Goal: Task Accomplishment & Management: Manage account settings

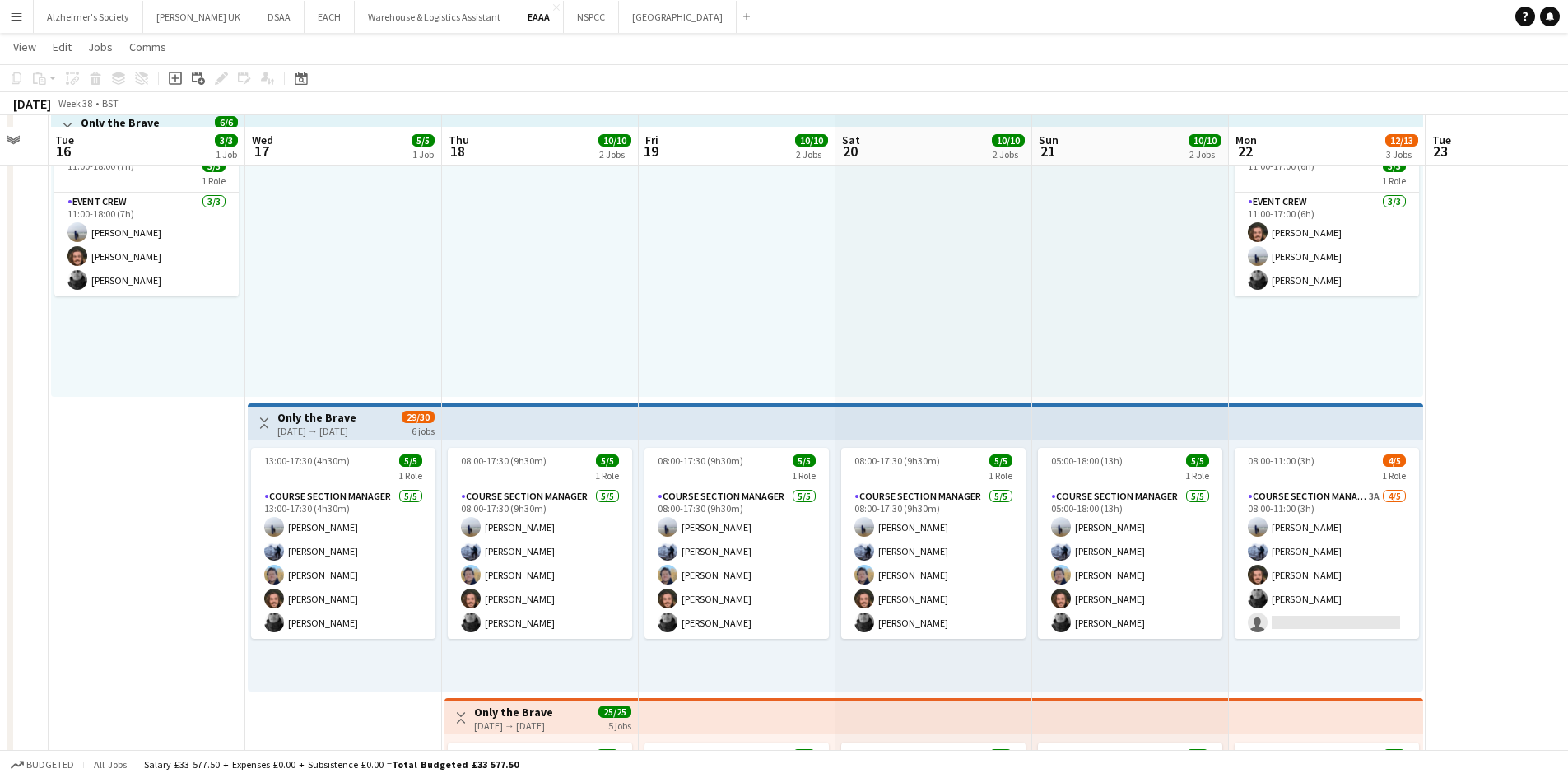
scroll to position [164, 0]
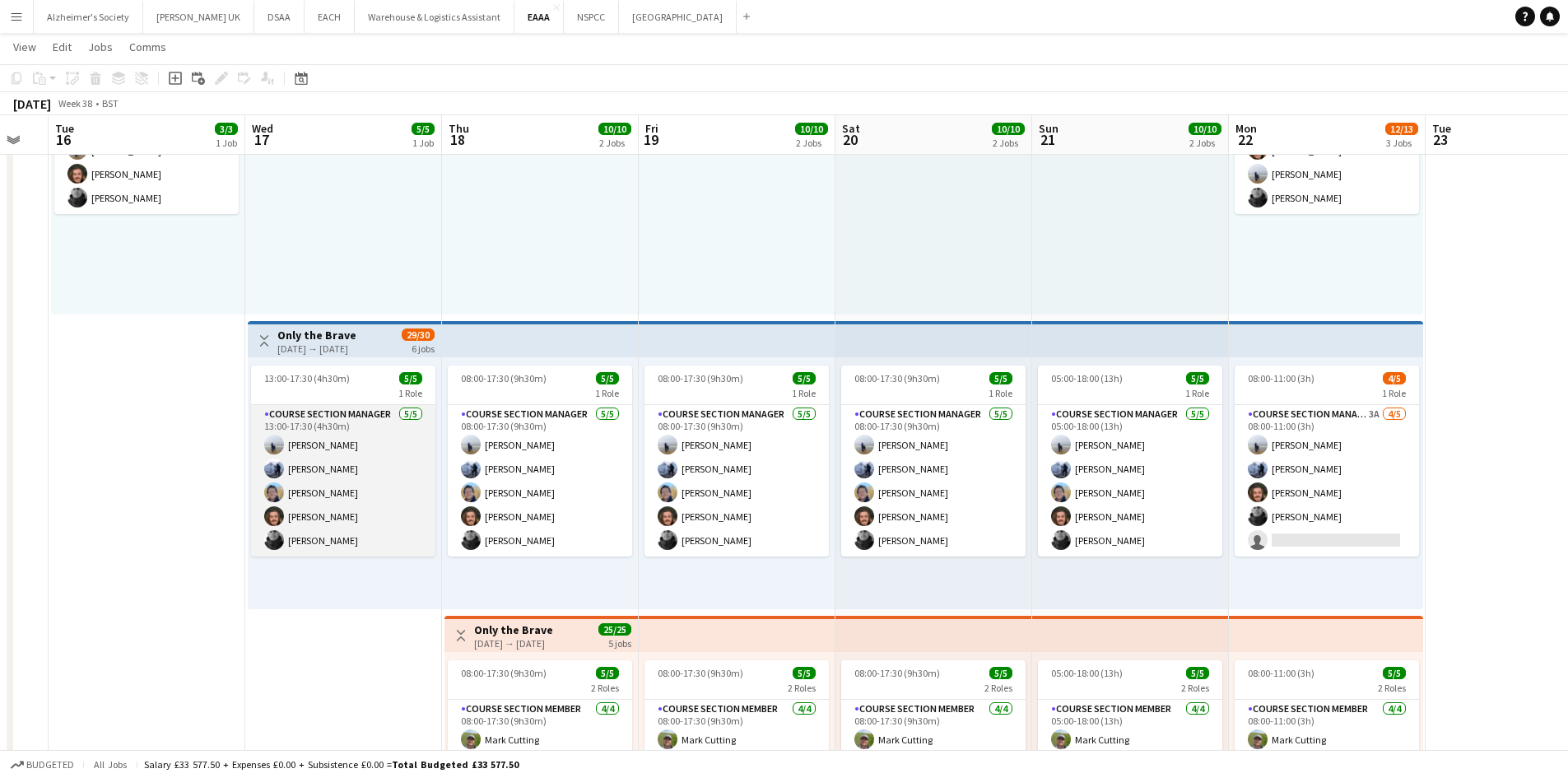
click at [347, 443] on app-card-role "Course Section Manager [DATE] 13:00-17:30 (4h30m) [PERSON_NAME] [PERSON_NAME] […" at bounding box center [342, 480] width 185 height 152
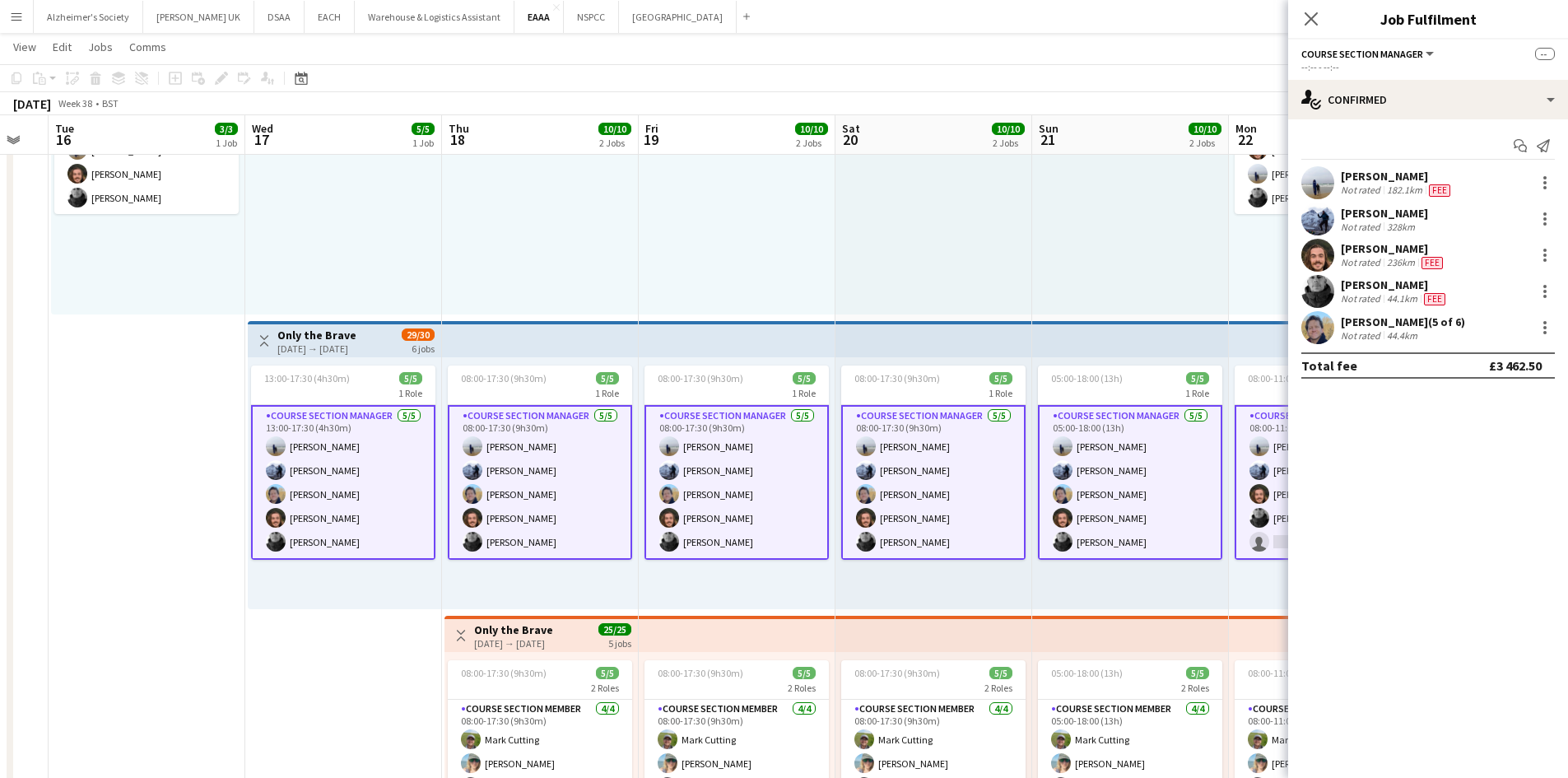
click at [361, 430] on app-card-role "Course Section Manager [DATE] 13:00-17:30 (4h30m) [PERSON_NAME] [PERSON_NAME] […" at bounding box center [342, 482] width 185 height 155
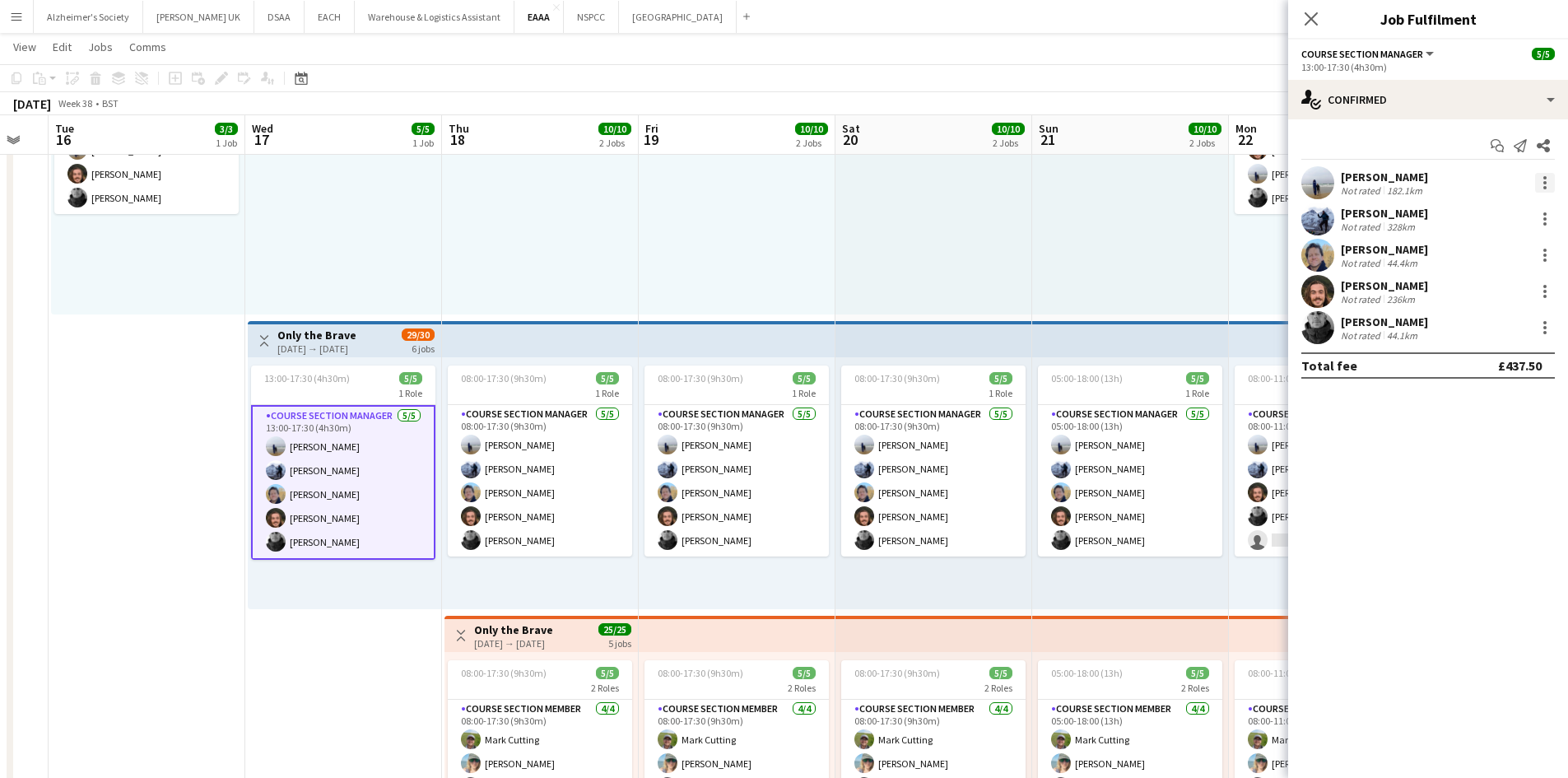
click at [1540, 185] on div at bounding box center [1545, 183] width 20 height 20
click at [1460, 214] on span "Edit fee" at bounding box center [1462, 212] width 44 height 14
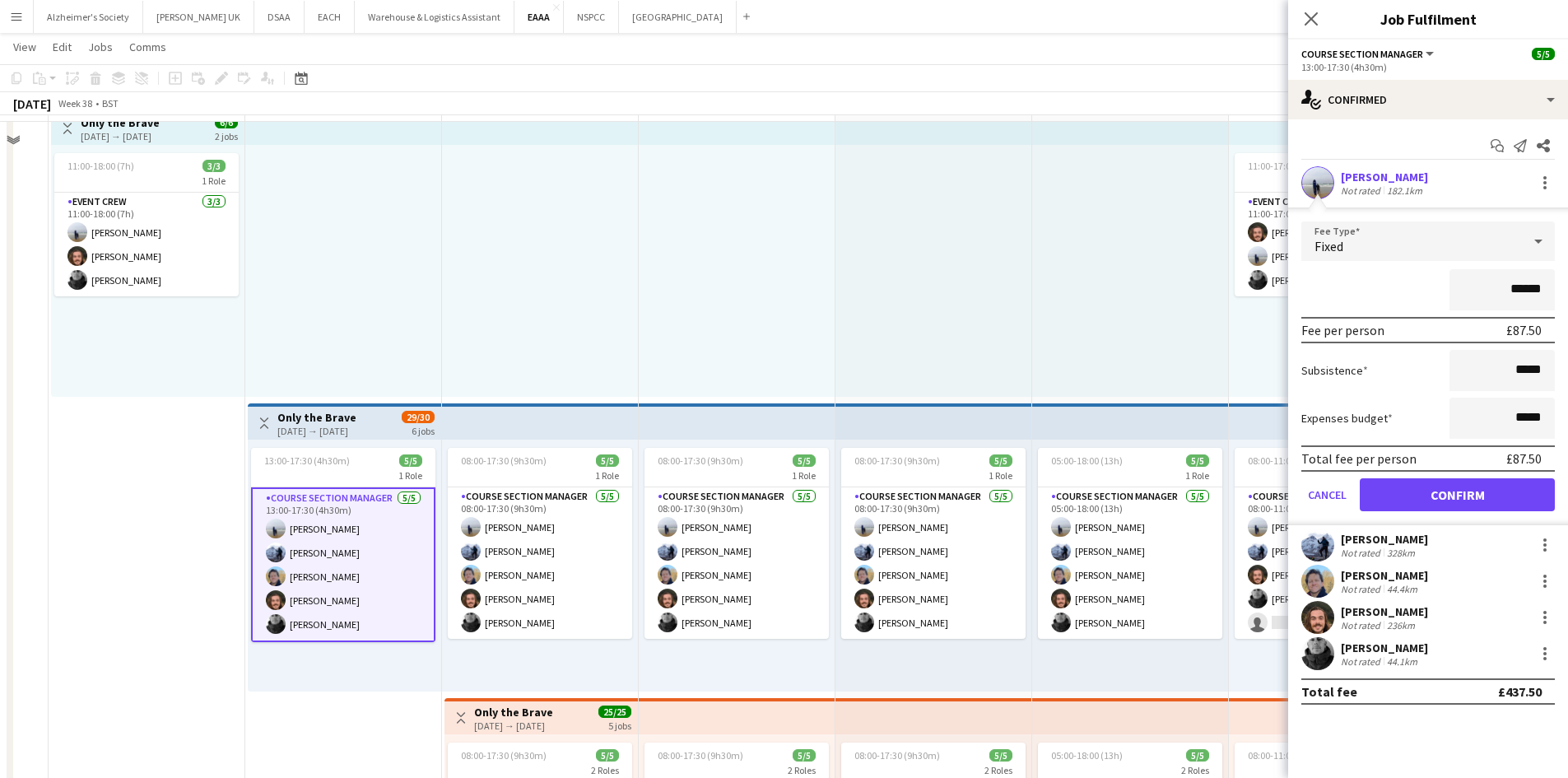
scroll to position [0, 0]
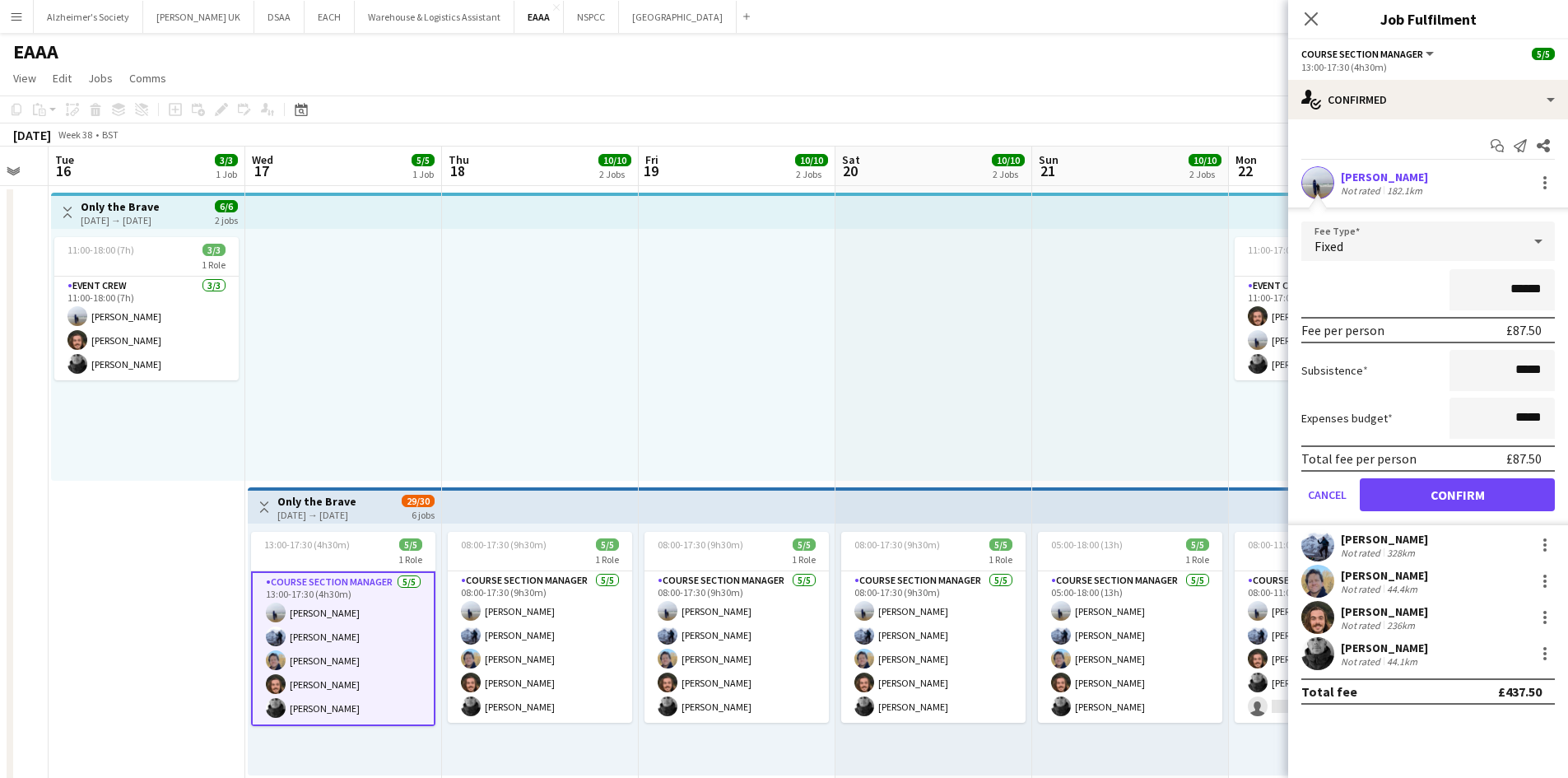
click at [129, 588] on app-date-cell "Toggle View Only the Brave [DATE] → [DATE] 6/6 2 jobs 11:00-18:00 (7h) 3/3 1 Ro…" at bounding box center [147, 632] width 196 height 891
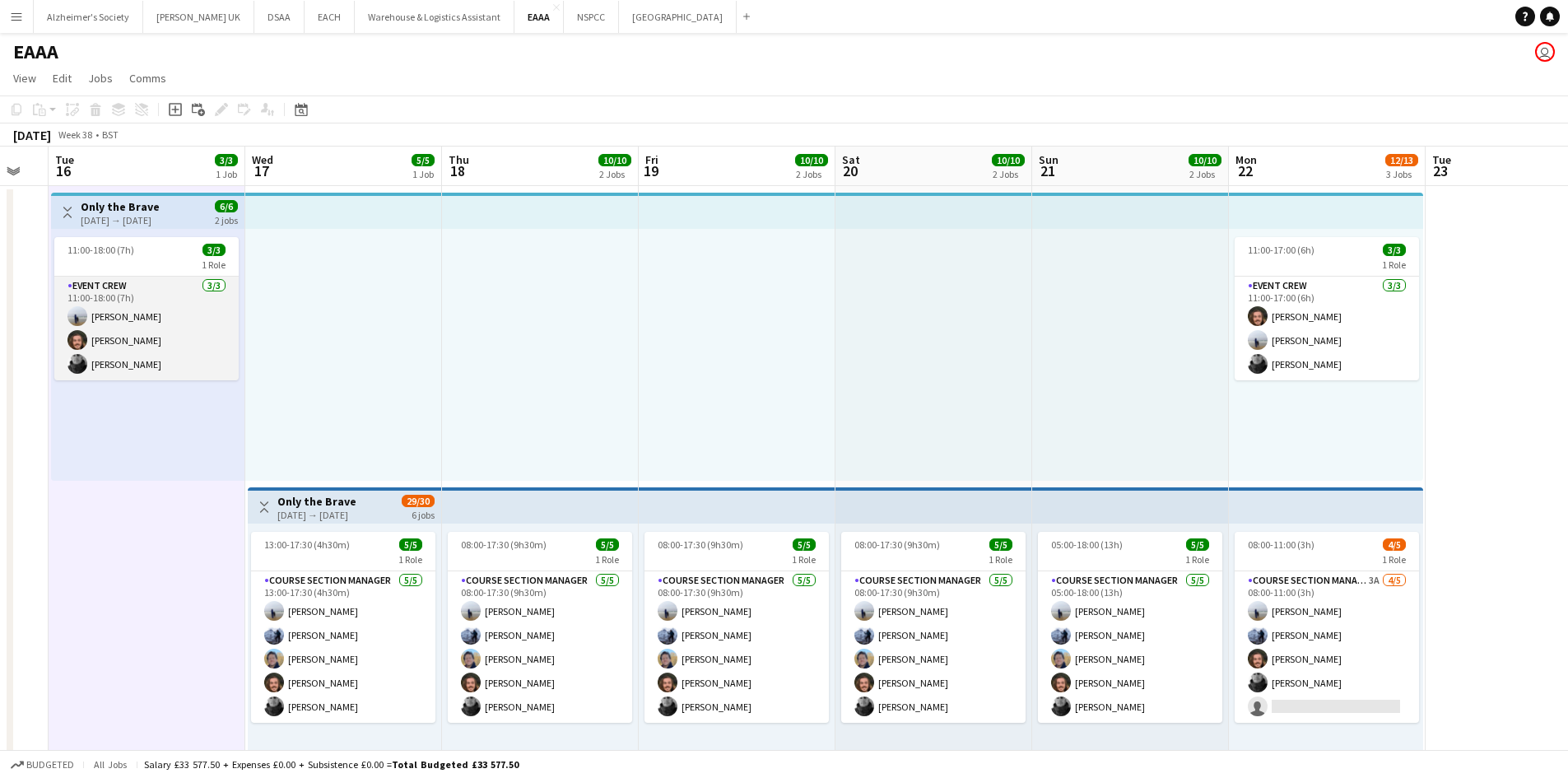
click at [162, 308] on app-card-role "Event Crew [DATE] 11:00-18:00 (7h) [PERSON_NAME] [PERSON_NAME] [PERSON_NAME]" at bounding box center [146, 328] width 185 height 104
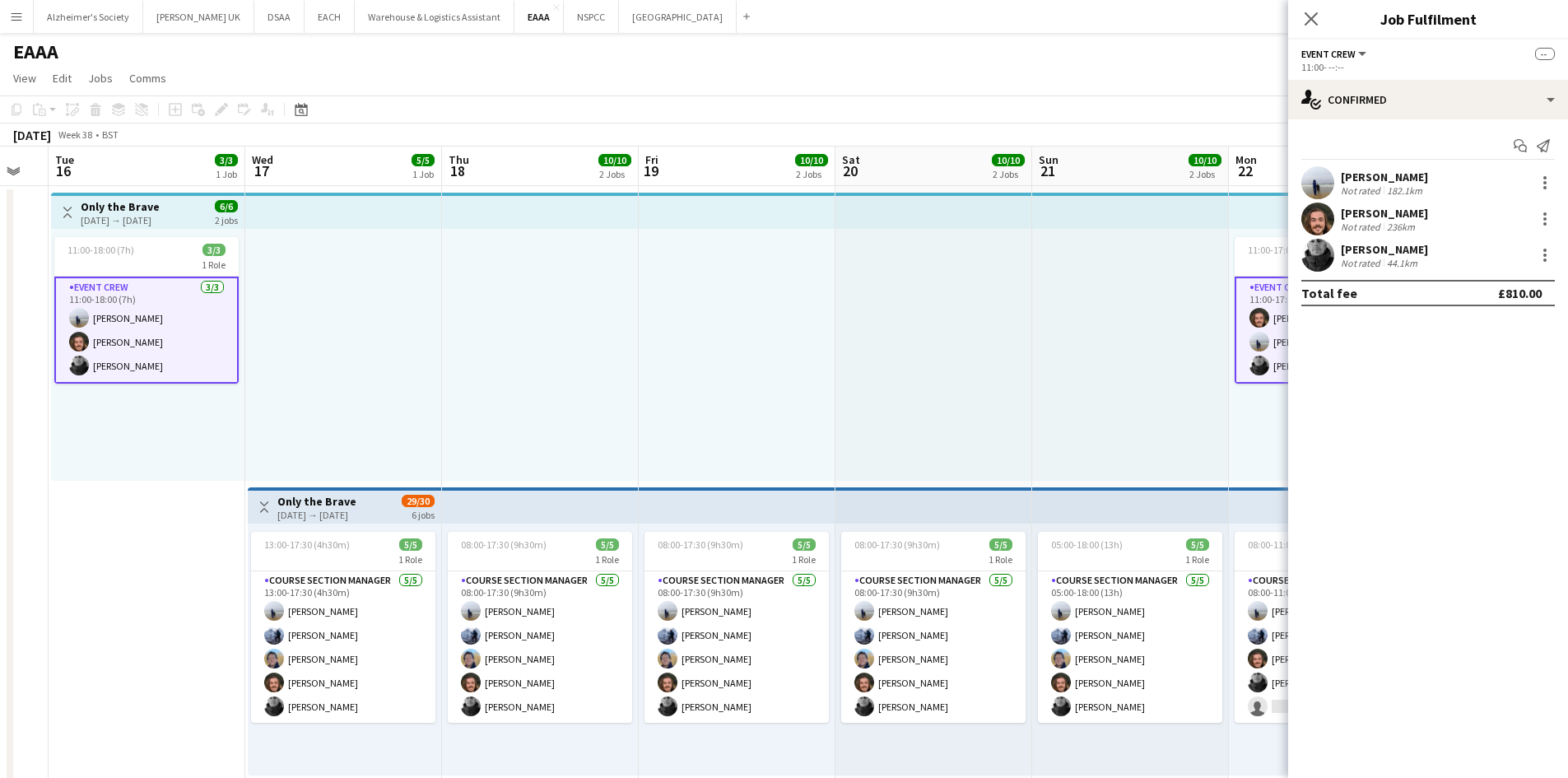
click at [148, 311] on app-card-role "Event Crew [DATE] 11:00-18:00 (7h) [PERSON_NAME] [PERSON_NAME] [PERSON_NAME]" at bounding box center [146, 330] width 185 height 107
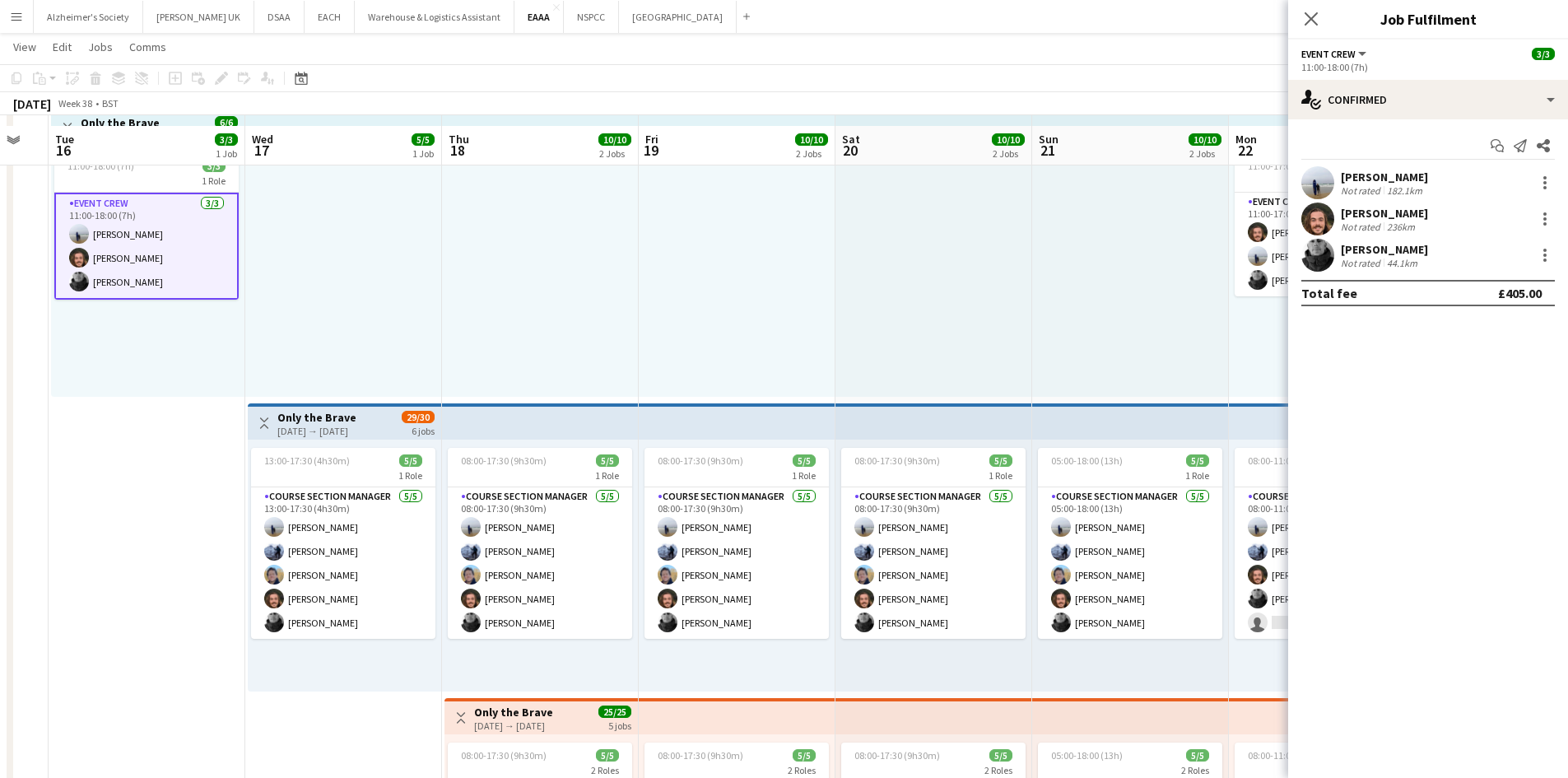
scroll to position [164, 0]
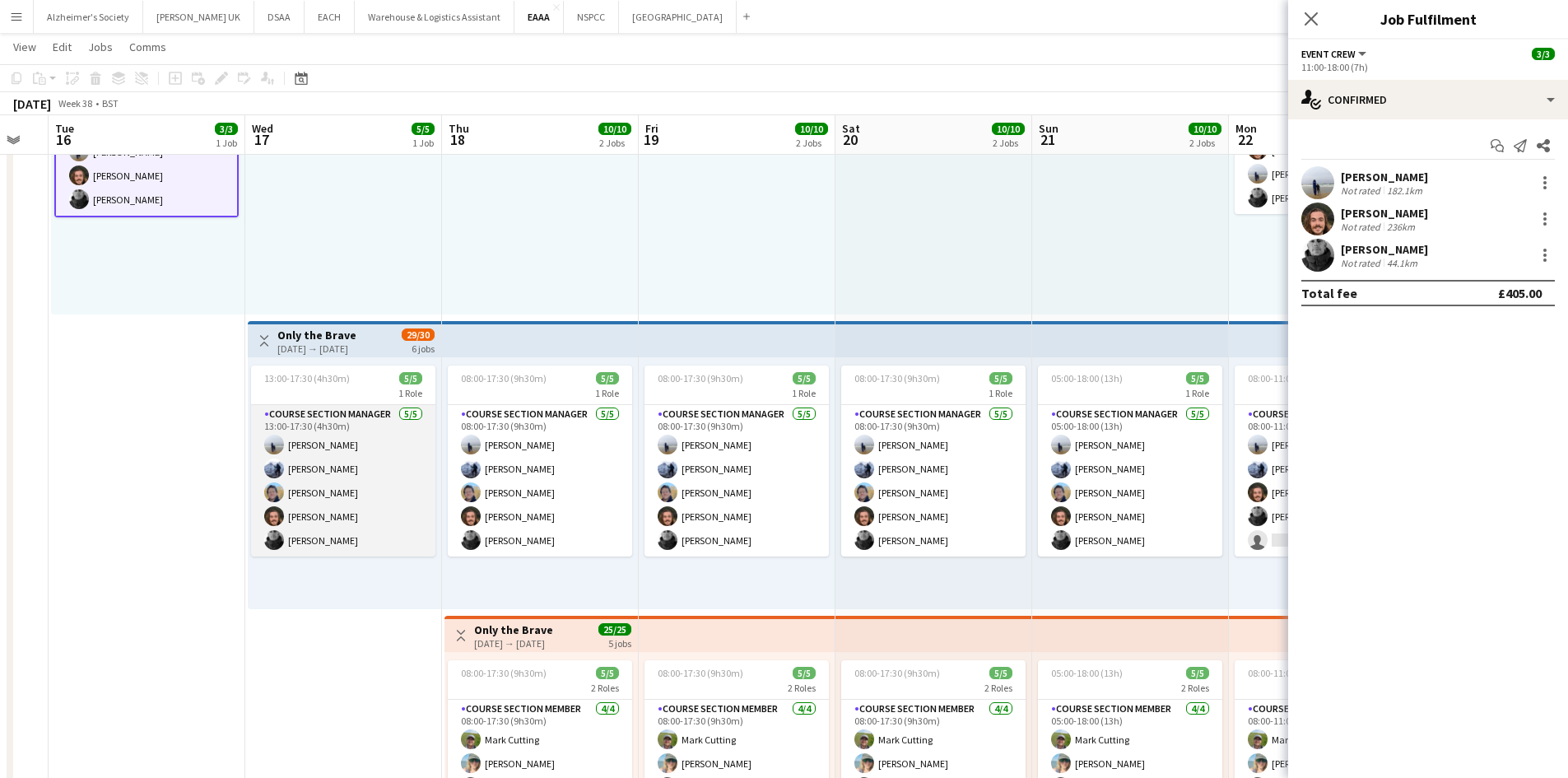
click at [368, 417] on app-card-role "Course Section Manager [DATE] 13:00-17:30 (4h30m) [PERSON_NAME] [PERSON_NAME] […" at bounding box center [342, 480] width 185 height 152
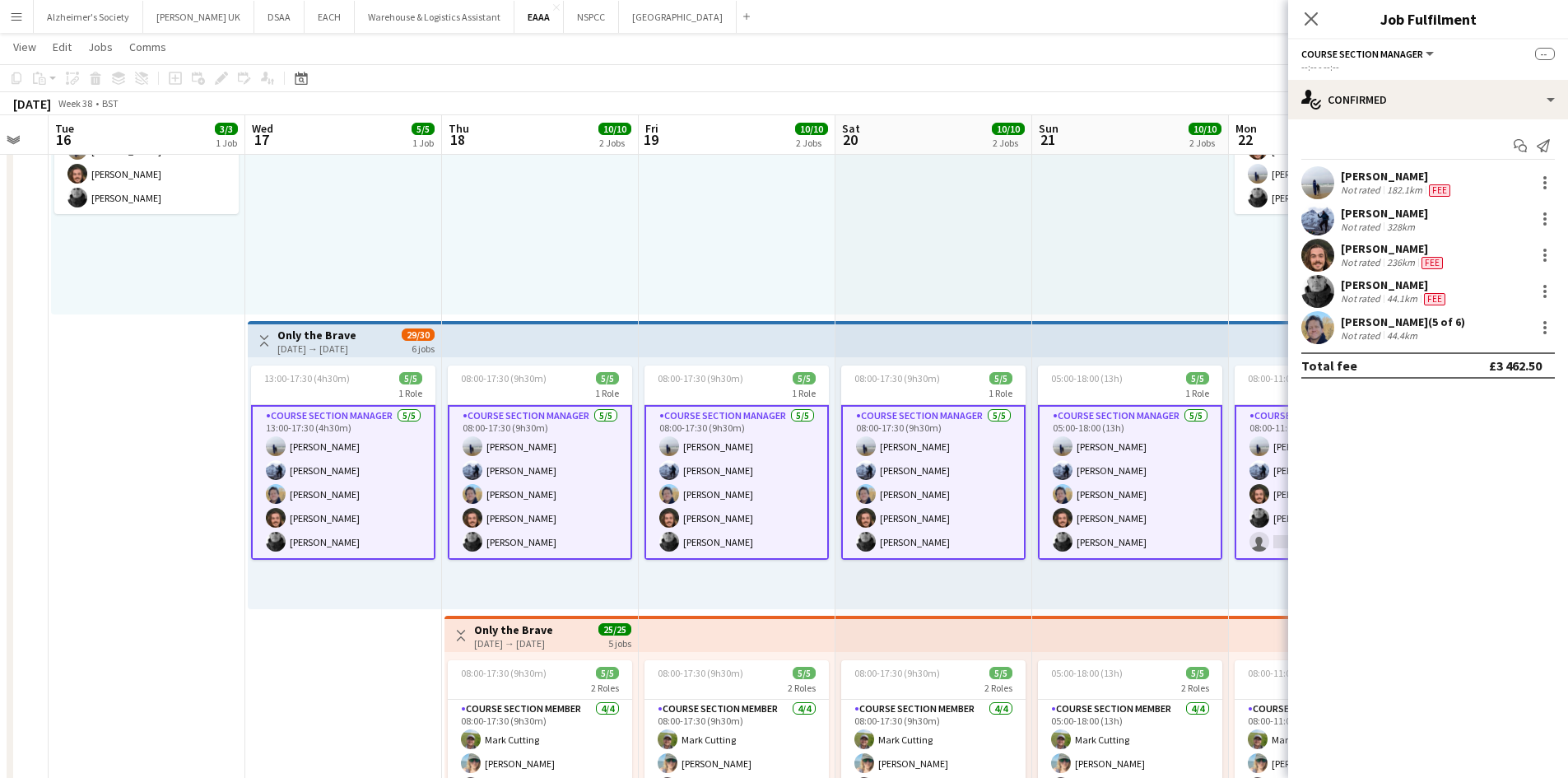
click at [364, 417] on app-card-role "Course Section Manager [DATE] 13:00-17:30 (4h30m) [PERSON_NAME] [PERSON_NAME] […" at bounding box center [342, 482] width 185 height 155
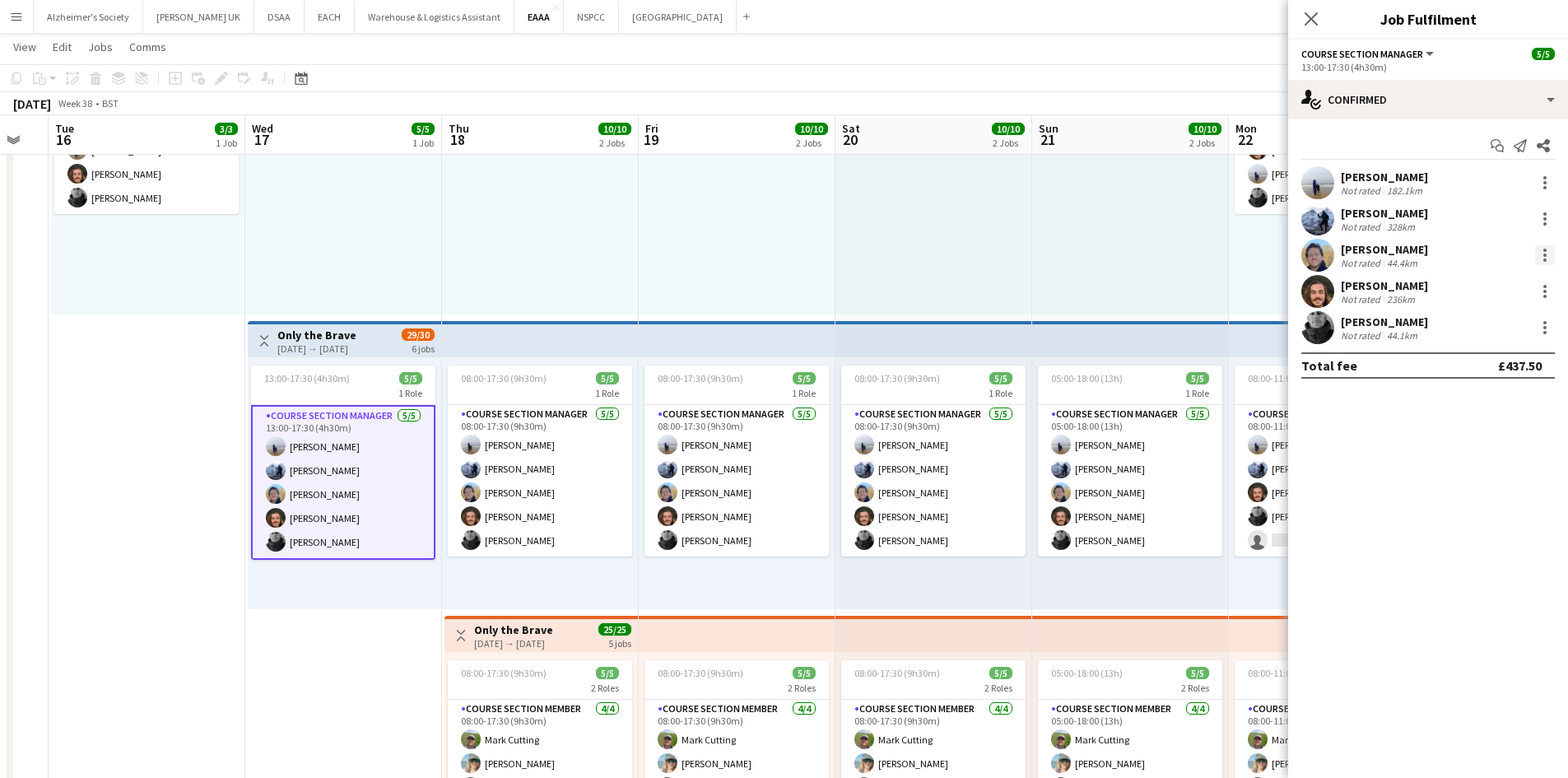
click at [1547, 248] on div at bounding box center [1545, 255] width 20 height 20
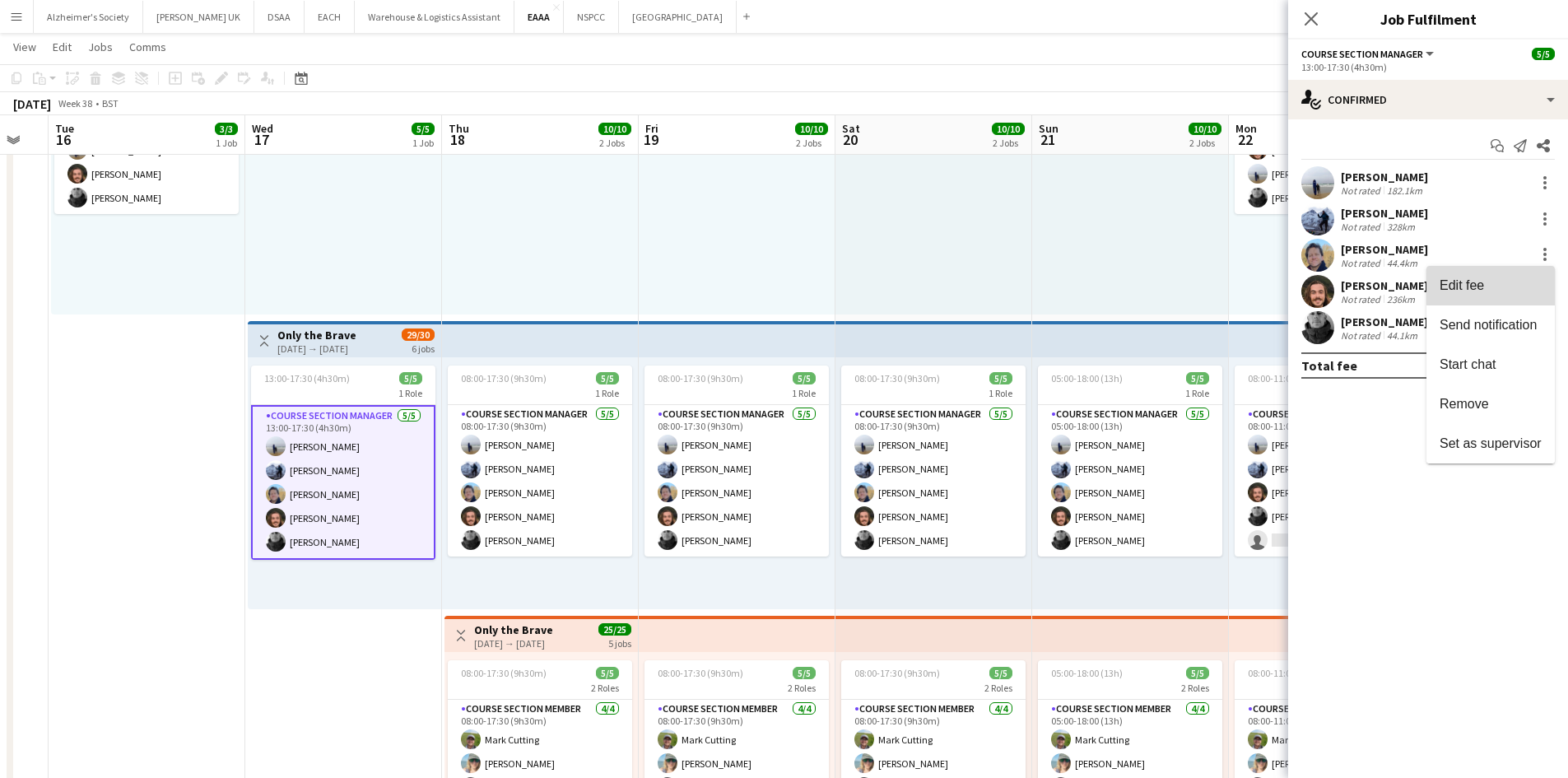
click at [1495, 281] on span "Edit fee" at bounding box center [1490, 286] width 102 height 15
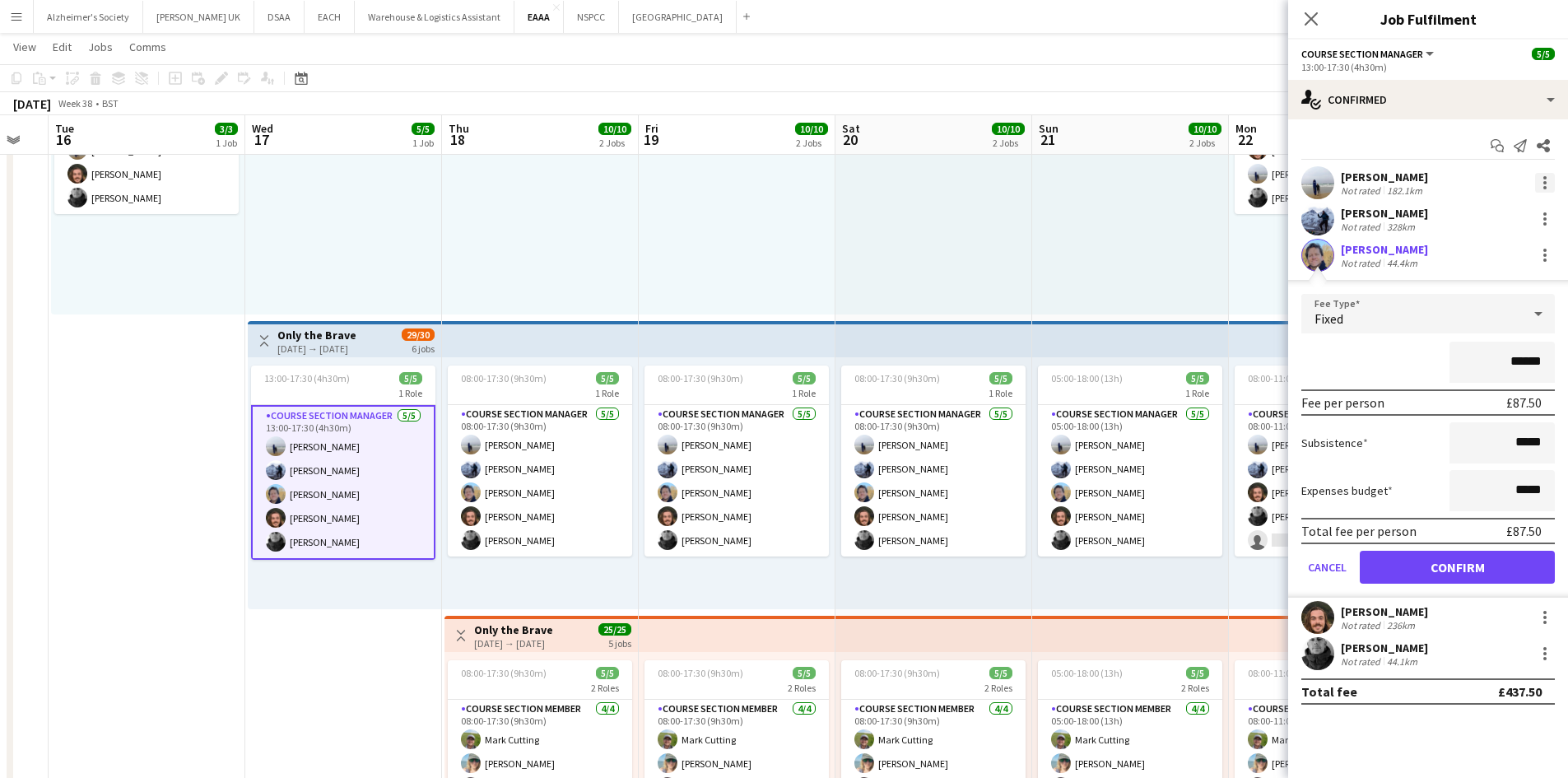
click at [1547, 176] on div at bounding box center [1545, 183] width 20 height 20
click at [1525, 213] on span "Edit fee" at bounding box center [1490, 213] width 102 height 15
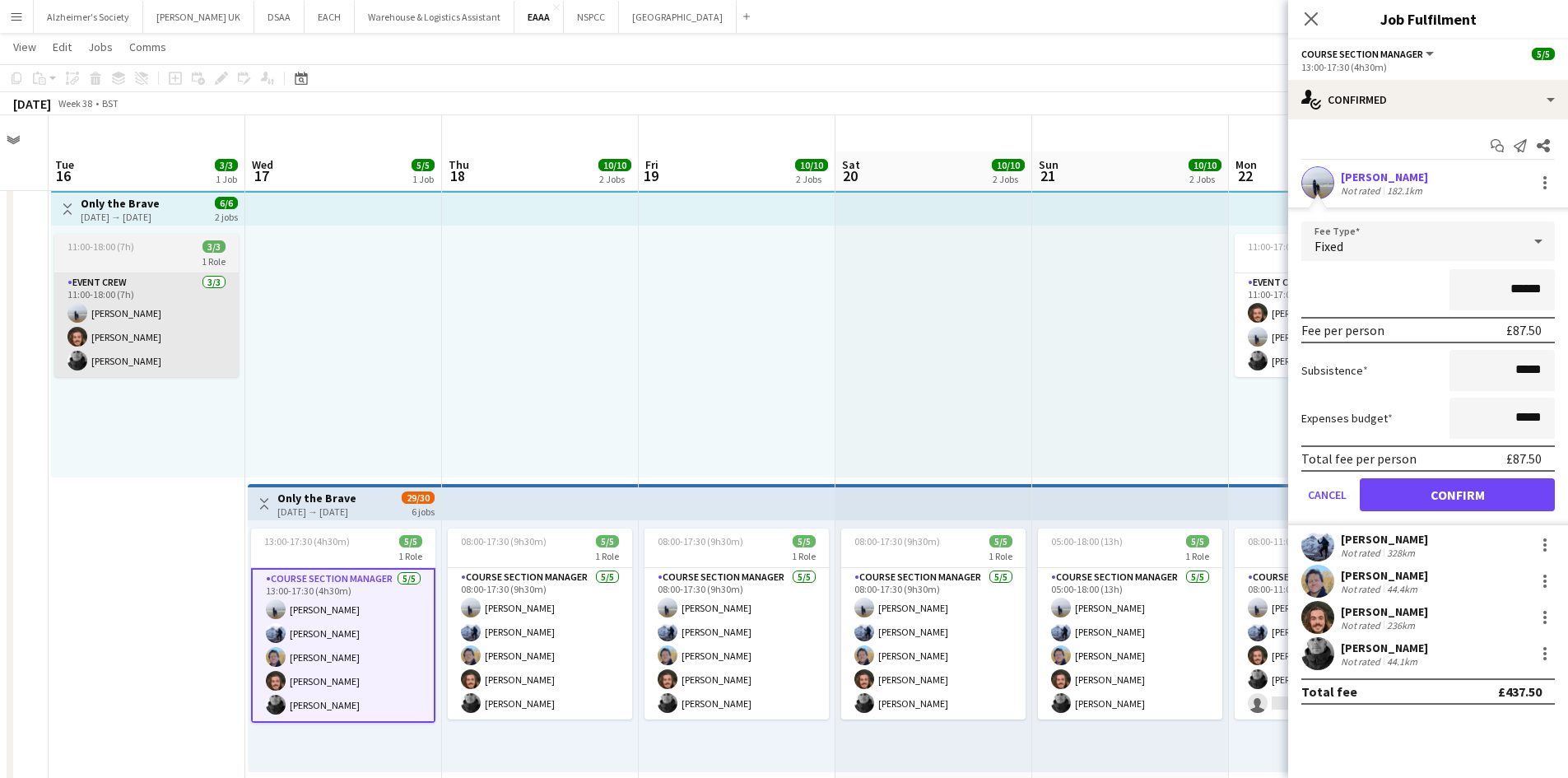
scroll to position [0, 0]
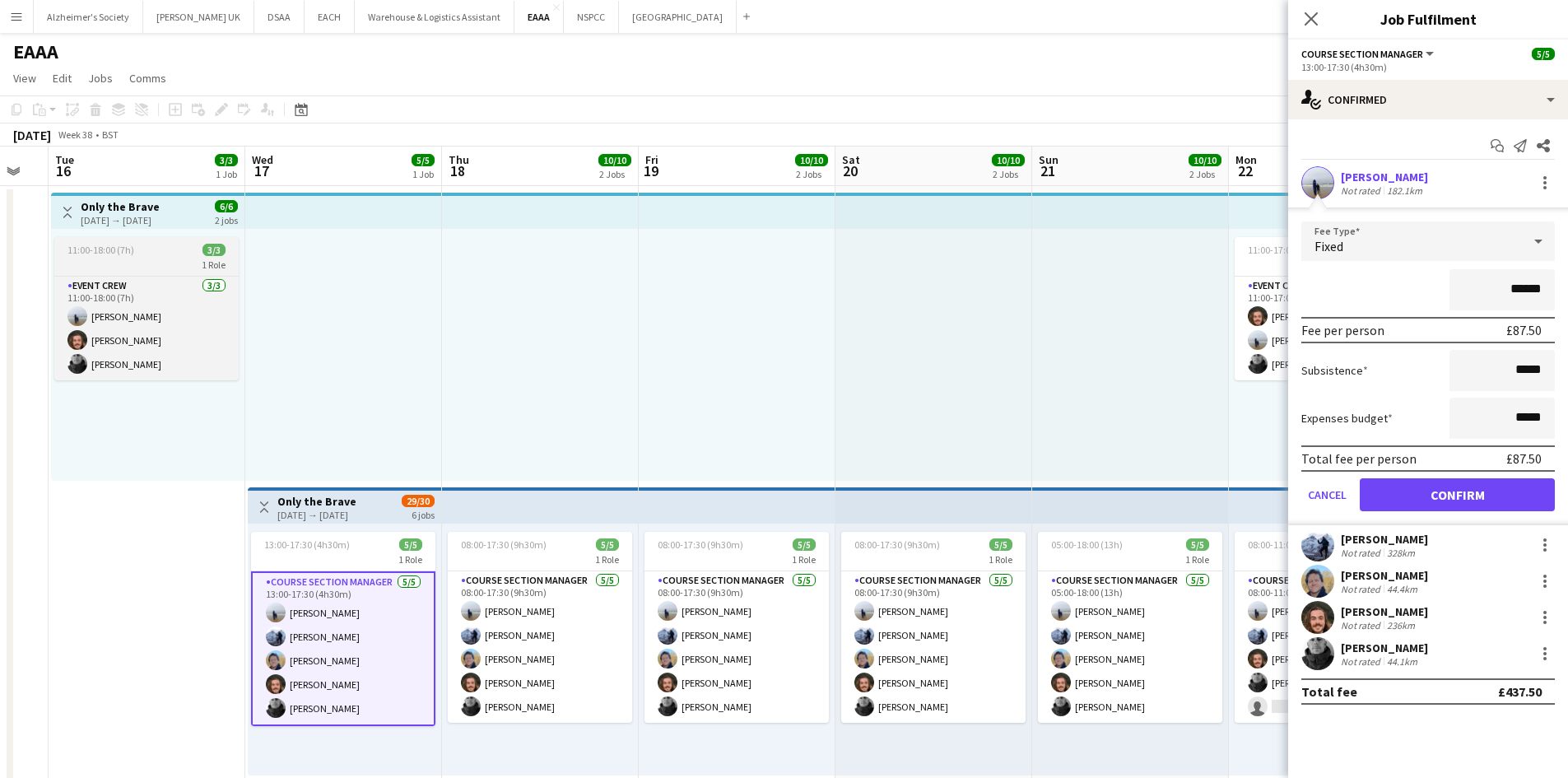
click at [131, 254] on span "11:00-18:00 (7h)" at bounding box center [101, 249] width 67 height 12
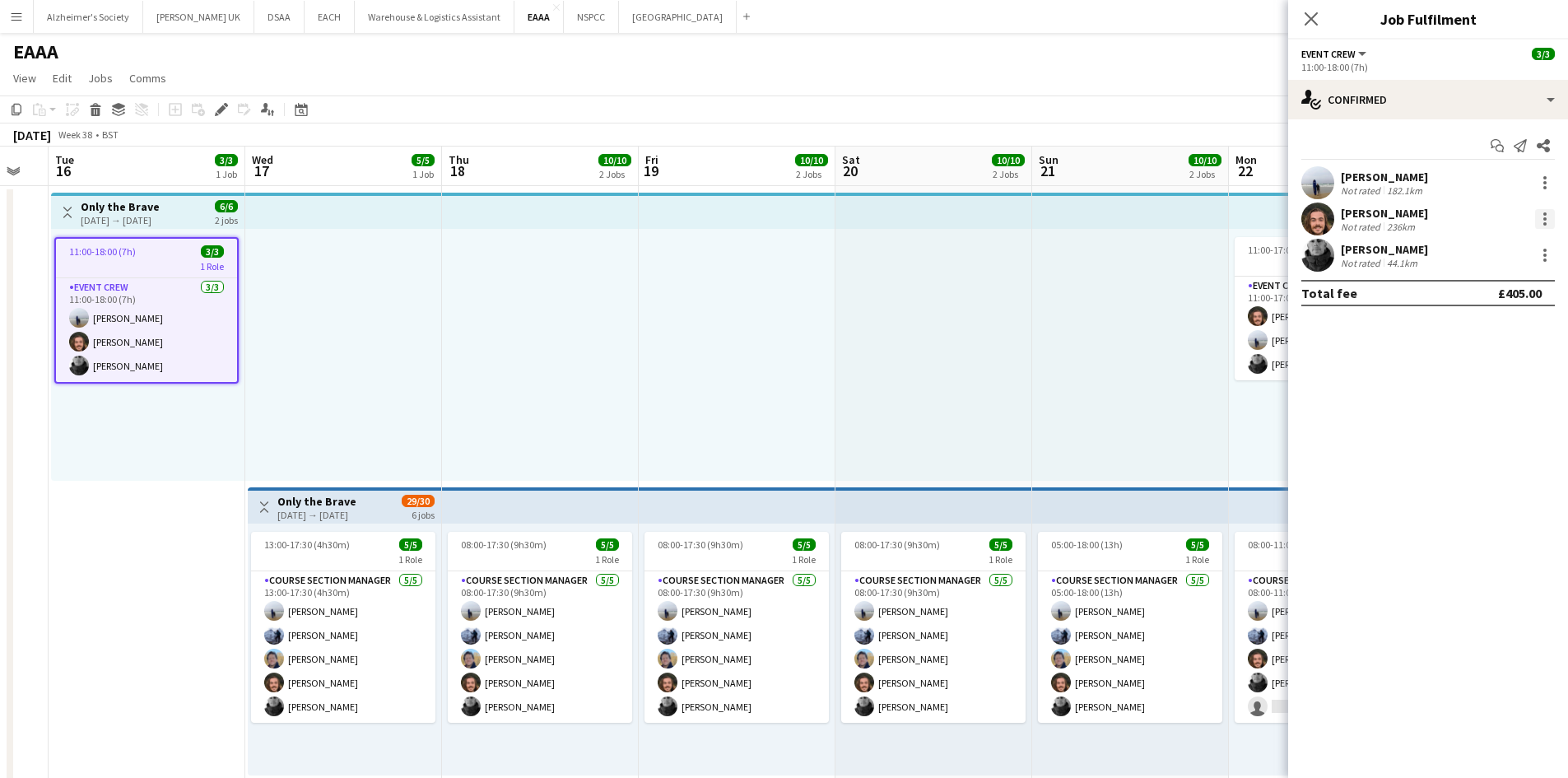
click at [1550, 219] on div at bounding box center [1545, 220] width 20 height 20
click at [1498, 256] on span "Edit fee" at bounding box center [1490, 250] width 102 height 15
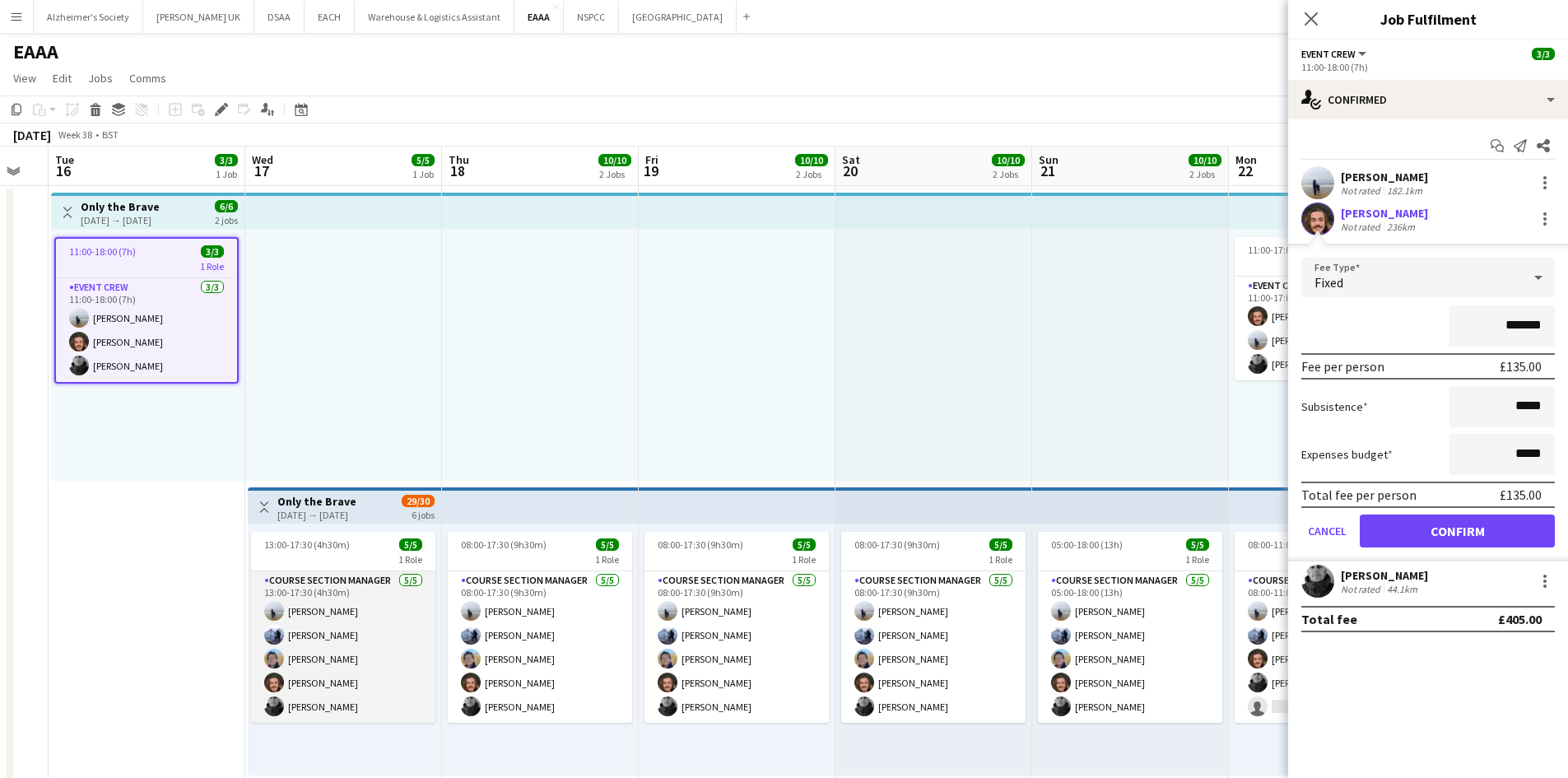
click at [325, 612] on app-card-role "Course Section Manager [DATE] 13:00-17:30 (4h30m) [PERSON_NAME] [PERSON_NAME] […" at bounding box center [342, 647] width 185 height 152
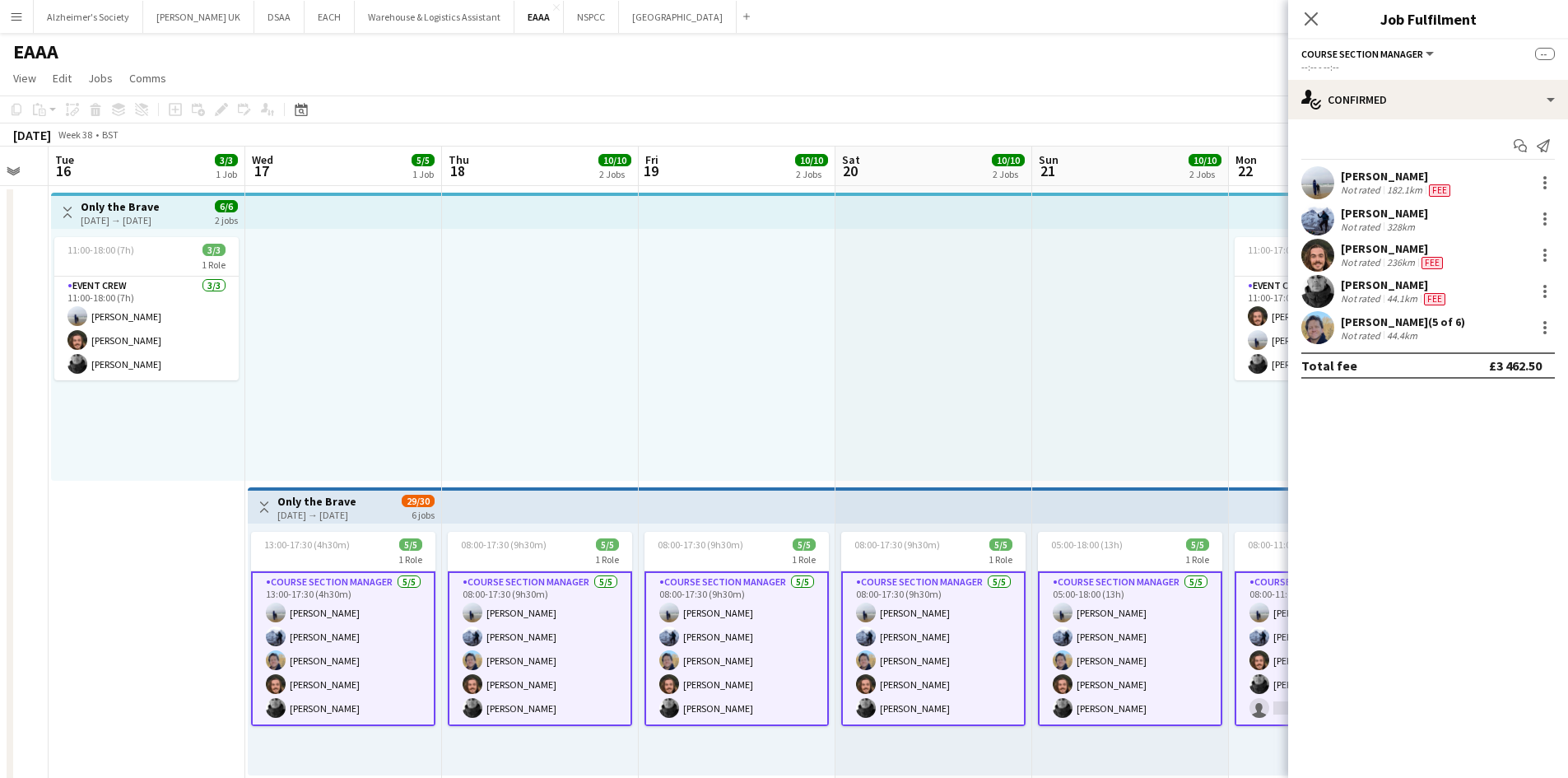
click at [355, 616] on app-card-role "Course Section Manager [DATE] 13:00-17:30 (4h30m) [PERSON_NAME] [PERSON_NAME] […" at bounding box center [342, 648] width 185 height 155
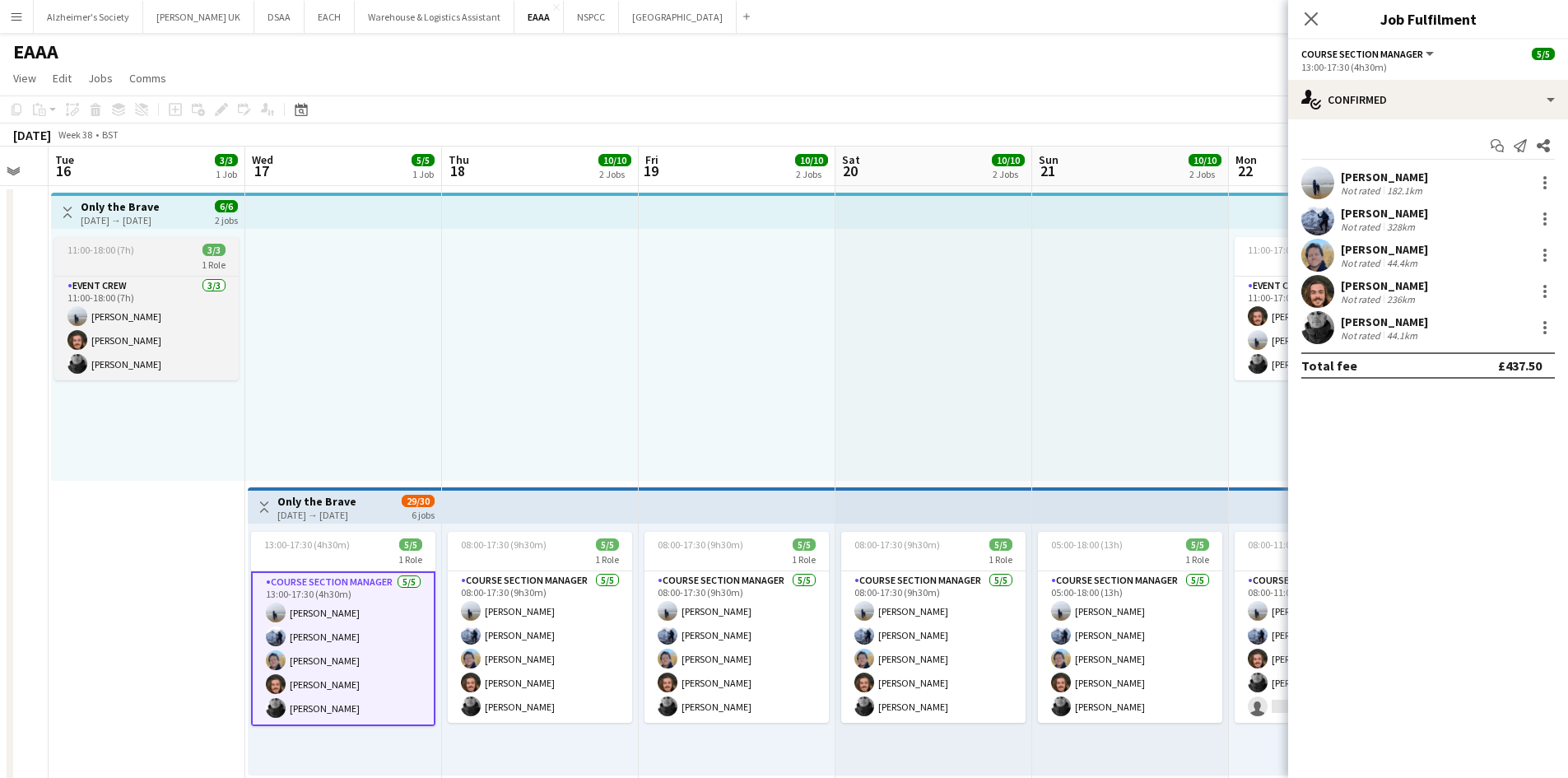
click at [139, 250] on div "11:00-18:00 (7h) 3/3" at bounding box center [146, 249] width 185 height 12
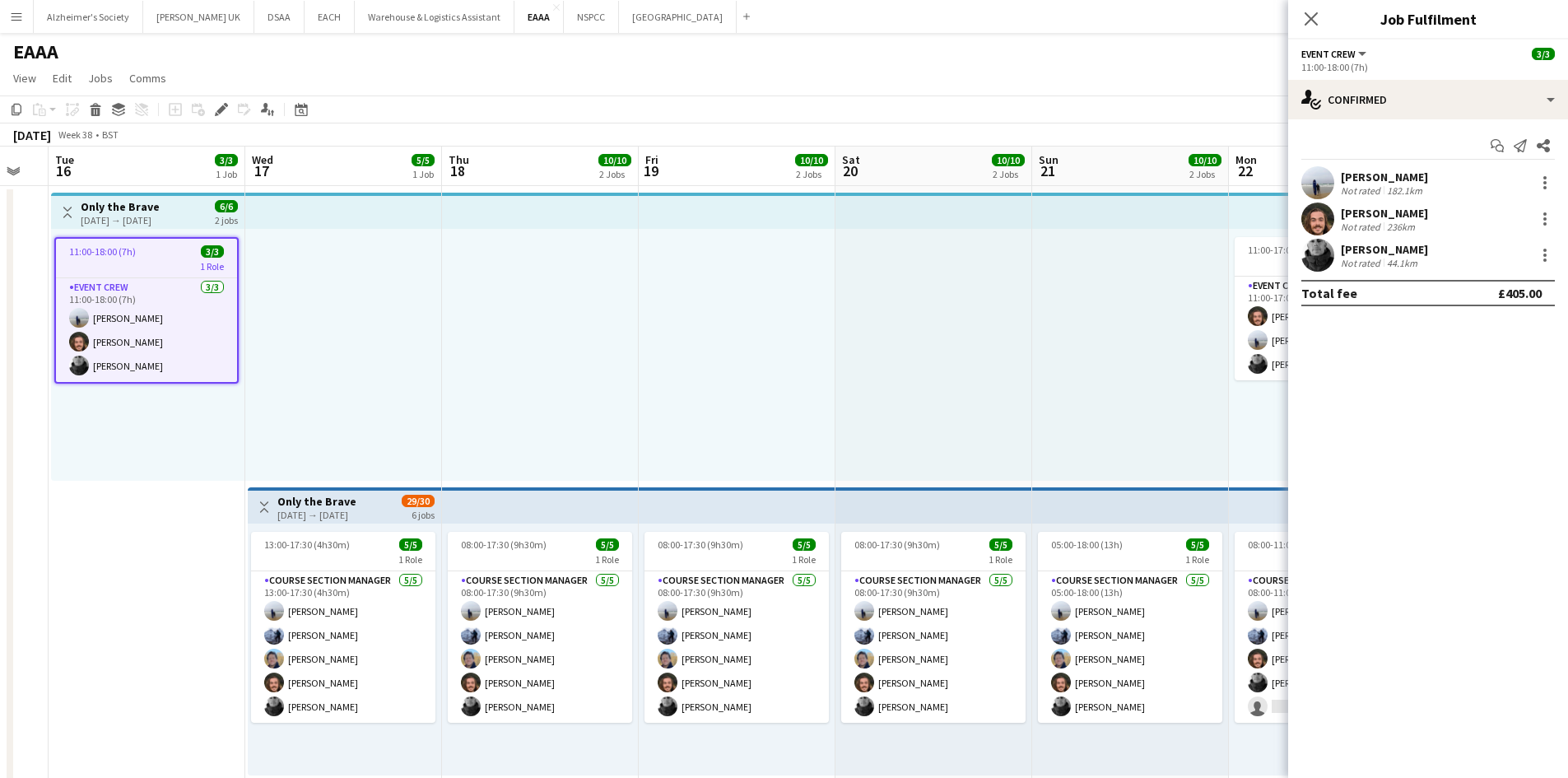
click at [124, 265] on div "1 Role" at bounding box center [146, 265] width 181 height 13
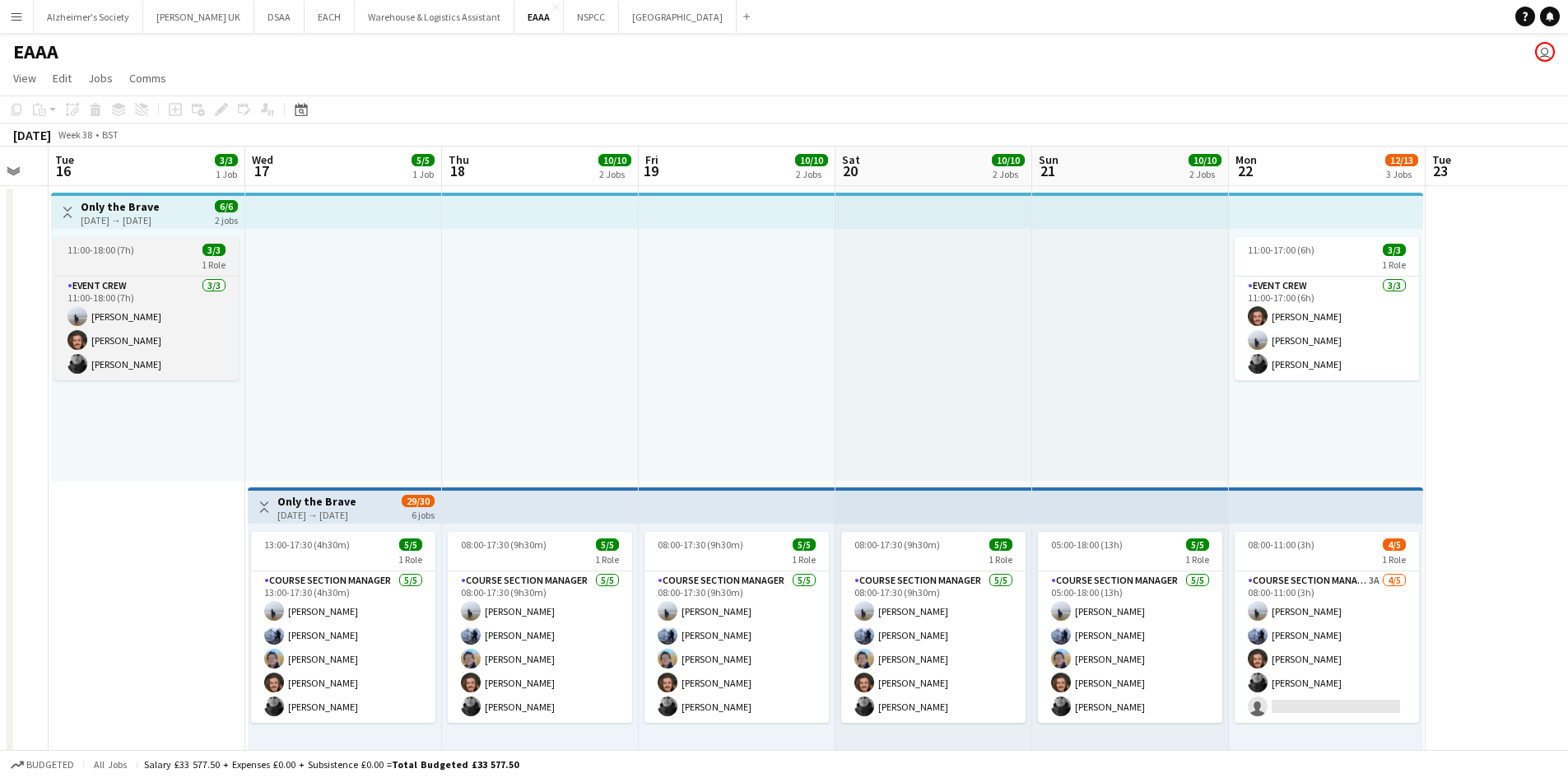
click at [124, 265] on div "1 Role" at bounding box center [146, 265] width 185 height 13
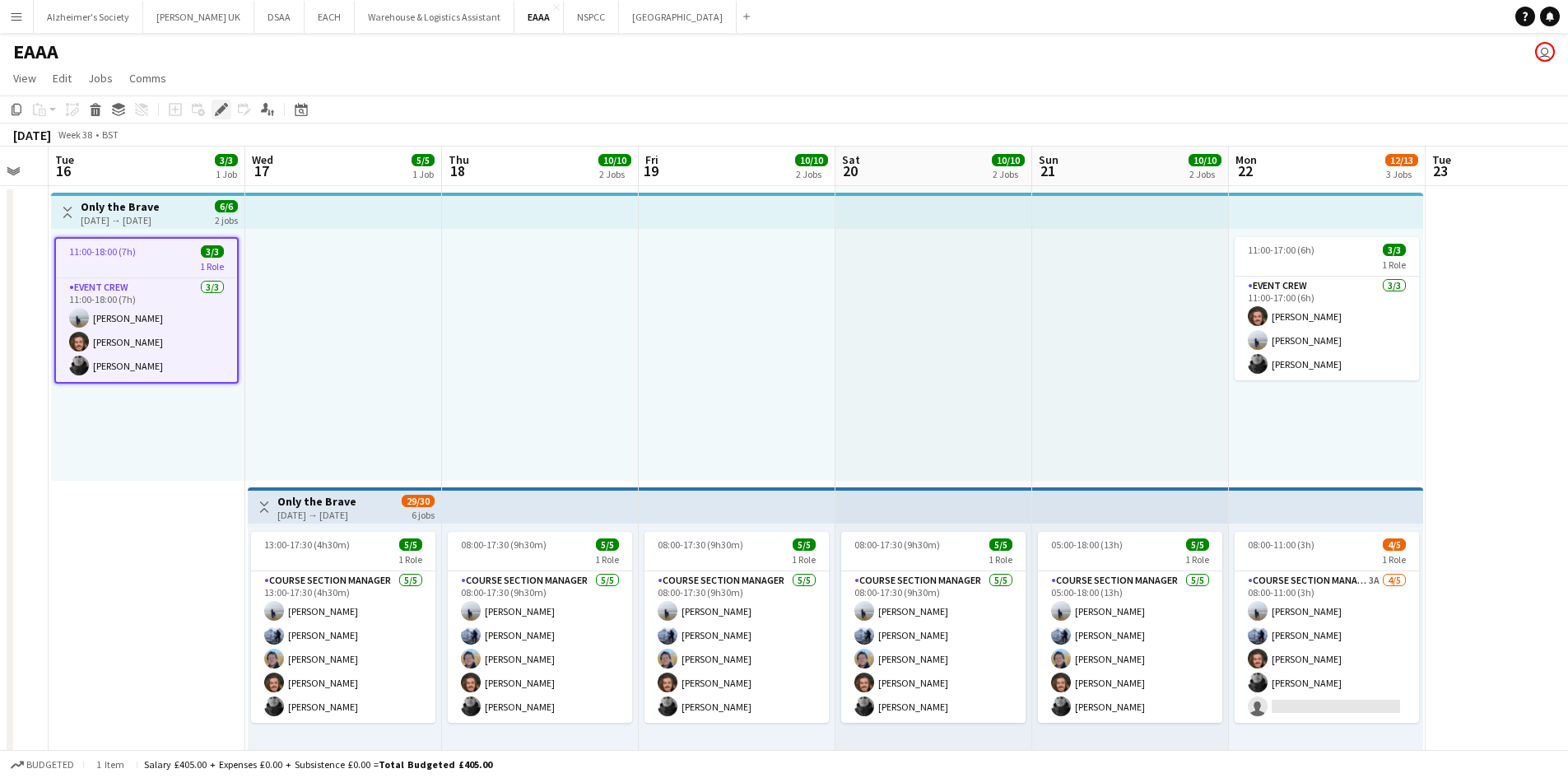
click at [219, 105] on icon "Edit" at bounding box center [221, 109] width 13 height 13
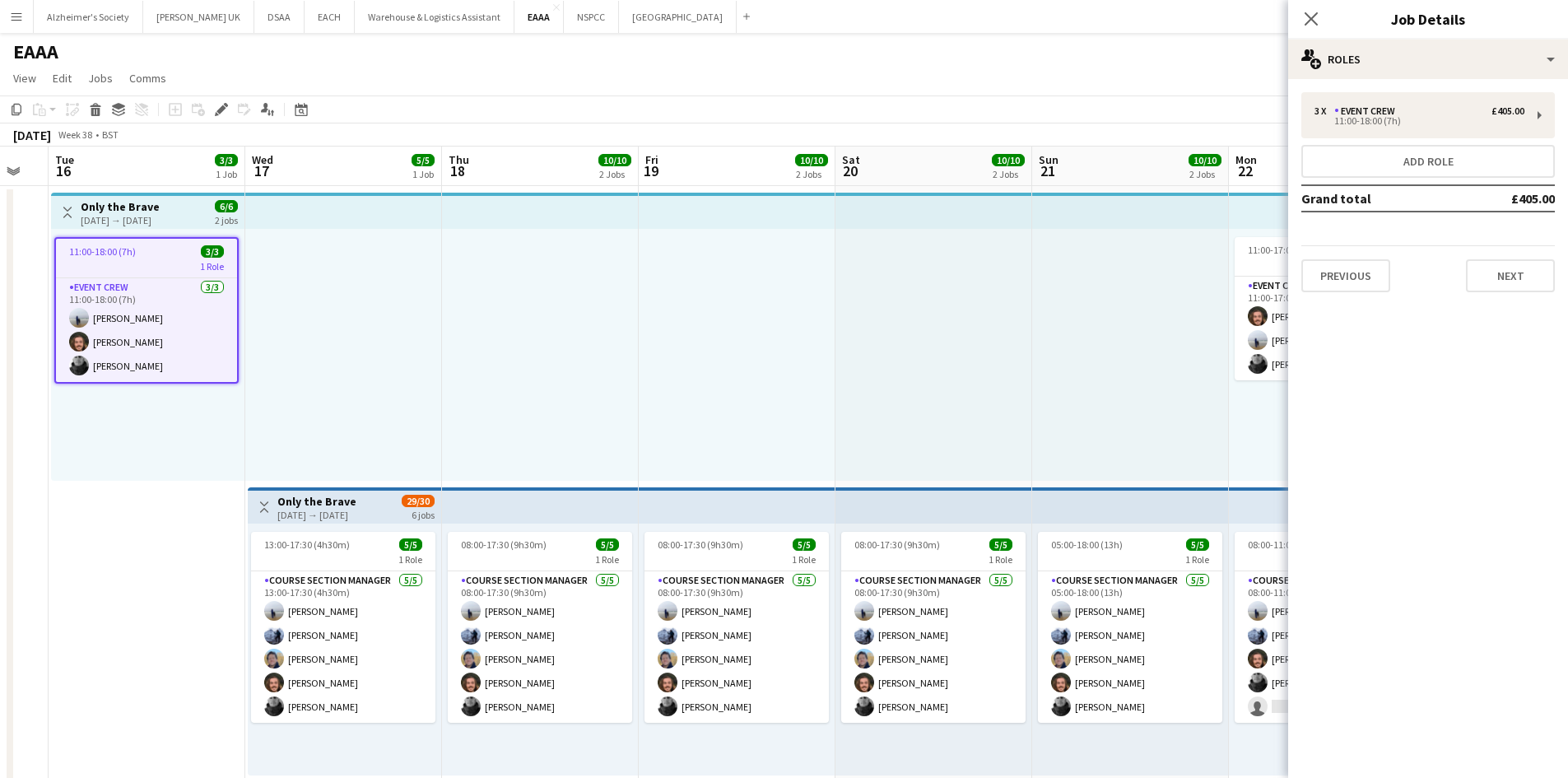
click at [1421, 89] on div "3 x Event Crew £405.00 11:00-18:00 (7h) Add role Grand total £405.00 Previous N…" at bounding box center [1428, 192] width 280 height 227
click at [1408, 99] on div "3 x Event Crew £405.00 11:00-18:00 (7h)" at bounding box center [1428, 115] width 253 height 46
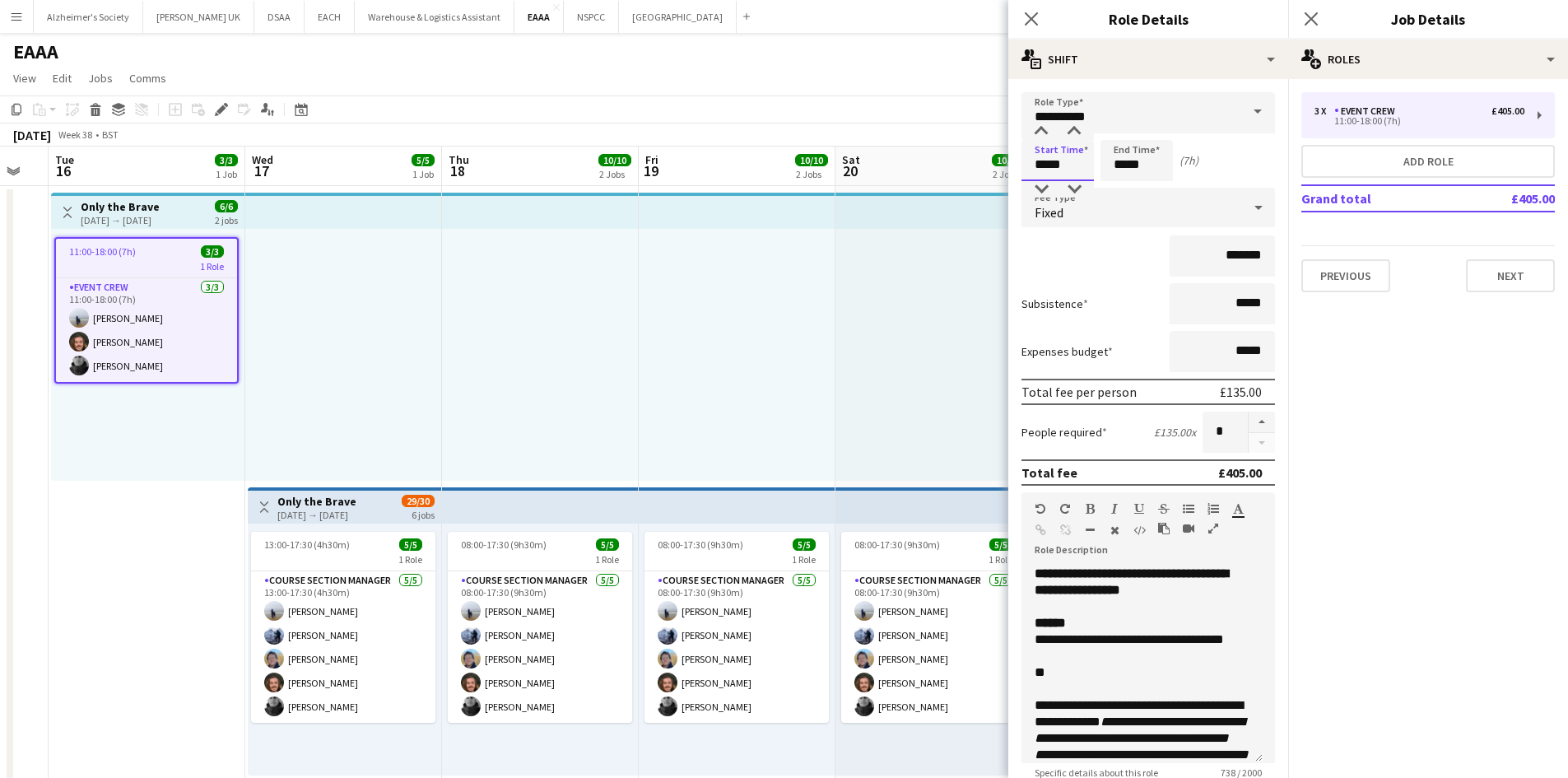
click at [1046, 164] on input "*****" at bounding box center [1058, 160] width 73 height 41
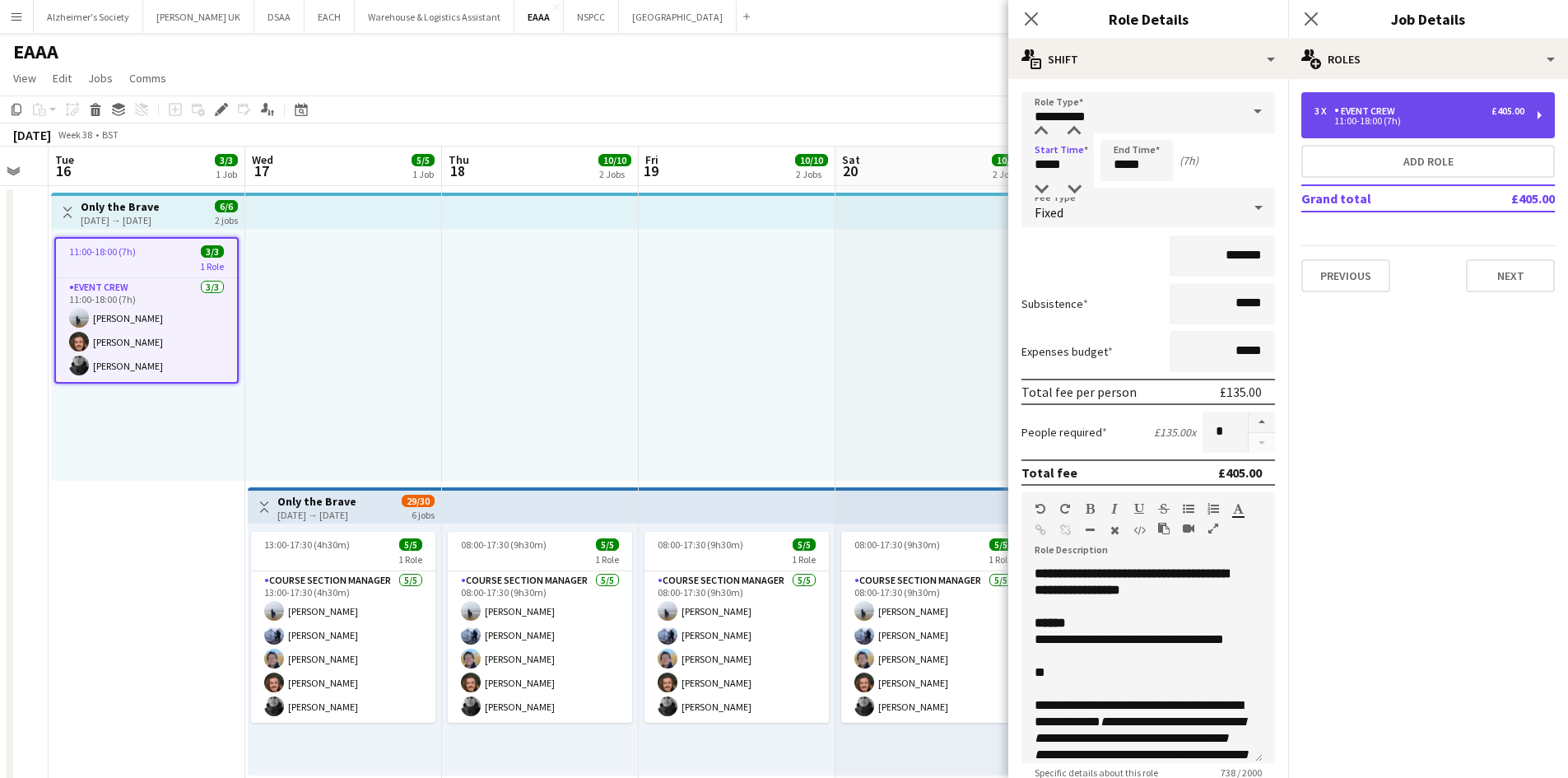
click at [1359, 109] on div "Event Crew" at bounding box center [1369, 111] width 68 height 12
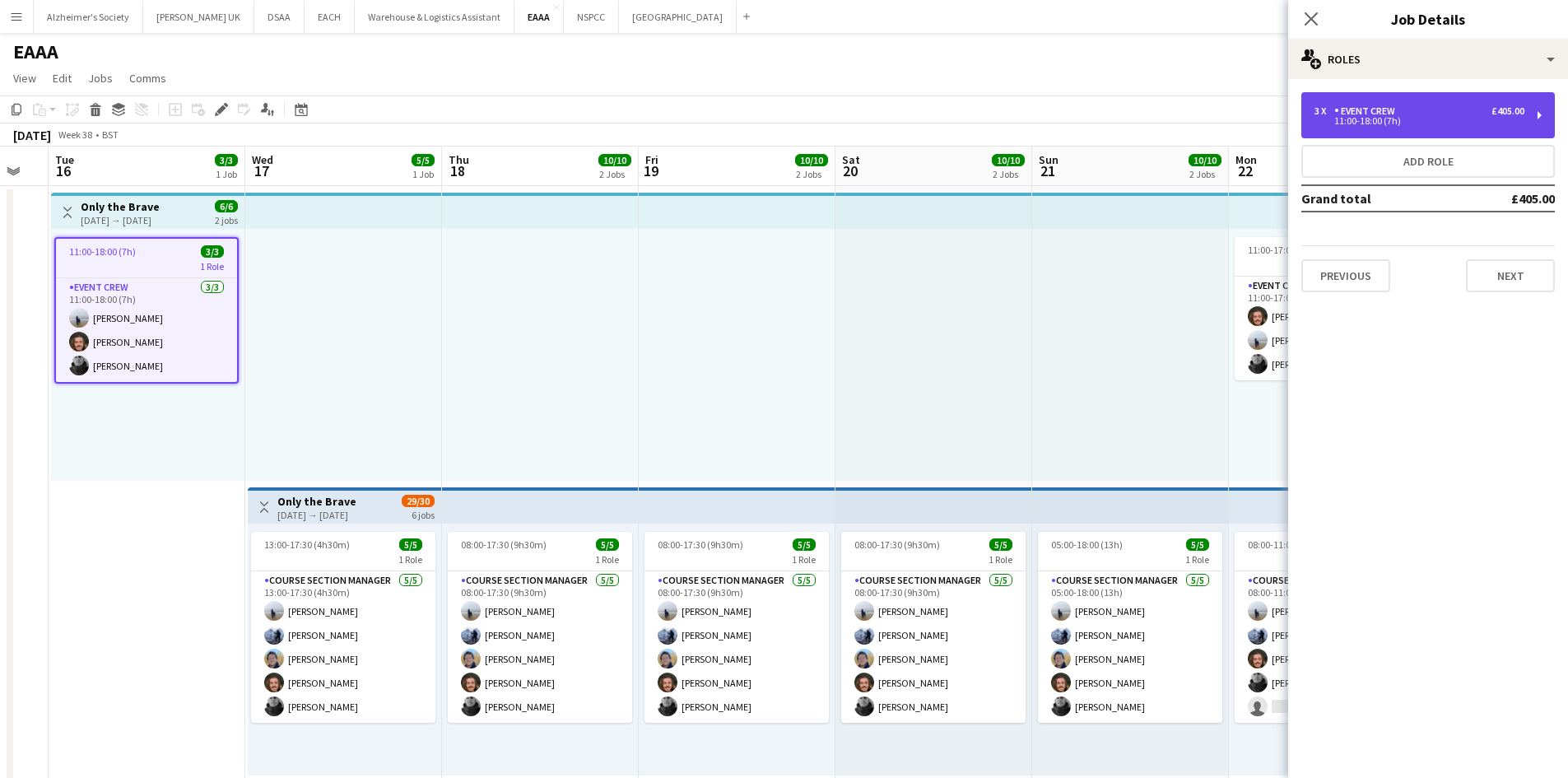
click at [1408, 115] on div "3 x Event Crew £405.00" at bounding box center [1419, 111] width 210 height 12
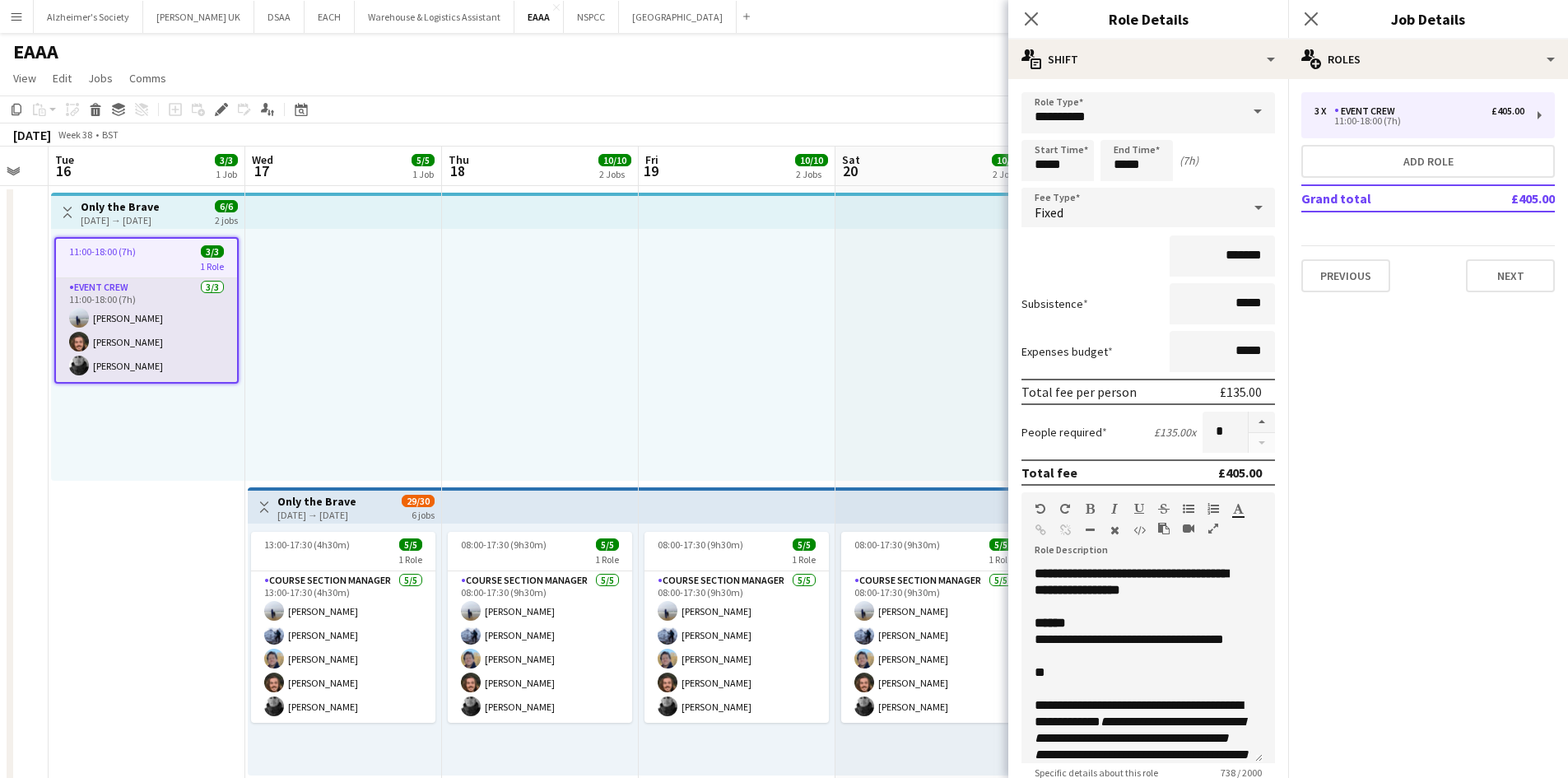
click at [162, 333] on app-card-role "Event Crew [DATE] 11:00-18:00 (7h) [PERSON_NAME] [PERSON_NAME] [PERSON_NAME]" at bounding box center [146, 330] width 181 height 104
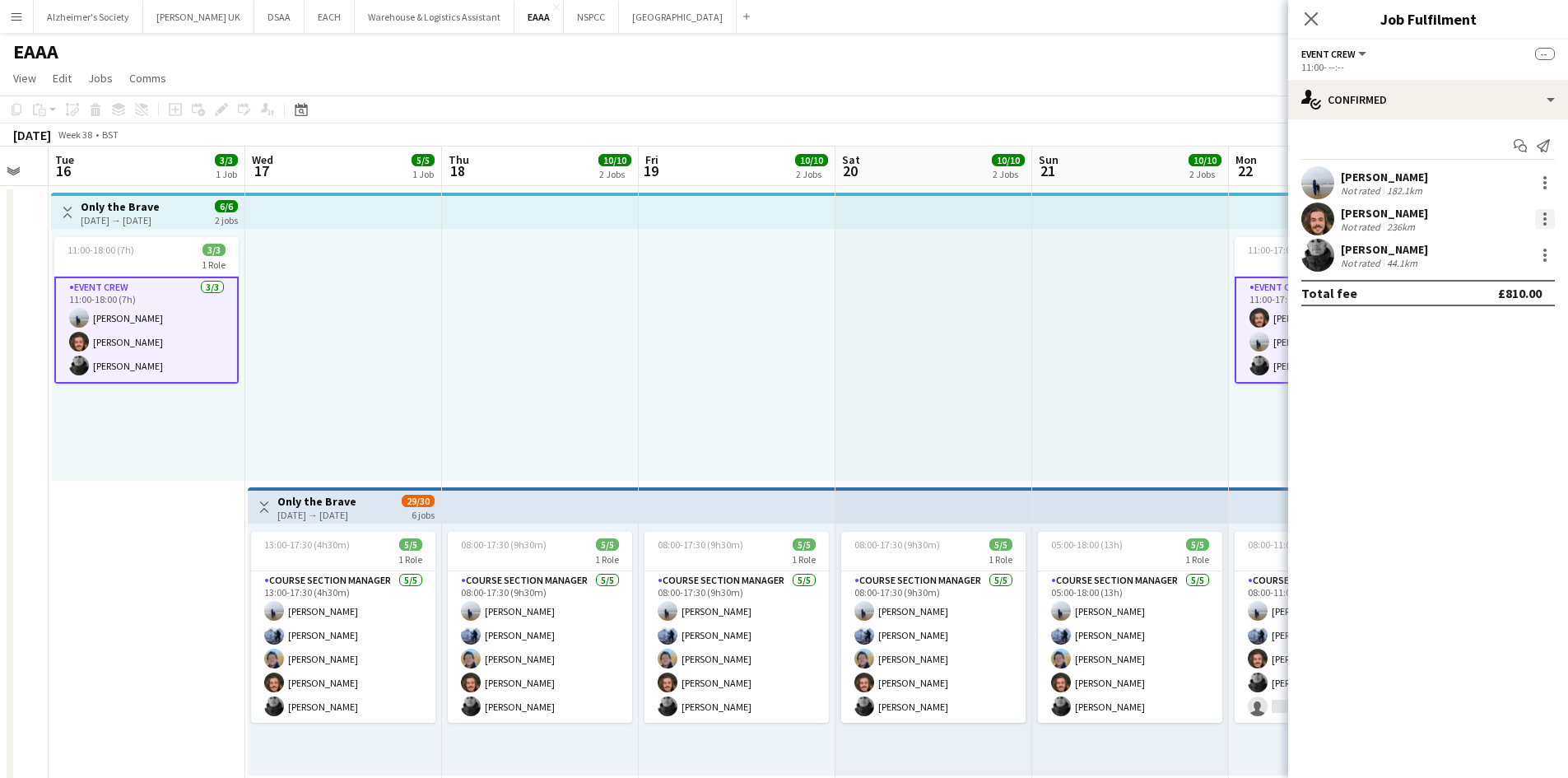
click at [1551, 219] on div at bounding box center [1545, 220] width 20 height 20
click at [1495, 243] on span "Edit fee" at bounding box center [1490, 250] width 102 height 15
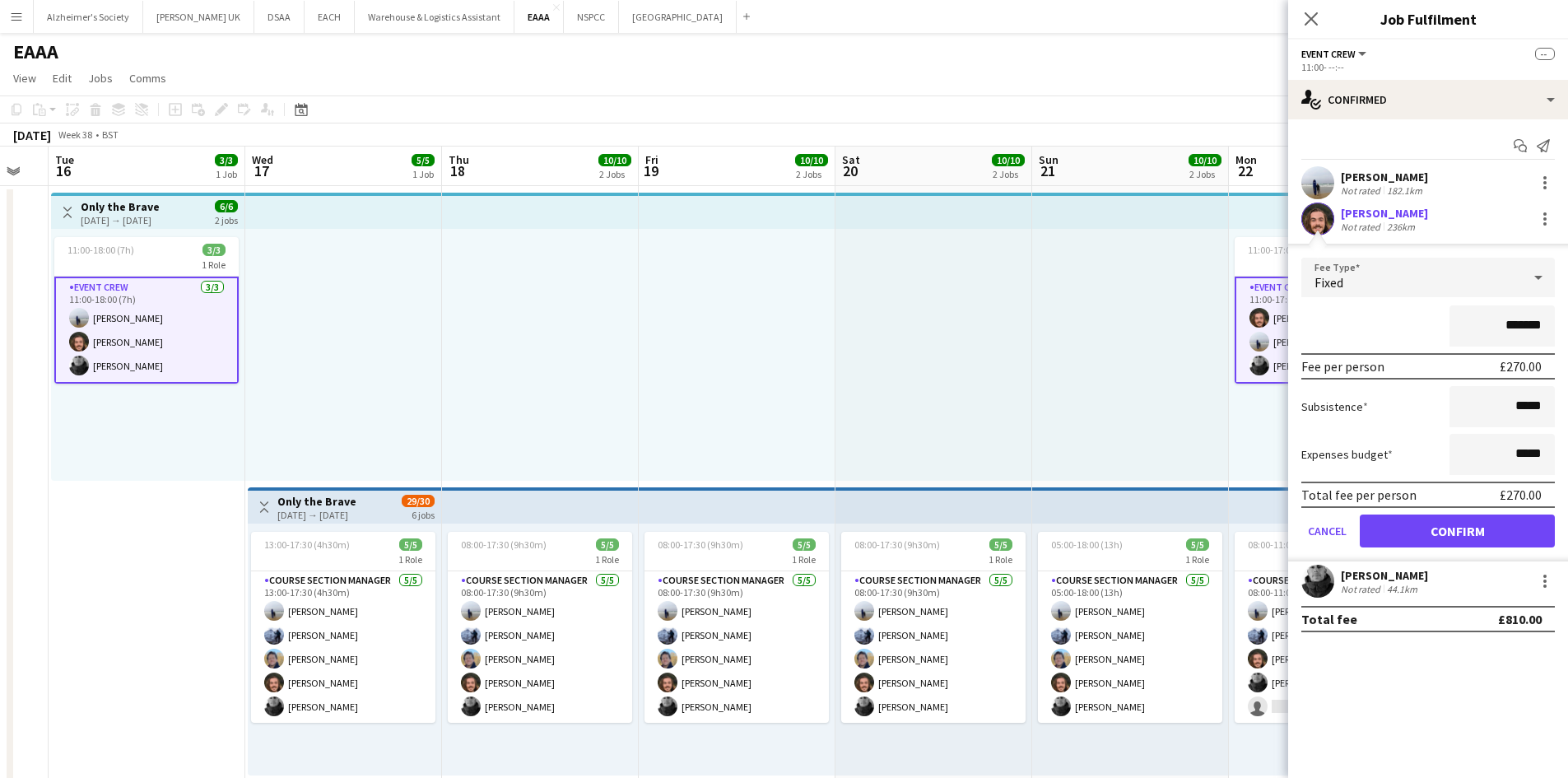
click at [1522, 331] on input "*******" at bounding box center [1502, 326] width 106 height 41
type input "*******"
click at [1458, 528] on button "Confirm" at bounding box center [1457, 531] width 196 height 33
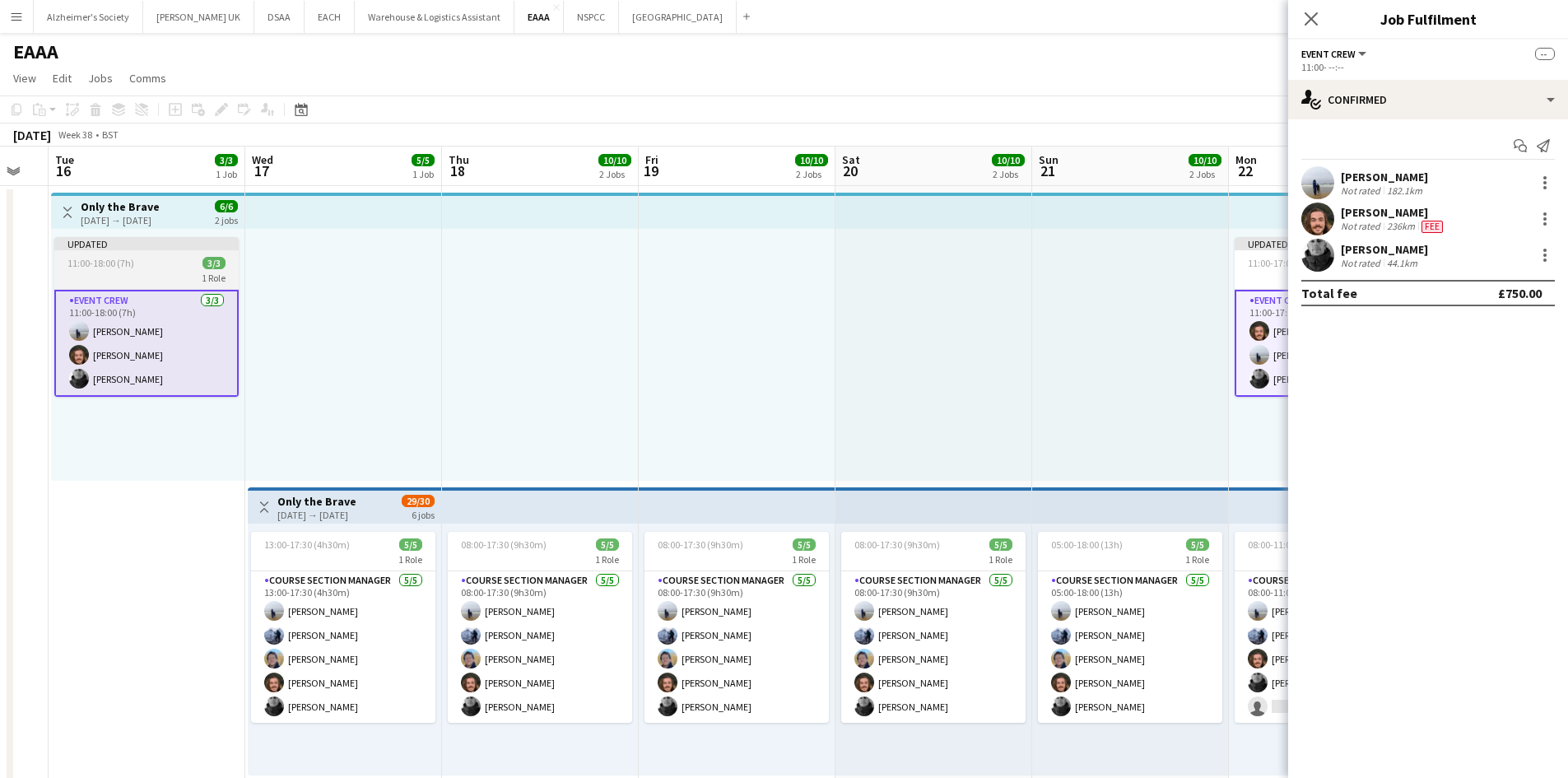
click at [83, 267] on span "11:00-18:00 (7h)" at bounding box center [101, 263] width 67 height 12
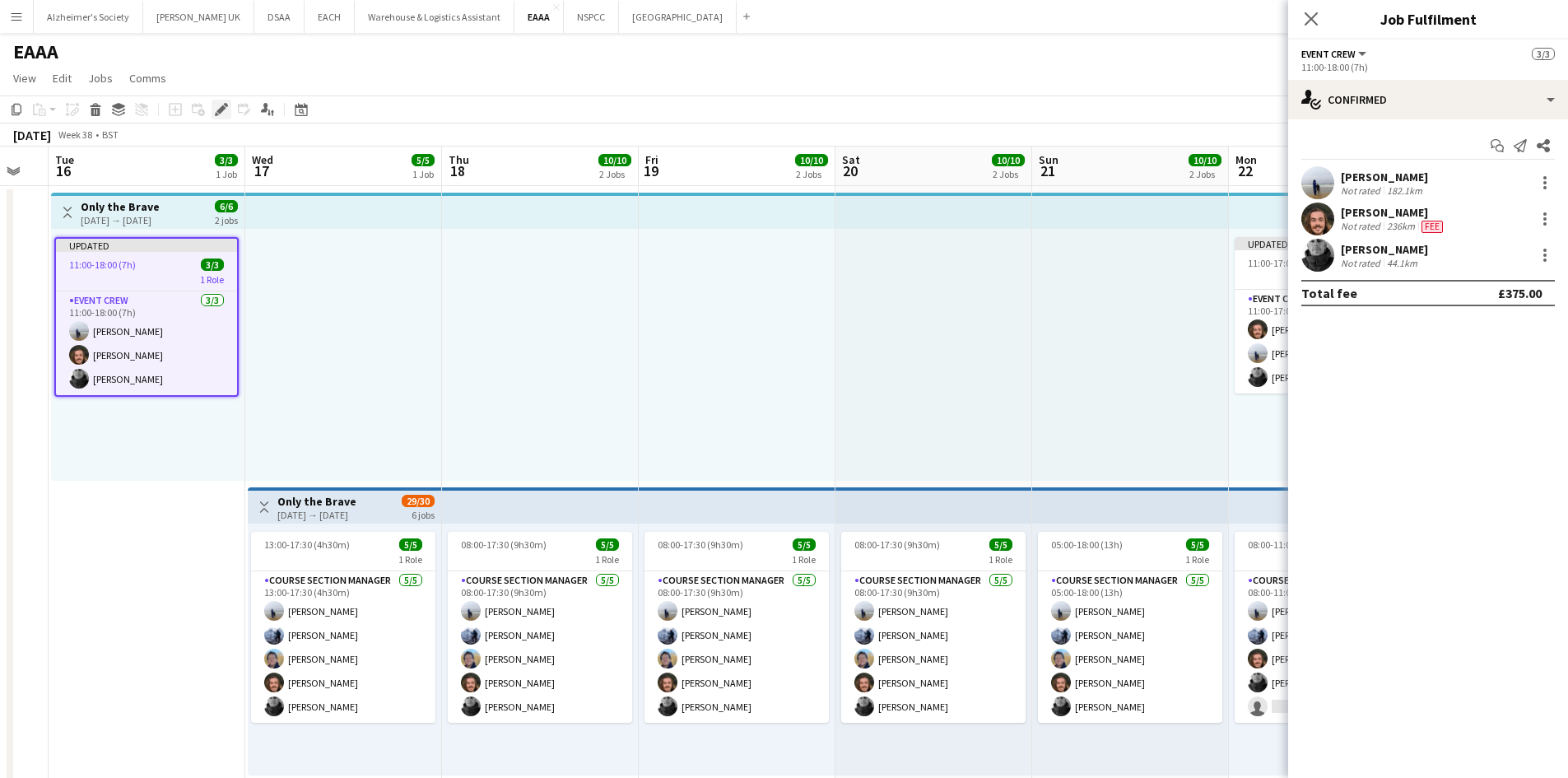
click at [220, 113] on icon at bounding box center [221, 110] width 9 height 9
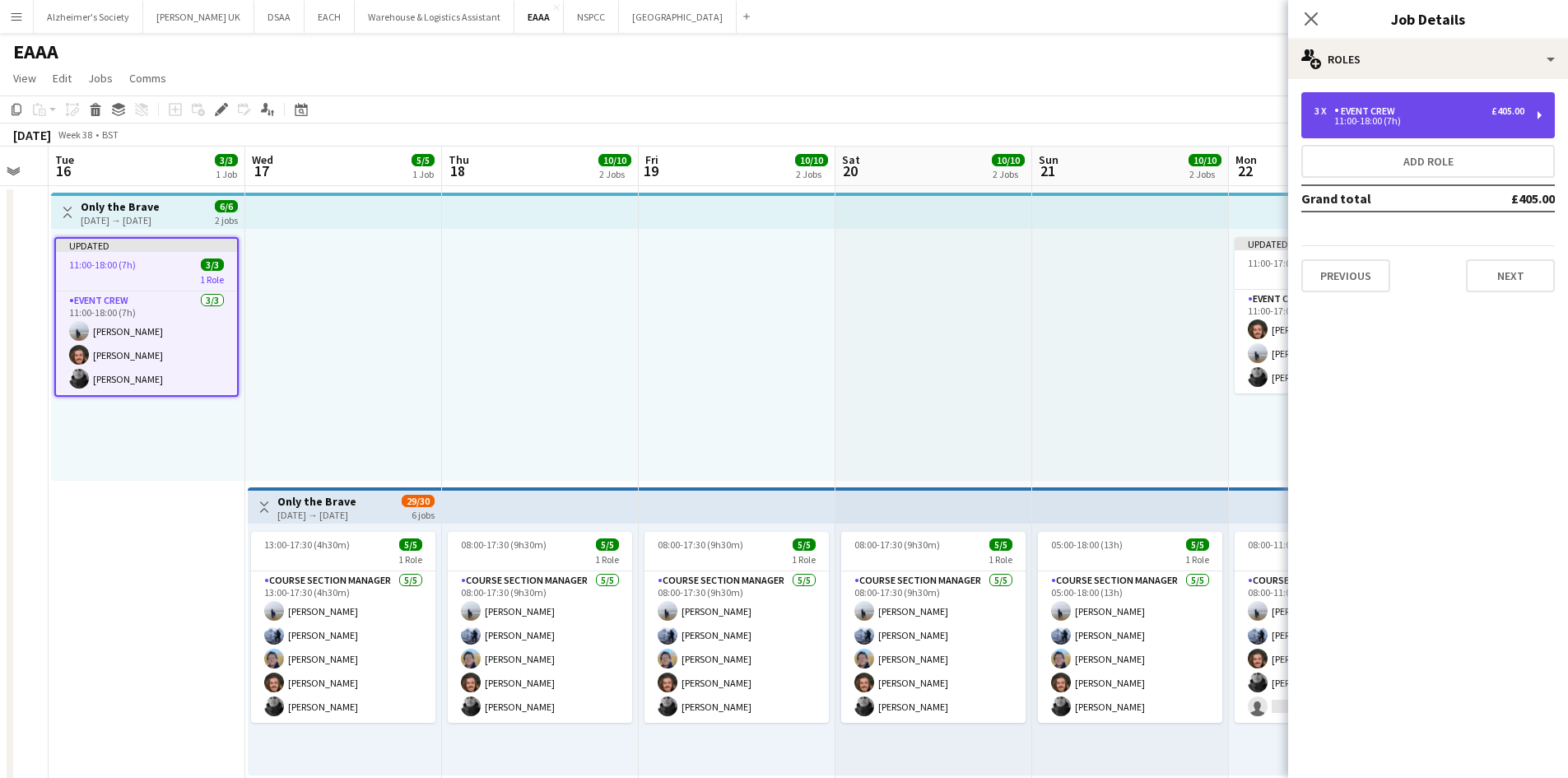
click at [1413, 107] on div "3 x Event Crew £405.00" at bounding box center [1419, 111] width 210 height 12
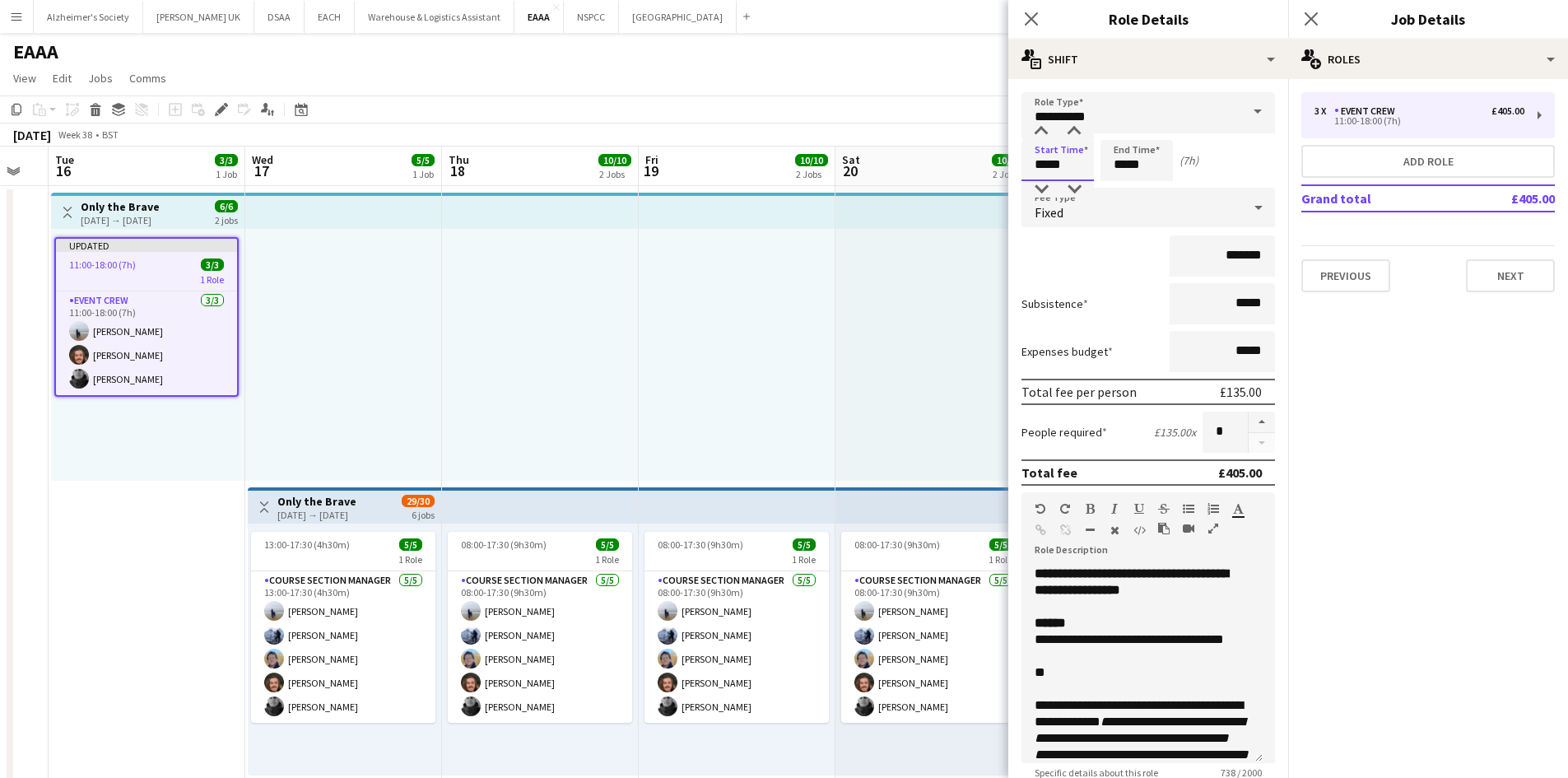
click at [1047, 165] on input "*****" at bounding box center [1058, 160] width 73 height 41
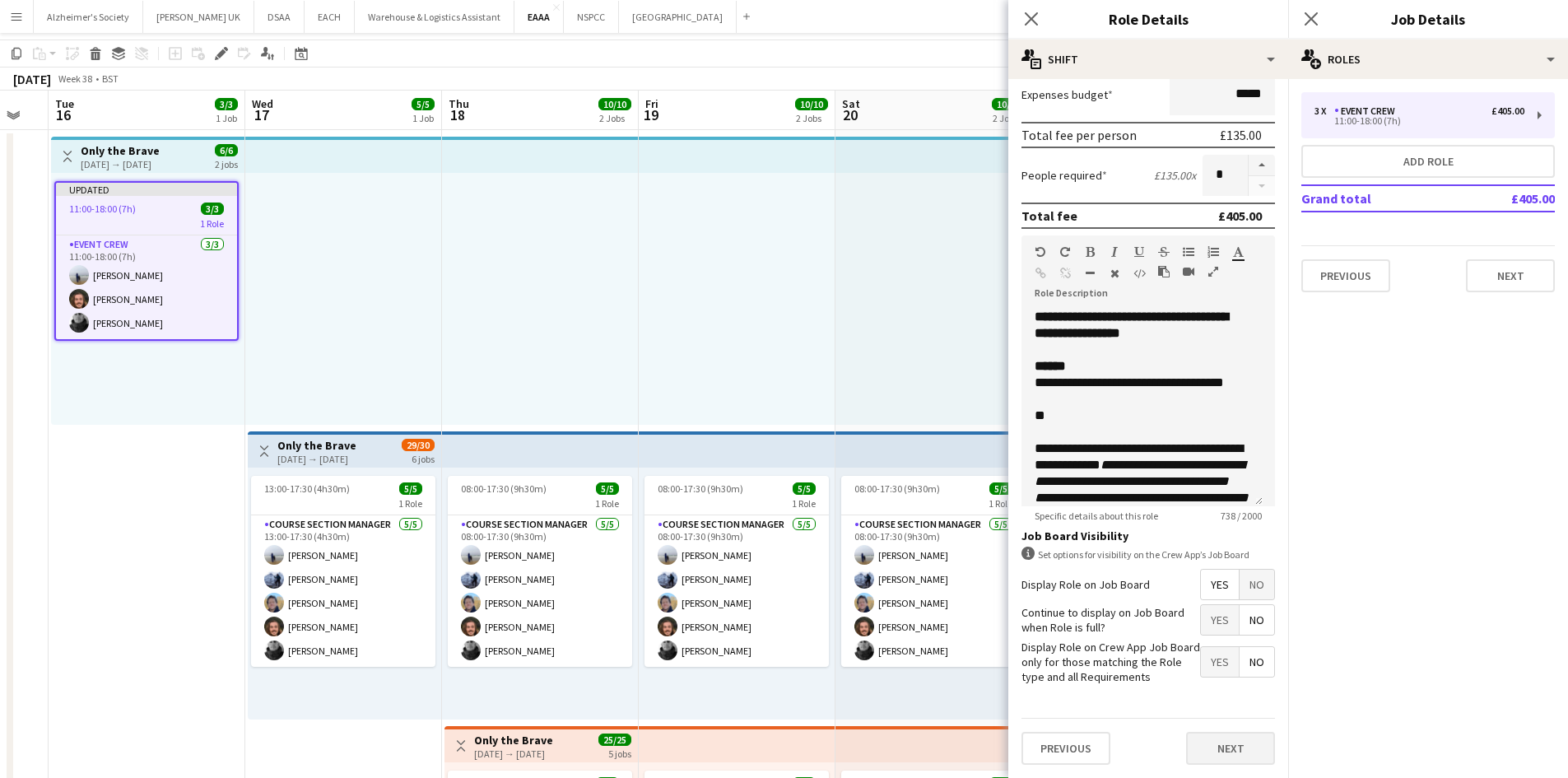
scroll to position [83, 0]
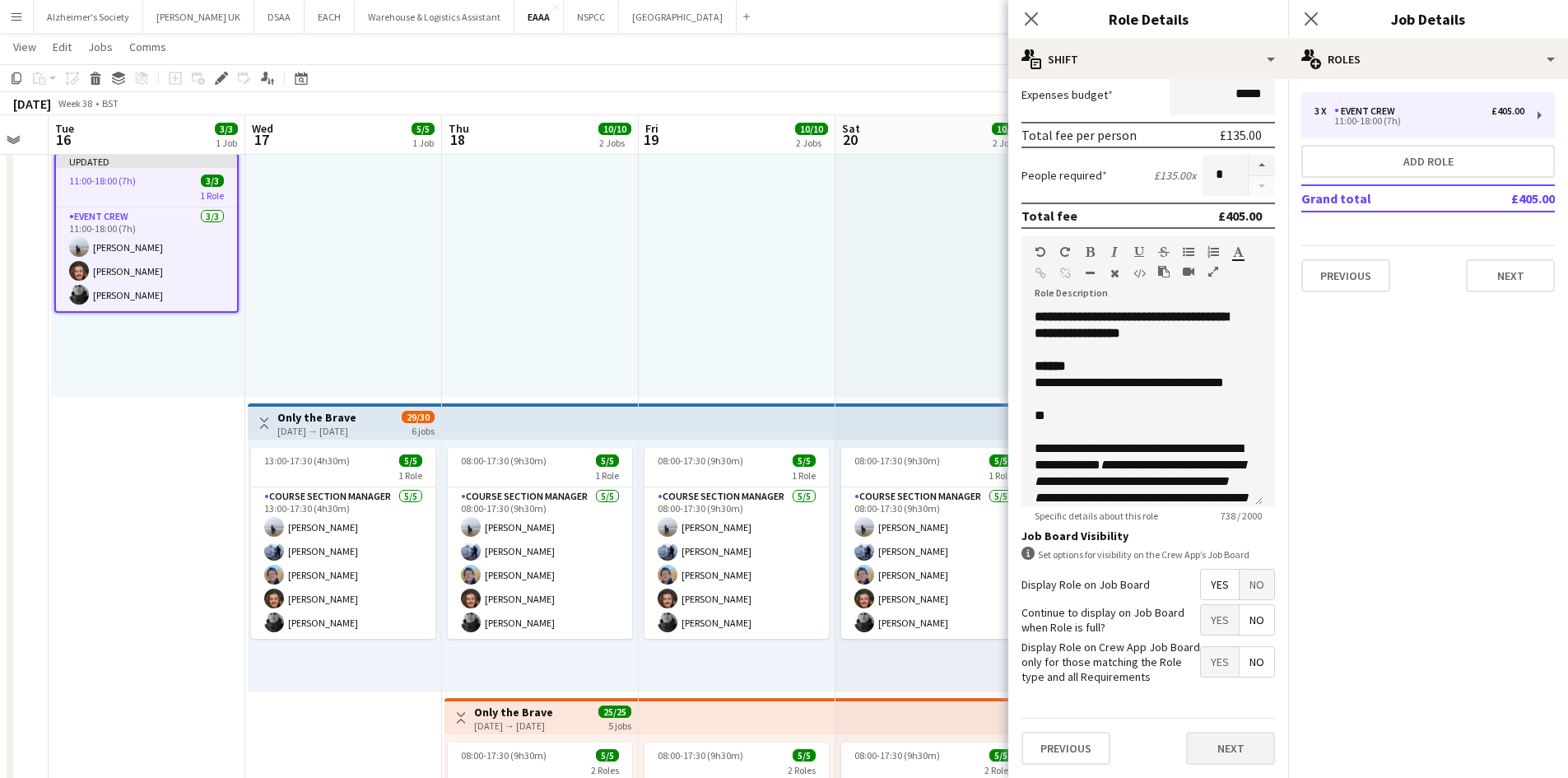
type input "*****"
click at [1232, 751] on button "Next" at bounding box center [1230, 749] width 89 height 33
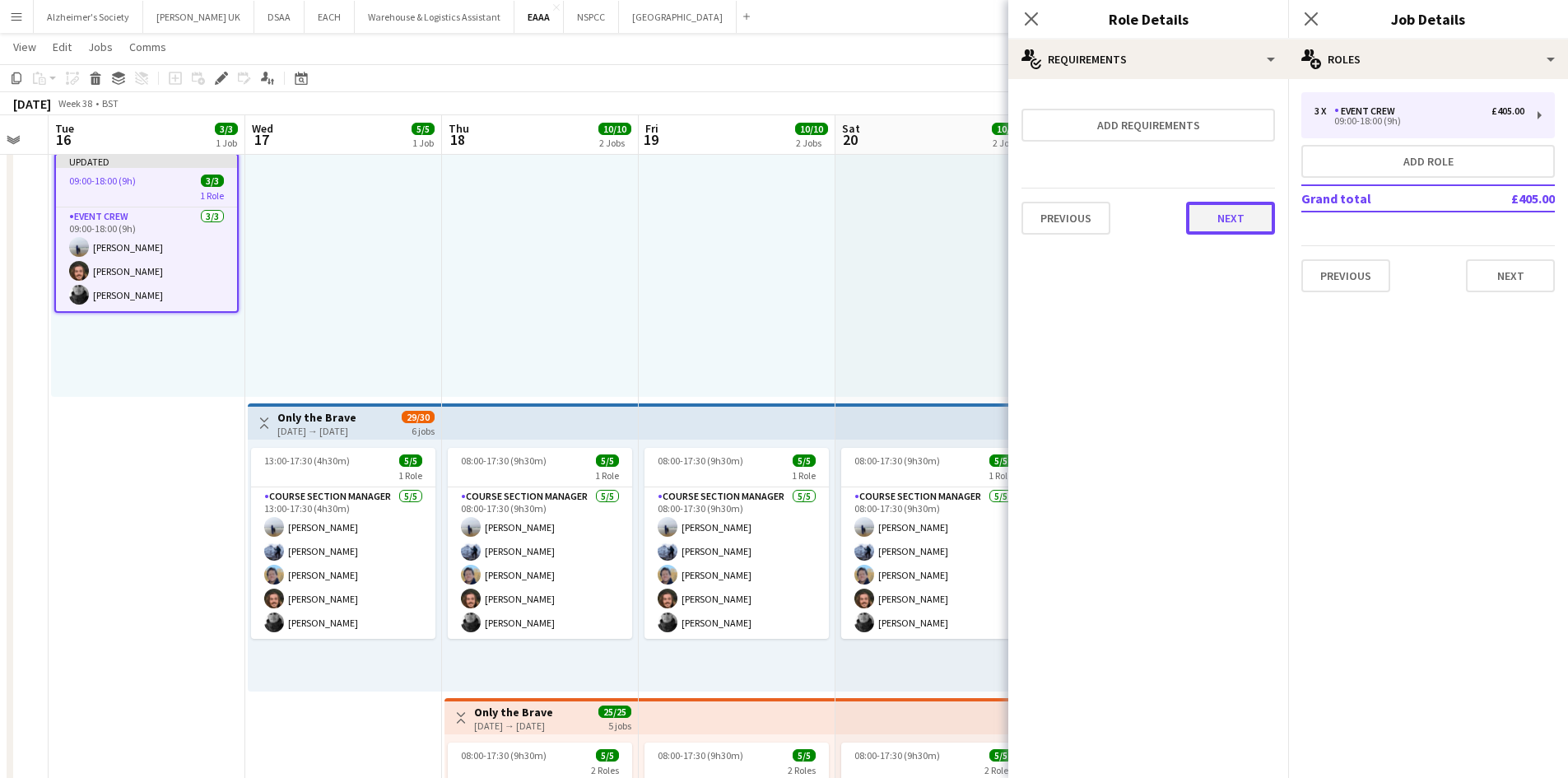
click at [1221, 220] on button "Next" at bounding box center [1230, 219] width 89 height 33
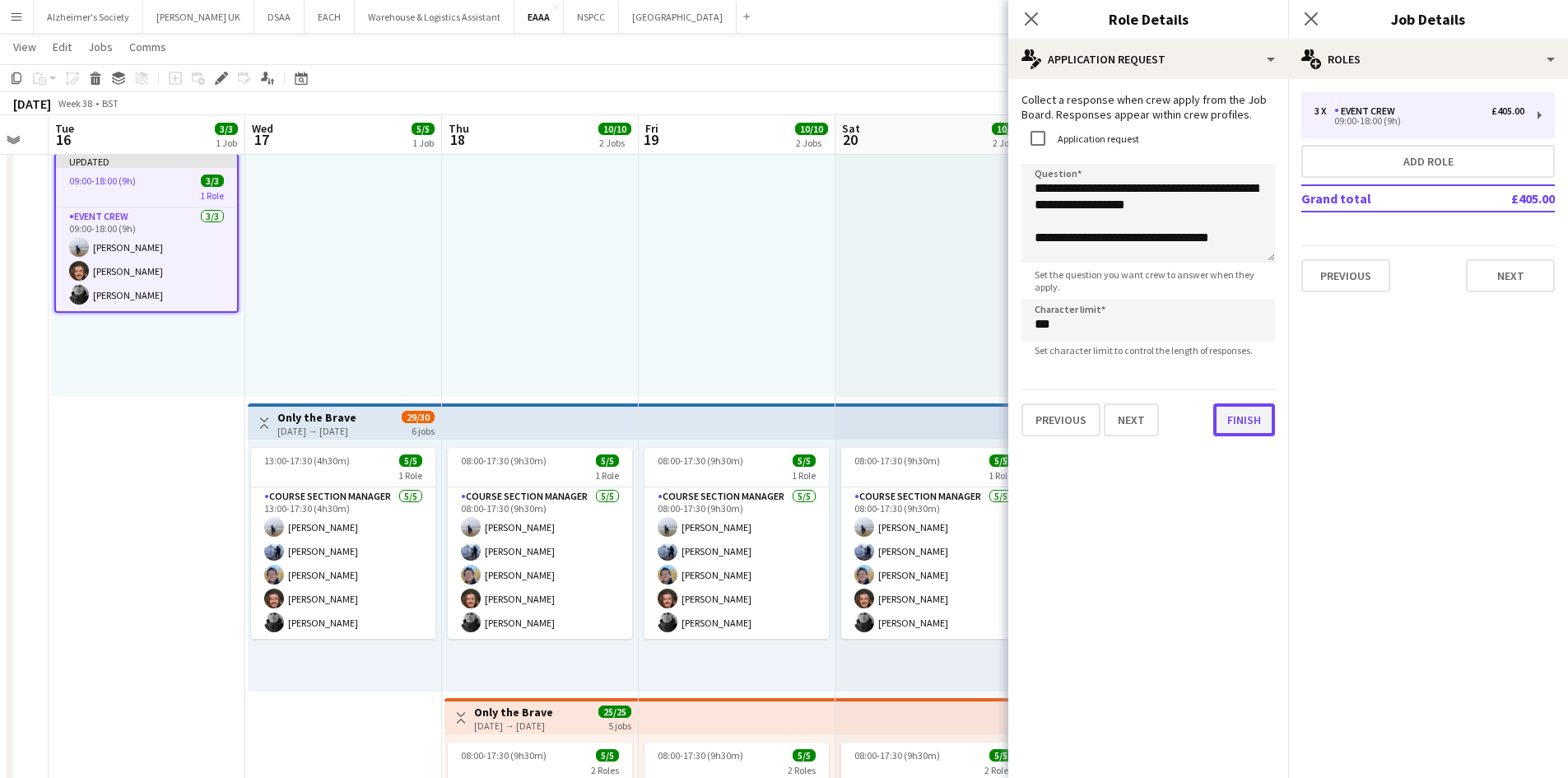
click at [1231, 434] on button "Finish" at bounding box center [1244, 420] width 62 height 33
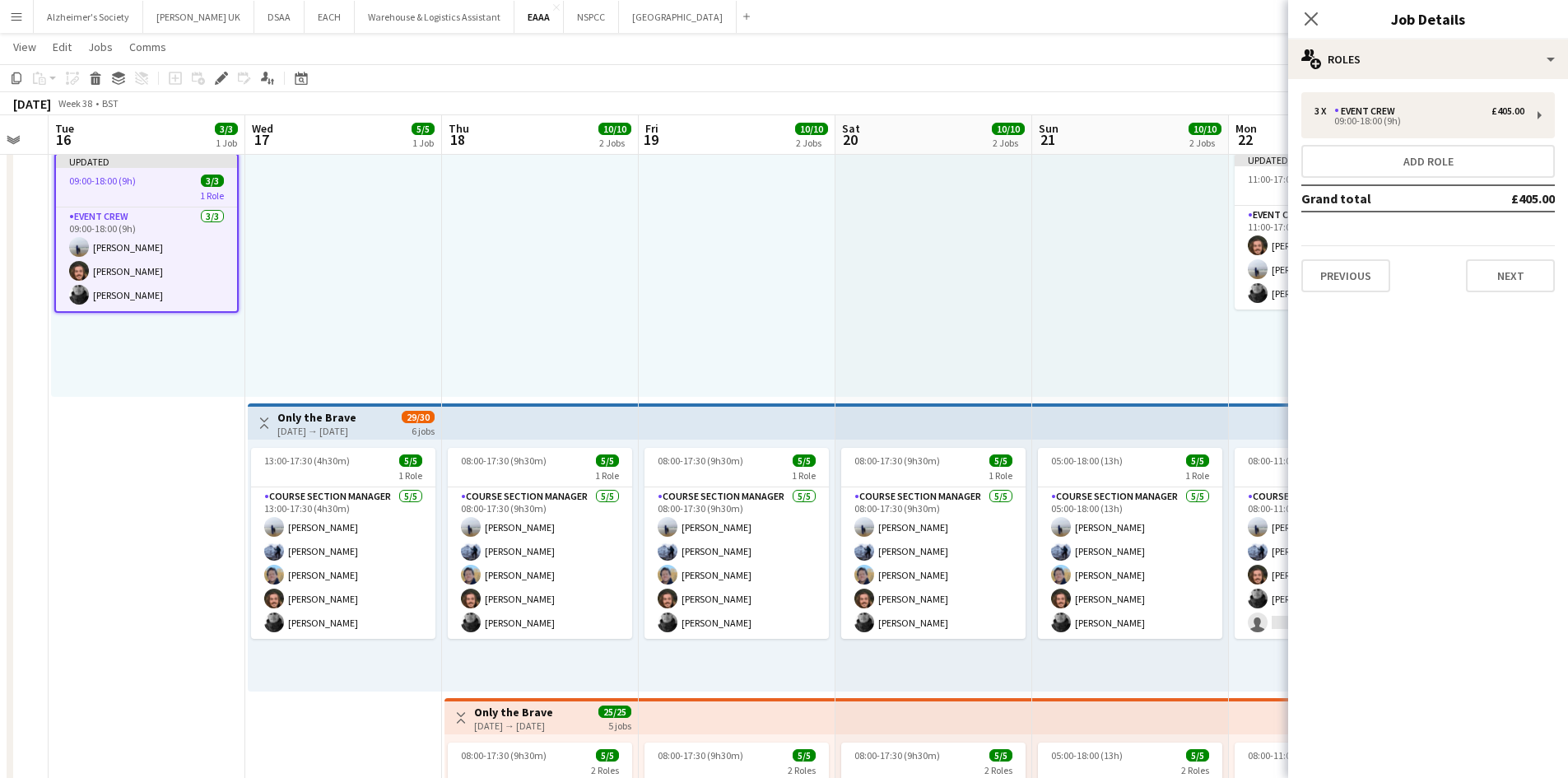
click at [1118, 326] on div at bounding box center [1130, 271] width 196 height 252
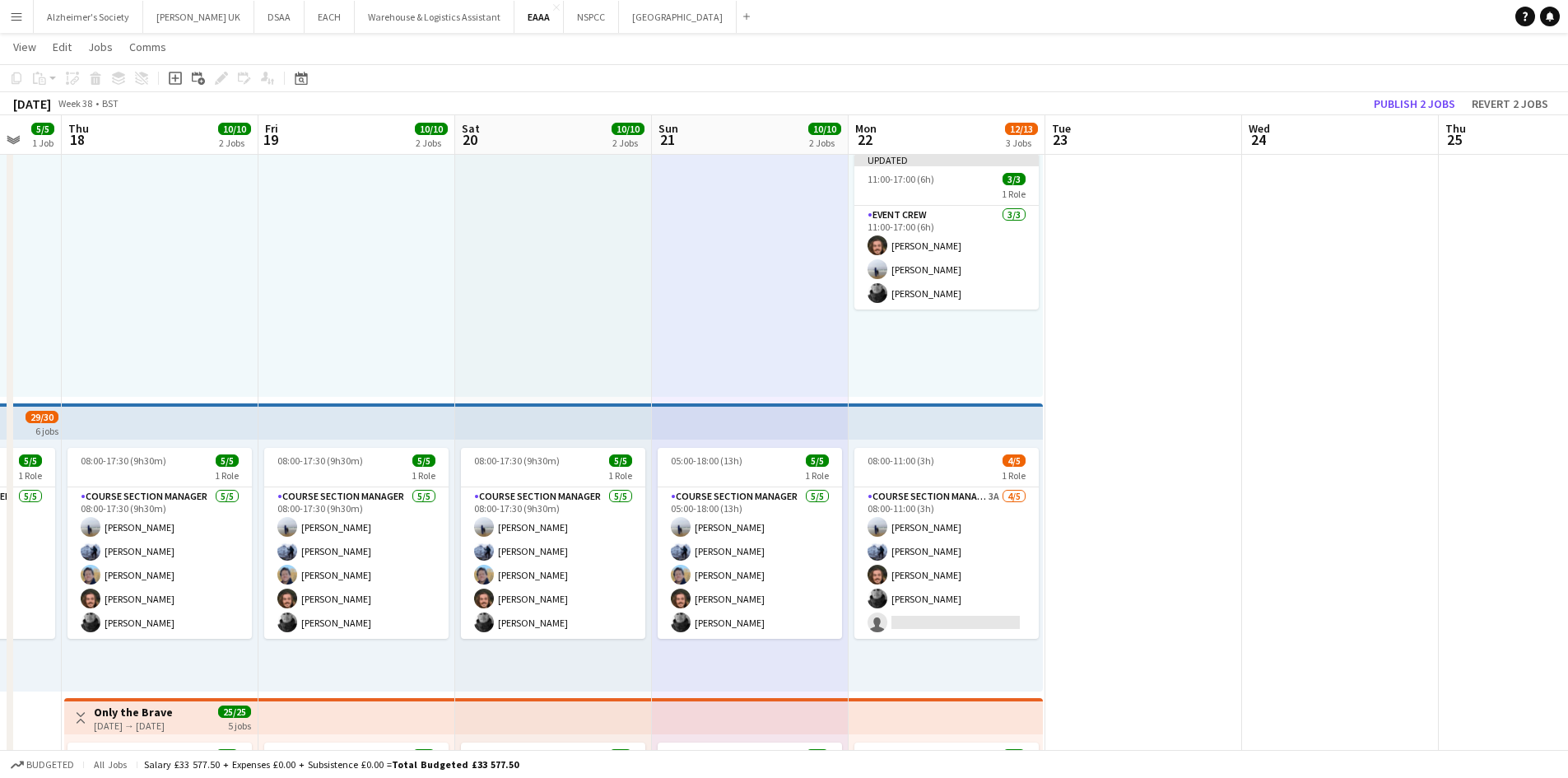
drag, startPoint x: 1118, startPoint y: 326, endPoint x: 733, endPoint y: 353, distance: 385.9
click at [733, 353] on app-calendar-viewport "Mon 15 Tue 16 3/3 1 Job Wed 17 5/5 1 Job Thu 18 10/10 2 Jobs Fri 19 10/10 2 Job…" at bounding box center [784, 487] width 1568 height 1011
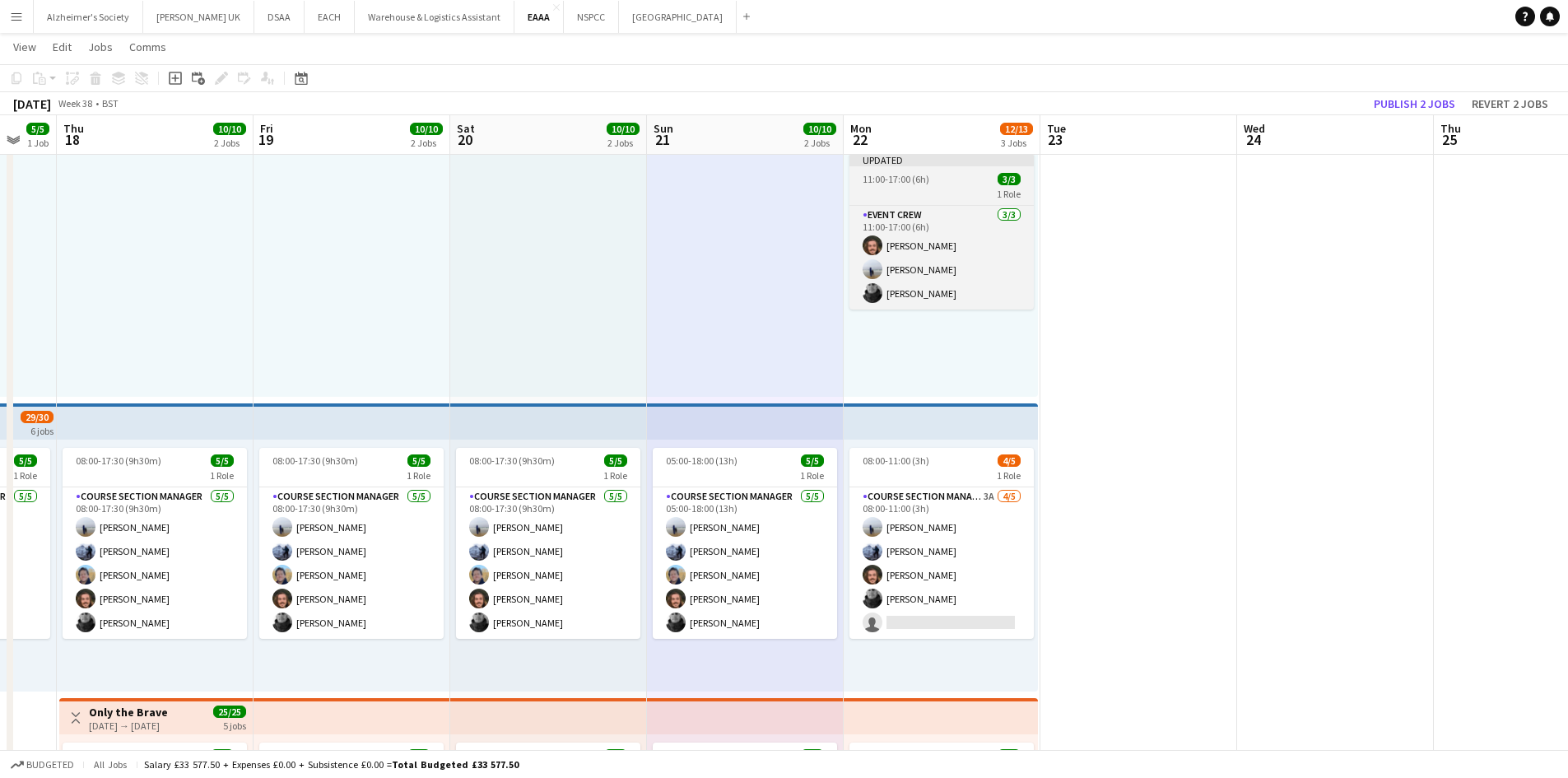
click at [926, 175] on span "11:00-17:00 (6h)" at bounding box center [896, 178] width 67 height 12
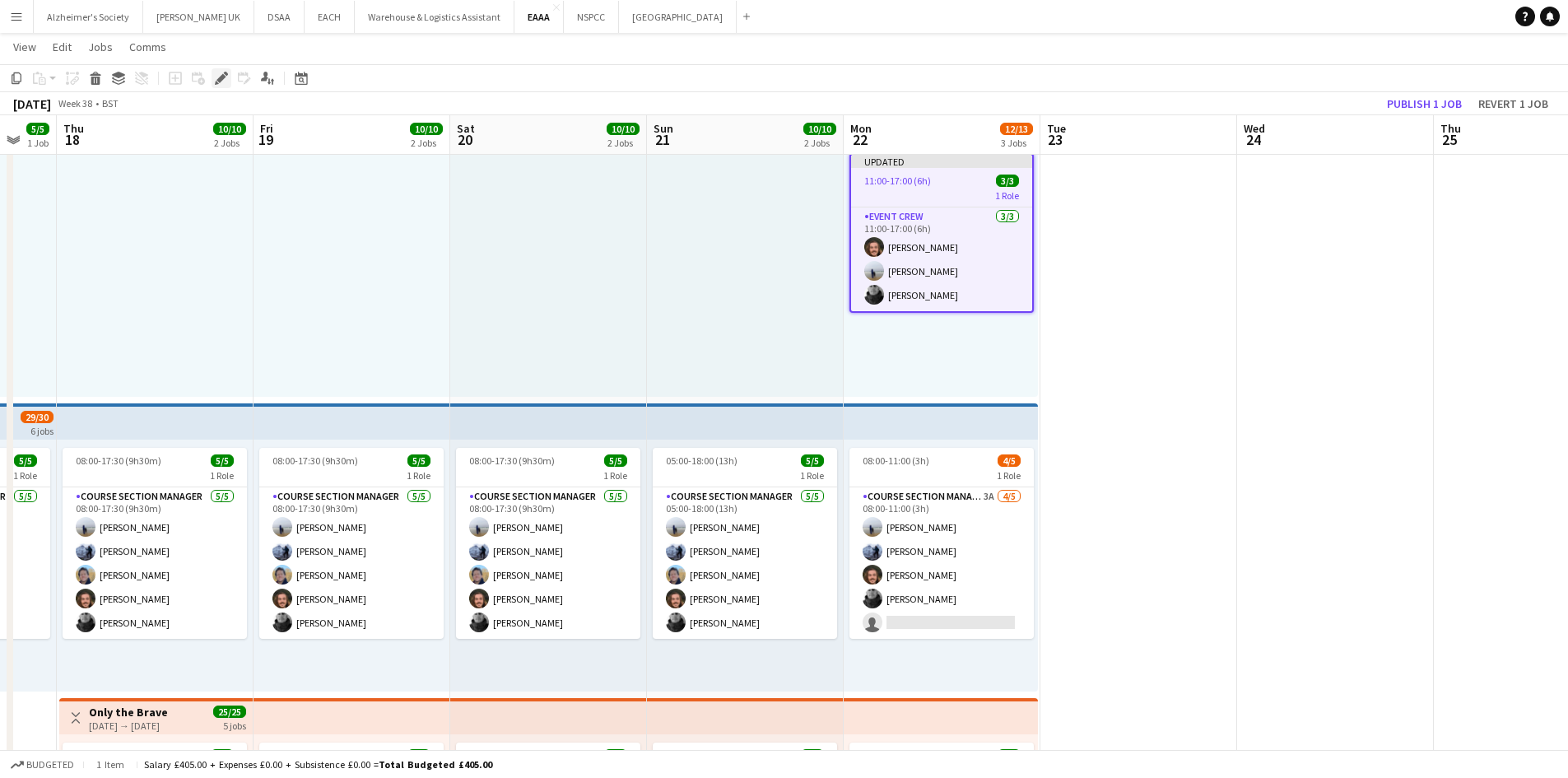
click at [219, 80] on icon at bounding box center [221, 79] width 9 height 9
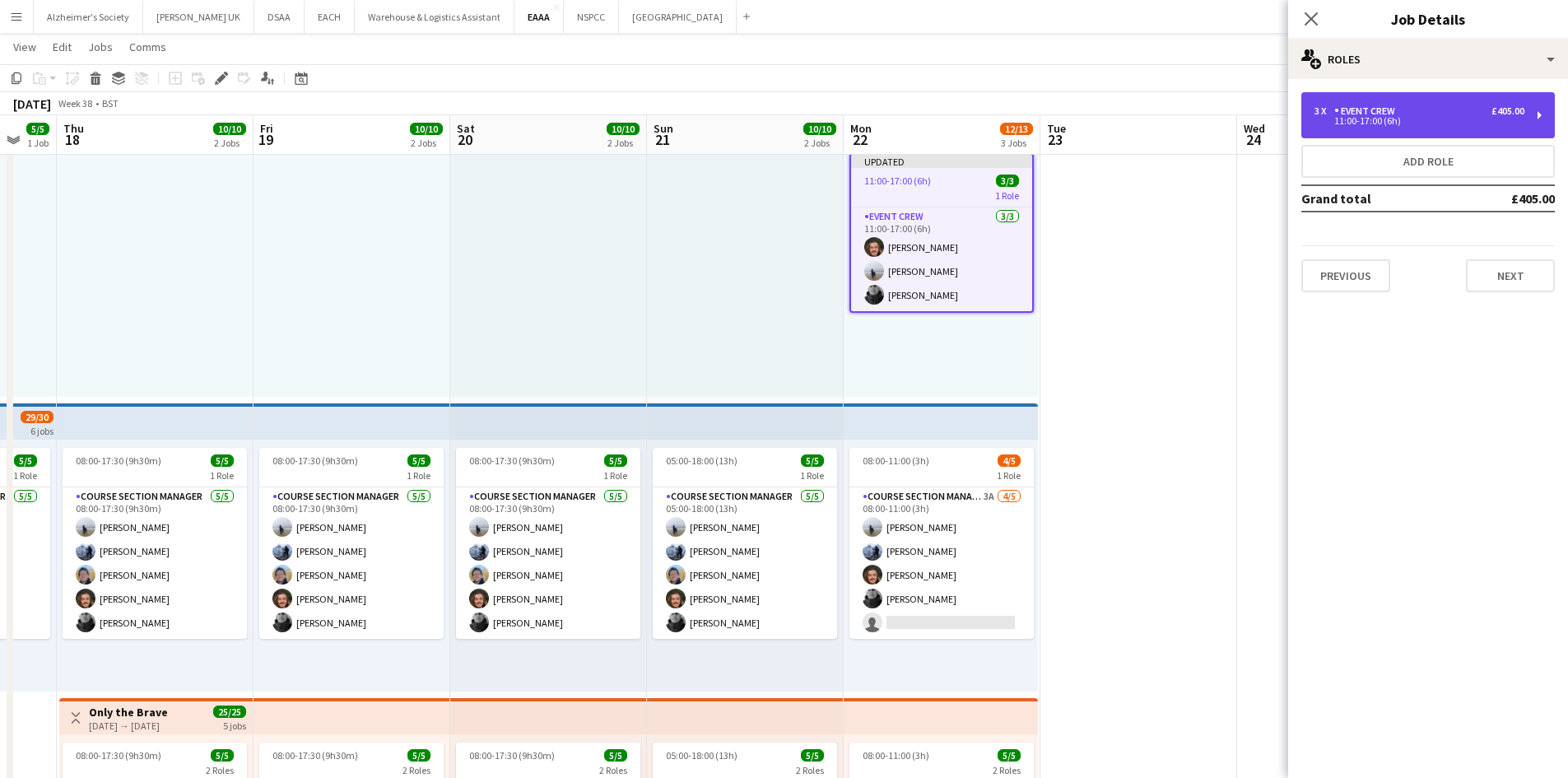
click at [1503, 122] on div "11:00-17:00 (6h)" at bounding box center [1419, 120] width 210 height 8
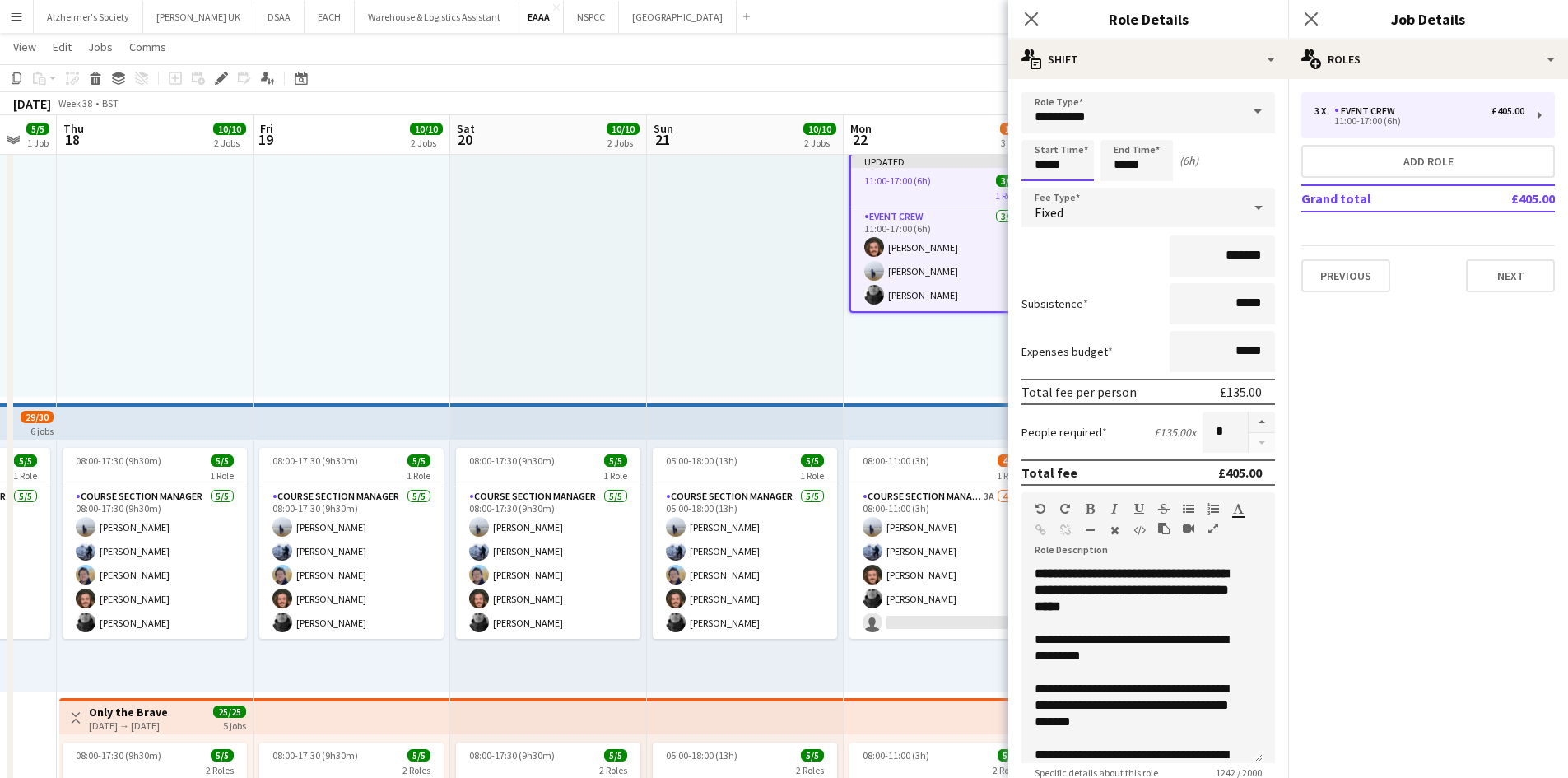
click at [1047, 169] on input "*****" at bounding box center [1058, 160] width 73 height 41
click at [927, 261] on app-card-role "Event Crew [DATE] 11:00-17:00 (6h) [PERSON_NAME] [PERSON_NAME] [PERSON_NAME]" at bounding box center [941, 259] width 181 height 104
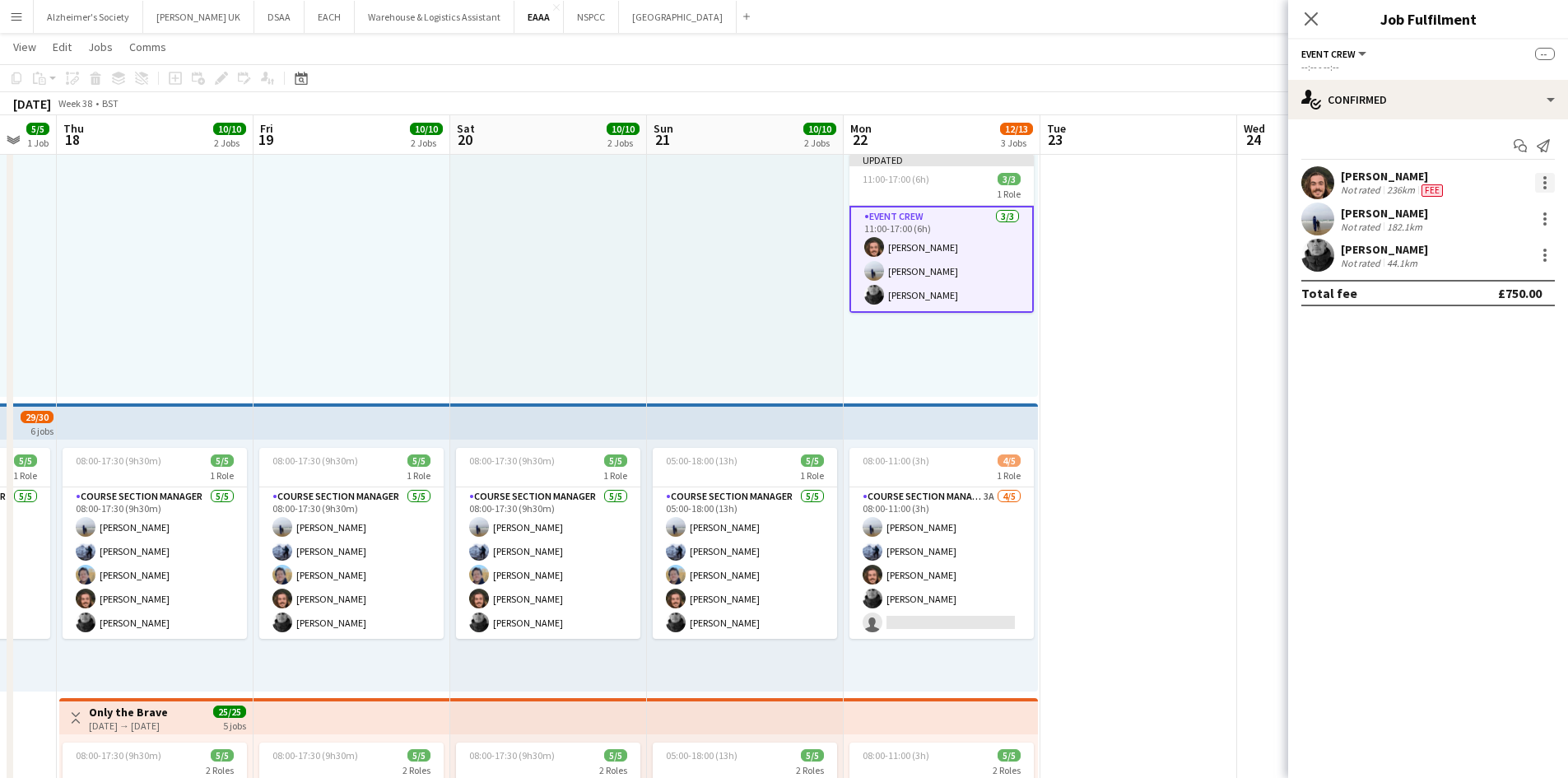
click at [1542, 181] on div at bounding box center [1545, 183] width 20 height 20
click at [1518, 210] on span "Edit fee" at bounding box center [1490, 213] width 102 height 15
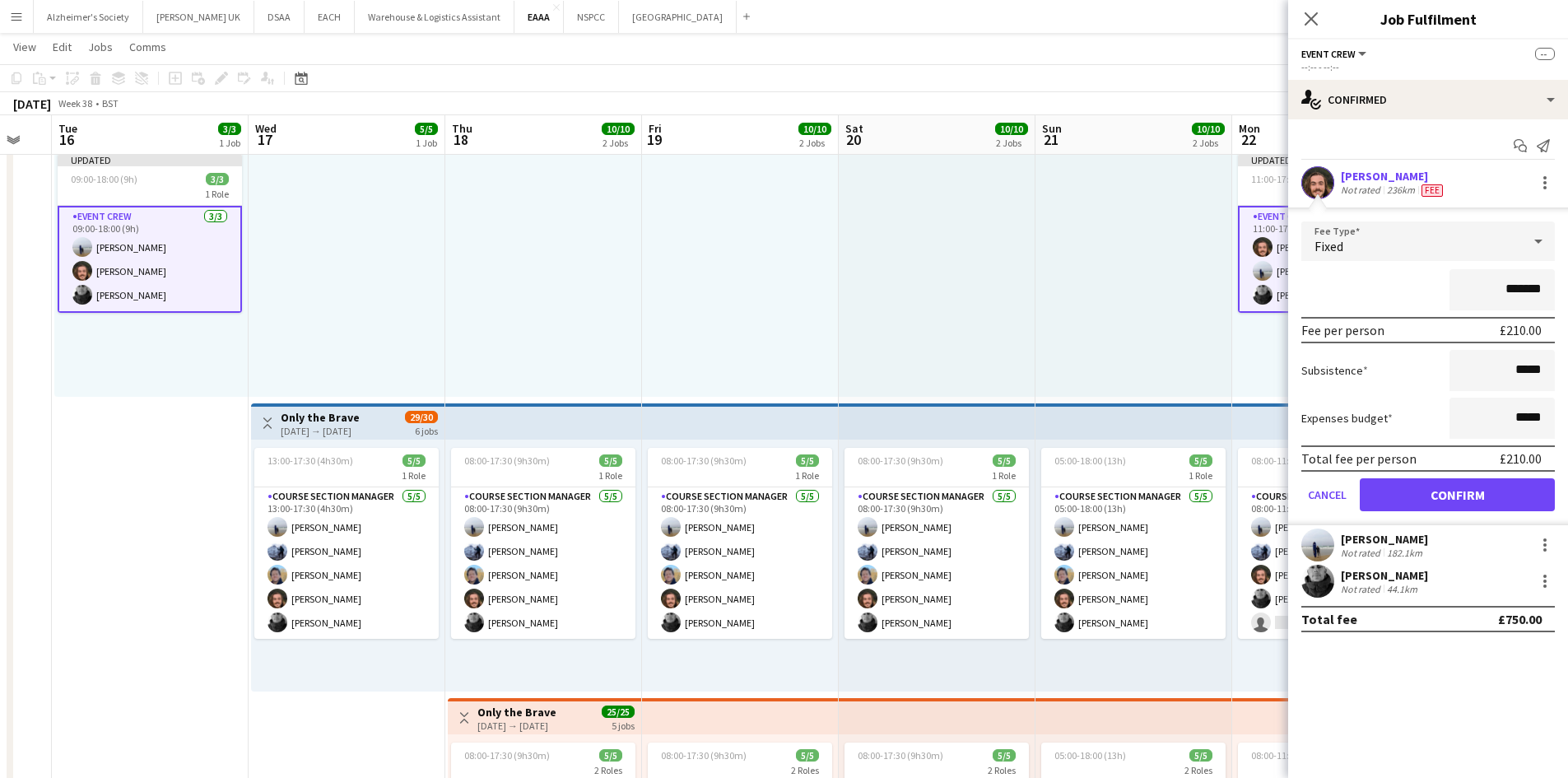
scroll to position [0, 519]
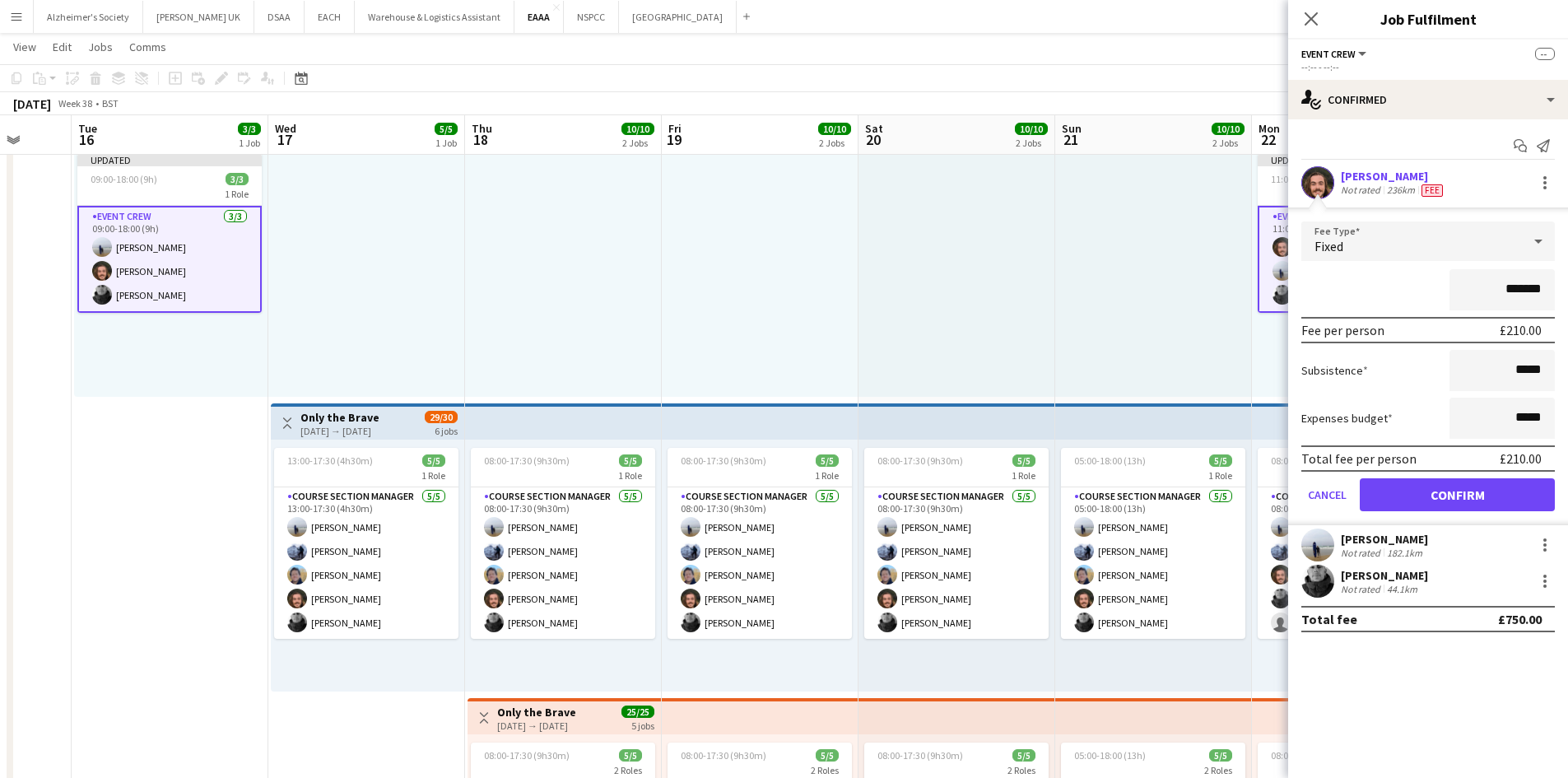
drag, startPoint x: 659, startPoint y: 342, endPoint x: 1068, endPoint y: 347, distance: 409.0
click at [1068, 347] on app-calendar-viewport "Sat 13 Sun 14 Mon 15 Tue 16 3/3 1 Job Wed 17 5/5 1 Job Thu 18 10/10 2 Jobs Fri …" at bounding box center [784, 487] width 1568 height 1011
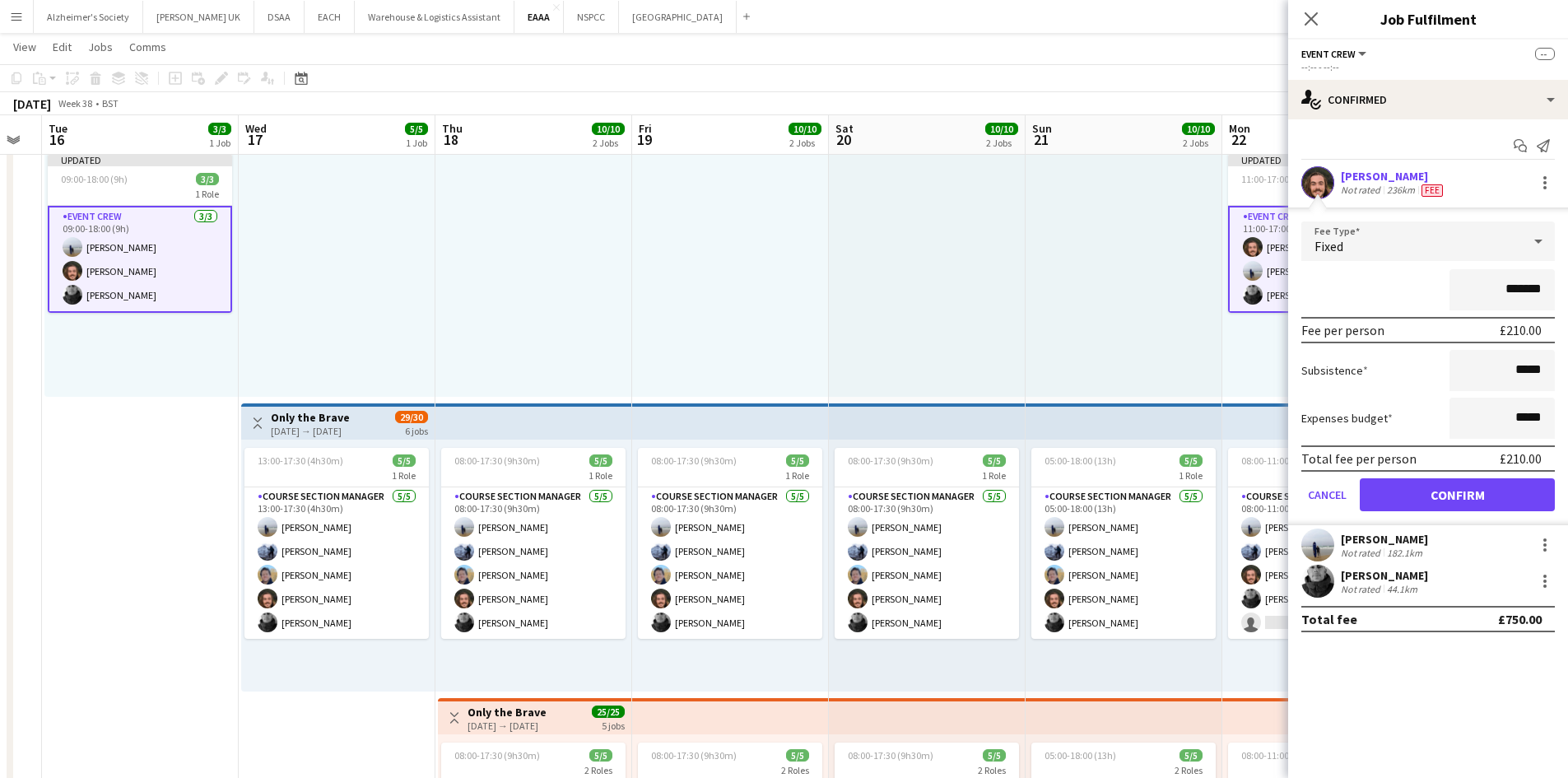
drag, startPoint x: 840, startPoint y: 294, endPoint x: 717, endPoint y: 296, distance: 123.0
click at [716, 296] on app-calendar-viewport "Sat 13 Sun 14 Mon 15 Tue 16 3/3 1 Job Wed 17 5/5 1 Job Thu 18 10/10 2 Jobs Fri …" at bounding box center [784, 487] width 1568 height 1011
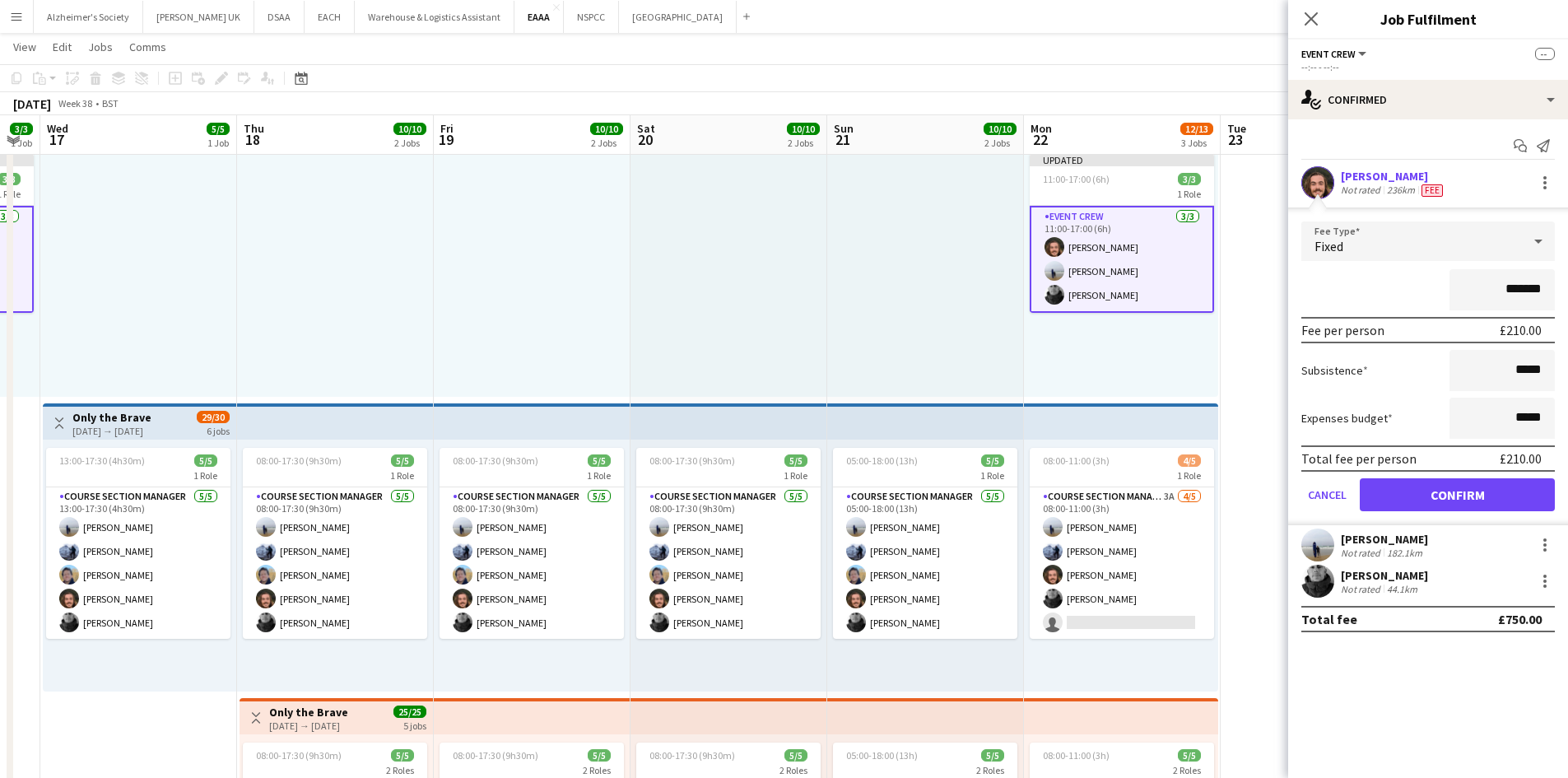
click at [1082, 229] on app-card-role "Event Crew [DATE] 11:00-17:00 (6h) [PERSON_NAME] [PERSON_NAME] [PERSON_NAME]" at bounding box center [1122, 259] width 185 height 107
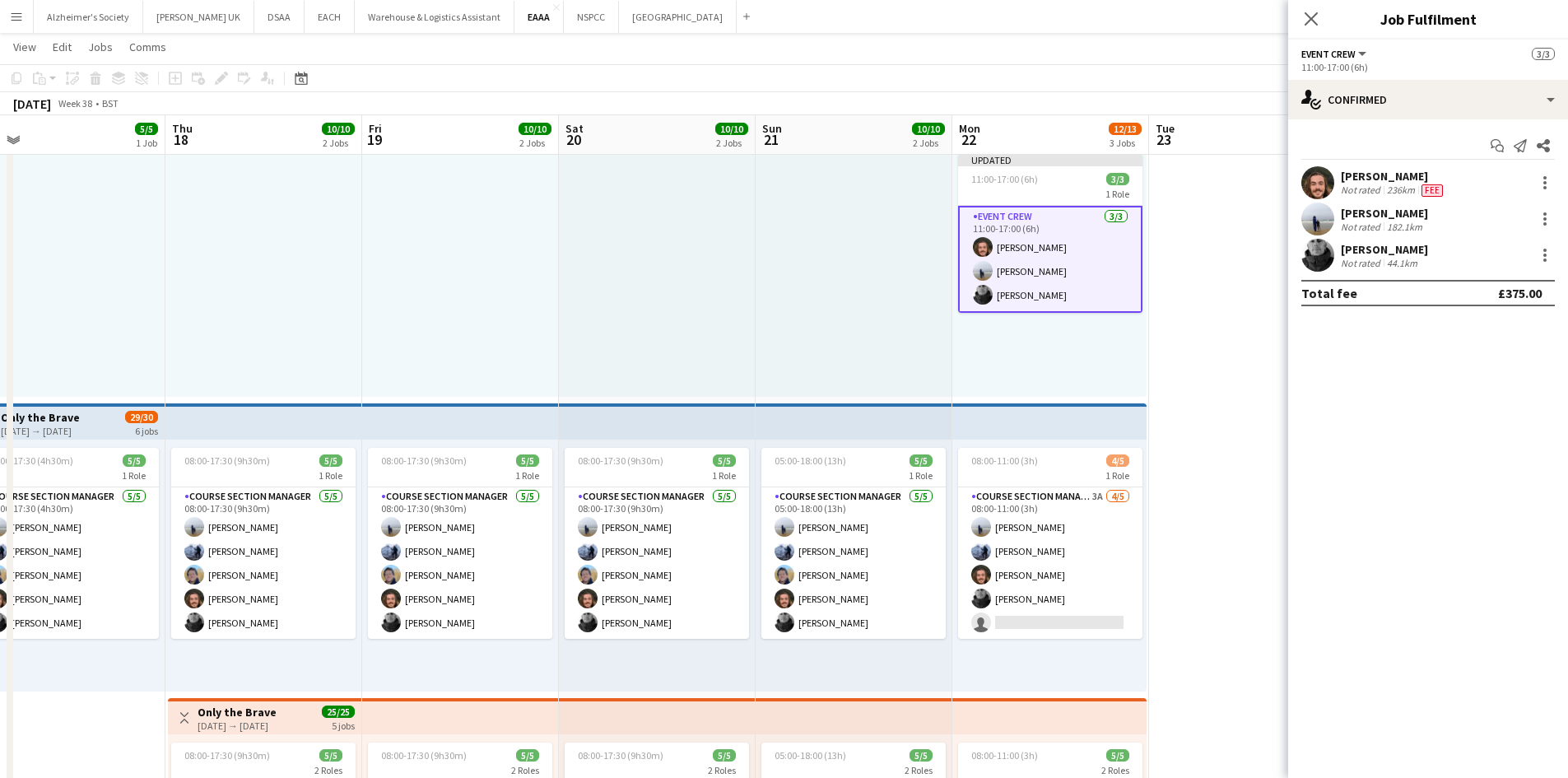
drag, startPoint x: 645, startPoint y: 322, endPoint x: 320, endPoint y: 323, distance: 325.0
click at [320, 323] on app-calendar-viewport "Sun 14 Mon 15 Tue 16 3/3 1 Job Wed 17 5/5 1 Job Thu 18 10/10 2 Jobs Fri 19 10/1…" at bounding box center [784, 487] width 1568 height 1011
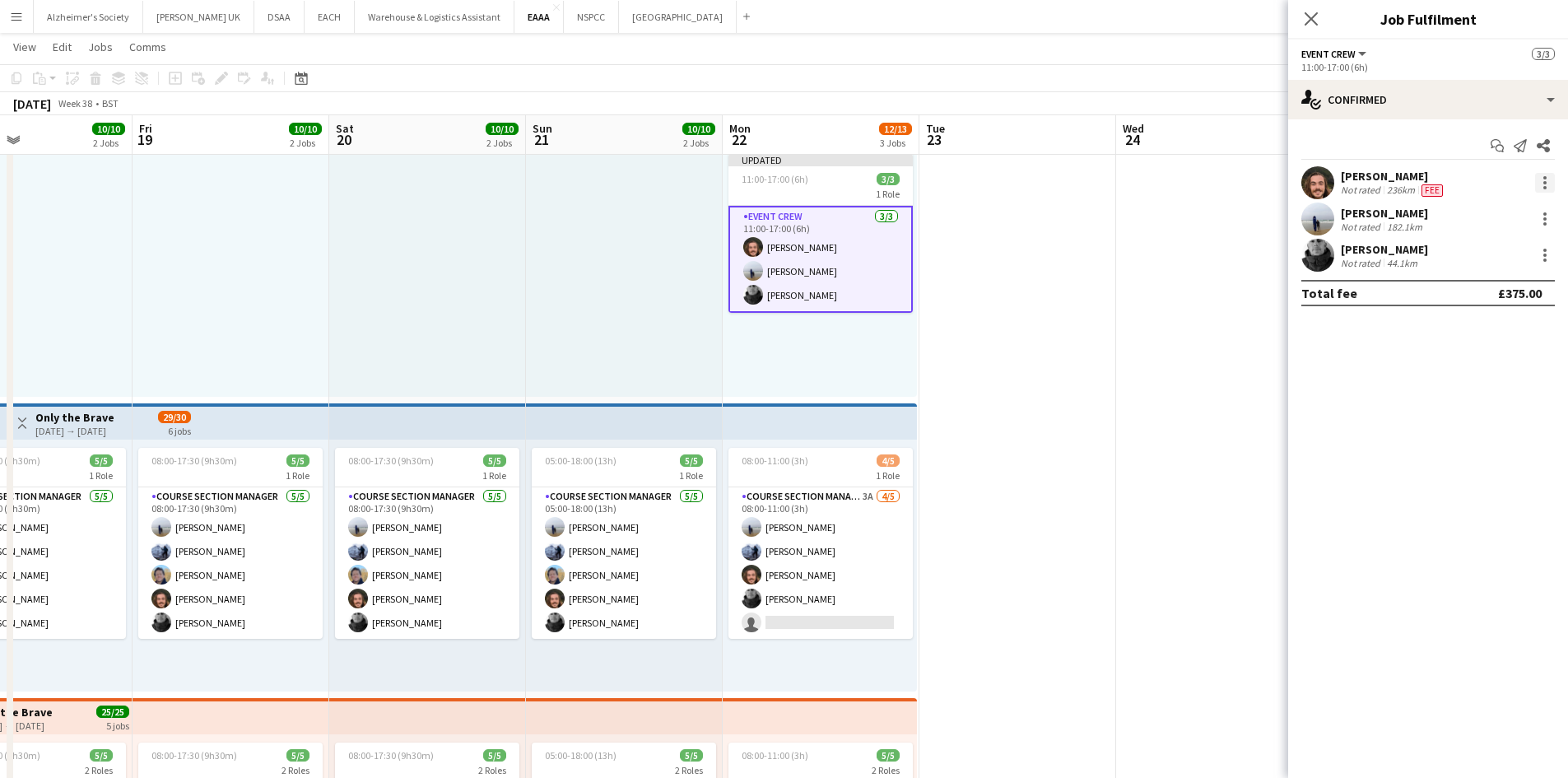
click at [1542, 186] on div at bounding box center [1545, 183] width 20 height 20
click at [1509, 211] on span "Edit fee" at bounding box center [1490, 213] width 102 height 15
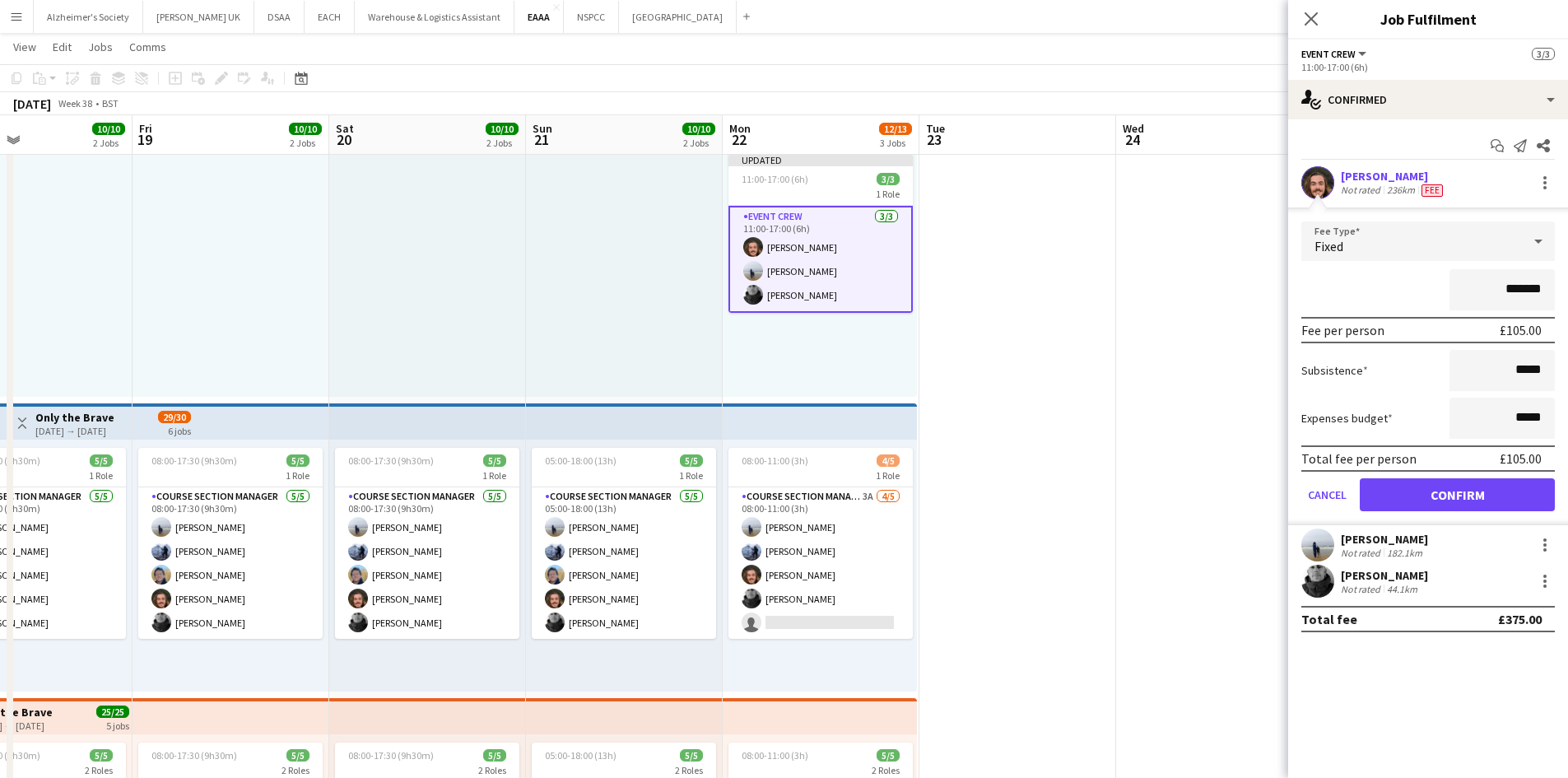
click at [1517, 288] on input "*******" at bounding box center [1502, 289] width 106 height 41
type input "*******"
click at [1481, 499] on button "Confirm" at bounding box center [1457, 495] width 196 height 33
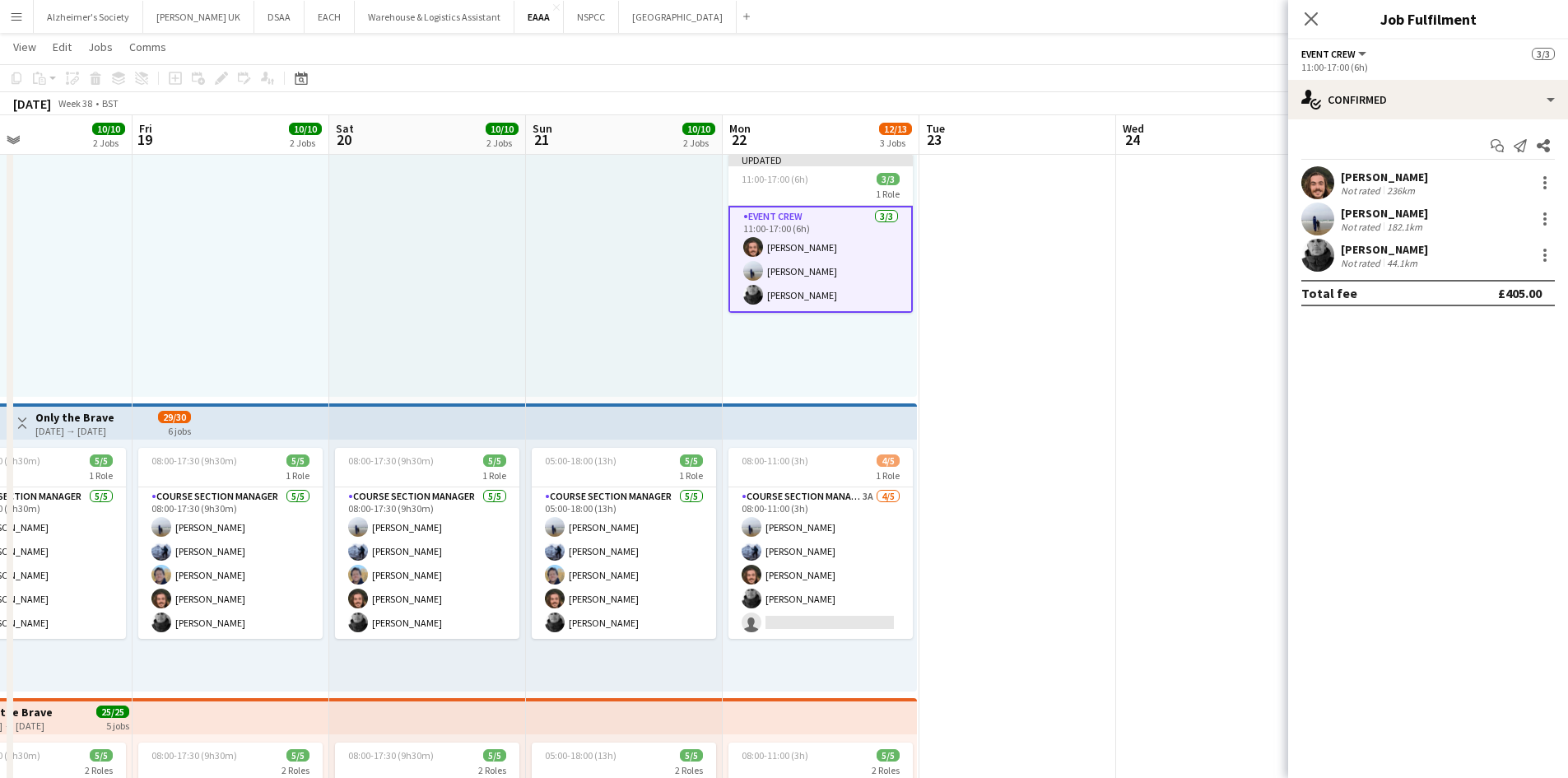
click at [1155, 447] on app-date-cell at bounding box center [1215, 547] width 196 height 891
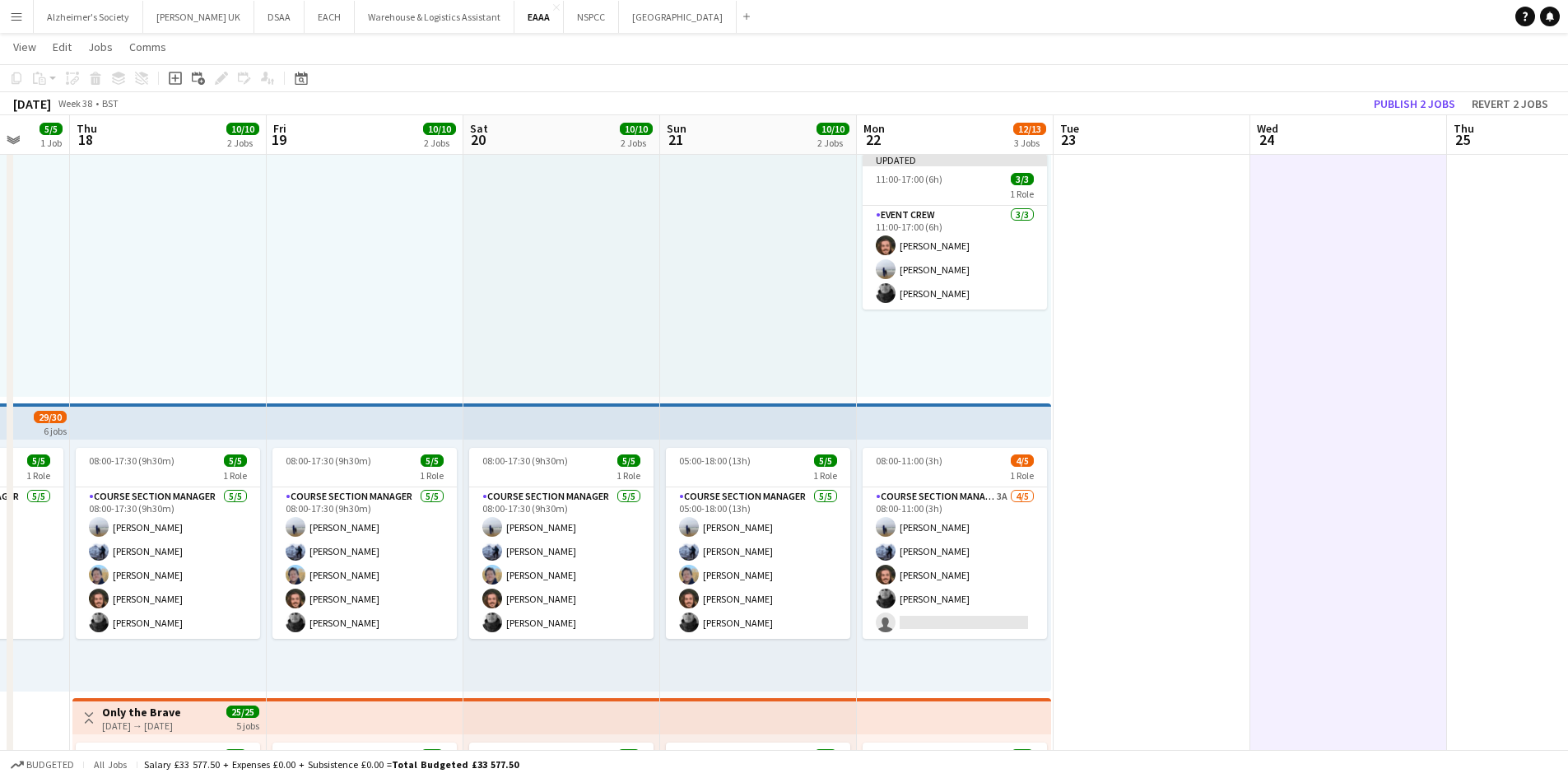
drag, startPoint x: 503, startPoint y: 330, endPoint x: 1031, endPoint y: 348, distance: 528.3
click at [1031, 348] on app-calendar-viewport "Mon 15 Tue 16 3/3 1 Job Wed 17 5/5 1 Job Thu 18 10/10 2 Jobs Fri 19 10/10 2 Job…" at bounding box center [784, 487] width 1568 height 1011
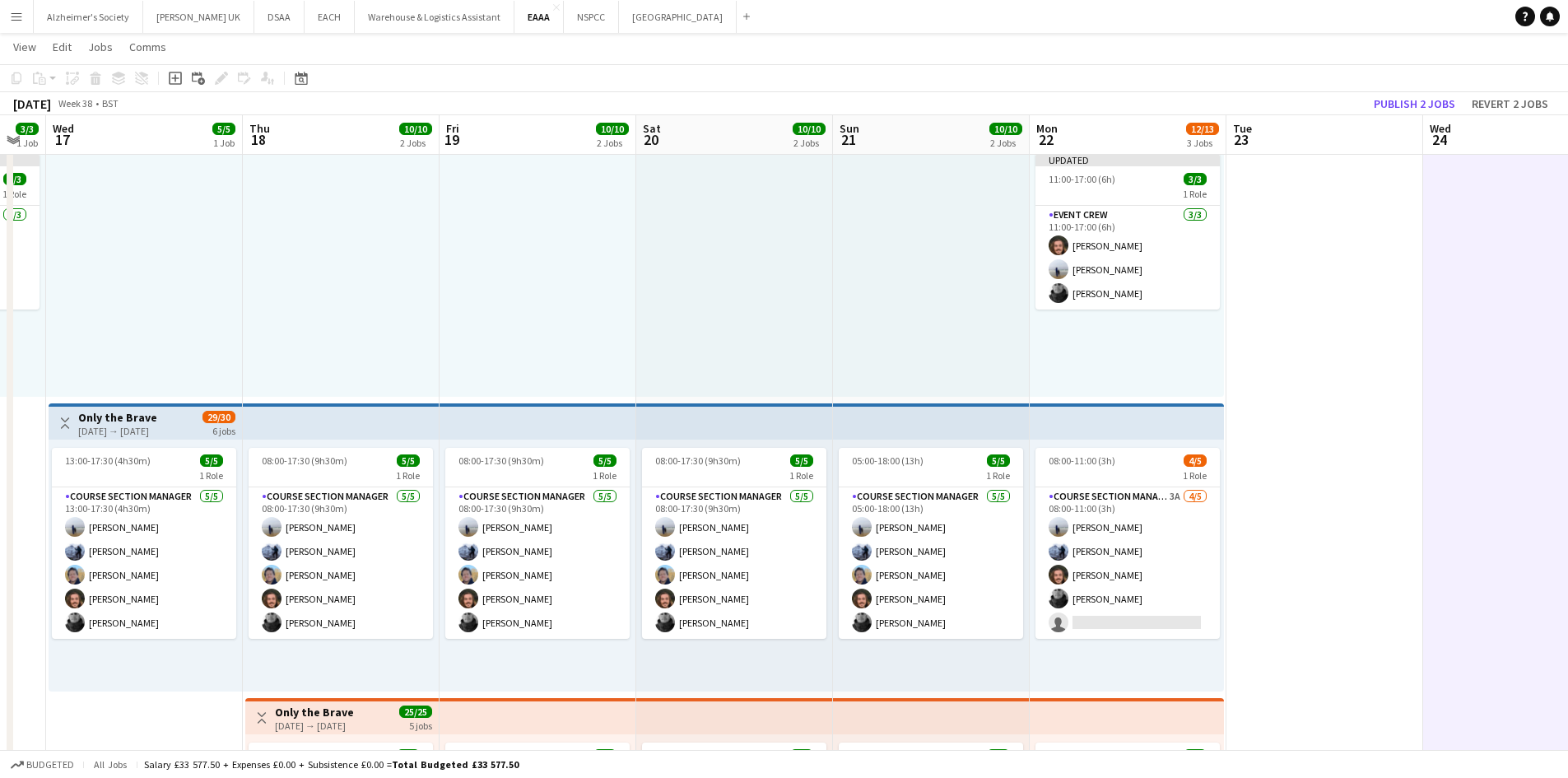
scroll to position [0, 595]
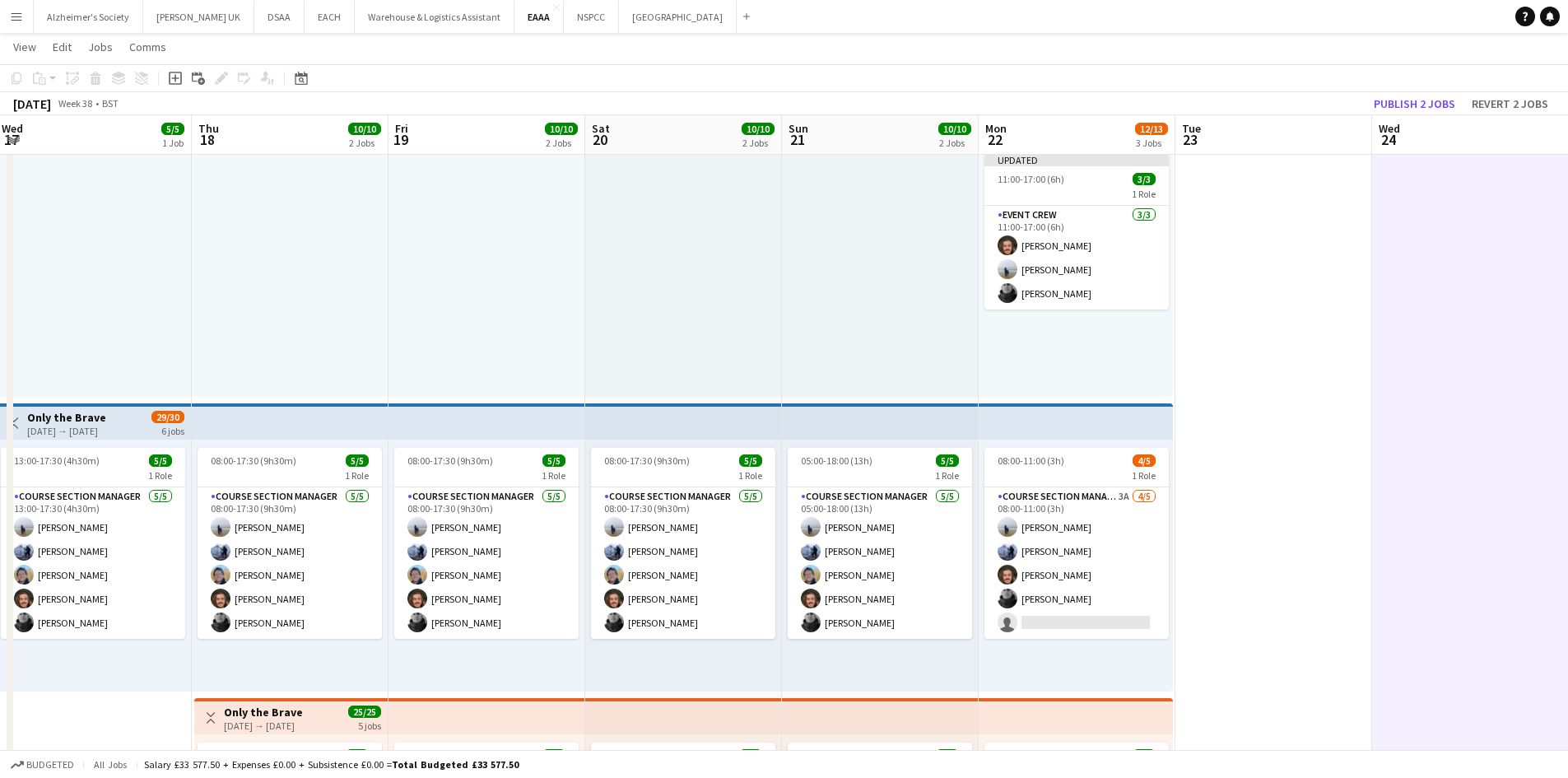
drag, startPoint x: 1383, startPoint y: 354, endPoint x: 1109, endPoint y: 348, distance: 274.1
click at [1109, 348] on app-calendar-viewport "Sun 14 Mon 15 Tue 16 3/3 1 Job Wed 17 5/5 1 Job Thu 18 10/10 2 Jobs Fri 19 10/1…" at bounding box center [784, 487] width 1568 height 1011
click at [1086, 222] on app-card-role "Event Crew [DATE] 11:00-17:00 (6h) [PERSON_NAME] [PERSON_NAME] [PERSON_NAME]" at bounding box center [1076, 257] width 185 height 104
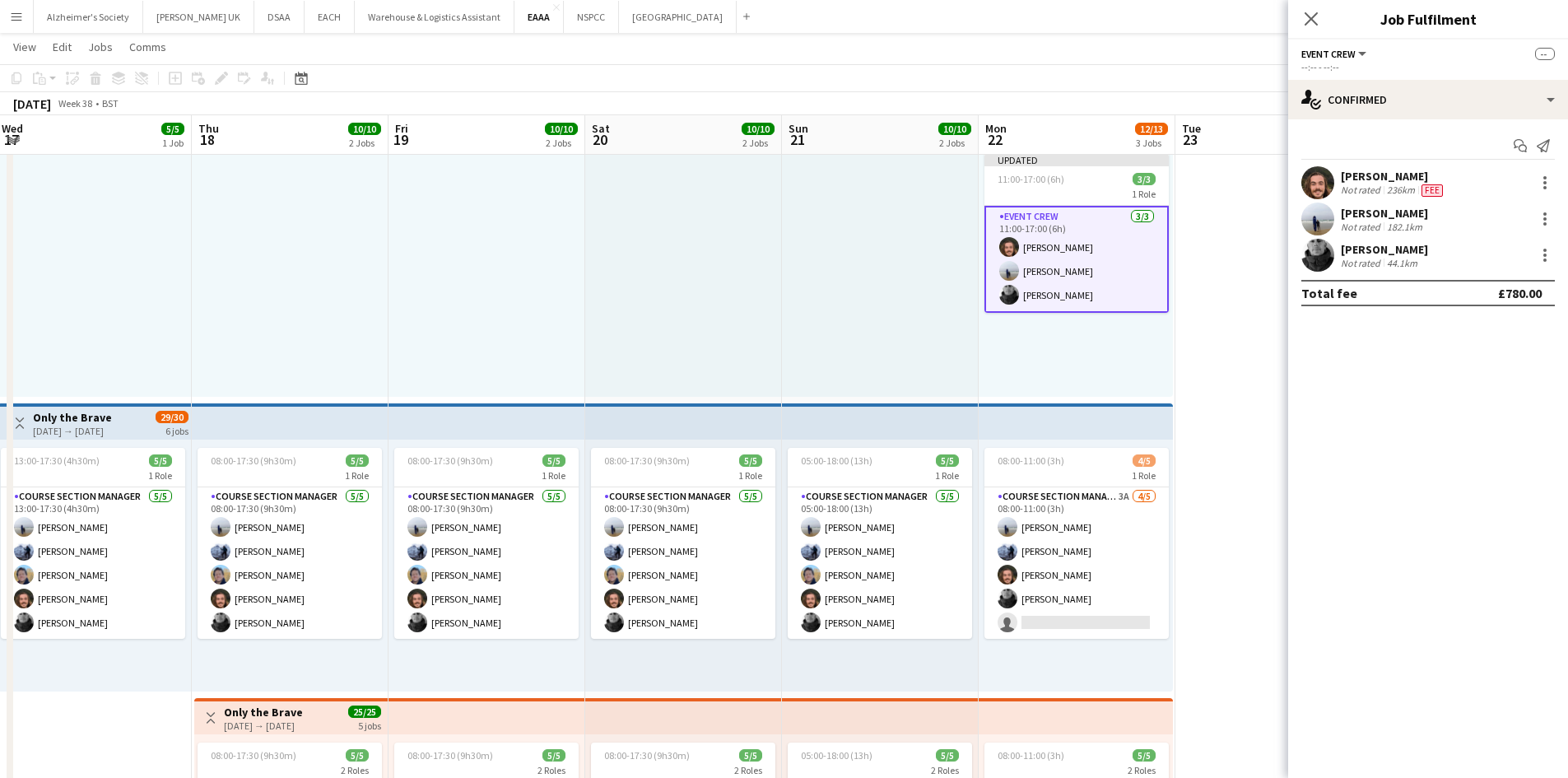
click at [1086, 222] on app-card-role "Event Crew [DATE] 11:00-17:00 (6h) [PERSON_NAME] [PERSON_NAME] [PERSON_NAME]" at bounding box center [1076, 259] width 185 height 107
click at [879, 335] on div at bounding box center [880, 271] width 196 height 252
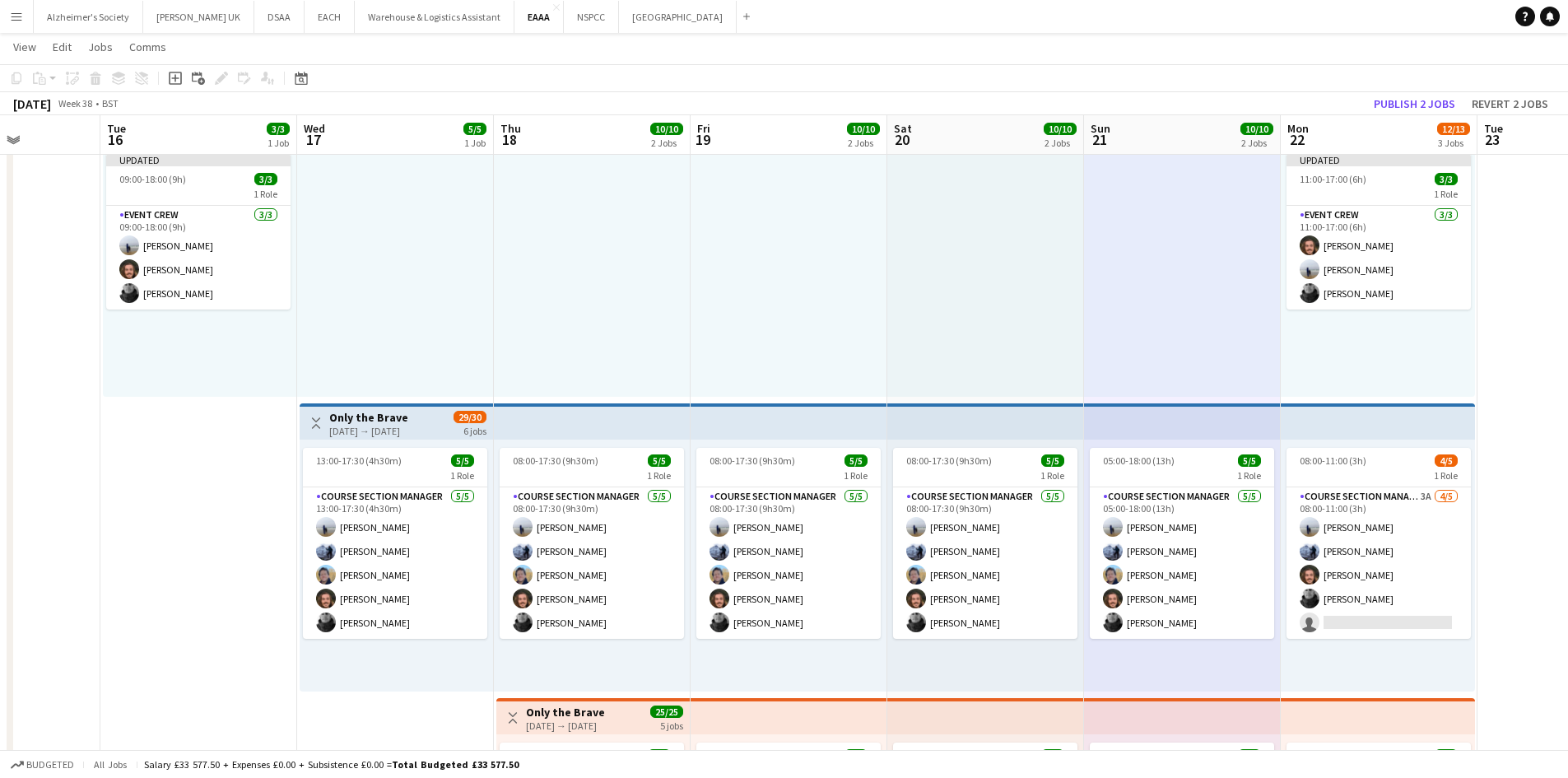
scroll to position [0, 395]
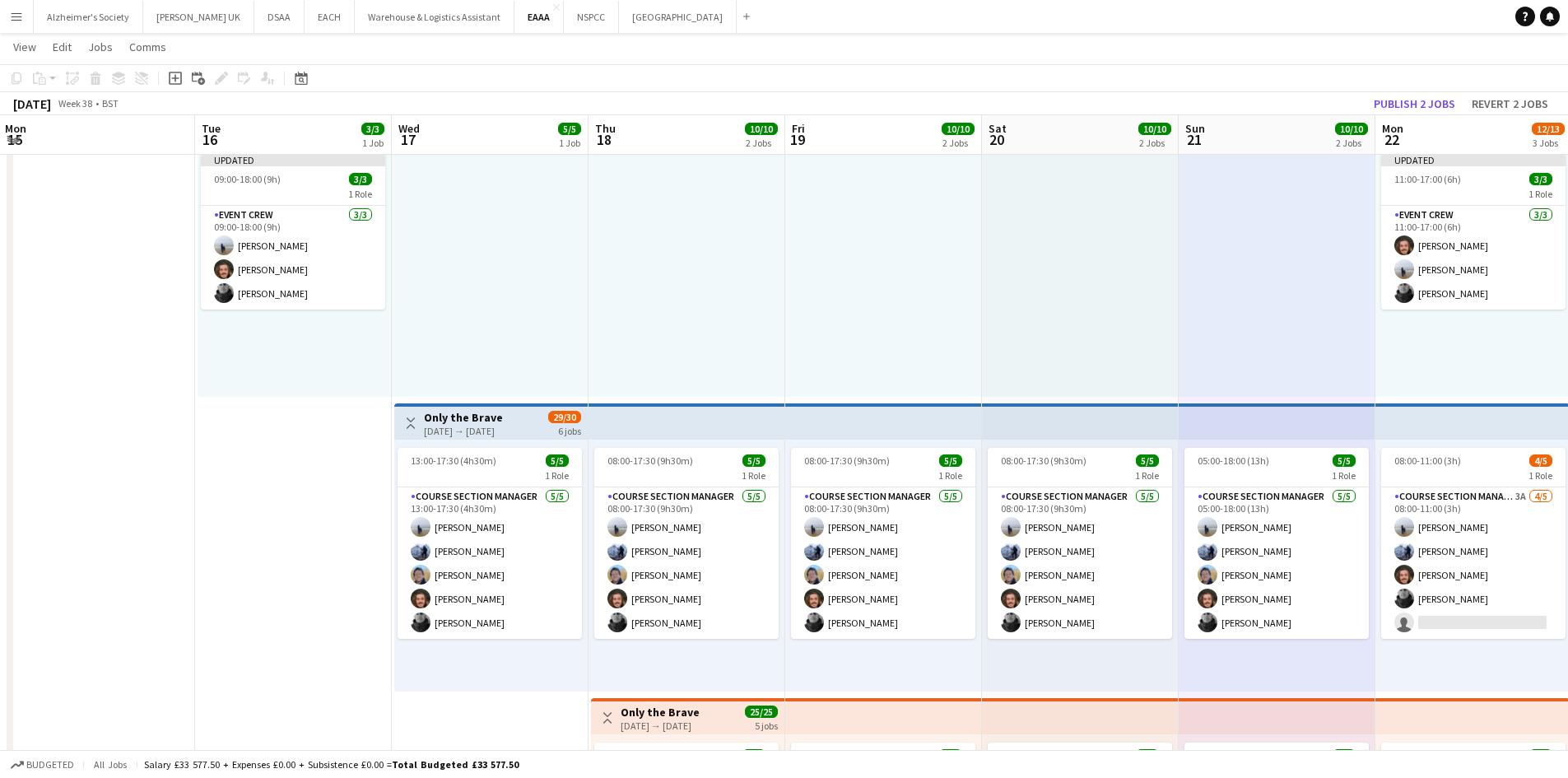
drag, startPoint x: 914, startPoint y: 251, endPoint x: 1089, endPoint y: 237, distance: 175.6
click at [1089, 237] on app-calendar-viewport "Sat 13 Sun 14 Mon 15 Tue 16 3/3 1 Job Wed 17 5/5 1 Job Thu 18 10/10 2 Jobs Fri …" at bounding box center [784, 487] width 1568 height 1011
click at [371, 237] on app-card-role "Event Crew [DATE] 09:00-18:00 (9h) [PERSON_NAME] [PERSON_NAME] [PERSON_NAME]" at bounding box center [293, 257] width 185 height 104
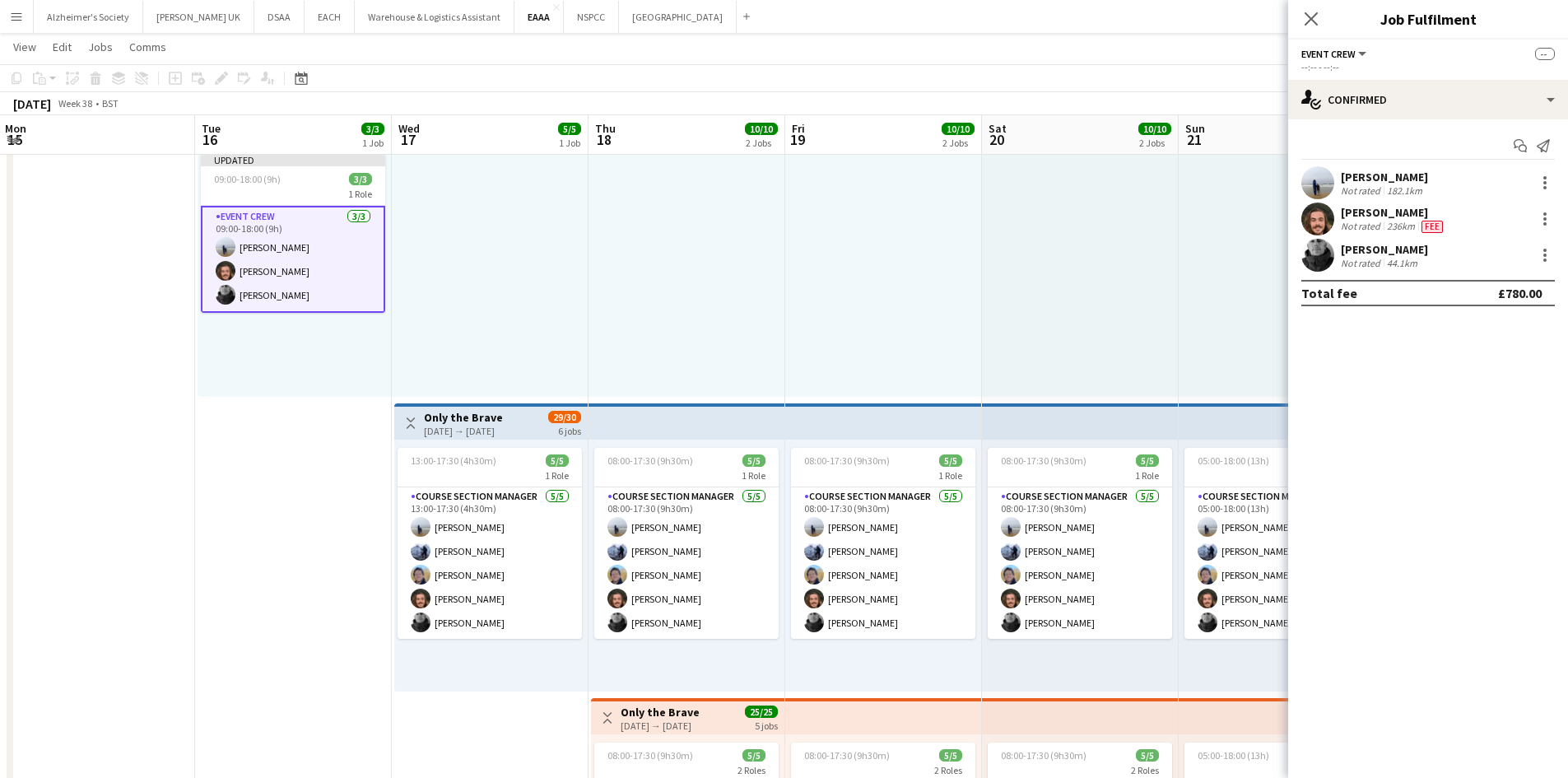
click at [327, 219] on app-card-role "Event Crew [DATE] 09:00-18:00 (9h) [PERSON_NAME] [PERSON_NAME] [PERSON_NAME]" at bounding box center [293, 259] width 185 height 107
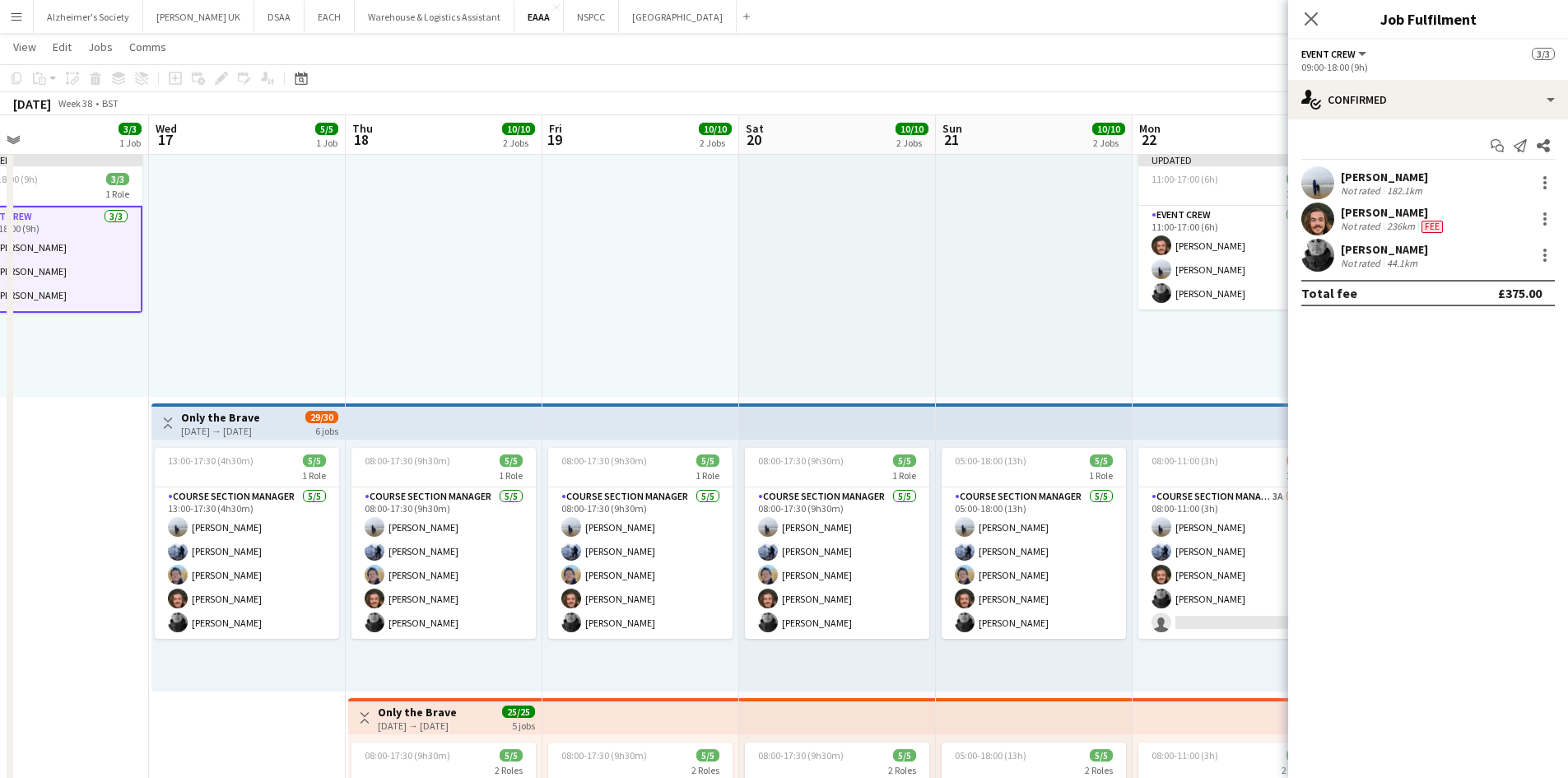
scroll to position [0, 522]
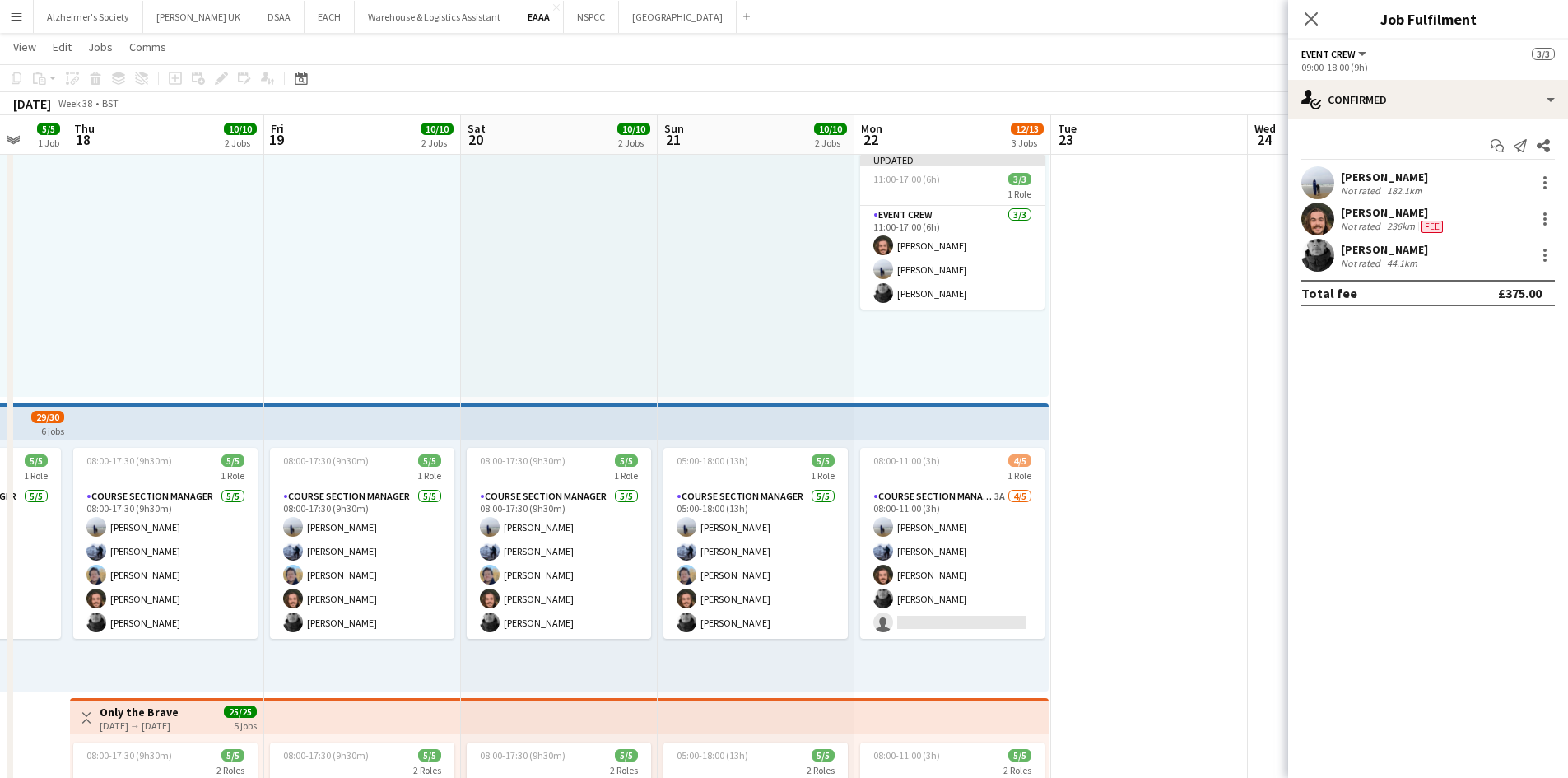
drag, startPoint x: 1194, startPoint y: 282, endPoint x: 674, endPoint y: 317, distance: 521.2
click at [674, 317] on app-calendar-viewport "Mon 15 Tue 16 3/3 1 Job Wed 17 5/5 1 Job Thu 18 10/10 2 Jobs Fri 19 10/10 2 Job…" at bounding box center [784, 487] width 1568 height 1011
click at [1194, 191] on app-date-cell at bounding box center [1149, 547] width 196 height 891
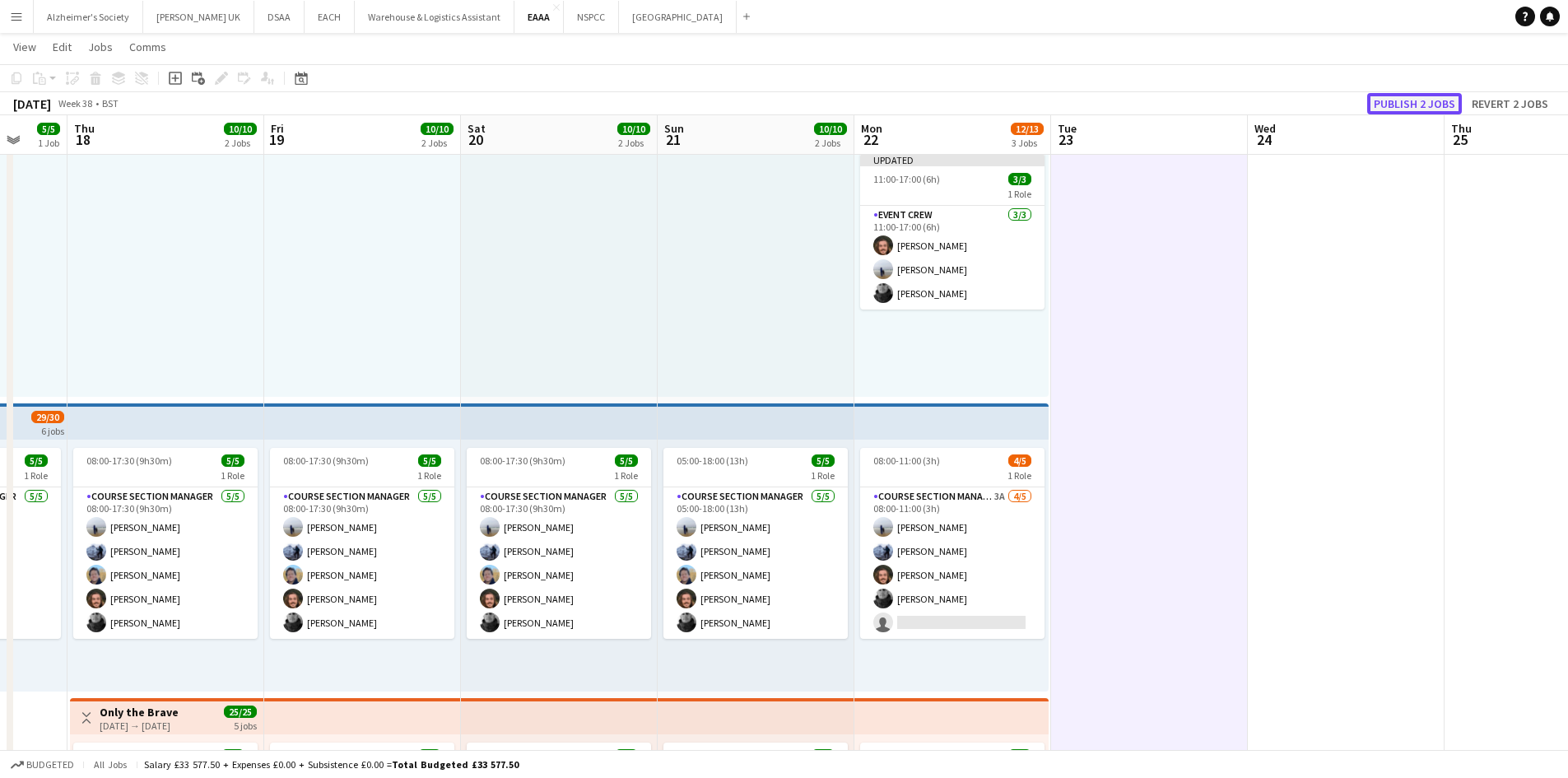
click at [1407, 105] on button "Publish 2 jobs" at bounding box center [1414, 103] width 95 height 21
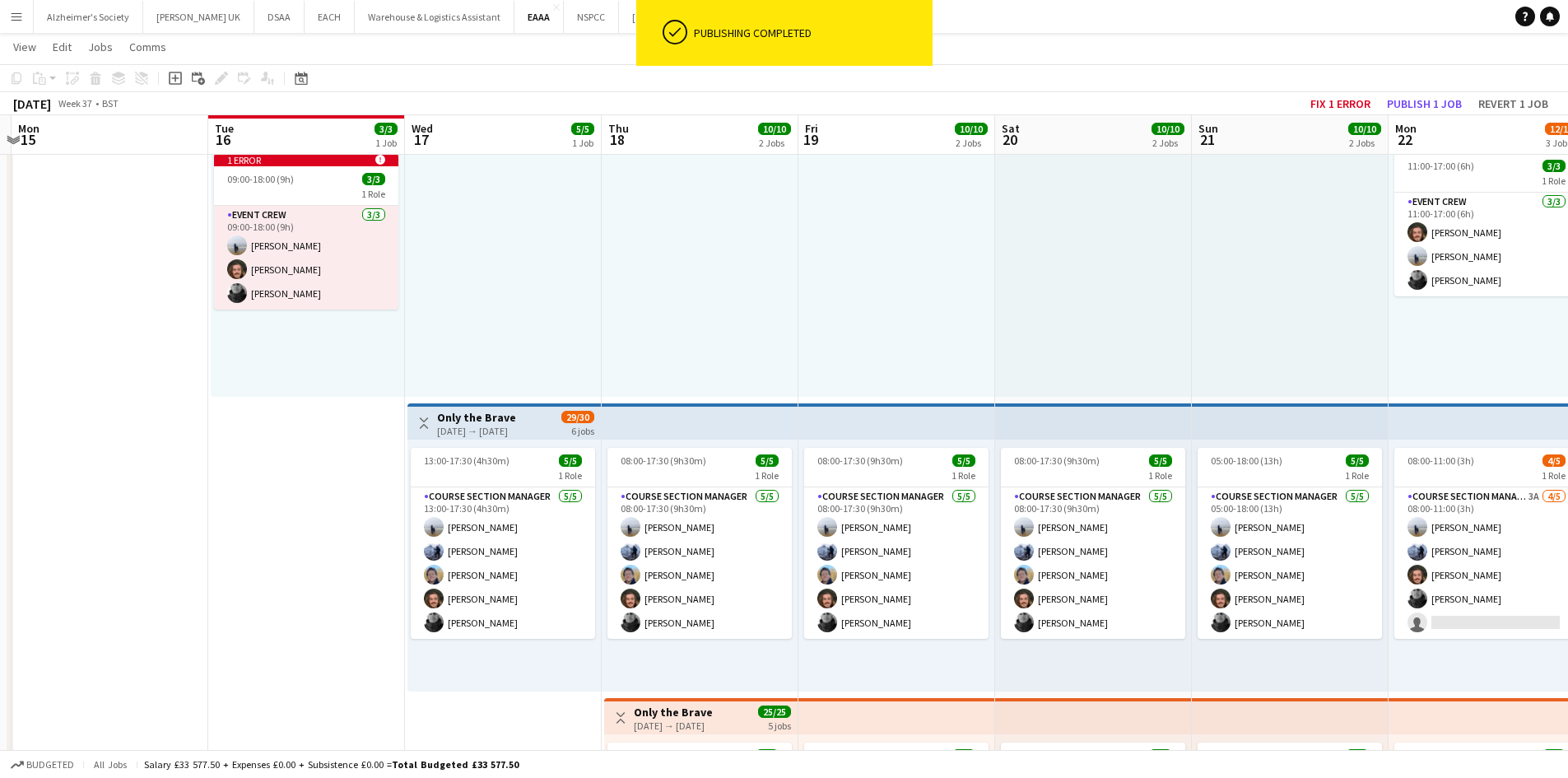
drag, startPoint x: 319, startPoint y: 336, endPoint x: 840, endPoint y: 329, distance: 521.0
click at [840, 329] on app-calendar-viewport "Fri 12 Sat 13 Sun 14 Mon 15 Tue 16 3/3 1 Job Wed 17 5/5 1 Job Thu 18 10/10 2 Jo…" at bounding box center [784, 487] width 1568 height 1011
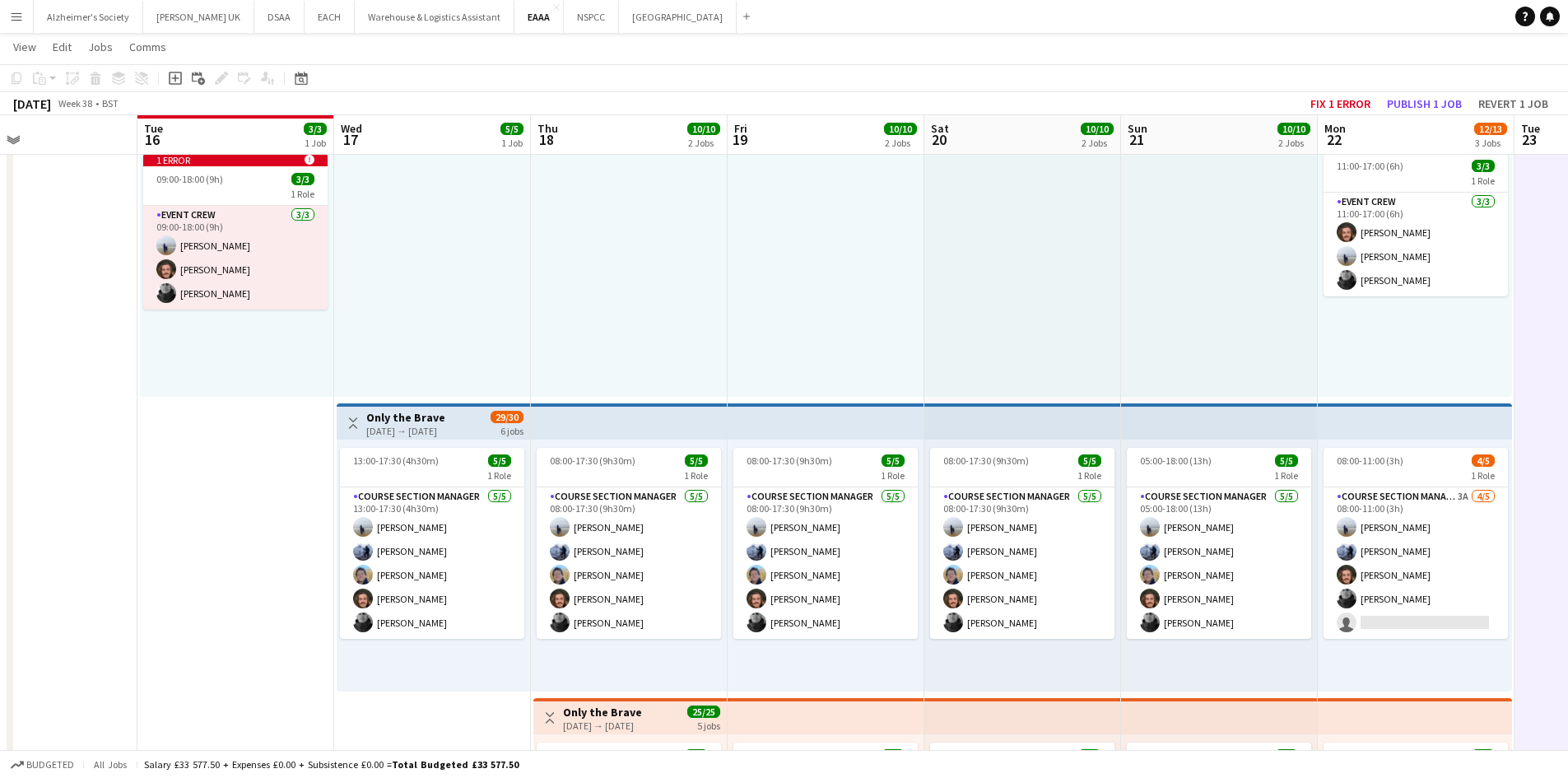
scroll to position [0, 488]
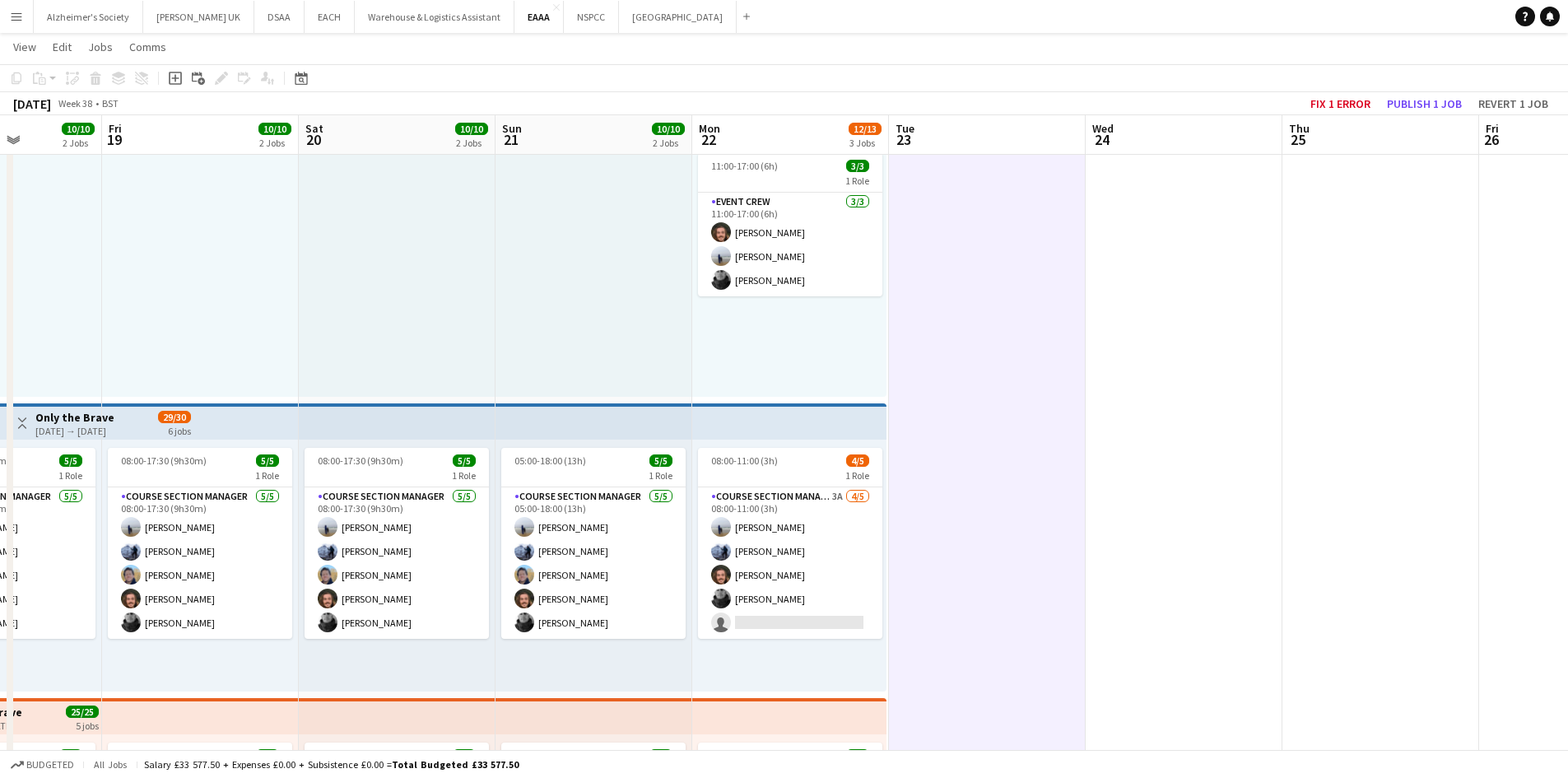
drag, startPoint x: 1258, startPoint y: 323, endPoint x: 575, endPoint y: 315, distance: 683.0
click at [575, 315] on app-calendar-viewport "Tue 16 3/3 1 Job Wed 17 5/5 1 Job Thu 18 10/10 2 Jobs Fri 19 10/10 2 Jobs Sat 2…" at bounding box center [784, 487] width 1568 height 1011
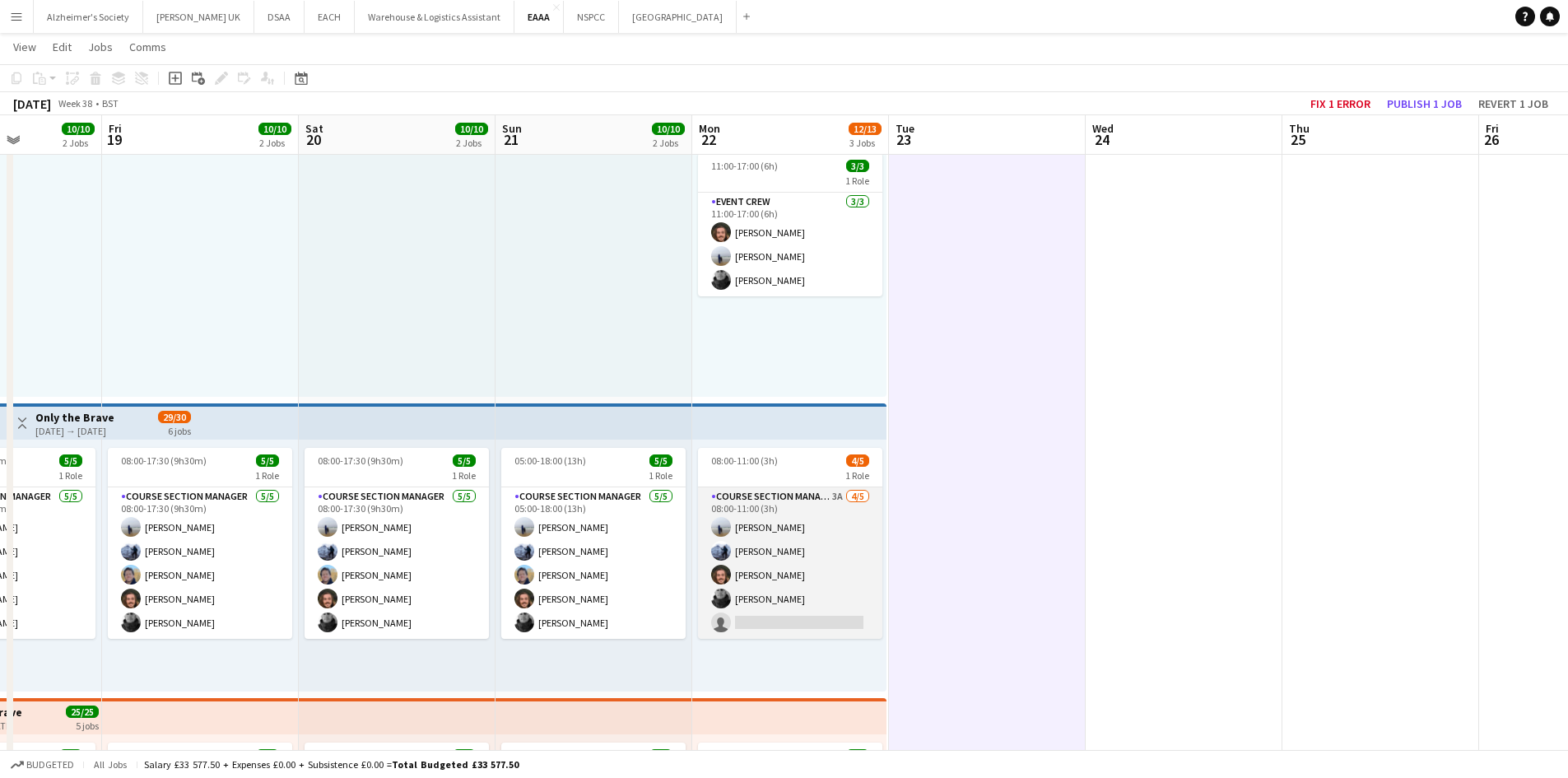
click at [845, 514] on app-card-role "Course Section Manager 3A [DATE] 08:00-11:00 (3h) [PERSON_NAME] [PERSON_NAME] […" at bounding box center [790, 563] width 185 height 152
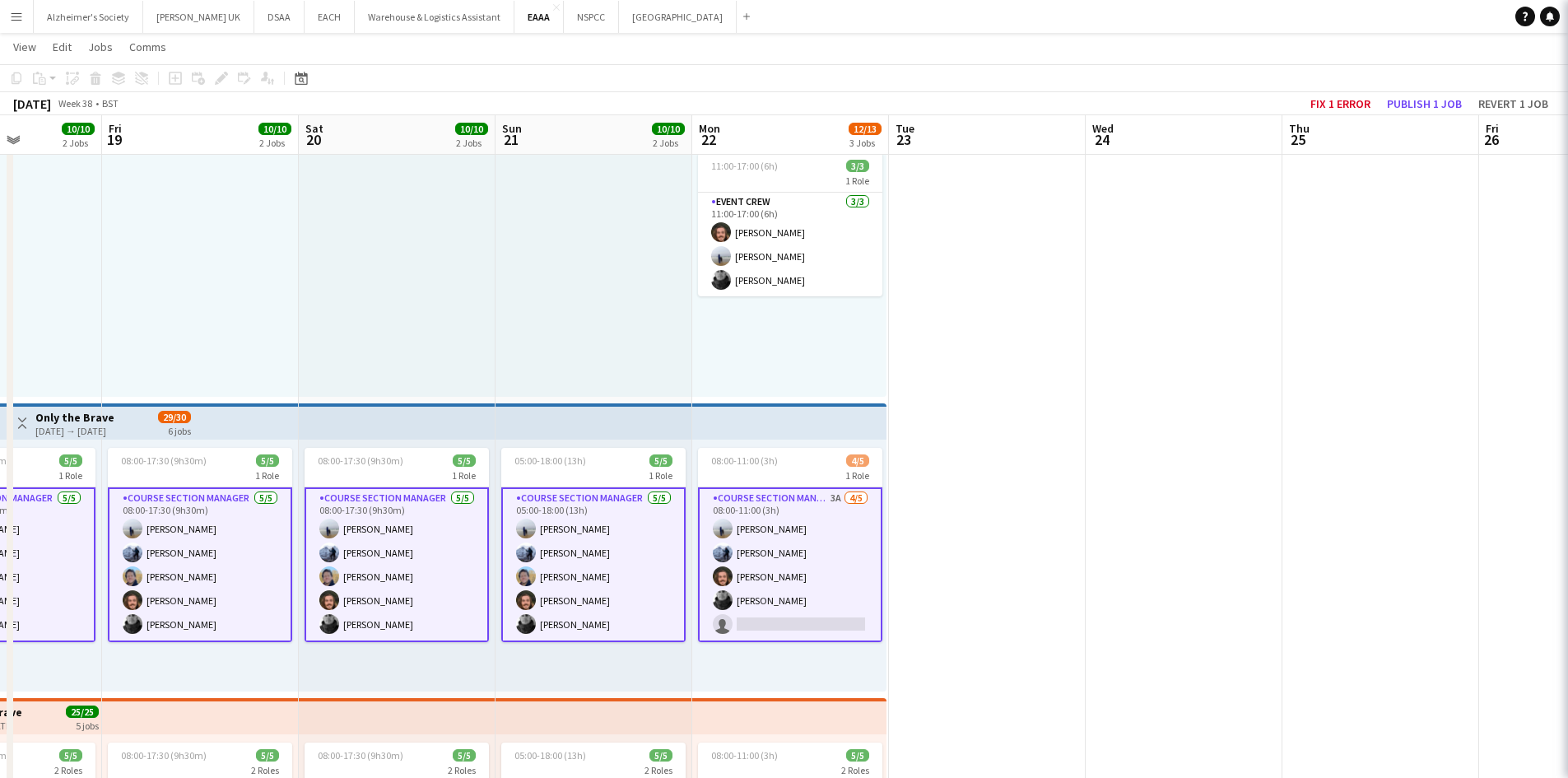
click at [796, 529] on app-card-role "Course Section Manager 3A [DATE] 08:00-11:00 (3h) [PERSON_NAME] [PERSON_NAME] […" at bounding box center [790, 565] width 185 height 155
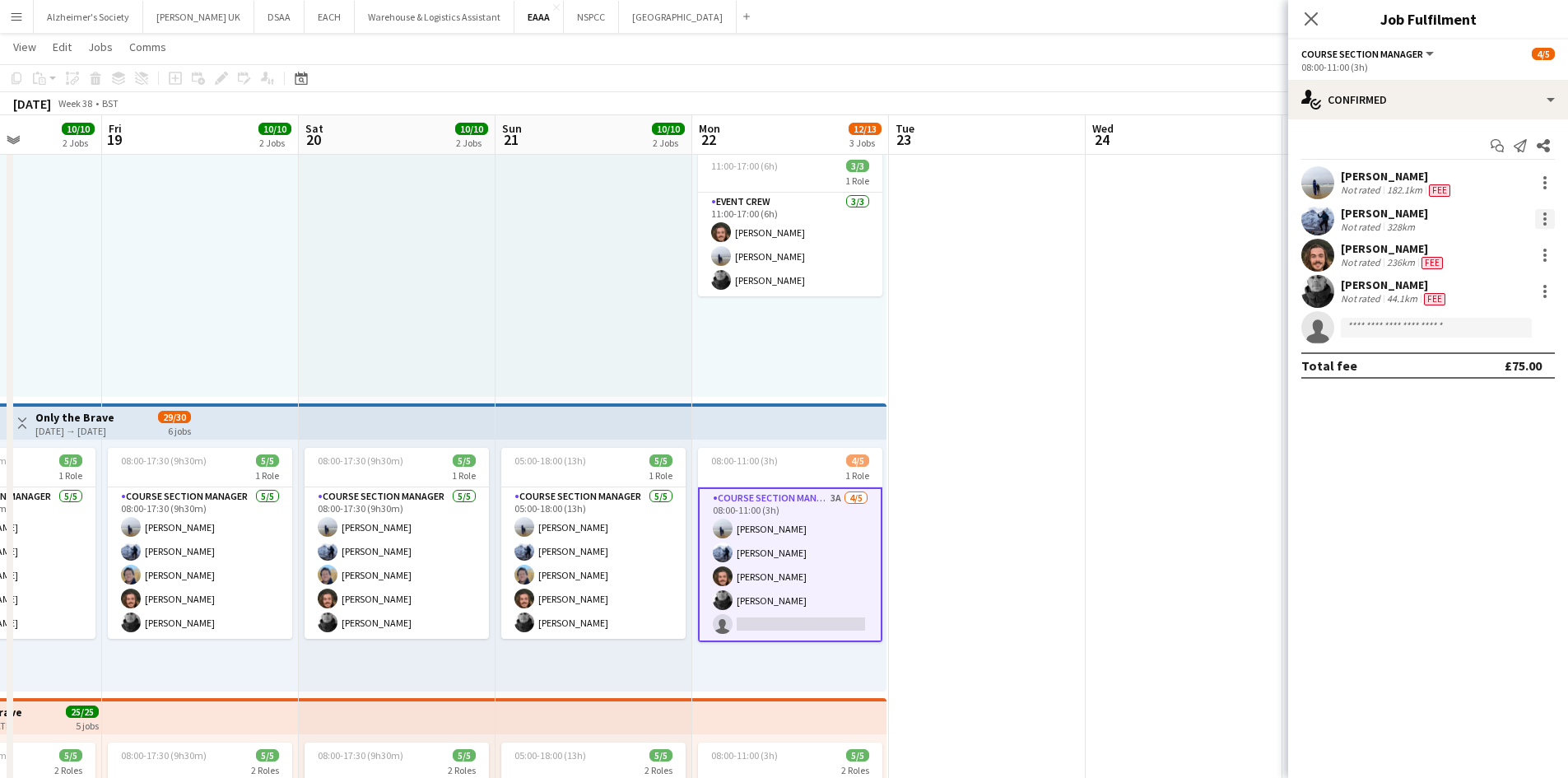
click at [1542, 215] on div at bounding box center [1545, 220] width 20 height 20
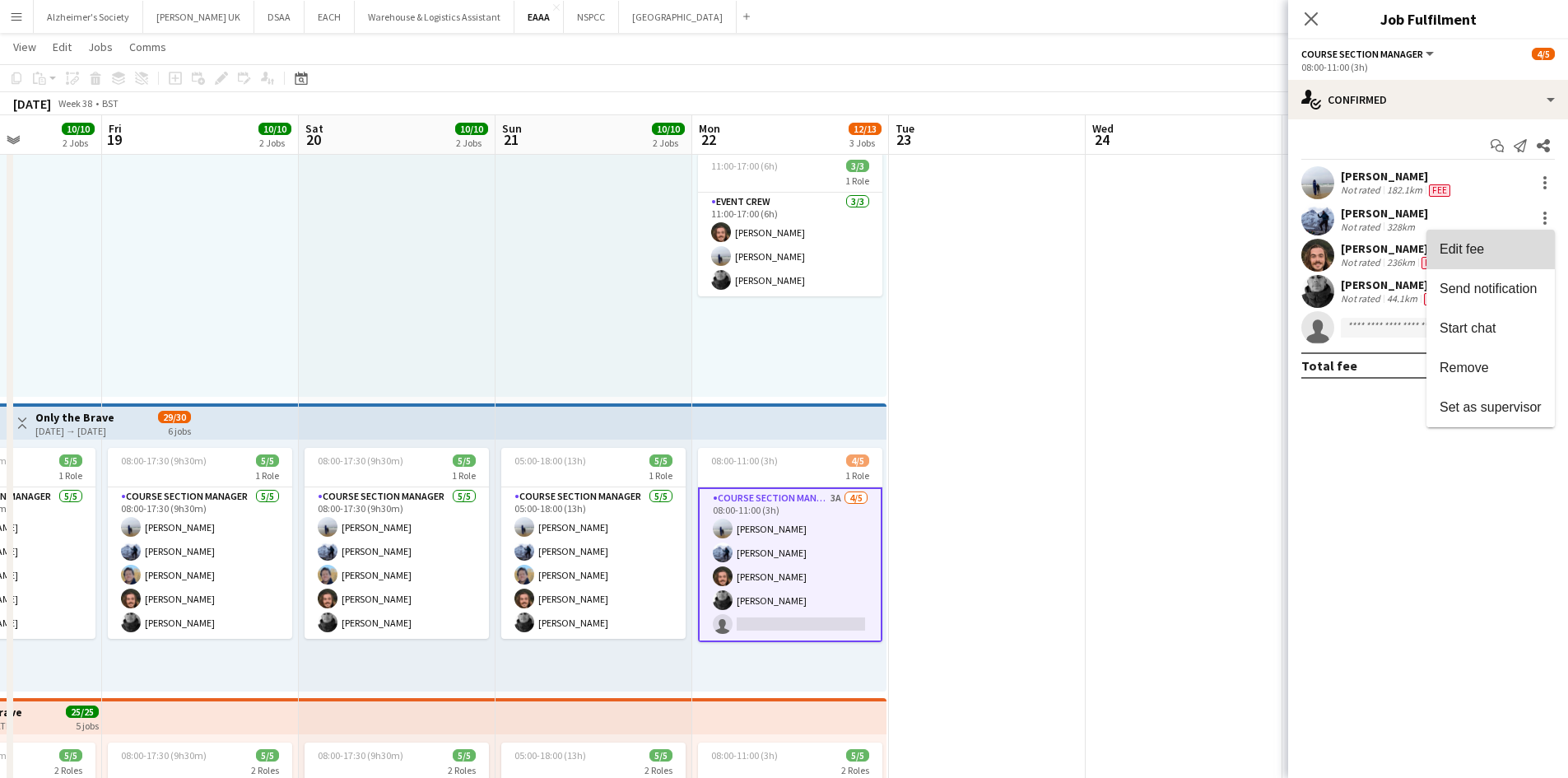
click at [1486, 259] on button "Edit fee" at bounding box center [1491, 249] width 129 height 39
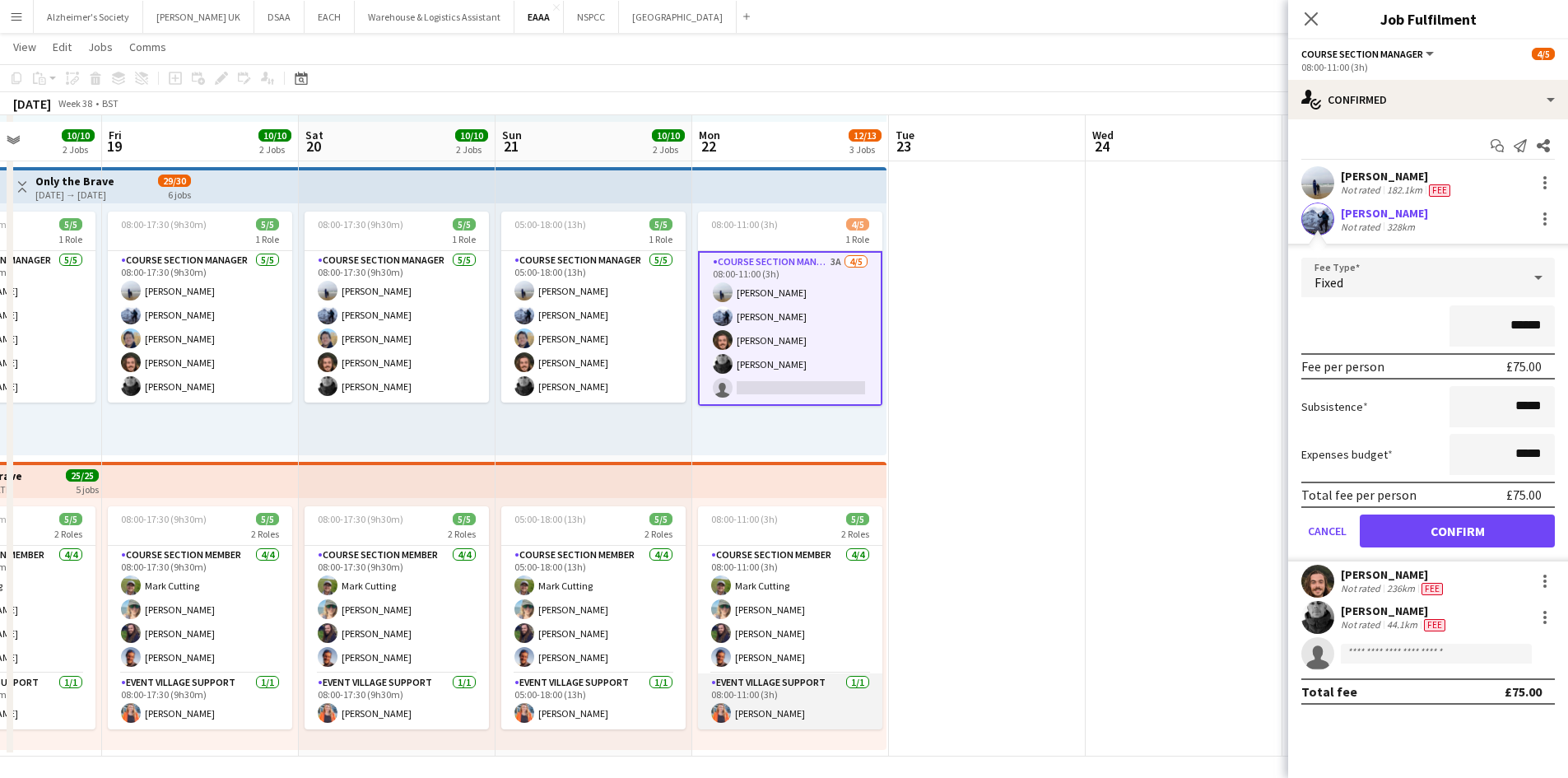
scroll to position [325, 0]
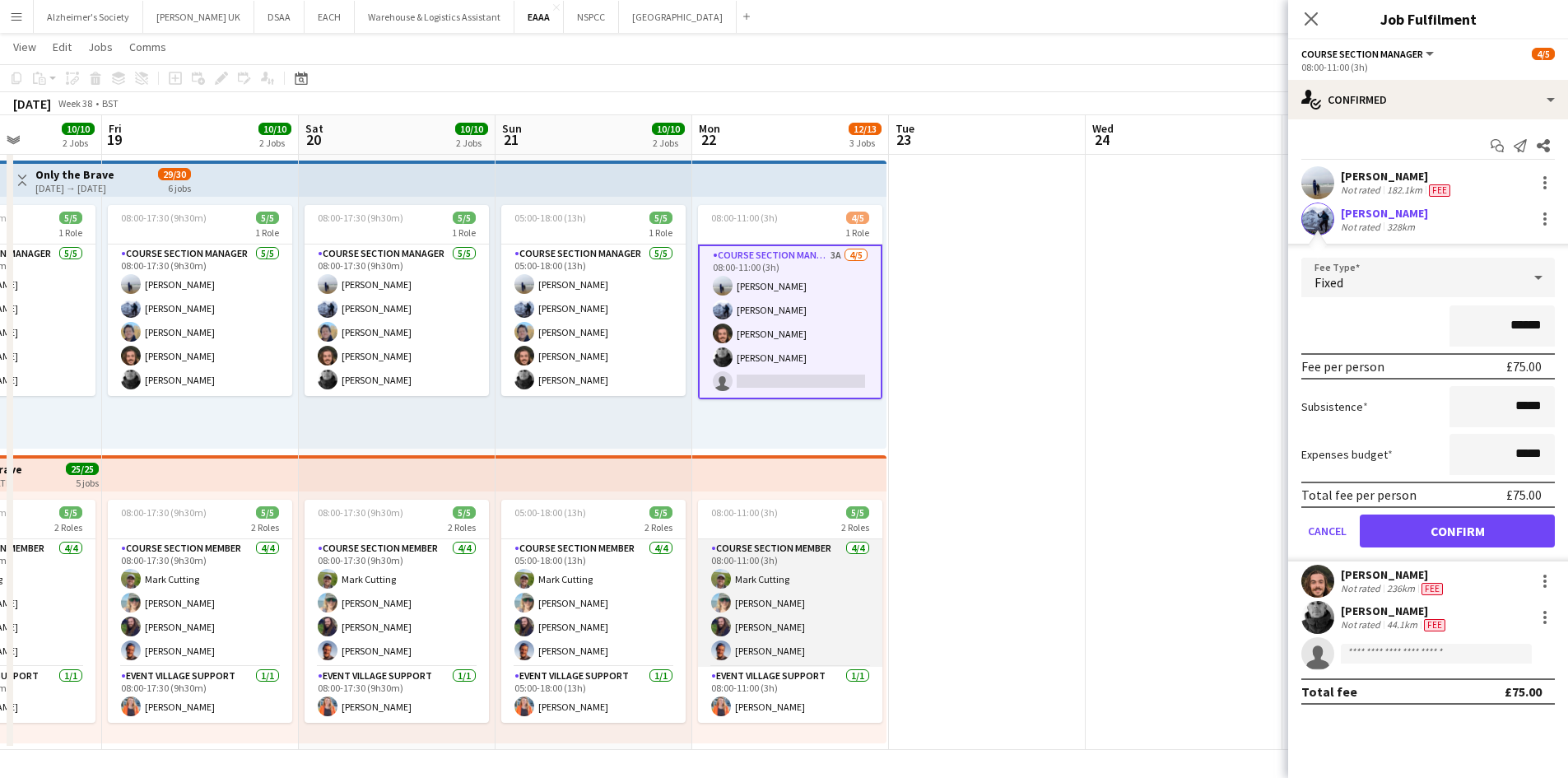
click at [762, 626] on app-card-role "Course Section Member [DATE] 08:00-11:00 (3h) [PERSON_NAME] [PERSON_NAME] [PERS…" at bounding box center [790, 603] width 185 height 128
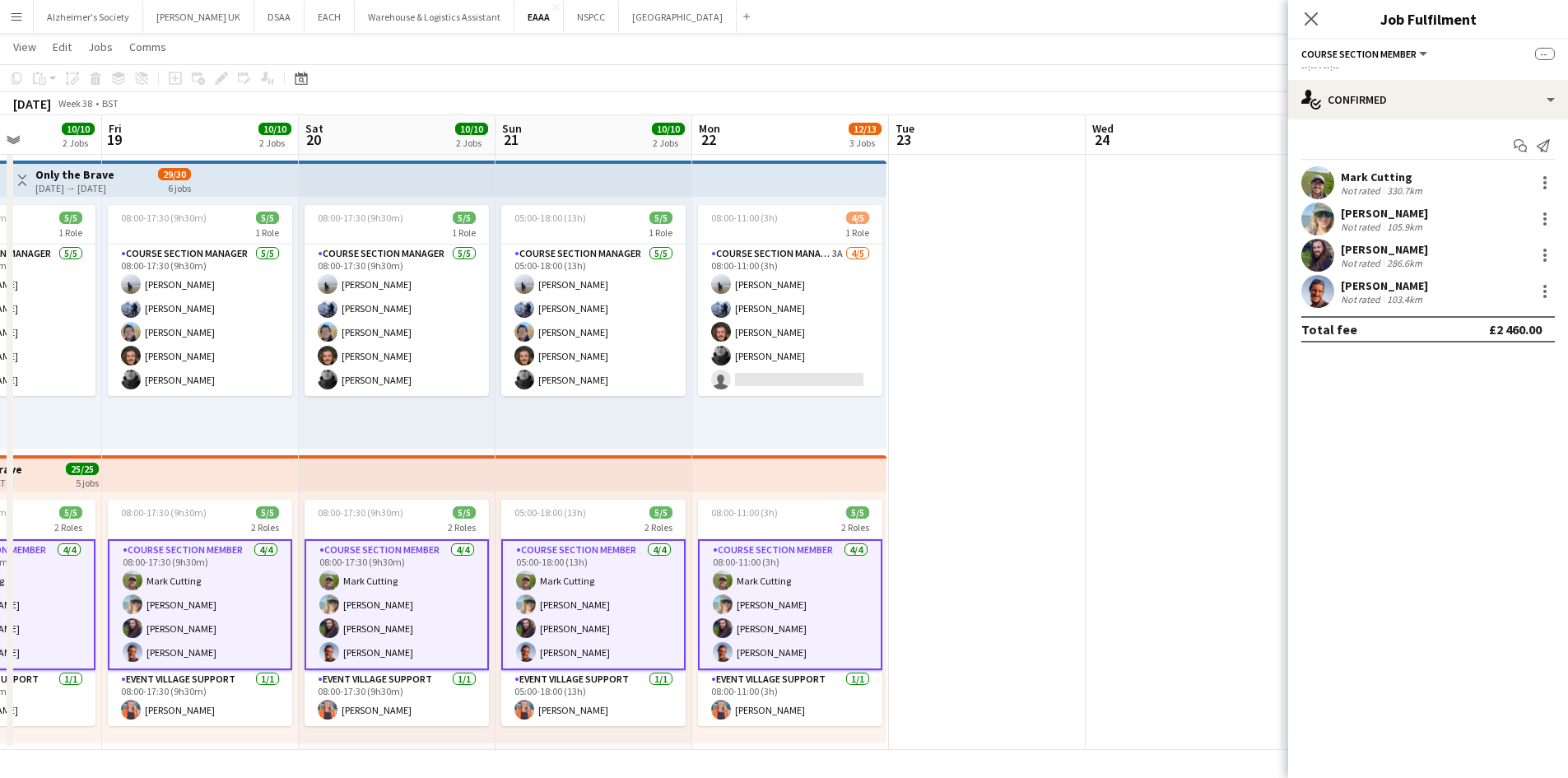
click at [778, 595] on app-card-role "Course Section Member [DATE] 08:00-11:00 (3h) [PERSON_NAME] [PERSON_NAME] [PERS…" at bounding box center [790, 604] width 185 height 131
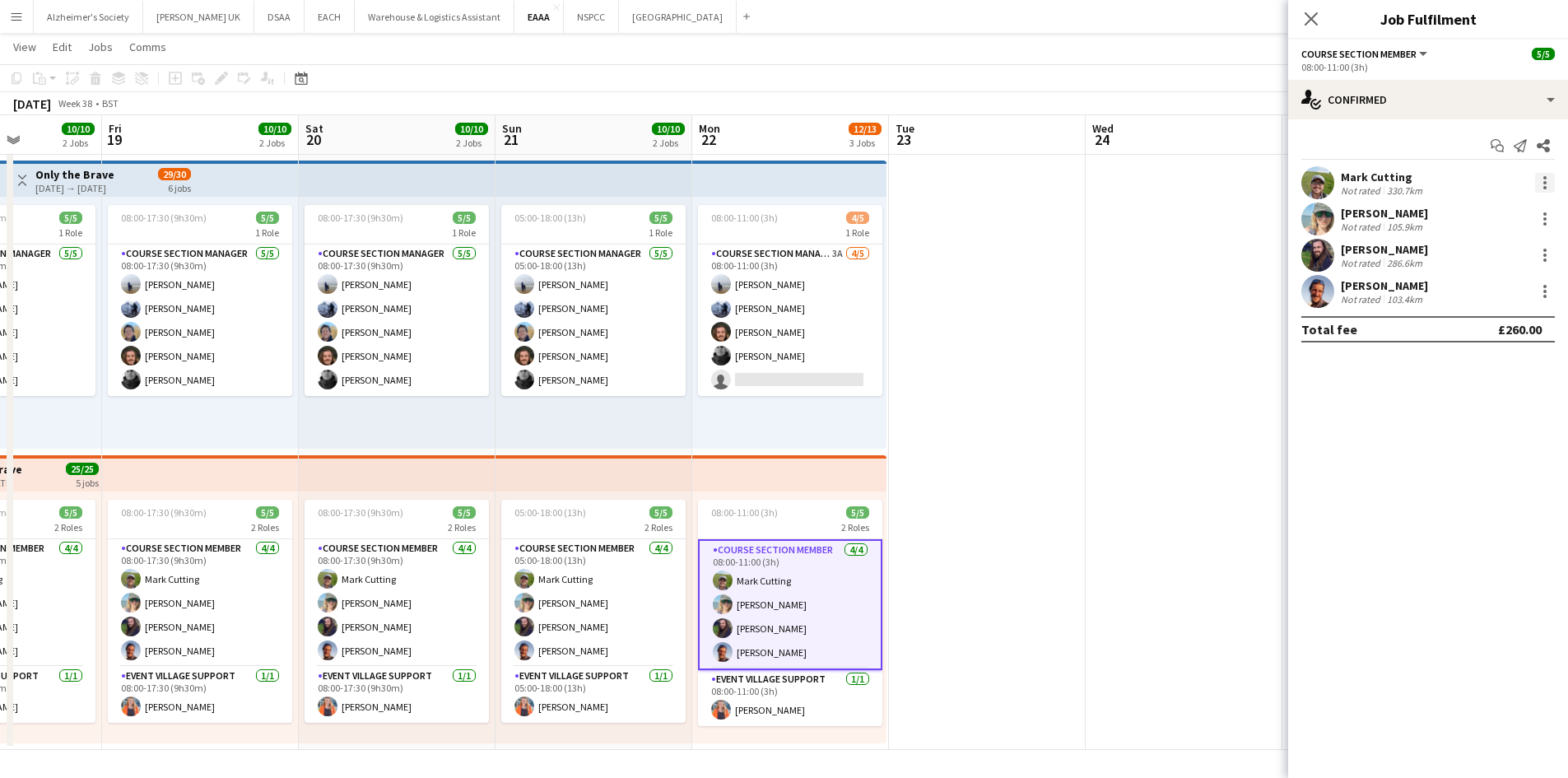
click at [1546, 180] on div at bounding box center [1545, 183] width 20 height 20
click at [1531, 202] on button "Edit fee" at bounding box center [1491, 213] width 129 height 39
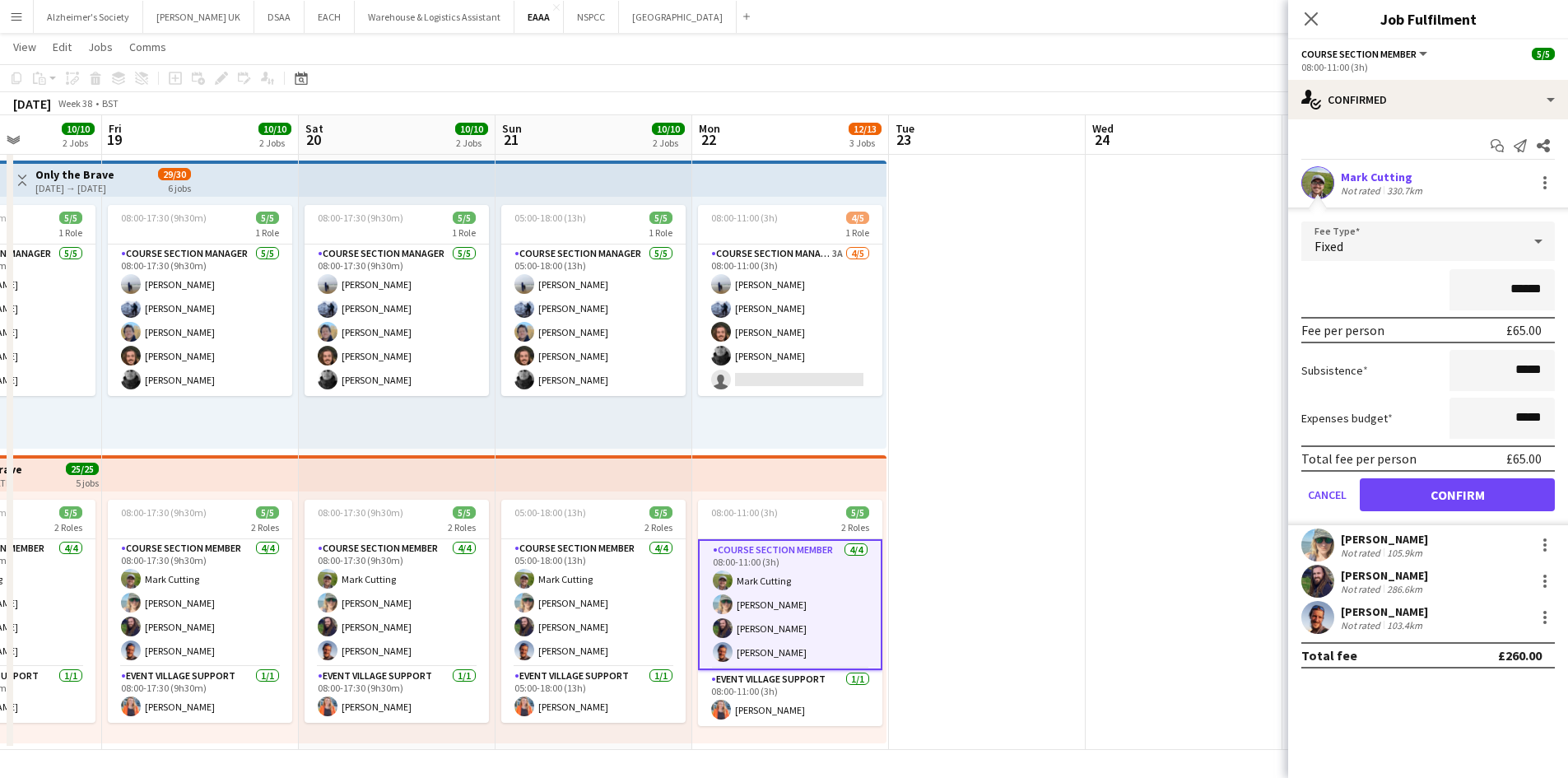
click at [1187, 547] on app-date-cell at bounding box center [1184, 305] width 196 height 891
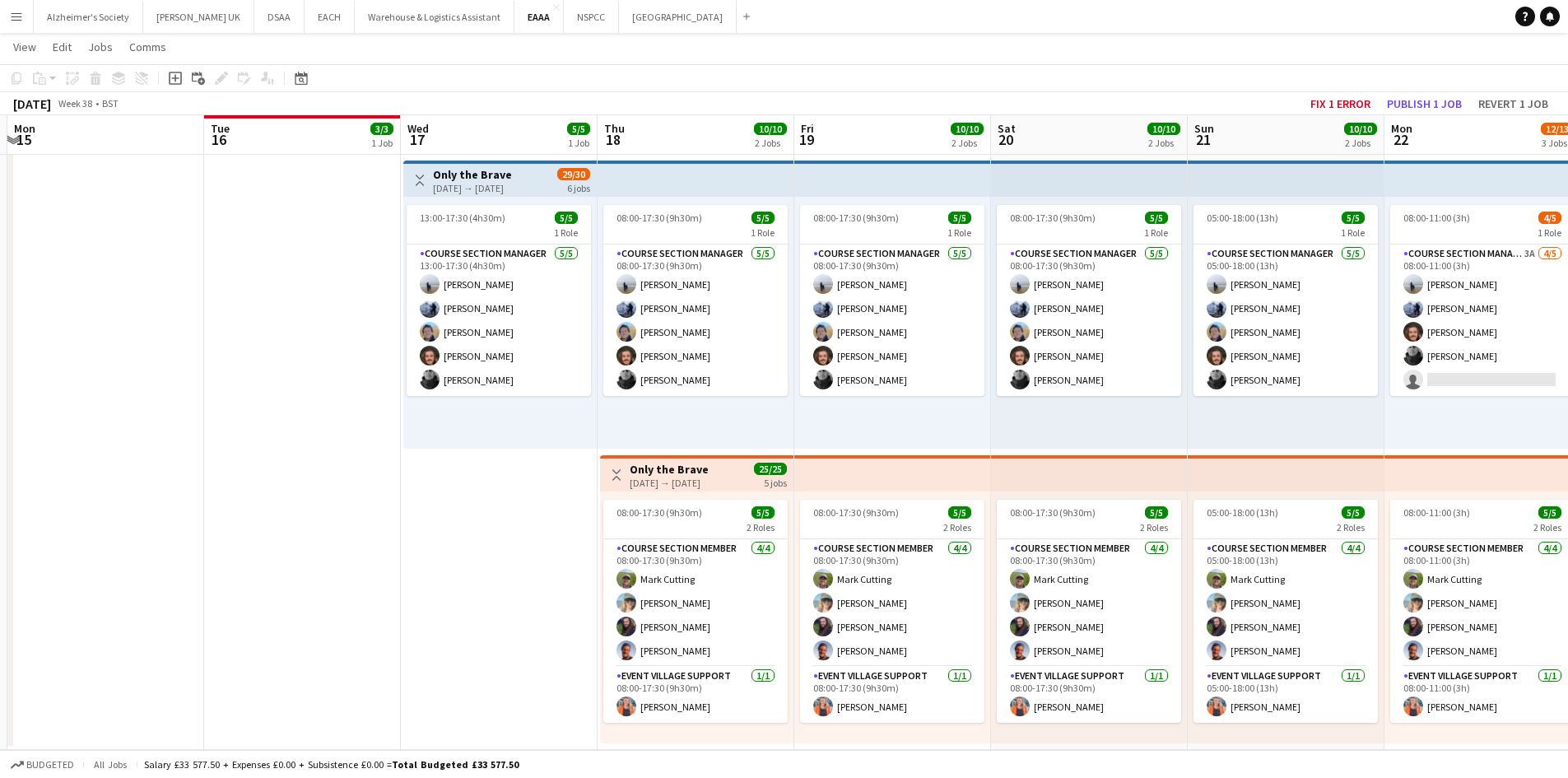
scroll to position [0, 516]
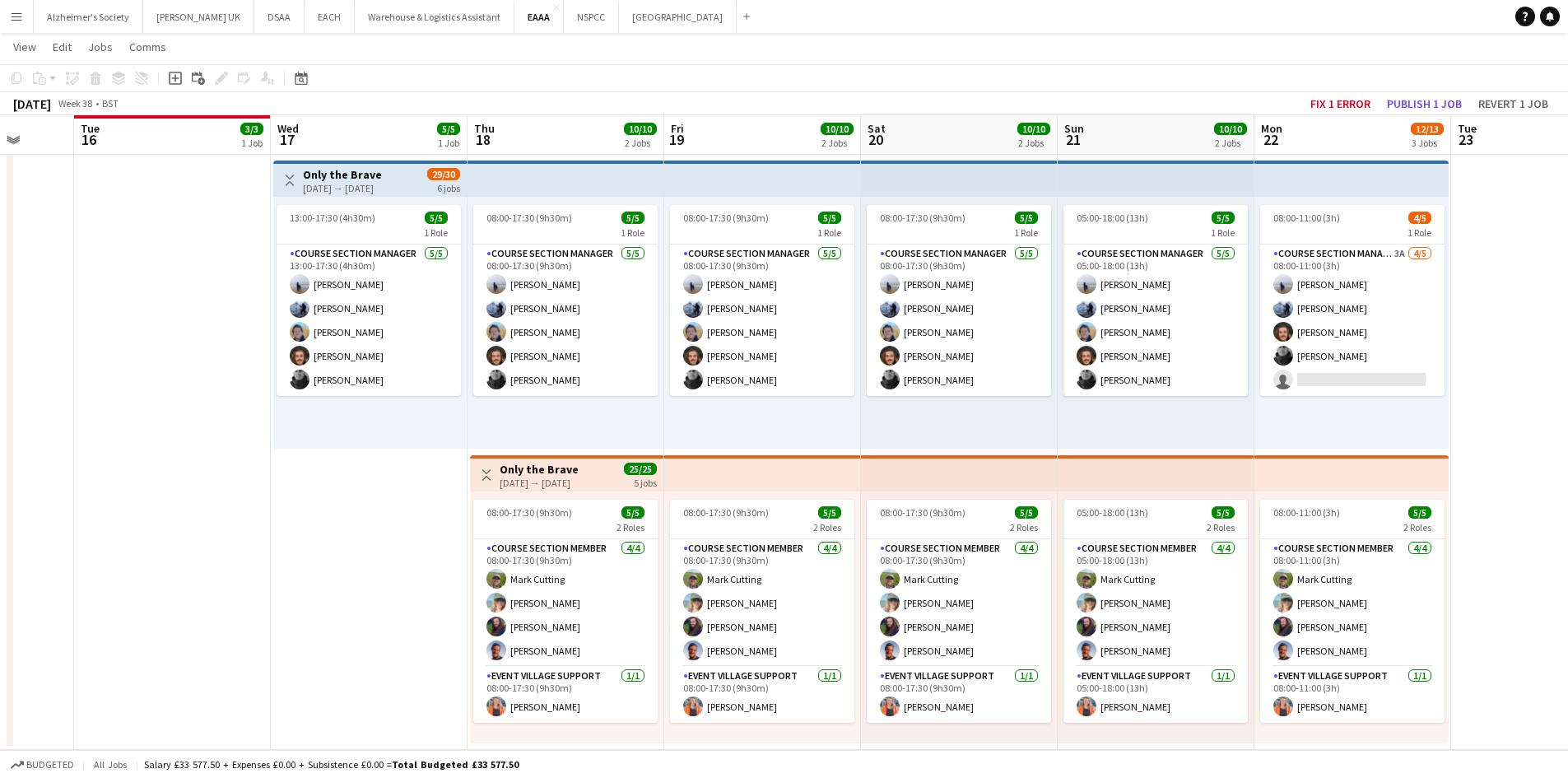
drag, startPoint x: 991, startPoint y: 462, endPoint x: 1553, endPoint y: 373, distance: 569.0
click at [1553, 373] on app-calendar-viewport "Sat 13 Sun 14 Mon 15 Tue 16 3/3 1 Job Wed 17 5/5 1 Job Thu 18 10/10 2 Jobs Fri …" at bounding box center [784, 244] width 1568 height 1011
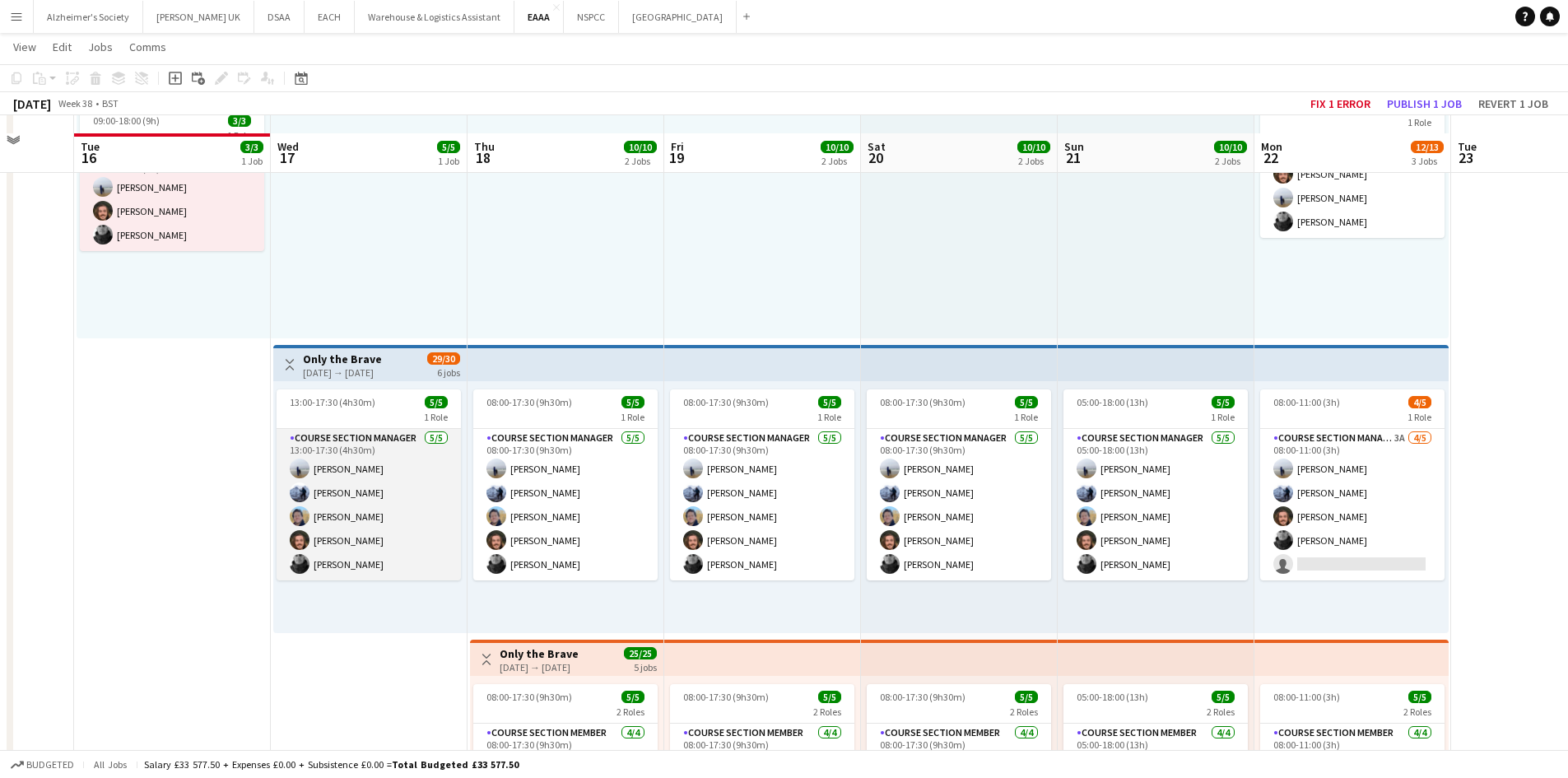
scroll to position [164, 0]
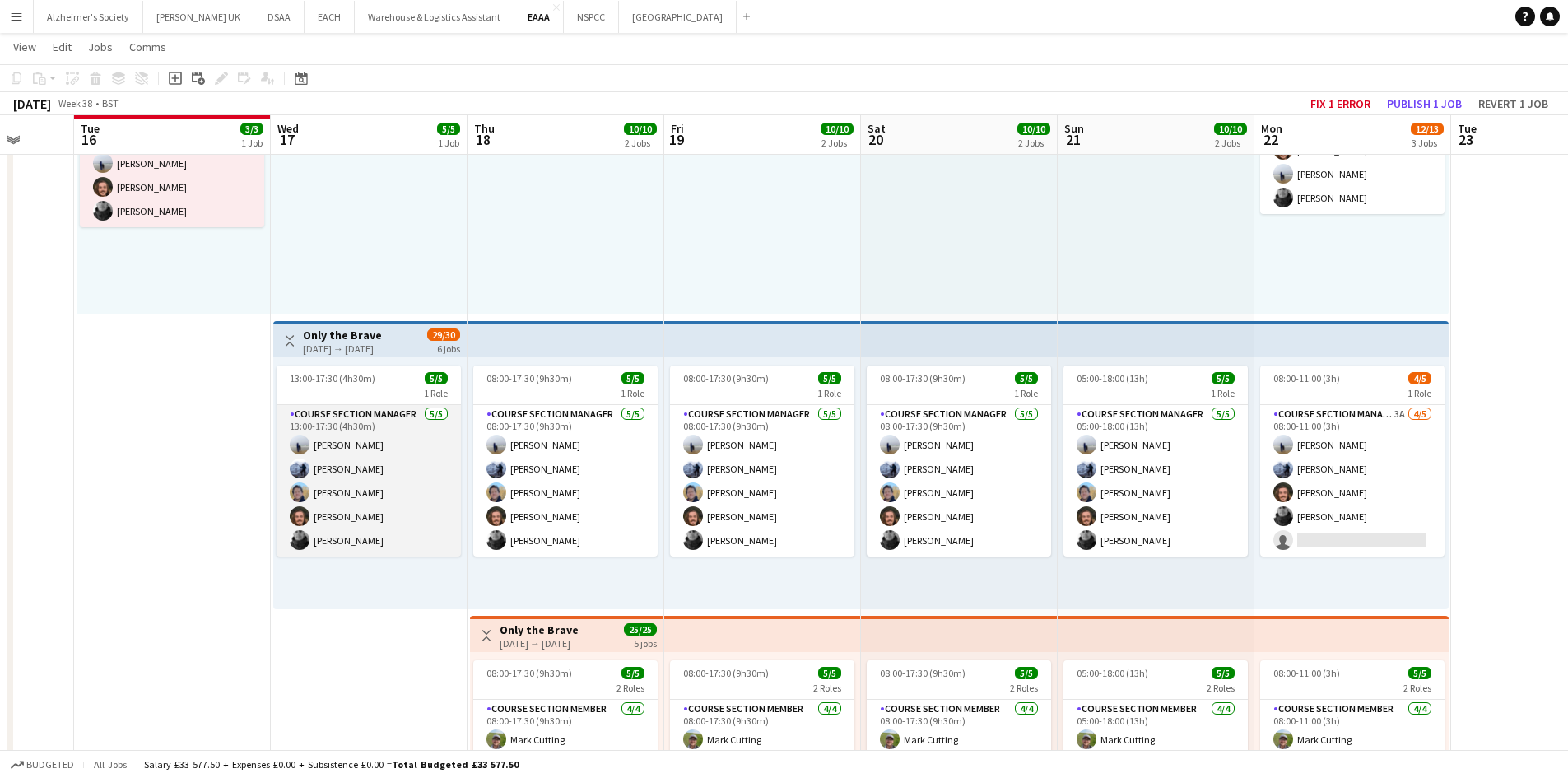
click at [362, 539] on app-card-role "Course Section Manager [DATE] 13:00-17:30 (4h30m) [PERSON_NAME] [PERSON_NAME] […" at bounding box center [368, 480] width 185 height 152
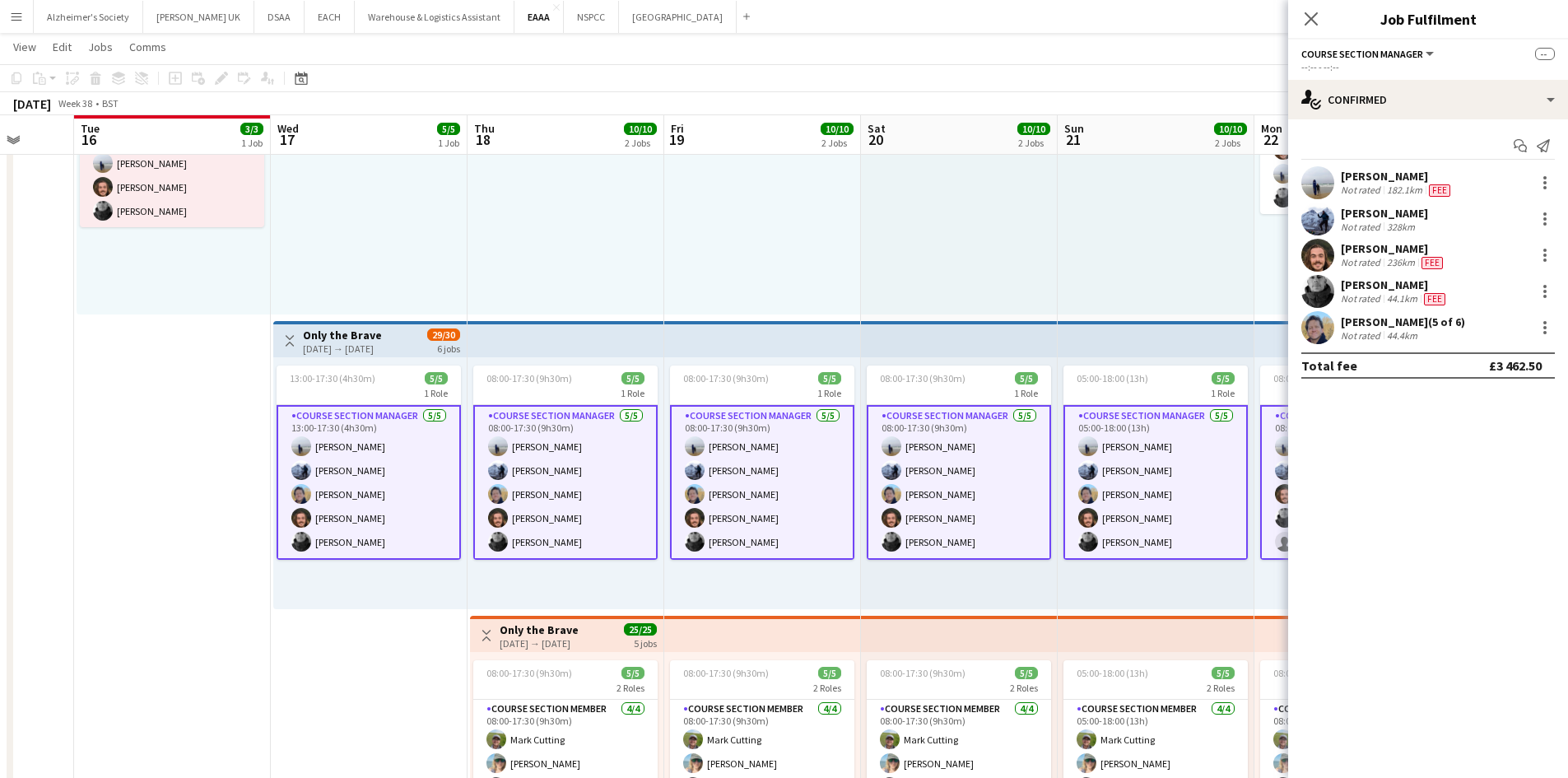
click at [353, 534] on app-calendar-viewport "Sat 13 Sun 14 Mon 15 Tue 16 3/3 1 Job Wed 17 5/5 1 Job Thu 18 10/10 2 Jobs Fri …" at bounding box center [784, 405] width 1568 height 1011
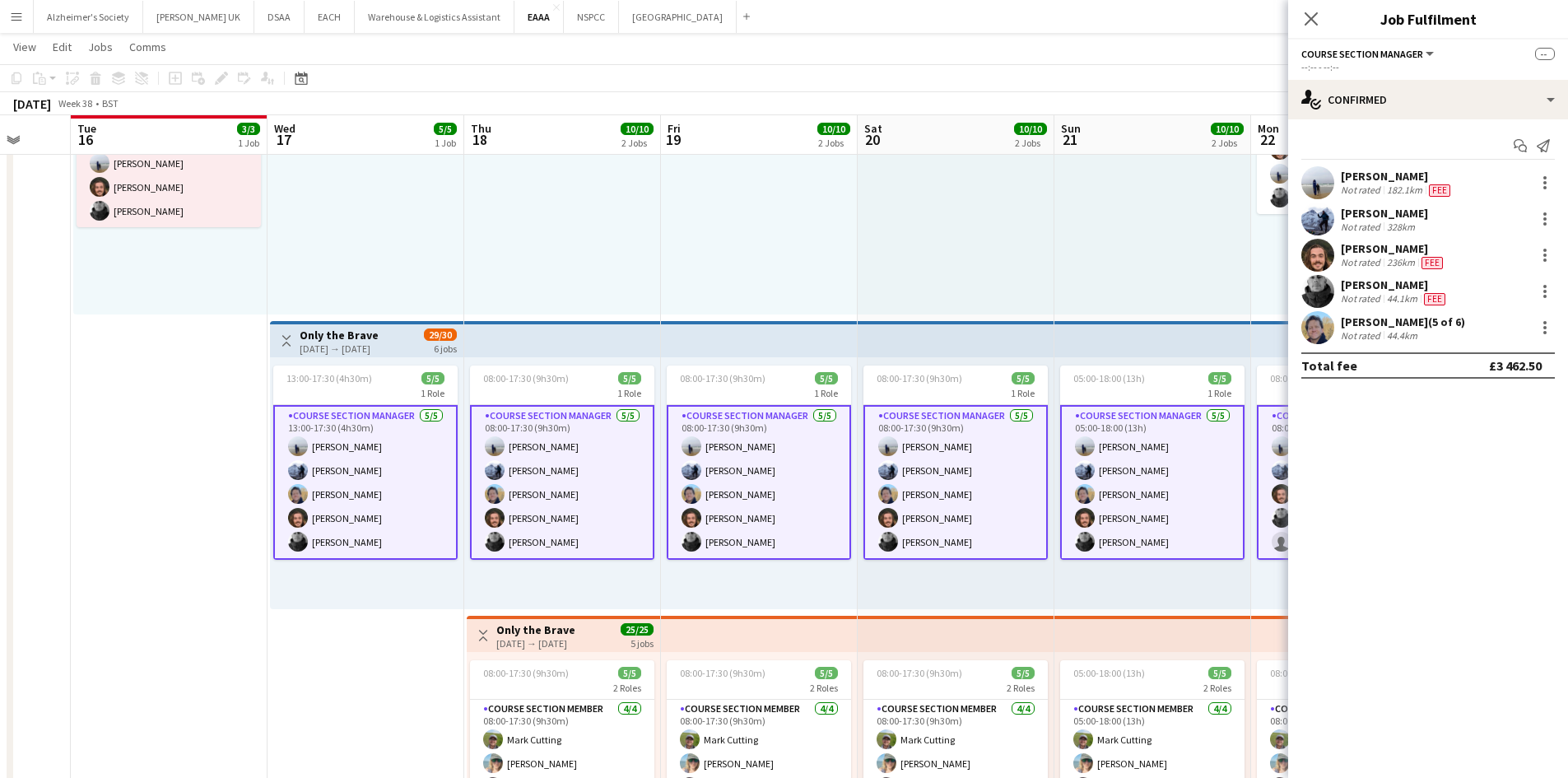
click at [353, 534] on app-card-role "Course Section Manager [DATE] 13:00-17:30 (4h30m) [PERSON_NAME] [PERSON_NAME] […" at bounding box center [365, 482] width 185 height 155
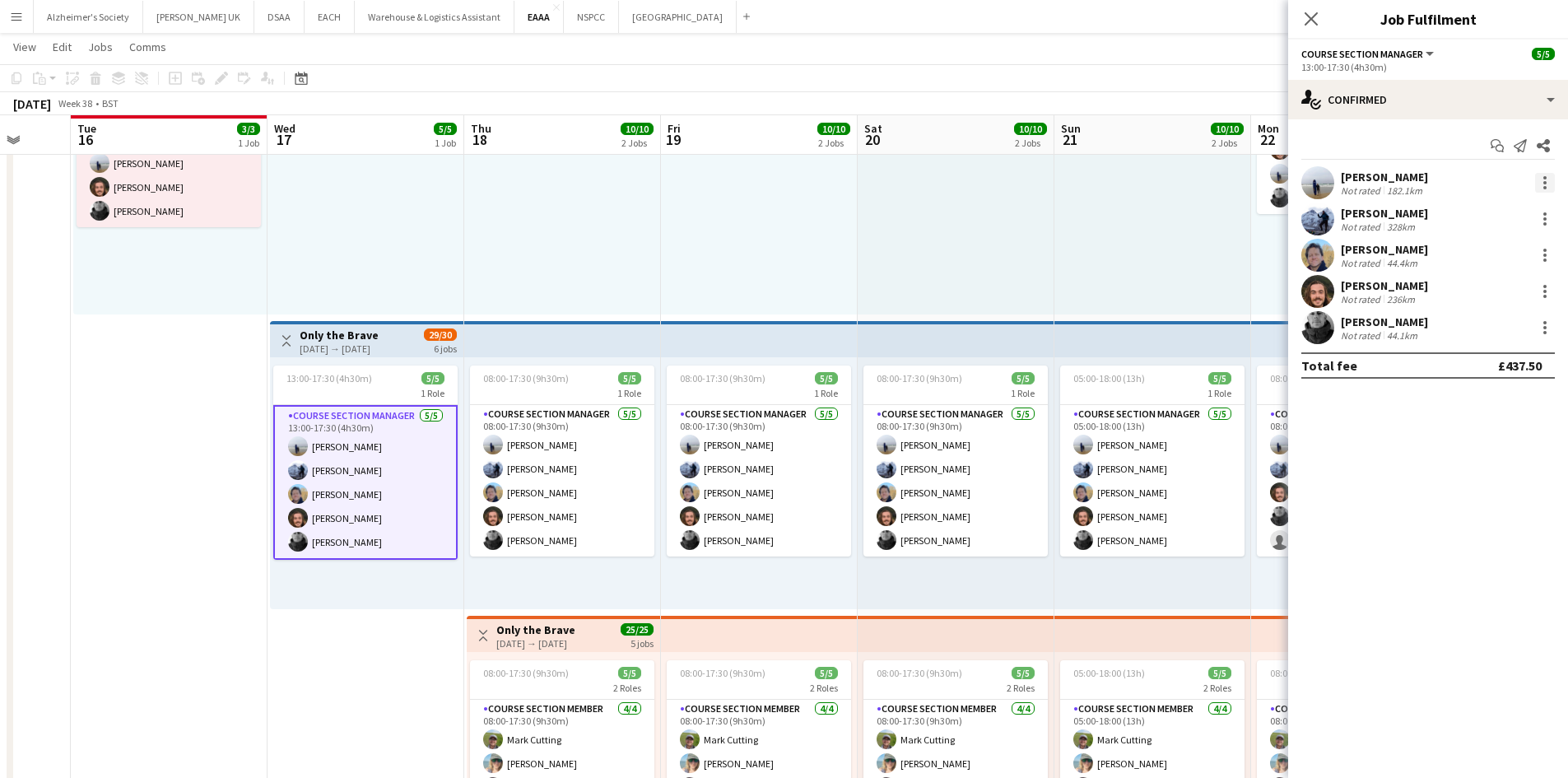
click at [1554, 177] on div at bounding box center [1545, 183] width 20 height 20
click at [1495, 204] on button "Edit fee" at bounding box center [1491, 213] width 129 height 39
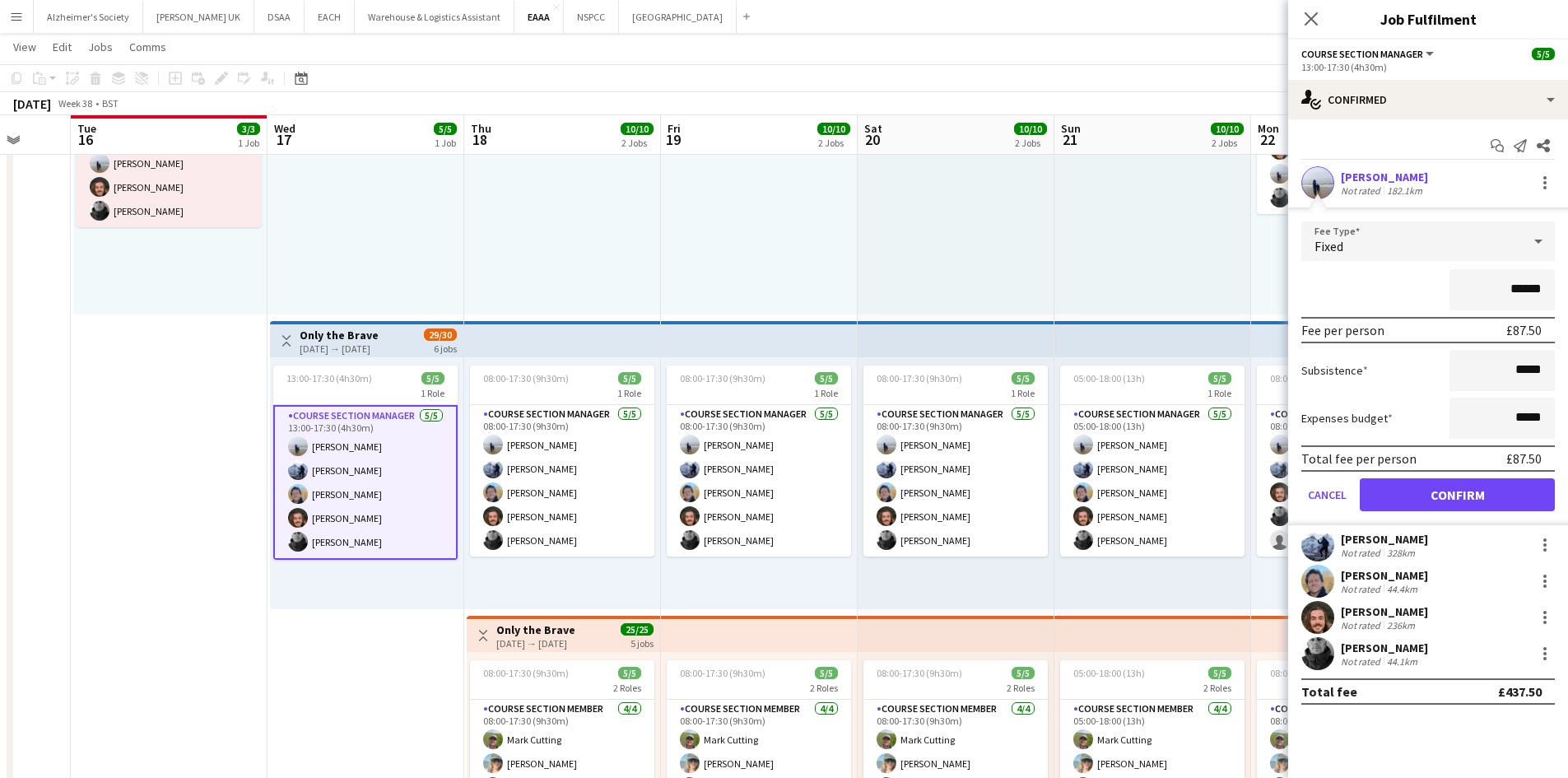
click at [1510, 291] on input "******" at bounding box center [1502, 289] width 106 height 41
type input "****"
click at [1471, 492] on button "Confirm" at bounding box center [1457, 495] width 196 height 33
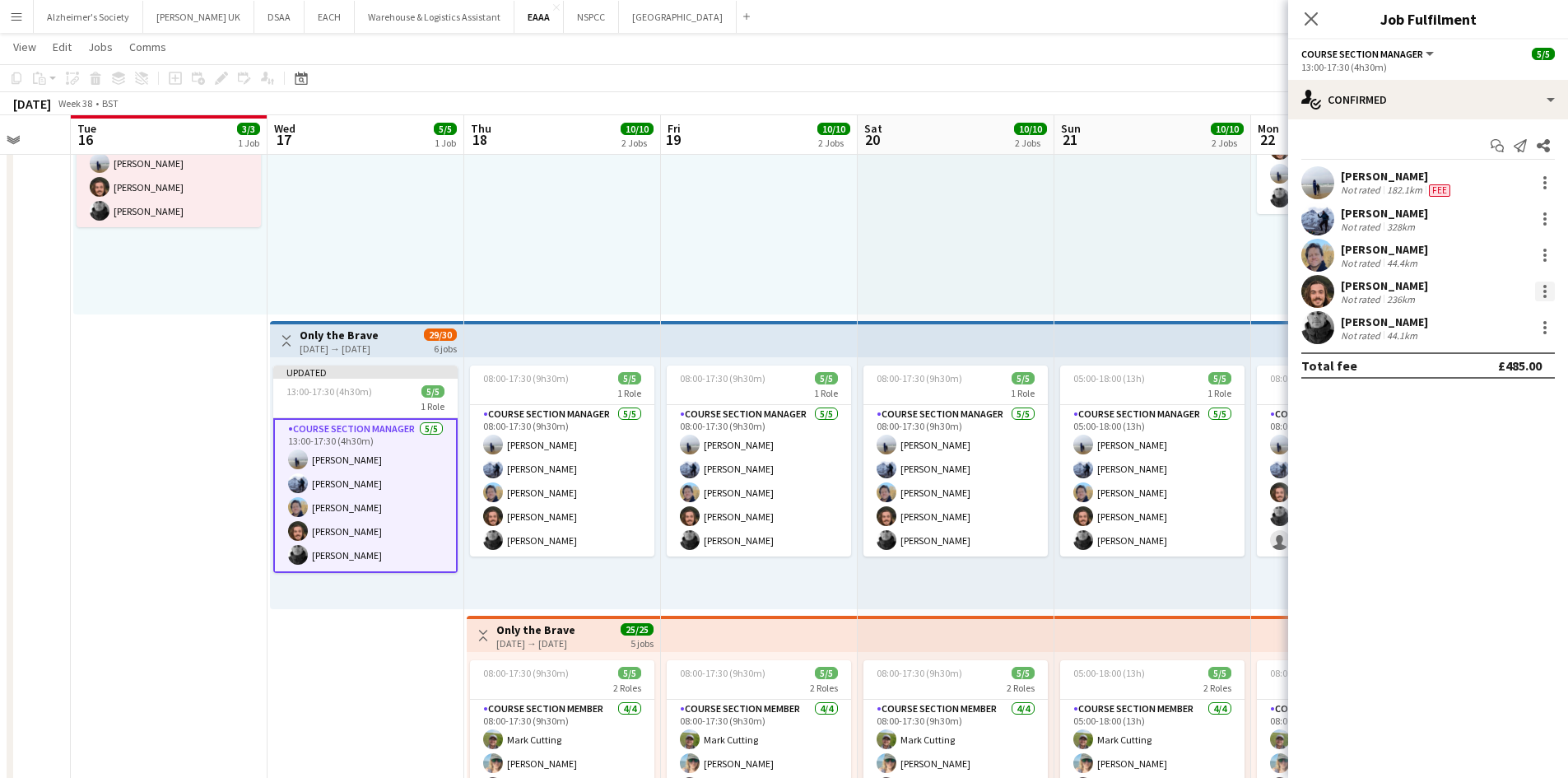
click at [1539, 285] on div at bounding box center [1545, 292] width 20 height 20
click at [1482, 321] on span "Edit fee" at bounding box center [1462, 321] width 44 height 14
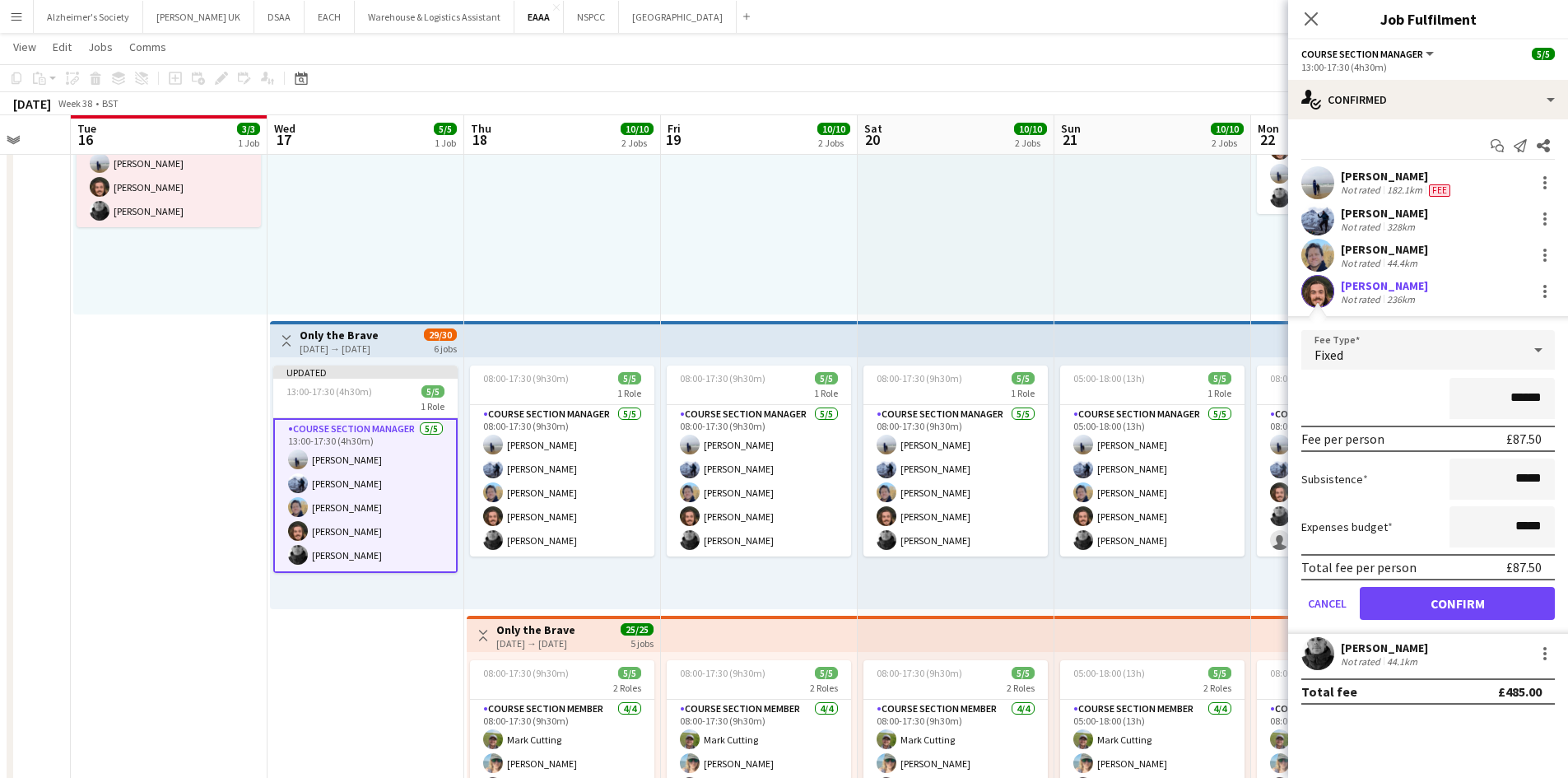
click at [1514, 398] on input "******" at bounding box center [1502, 399] width 106 height 41
type input "*****"
drag, startPoint x: 1441, startPoint y: 601, endPoint x: 1462, endPoint y: 561, distance: 45.2
click at [1441, 601] on button "Confirm" at bounding box center [1457, 603] width 196 height 33
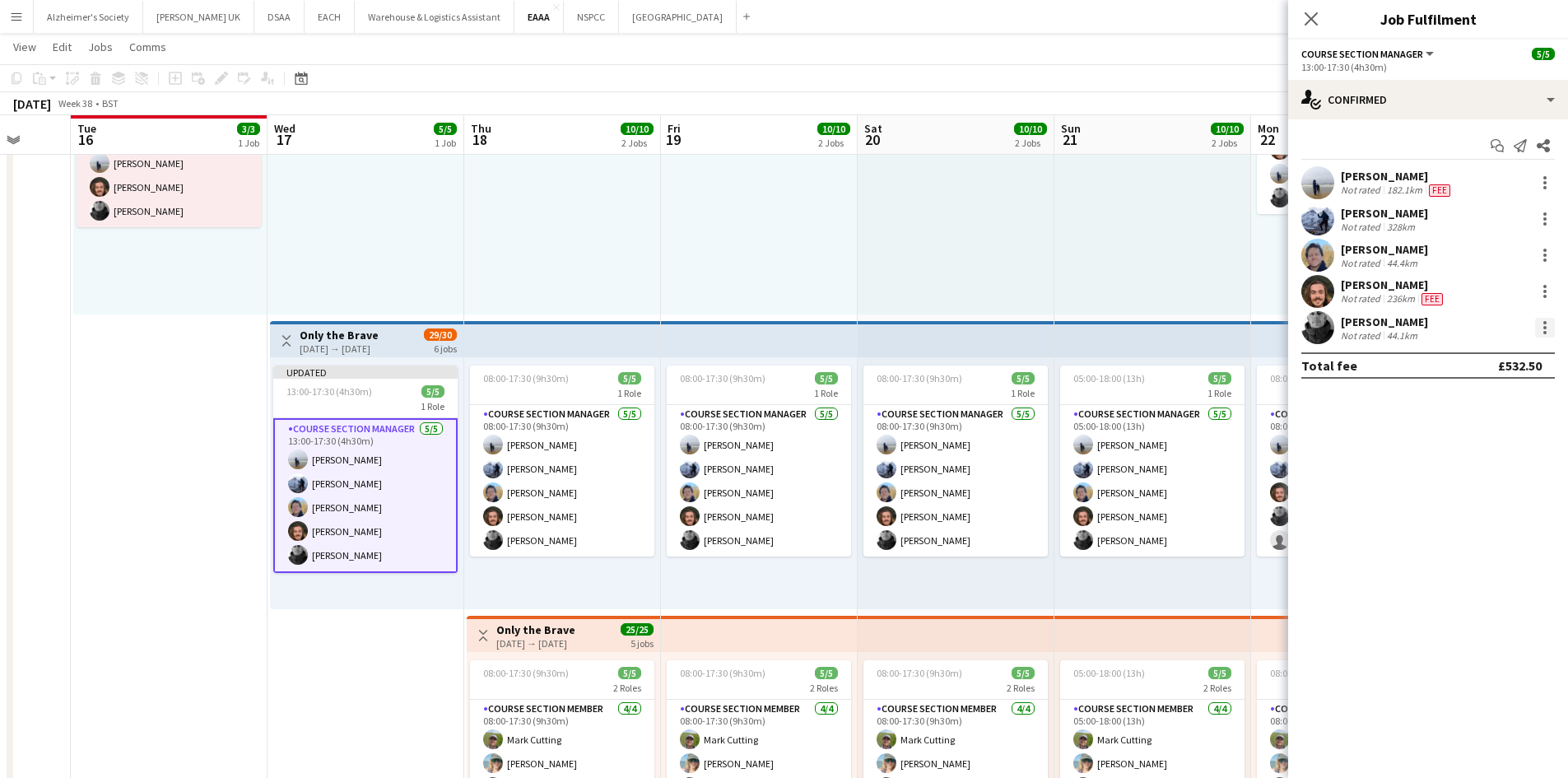
click at [1552, 325] on div at bounding box center [1545, 328] width 20 height 20
click at [1492, 353] on span "Edit fee" at bounding box center [1490, 358] width 102 height 15
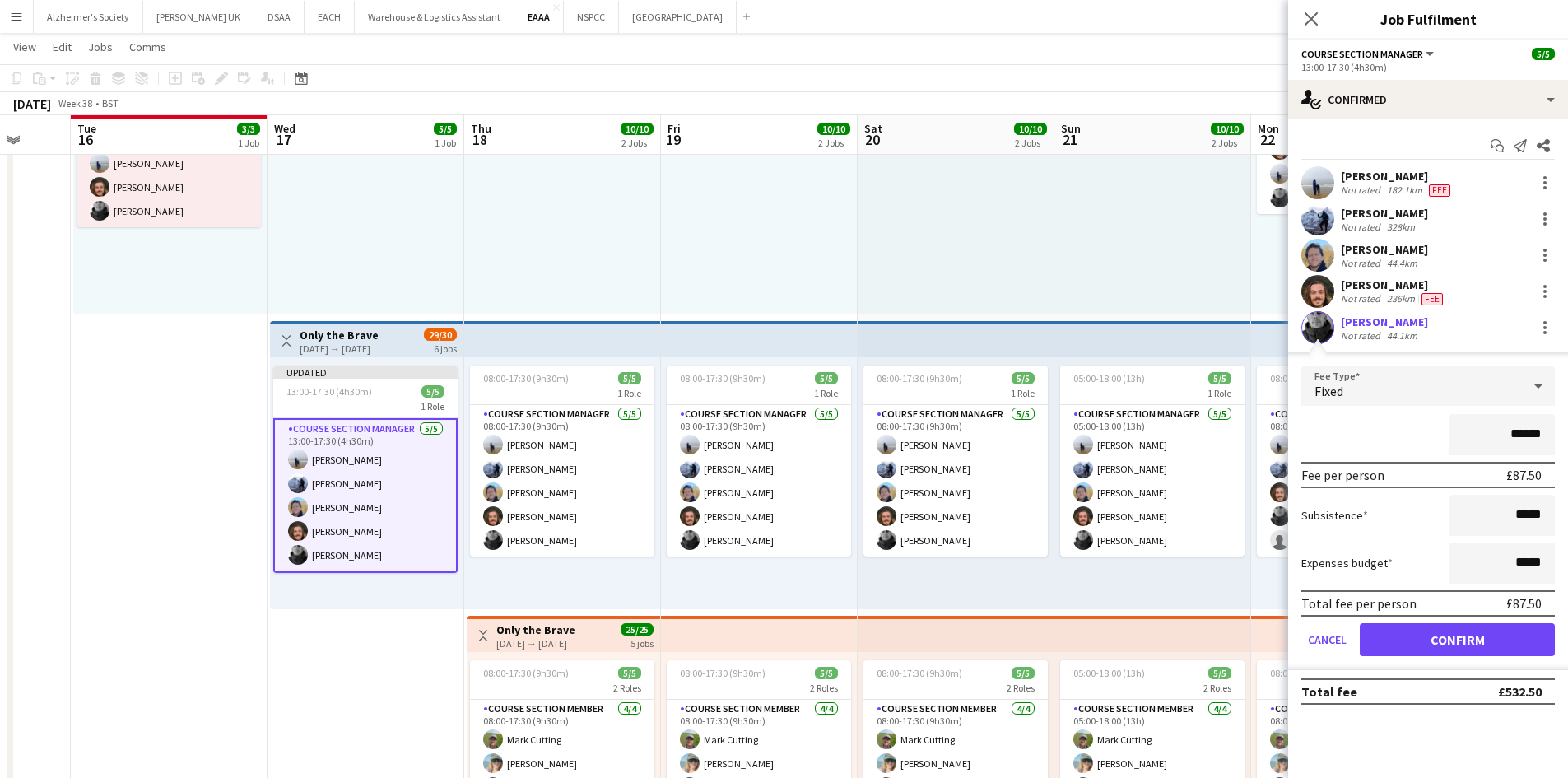
drag, startPoint x: 1511, startPoint y: 434, endPoint x: 1580, endPoint y: 434, distance: 69.0
click at [1567, 434] on html "Menu Boards Boards Boards All jobs Status Workforce Workforce My Workforce Recr…" at bounding box center [784, 388] width 1568 height 1104
type input "****"
click at [1428, 640] on button "Confirm" at bounding box center [1457, 640] width 196 height 33
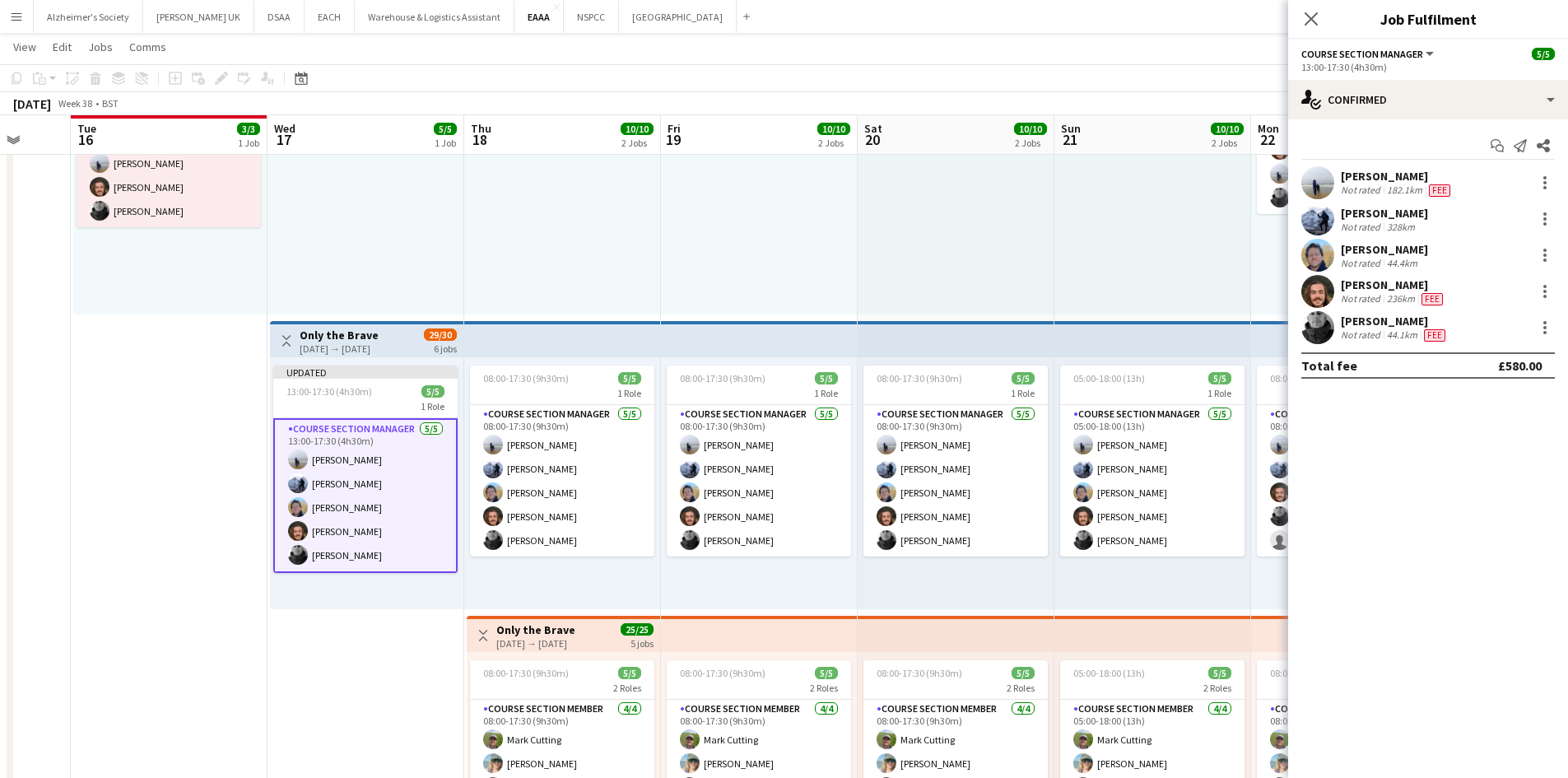
click at [1162, 256] on div at bounding box center [1153, 188] width 196 height 252
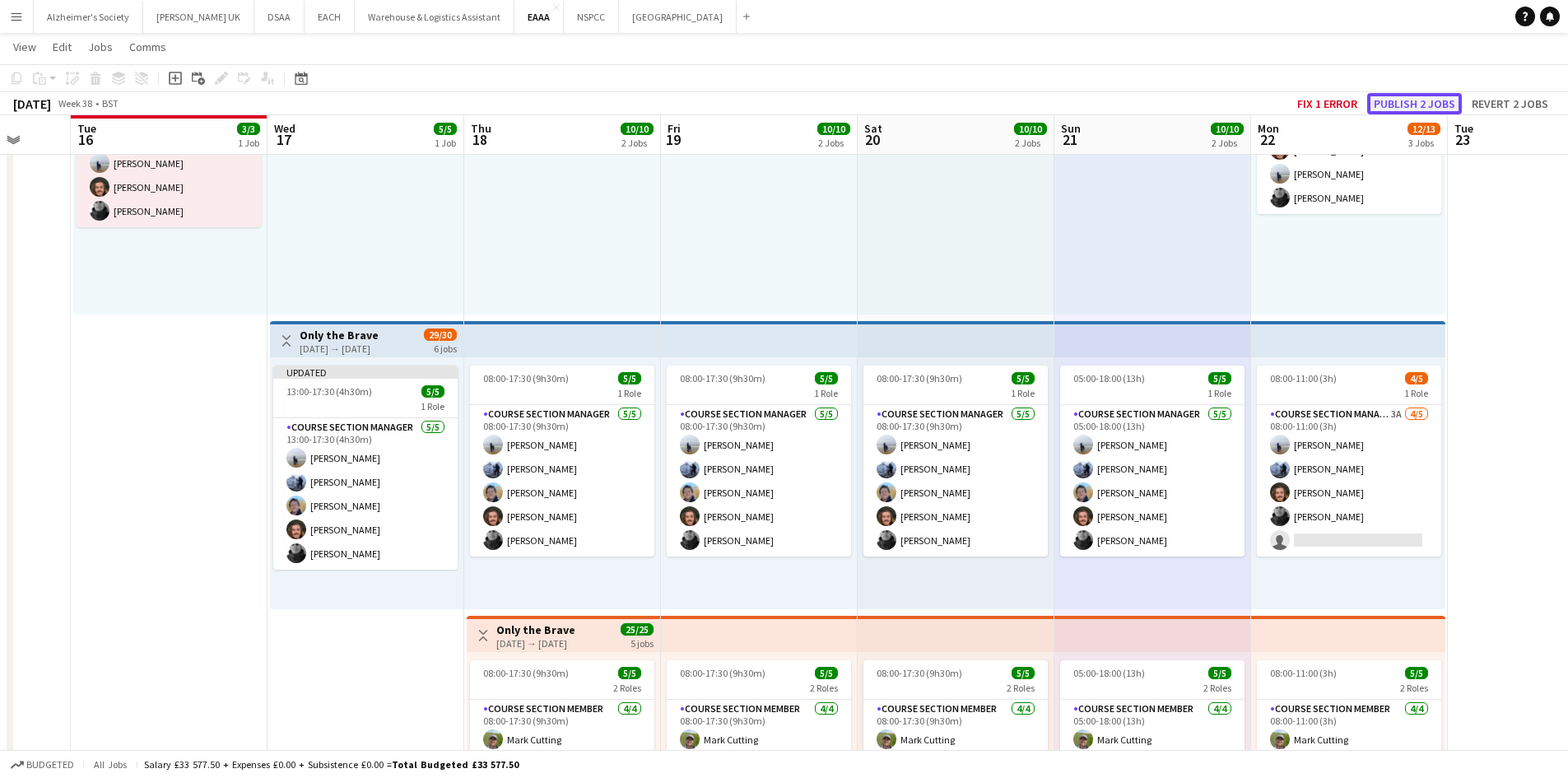
click at [1409, 104] on button "Publish 2 jobs" at bounding box center [1414, 103] width 95 height 21
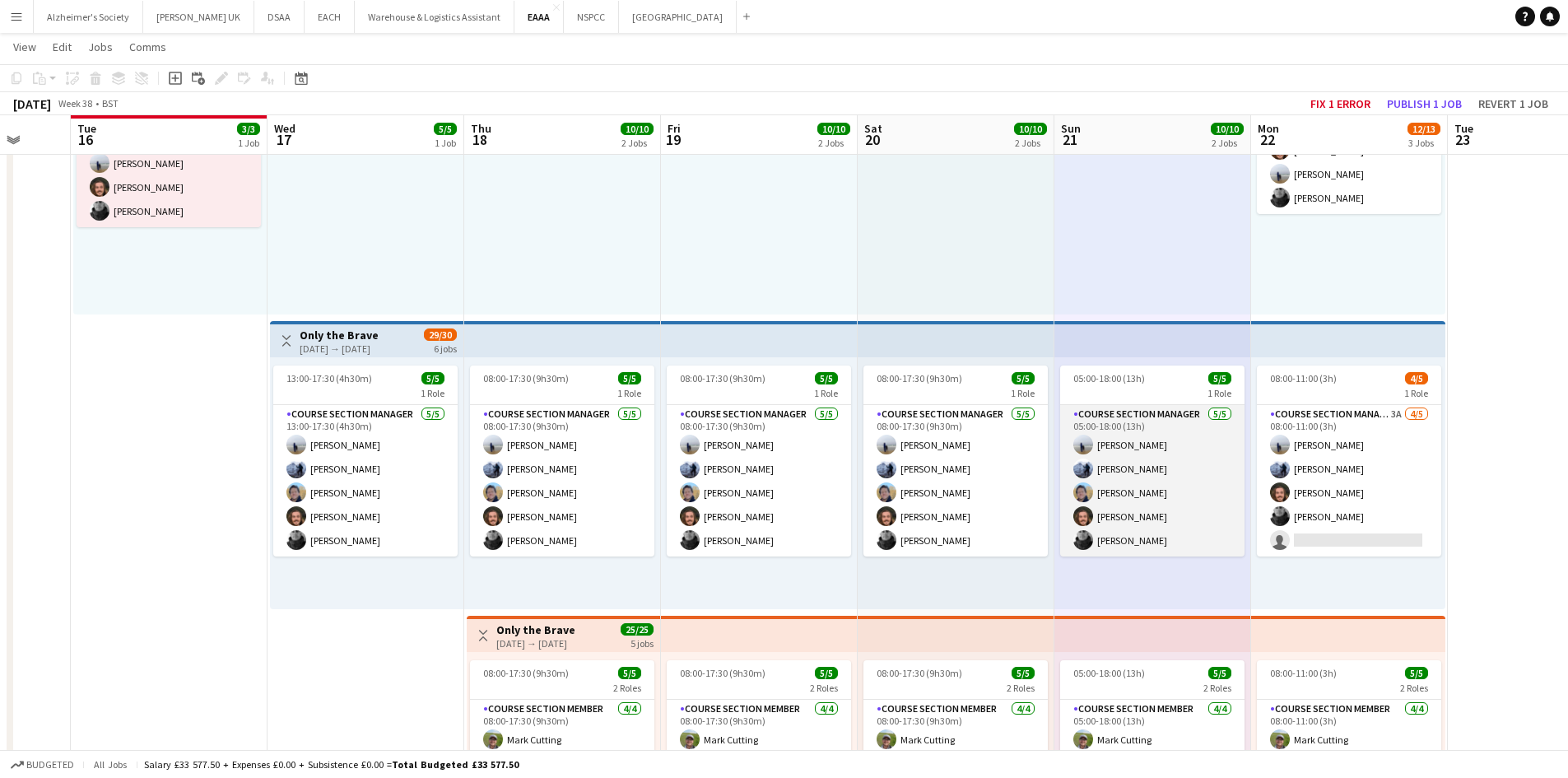
click at [1135, 458] on app-card-role "Course Section Manager [DATE] 05:00-18:00 (13h) [PERSON_NAME] [PERSON_NAME] [PE…" at bounding box center [1152, 480] width 185 height 152
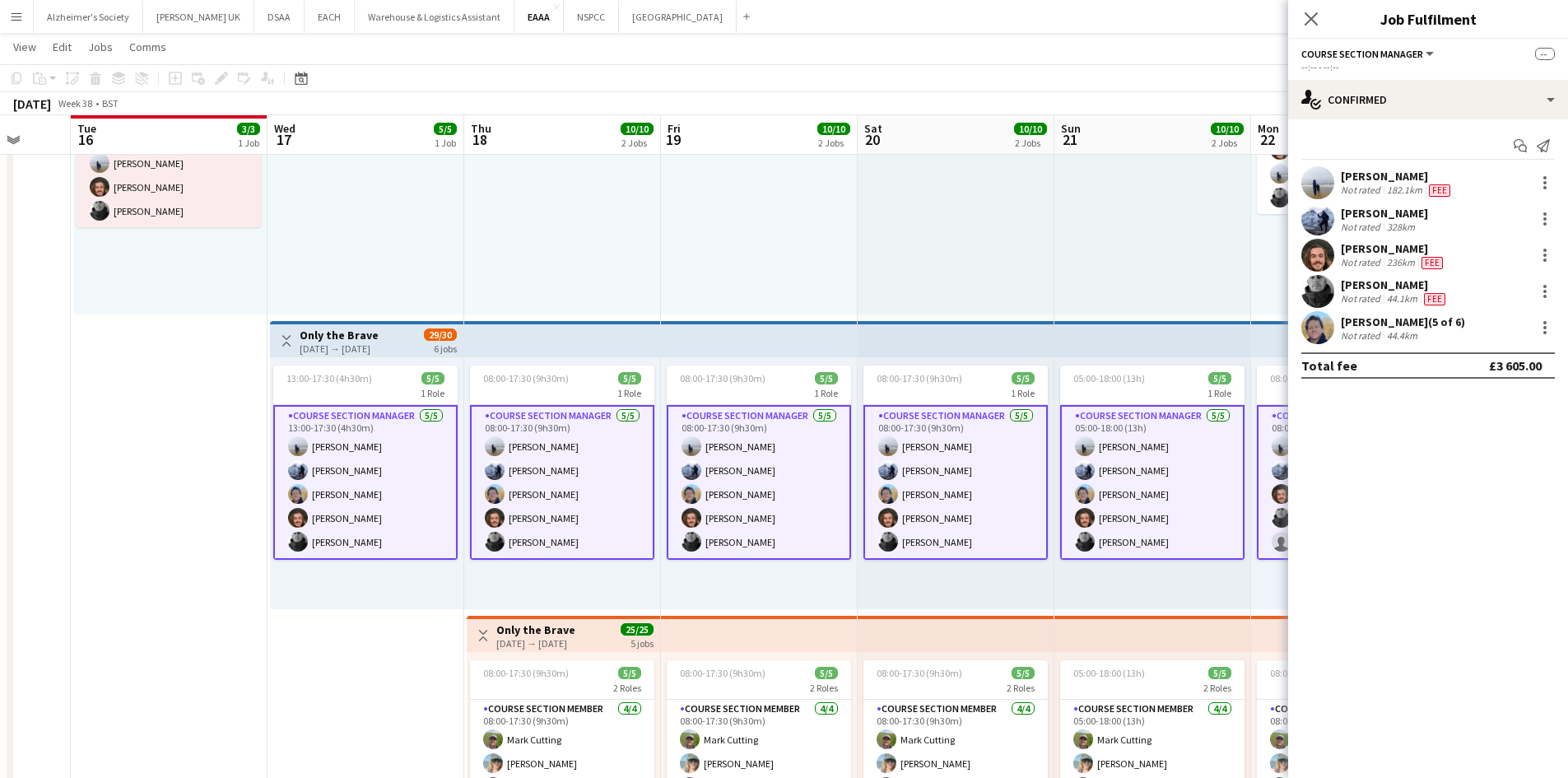
click at [1135, 458] on app-card-role "Course Section Manager [DATE] 05:00-18:00 (13h) [PERSON_NAME] [PERSON_NAME] [PE…" at bounding box center [1152, 482] width 185 height 155
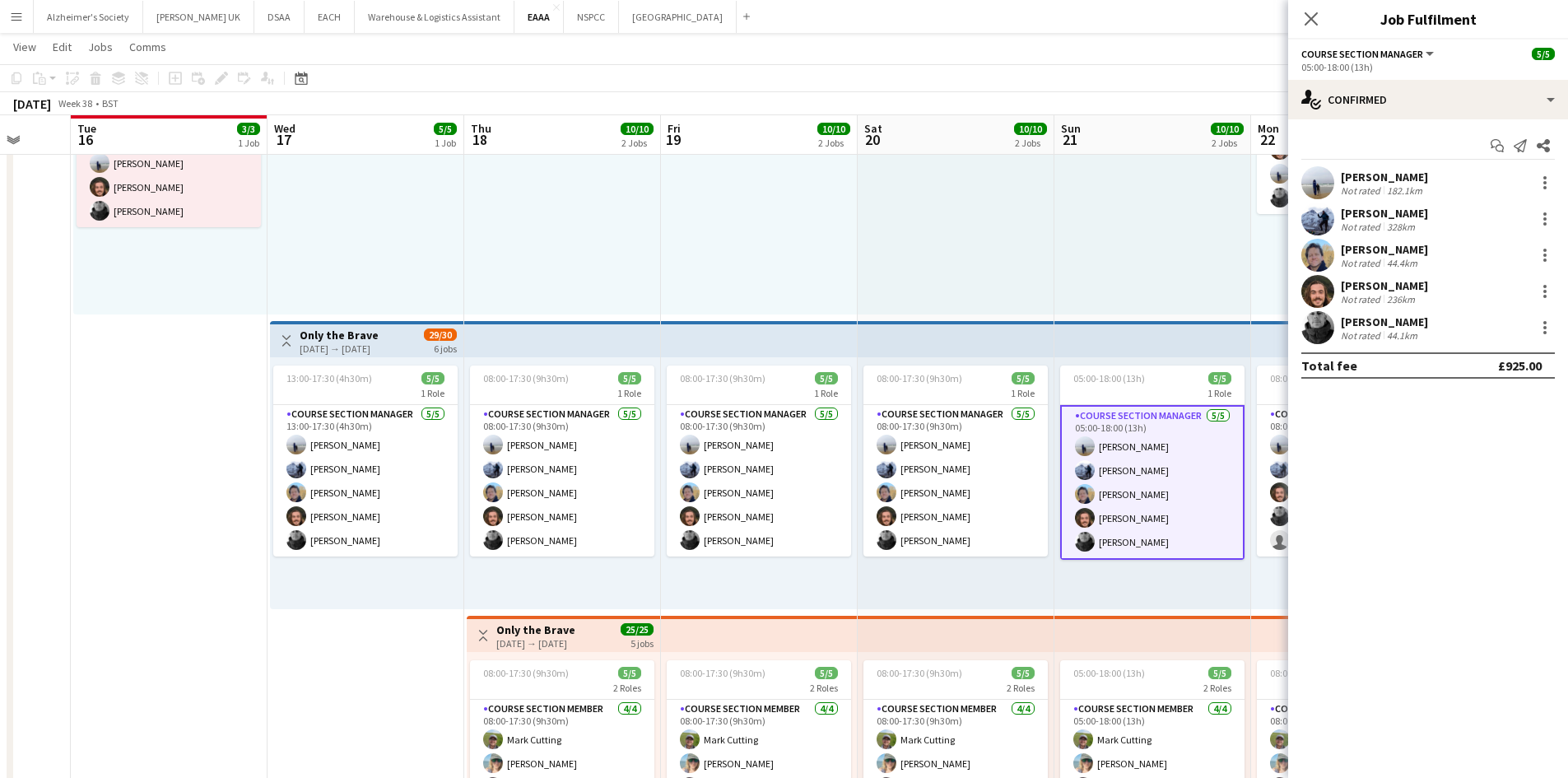
click at [1556, 181] on div "[PERSON_NAME] Not rated 182.1km" at bounding box center [1428, 183] width 280 height 33
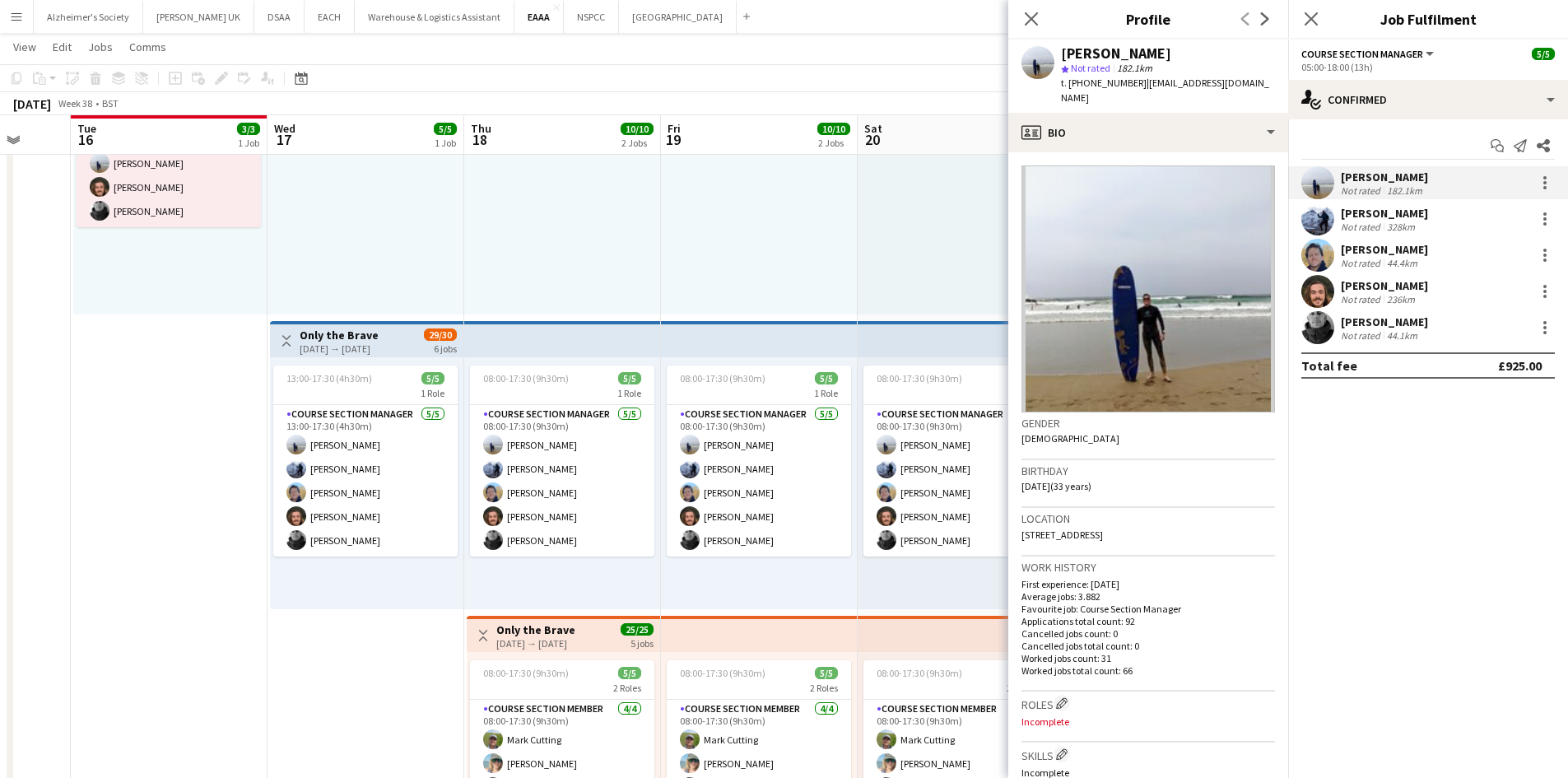
click at [1542, 194] on div "[PERSON_NAME] Not rated 182.1km" at bounding box center [1428, 183] width 280 height 33
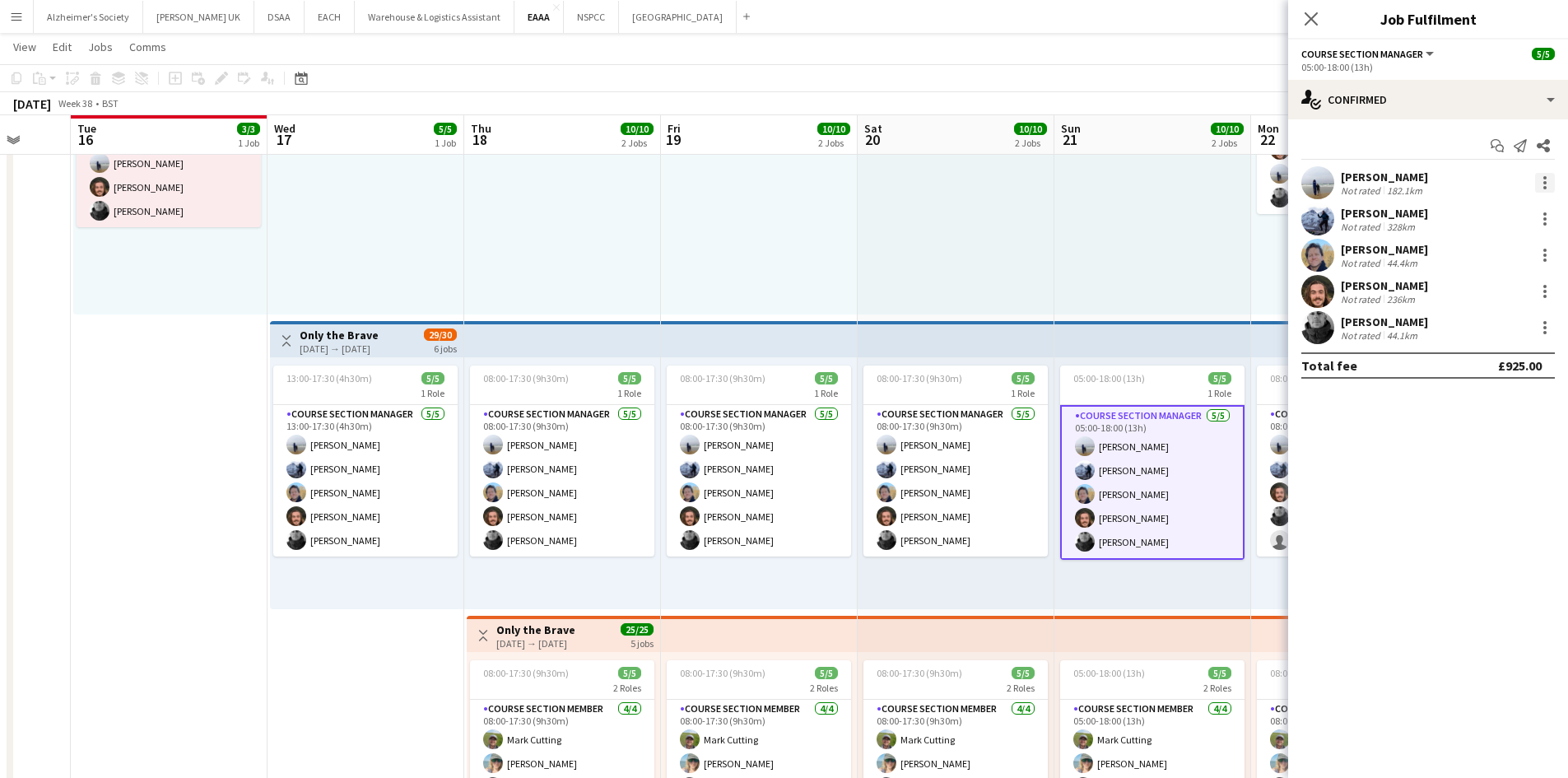
click at [1541, 178] on div at bounding box center [1545, 183] width 20 height 20
click at [1481, 213] on span "Edit fee" at bounding box center [1462, 212] width 44 height 14
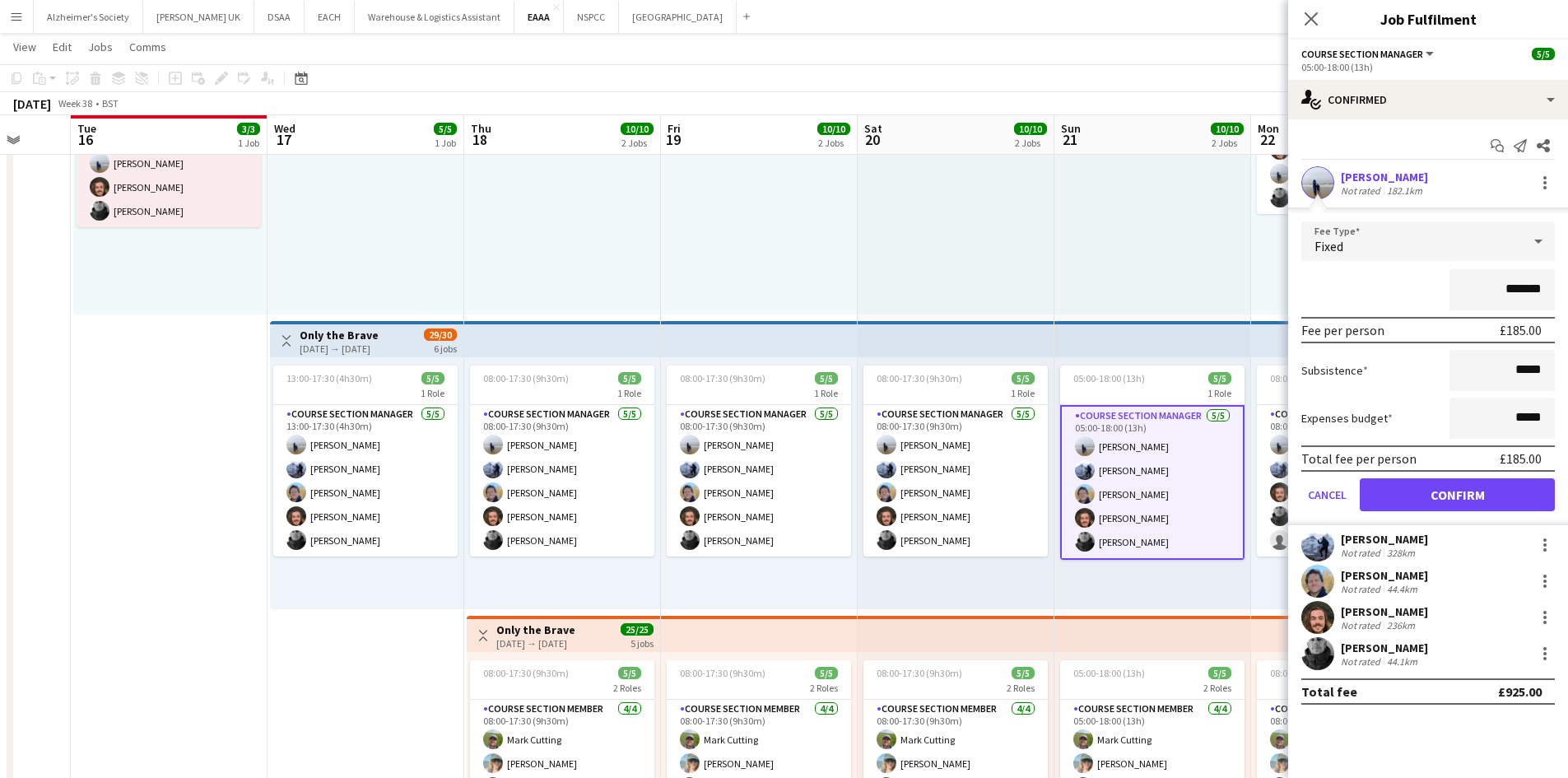
click at [151, 395] on app-date-cell "Toggle View Only the Brave [DATE] → [DATE] 6/6 2 jobs 1 error alert-circle 09:0…" at bounding box center [169, 466] width 196 height 891
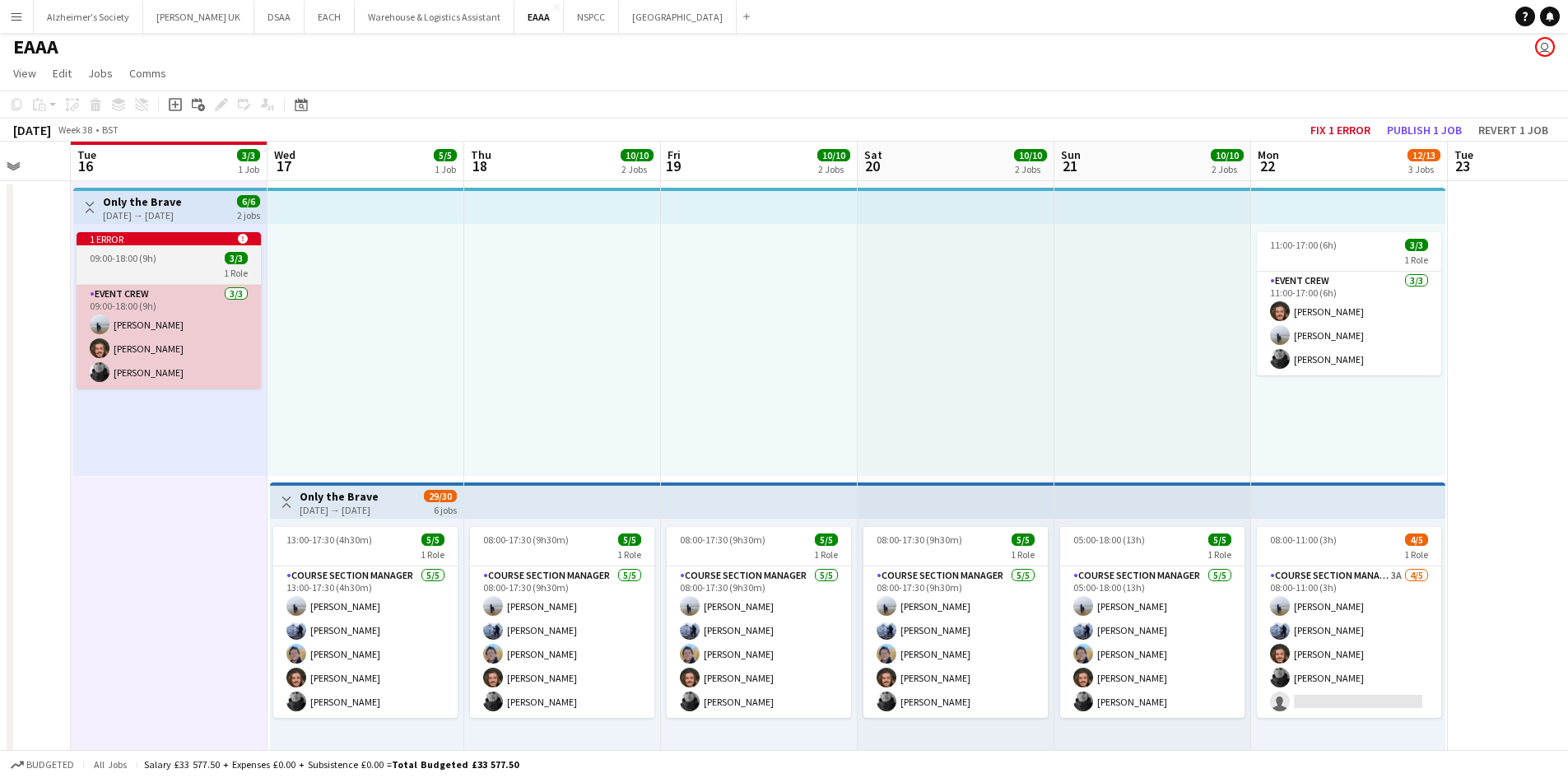
scroll to position [0, 0]
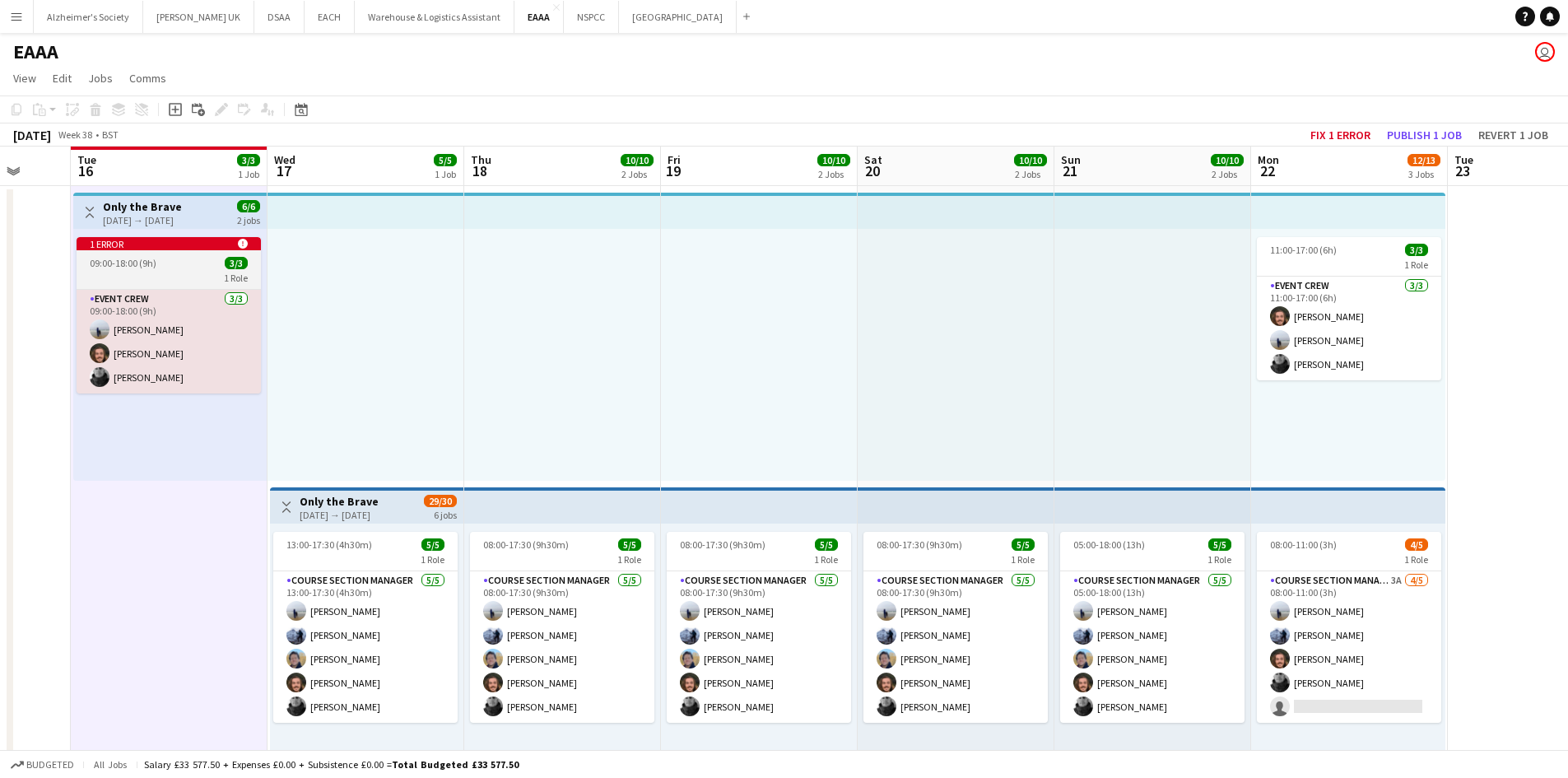
click at [185, 241] on div "1 error alert-circle" at bounding box center [168, 243] width 185 height 13
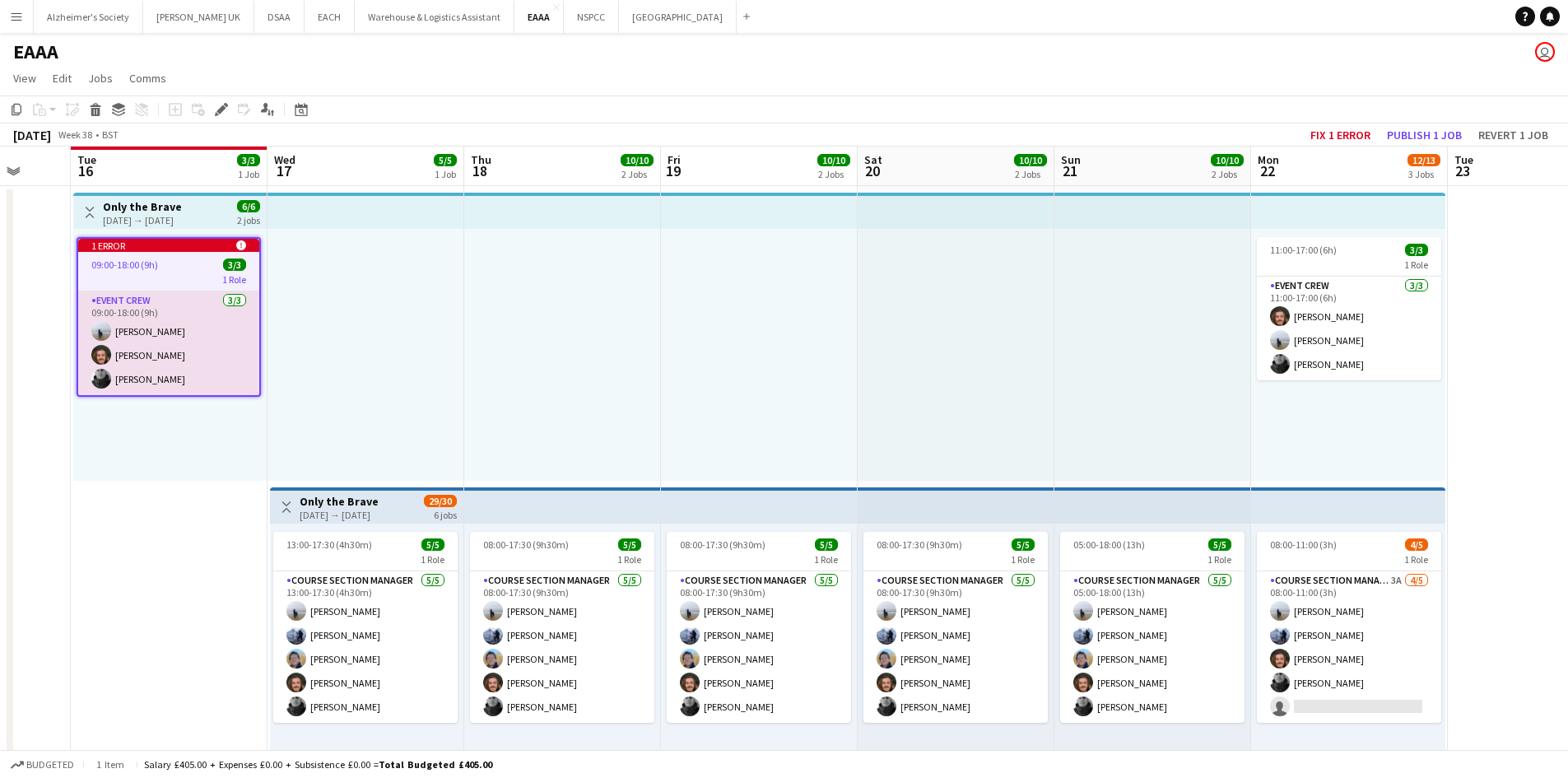
click at [243, 242] on icon at bounding box center [241, 245] width 10 height 10
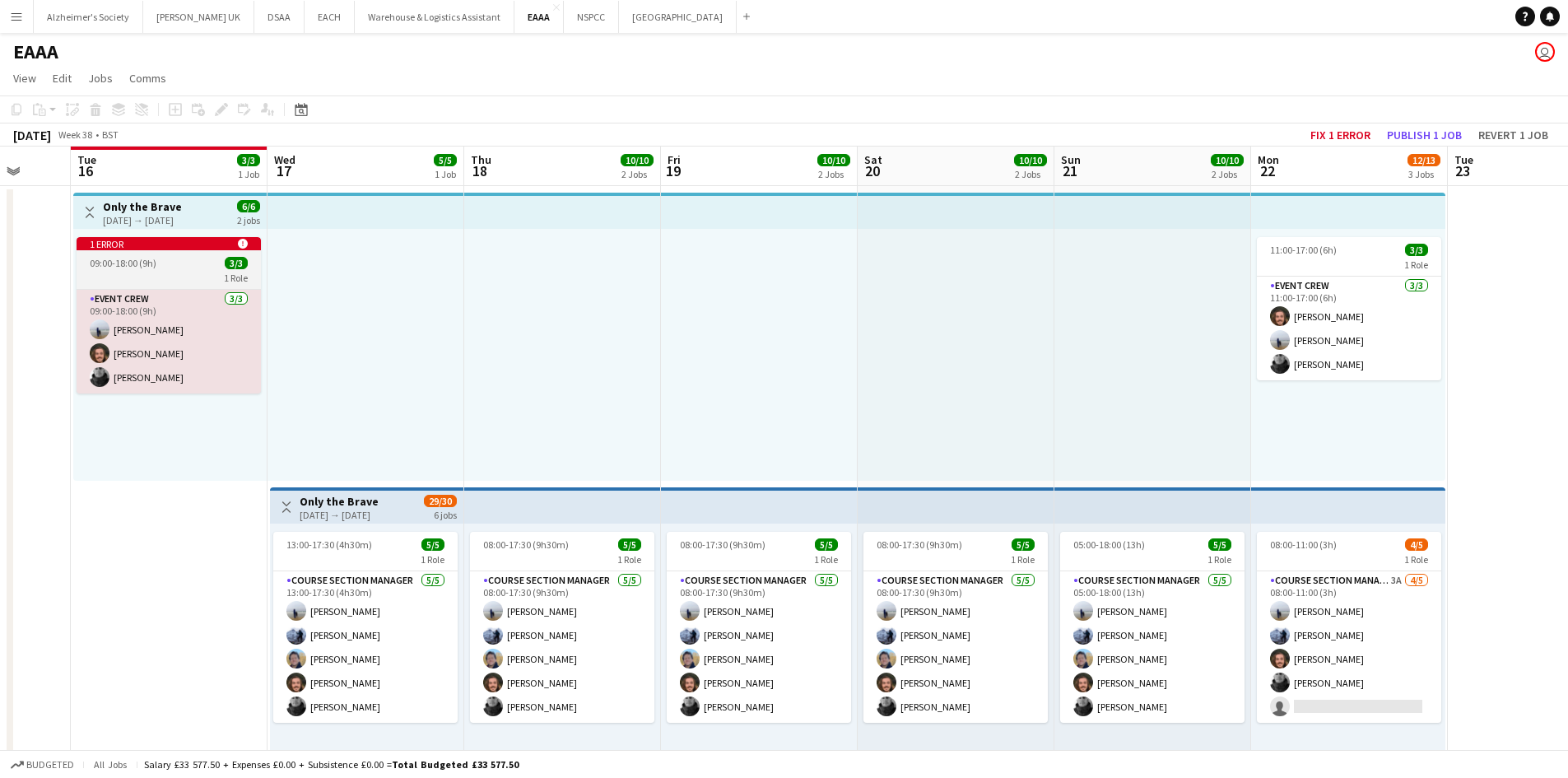
click at [243, 242] on icon at bounding box center [242, 243] width 10 height 10
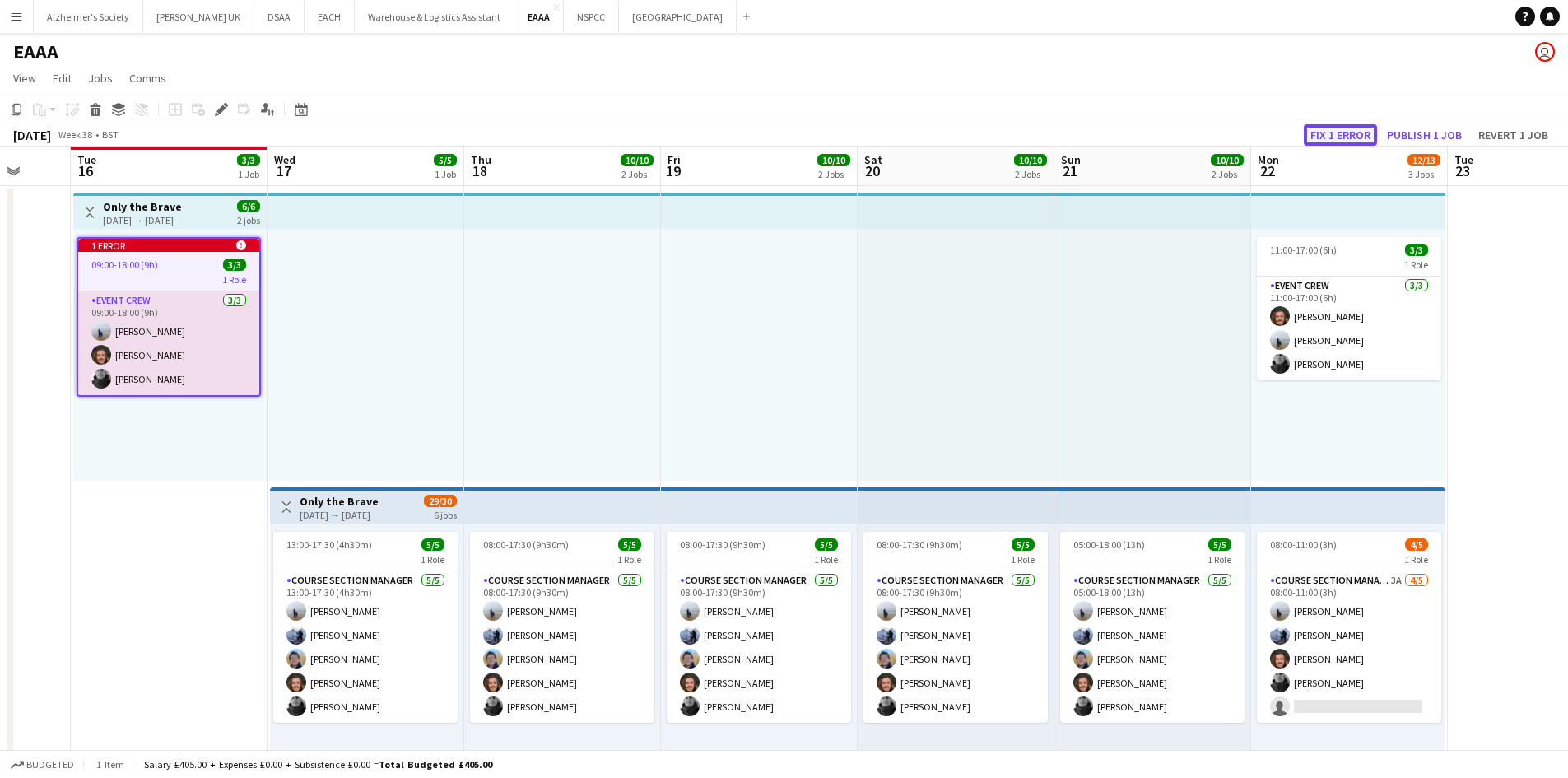
click at [1344, 133] on button "Fix 1 error" at bounding box center [1340, 134] width 73 height 21
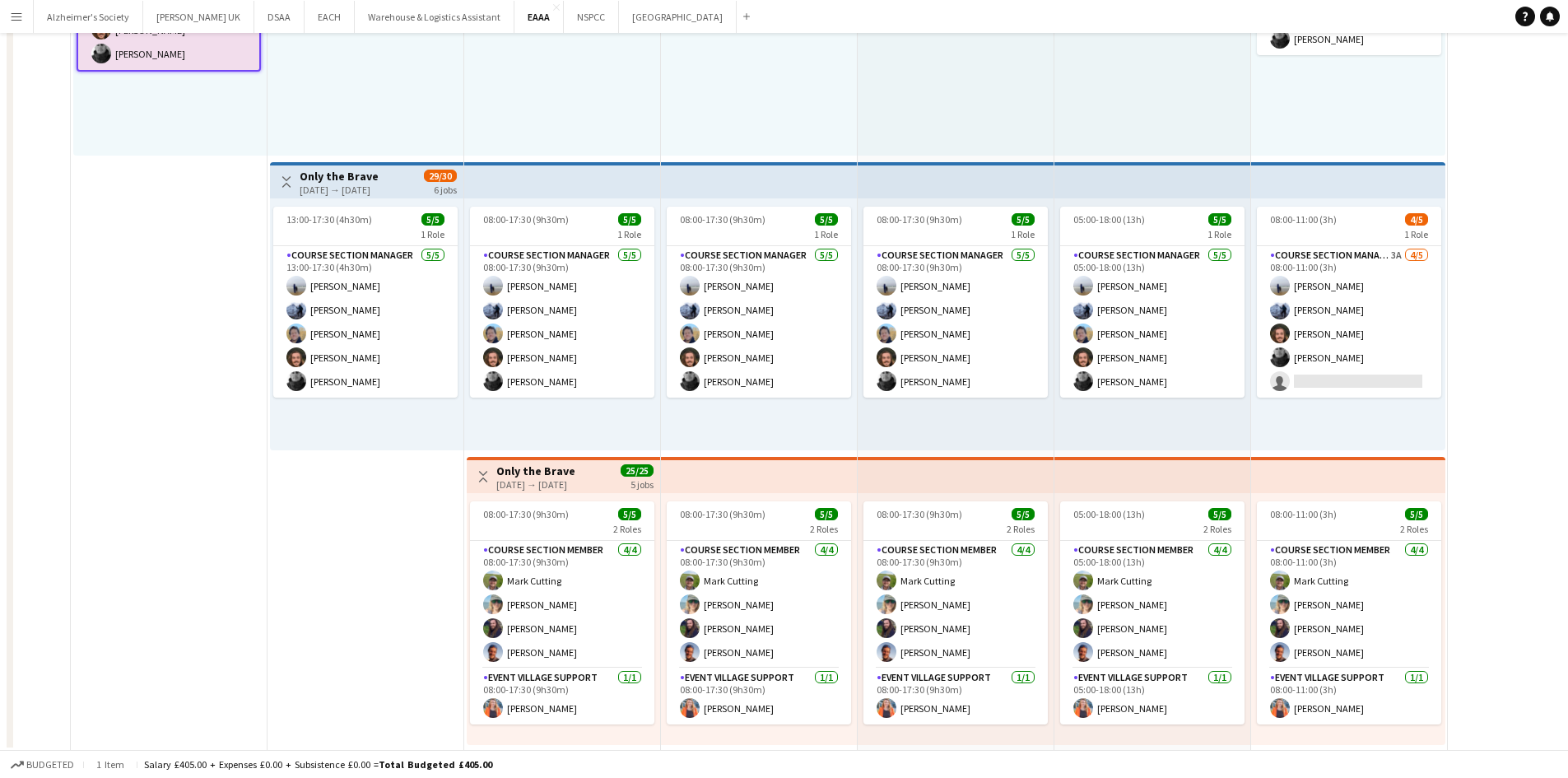
scroll to position [0, 566]
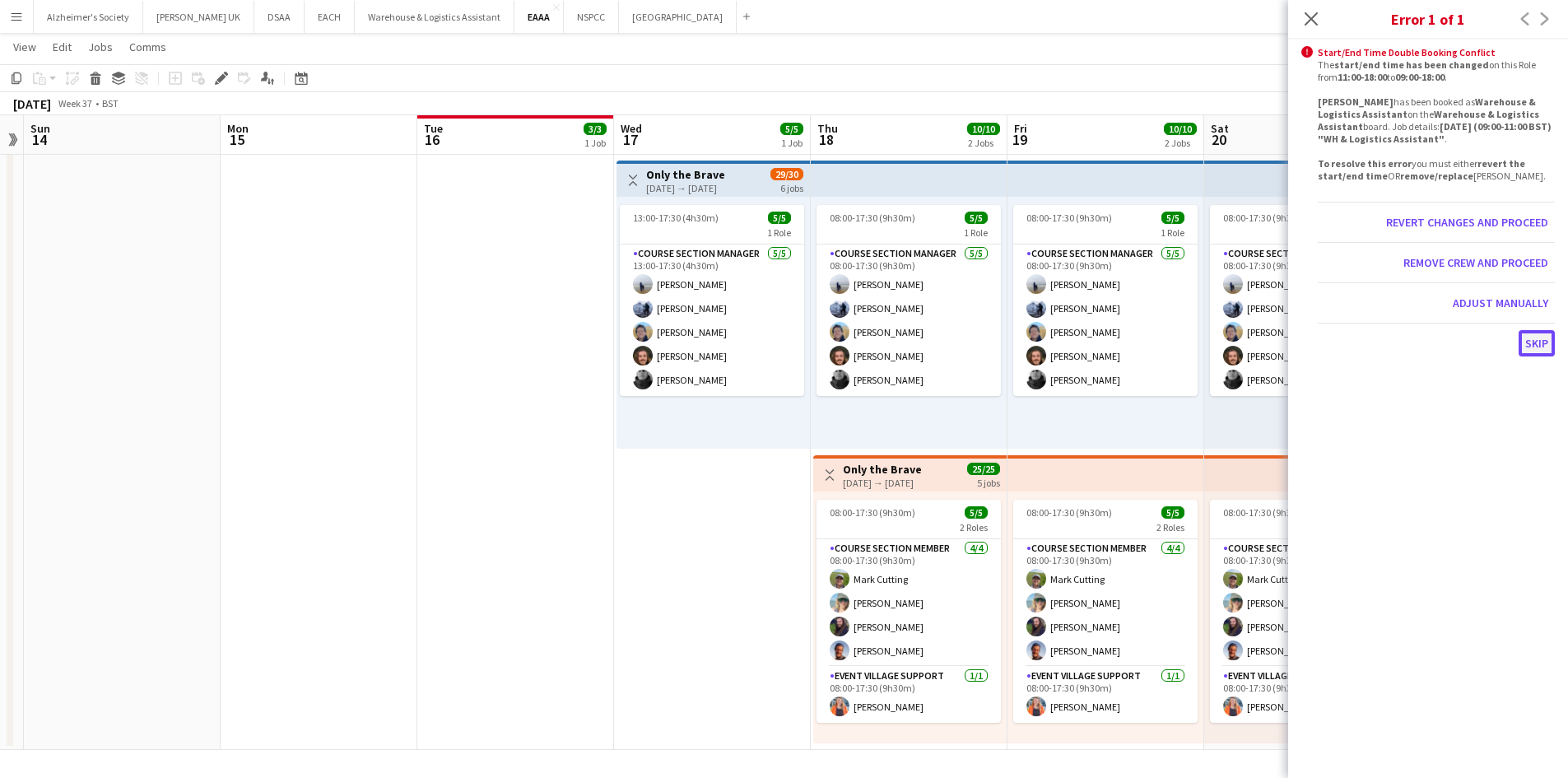
click at [1538, 341] on button "Skip" at bounding box center [1536, 344] width 36 height 27
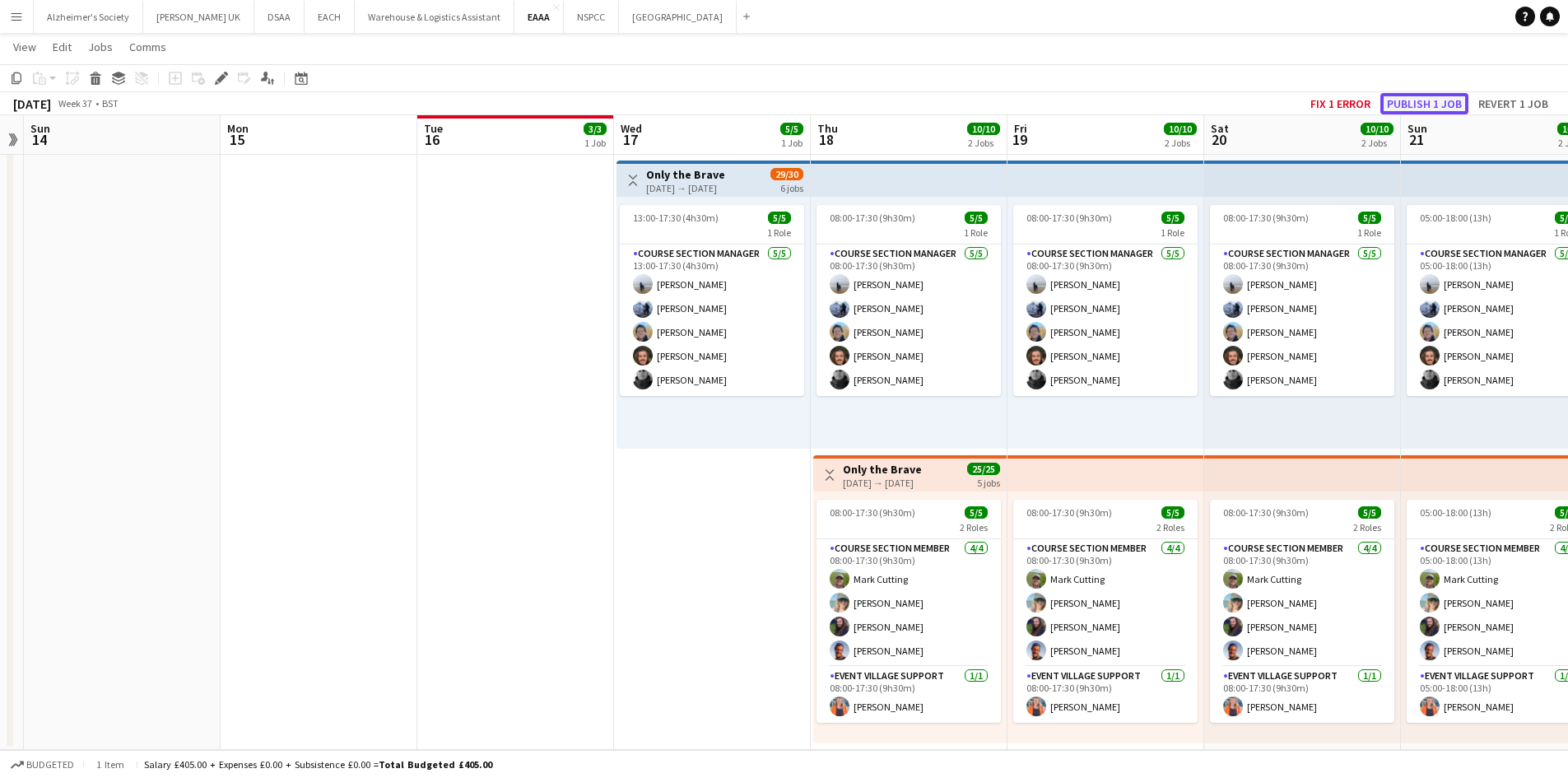
click at [1422, 99] on button "Publish 1 job" at bounding box center [1425, 103] width 88 height 21
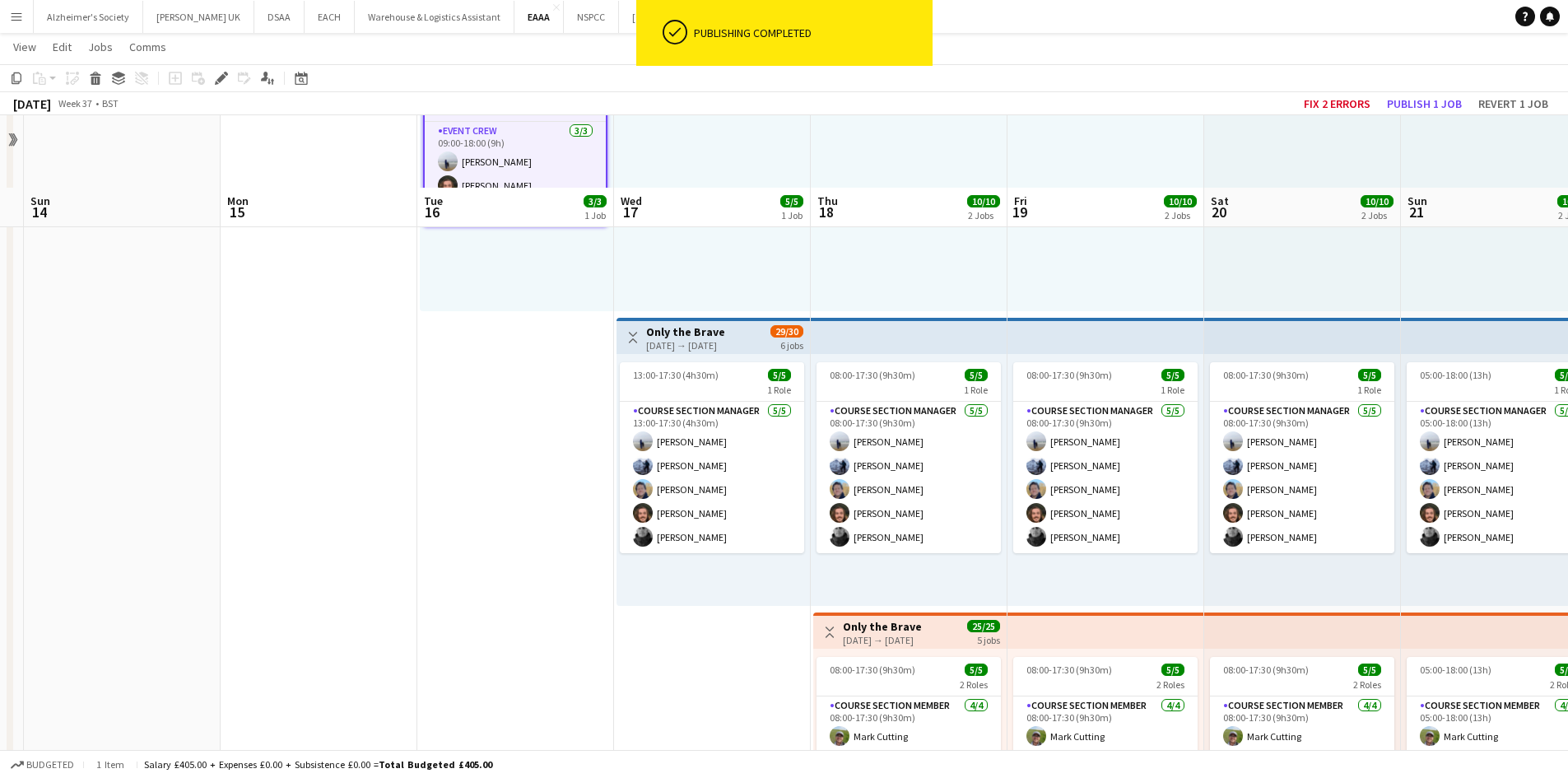
scroll to position [78, 0]
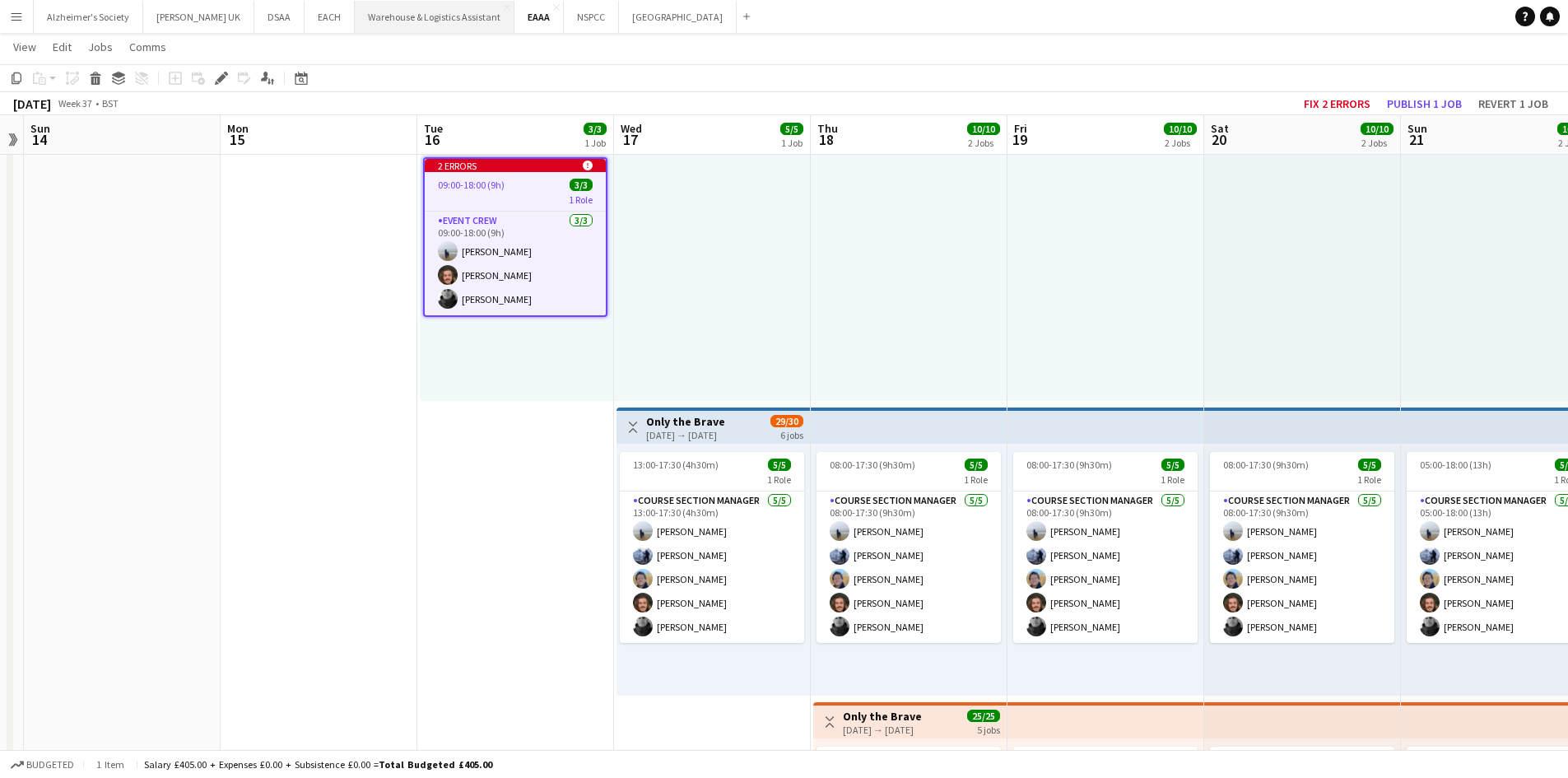
click at [404, 19] on button "Warehouse & Logistics Assistant Close" at bounding box center [434, 17] width 160 height 32
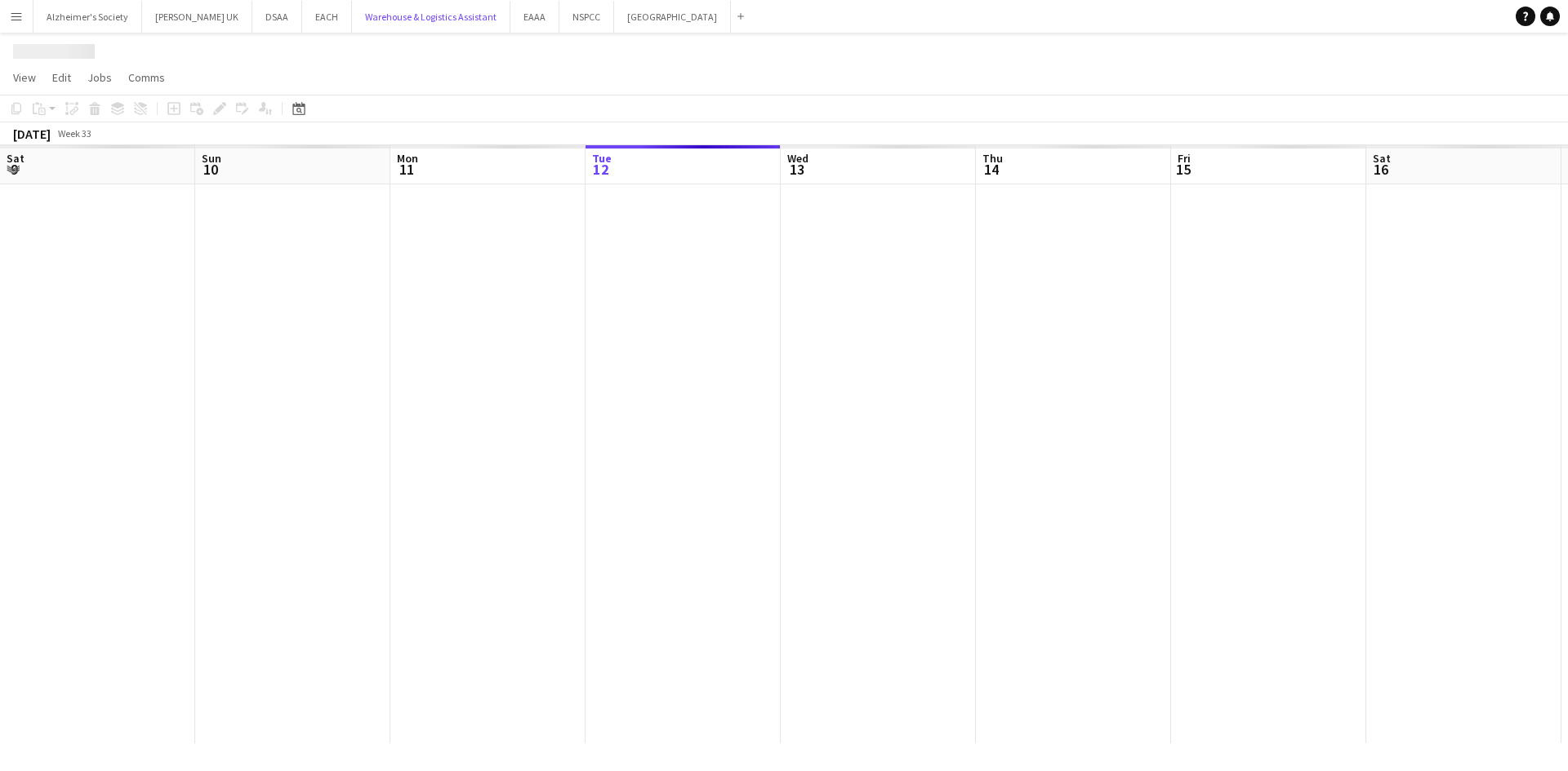
scroll to position [0, 391]
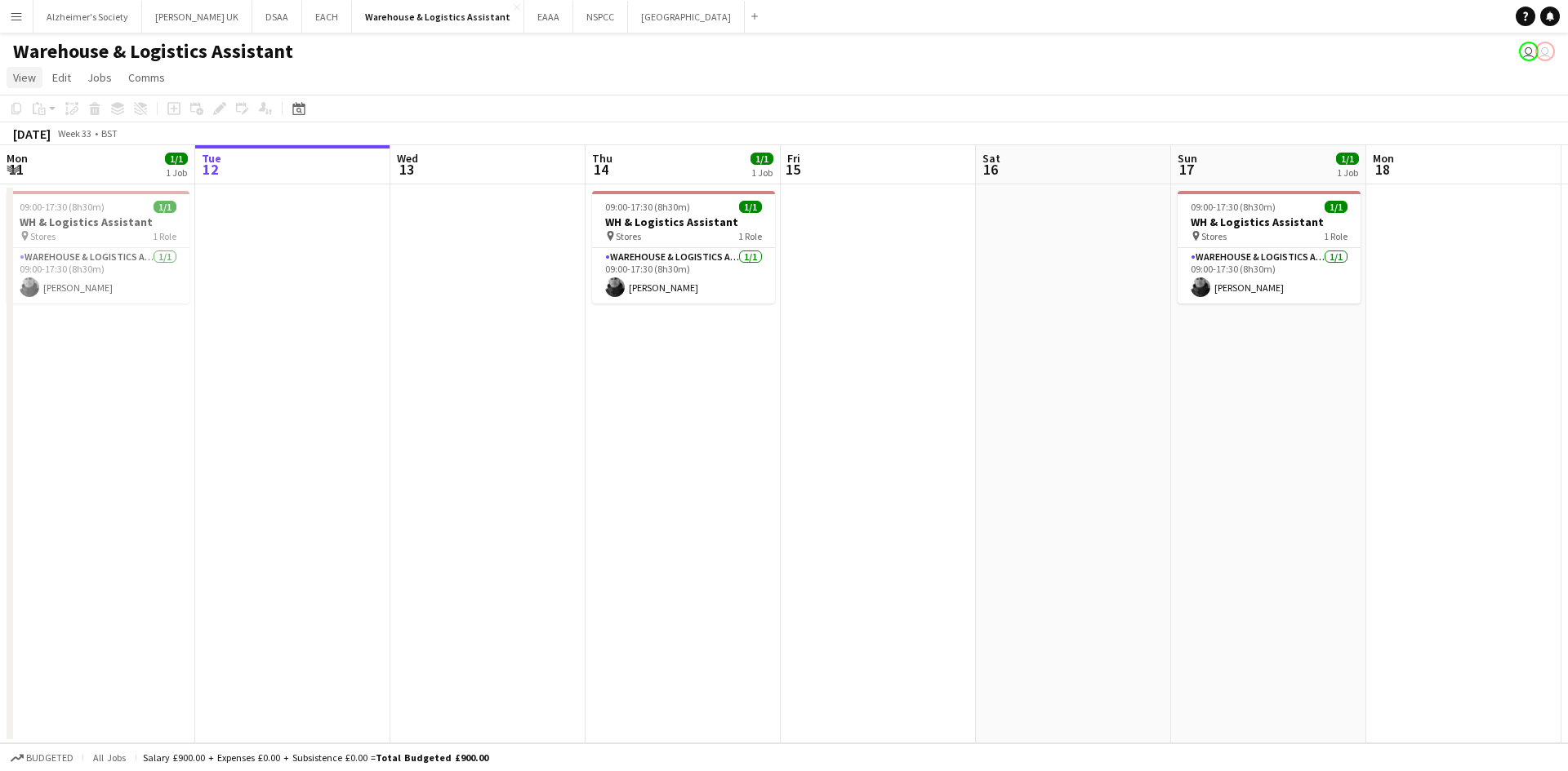
click at [33, 87] on link "View" at bounding box center [24, 77] width 36 height 21
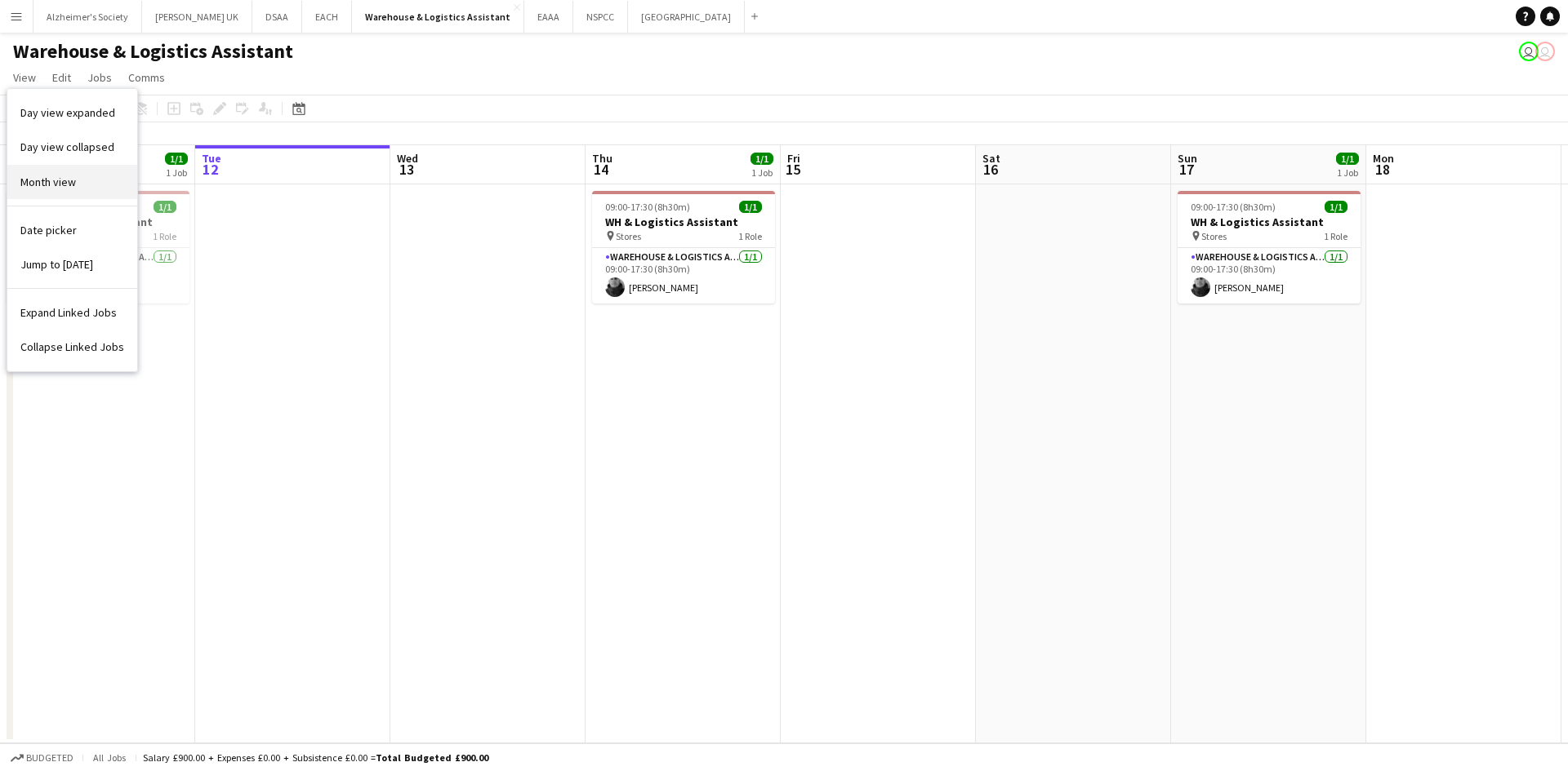
click at [36, 175] on span "Month view" at bounding box center [47, 182] width 56 height 15
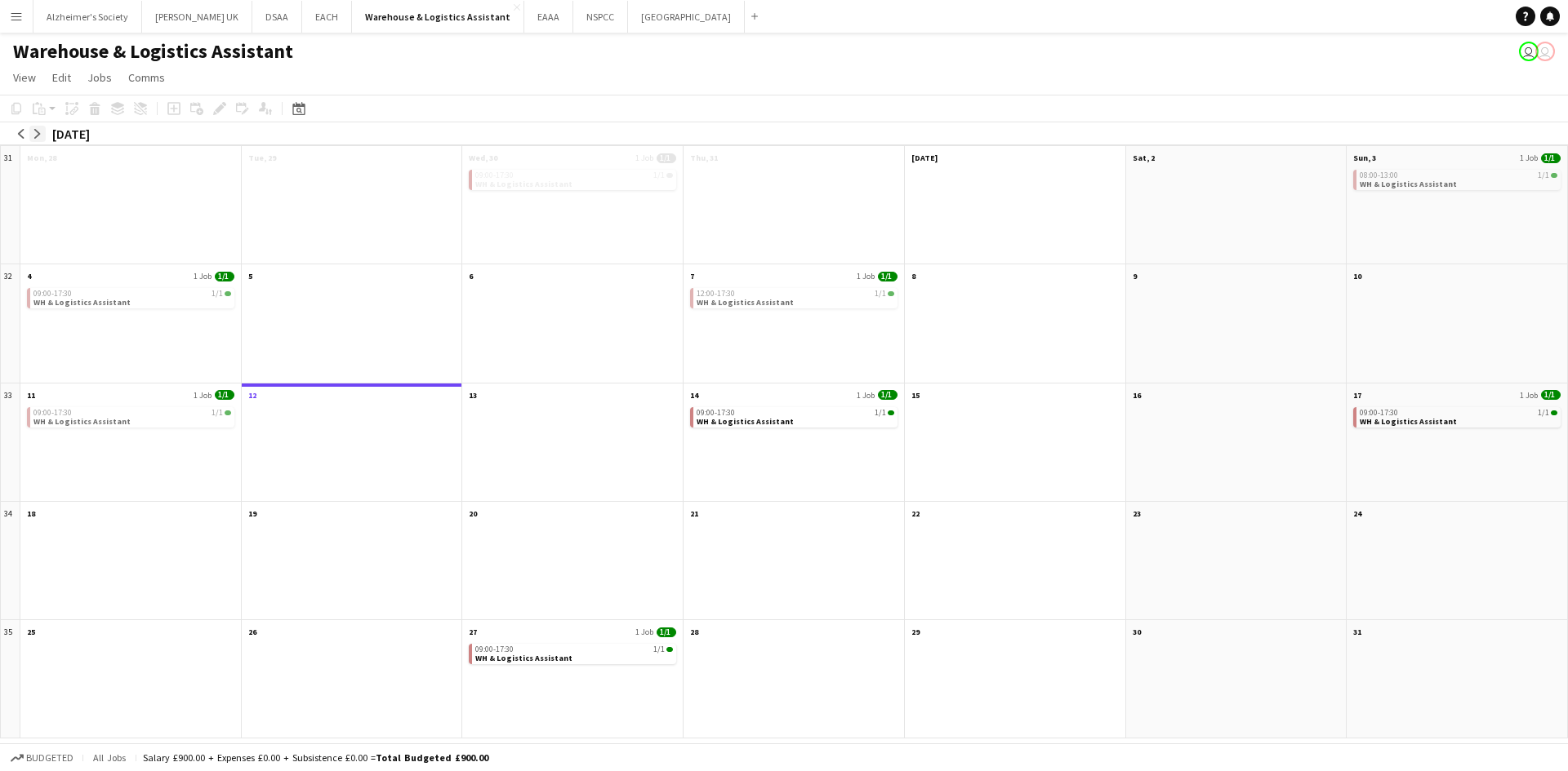
click at [36, 136] on app-icon "arrow-right" at bounding box center [37, 134] width 10 height 10
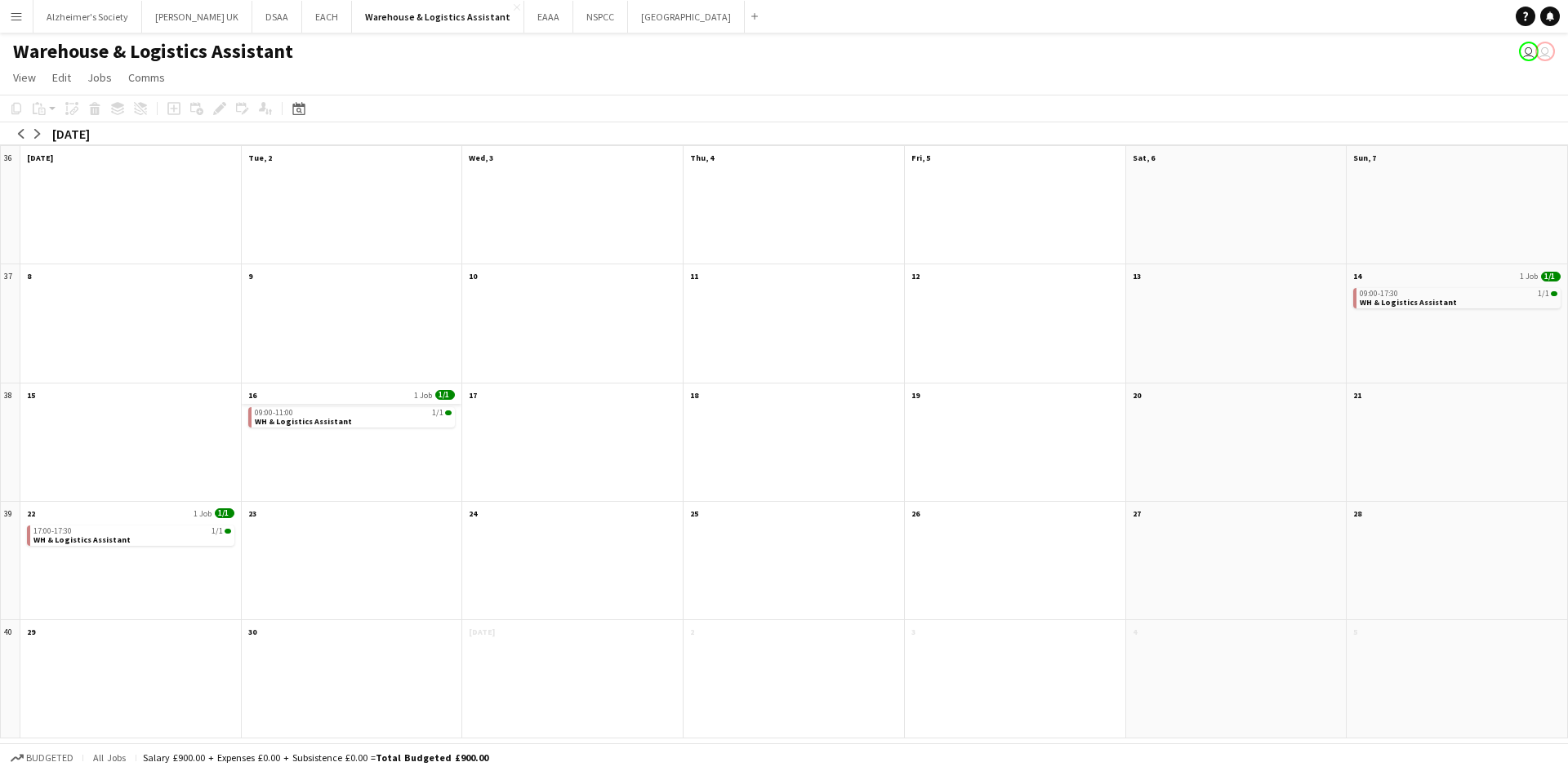
click at [351, 397] on app-month-view-date-header "16 1 Job 1/1" at bounding box center [351, 393] width 220 height 20
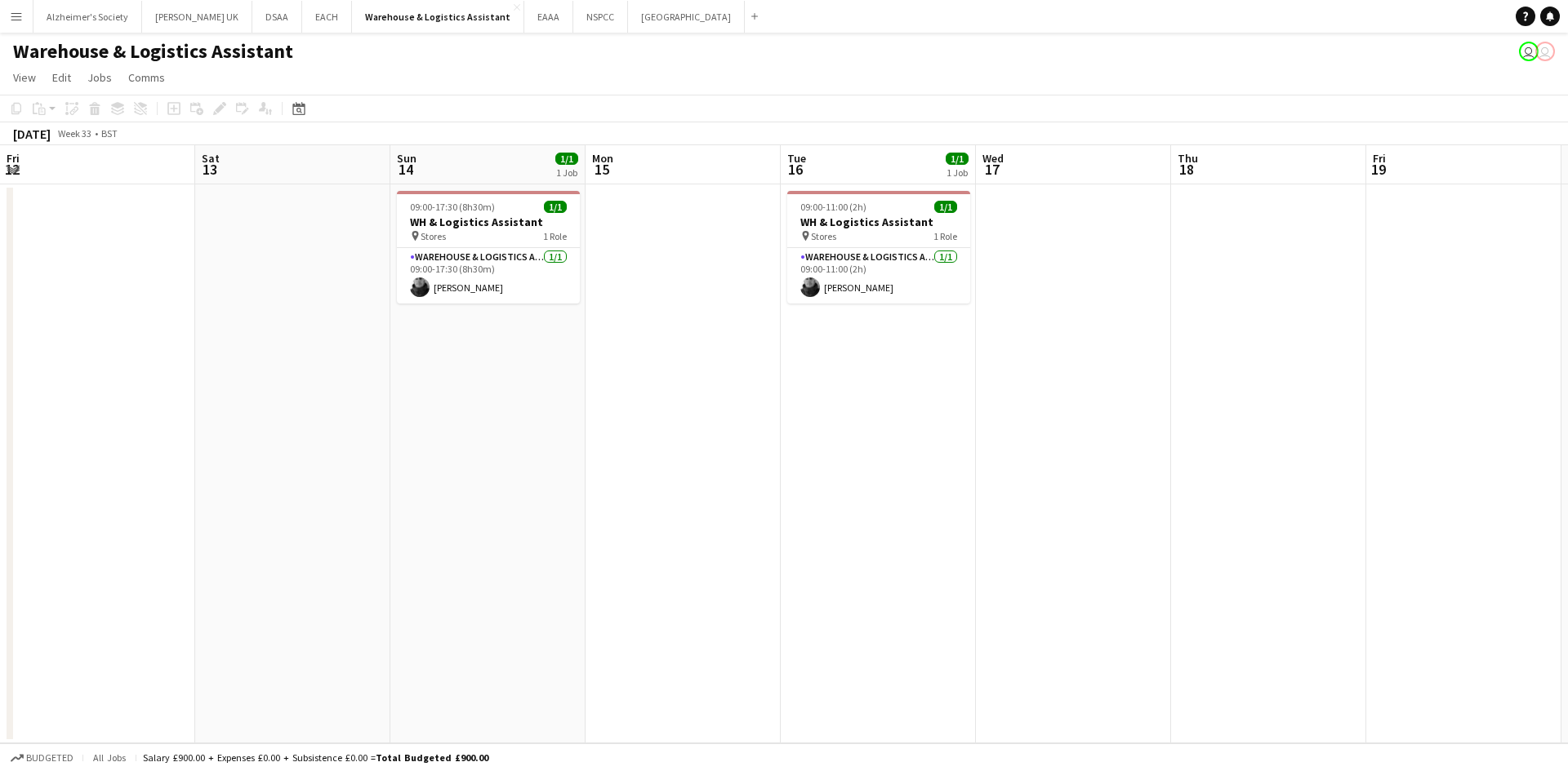
scroll to position [0, 562]
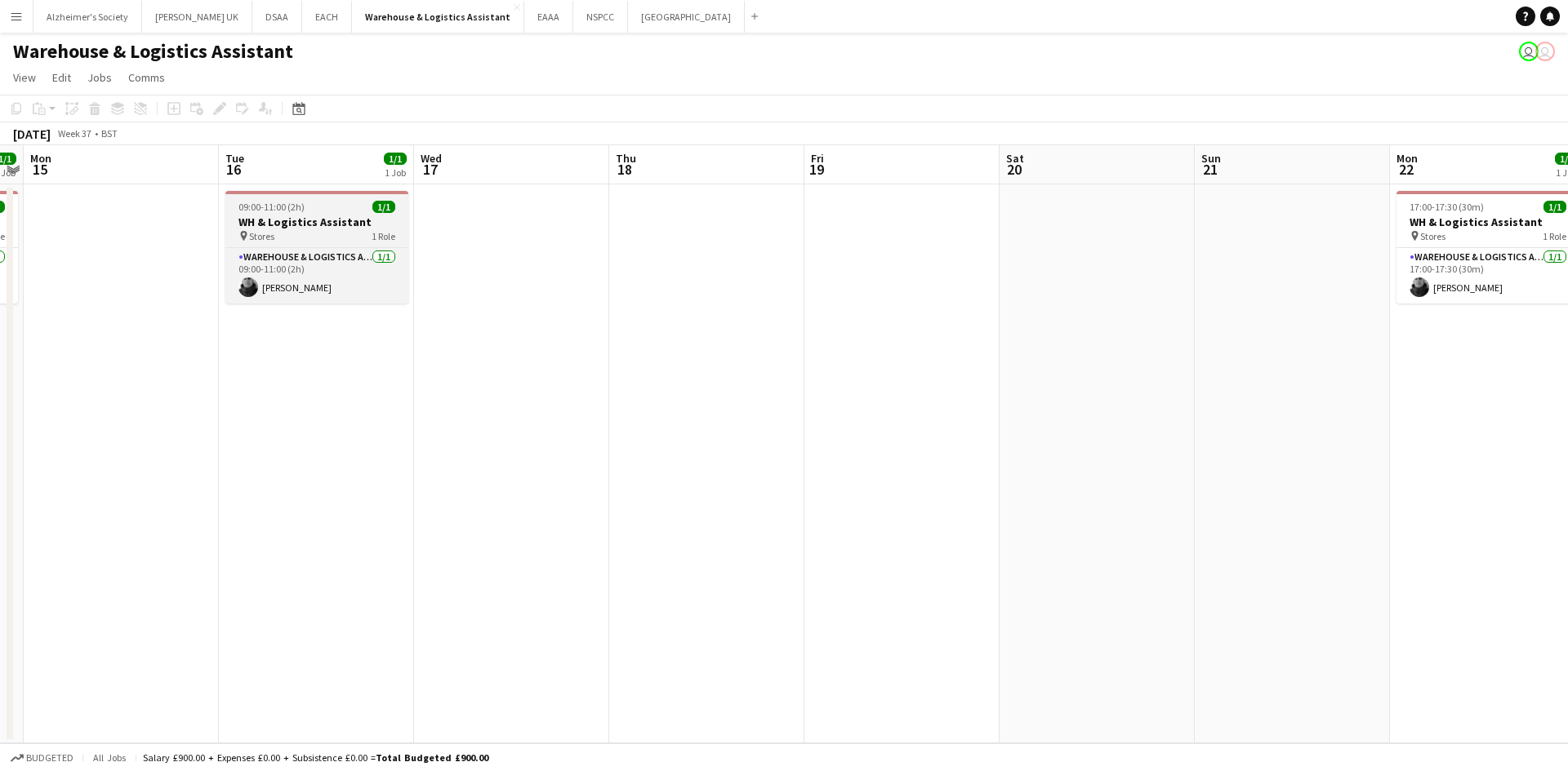
click at [299, 227] on h3 "WH & Logistics Assistant" at bounding box center [316, 222] width 183 height 15
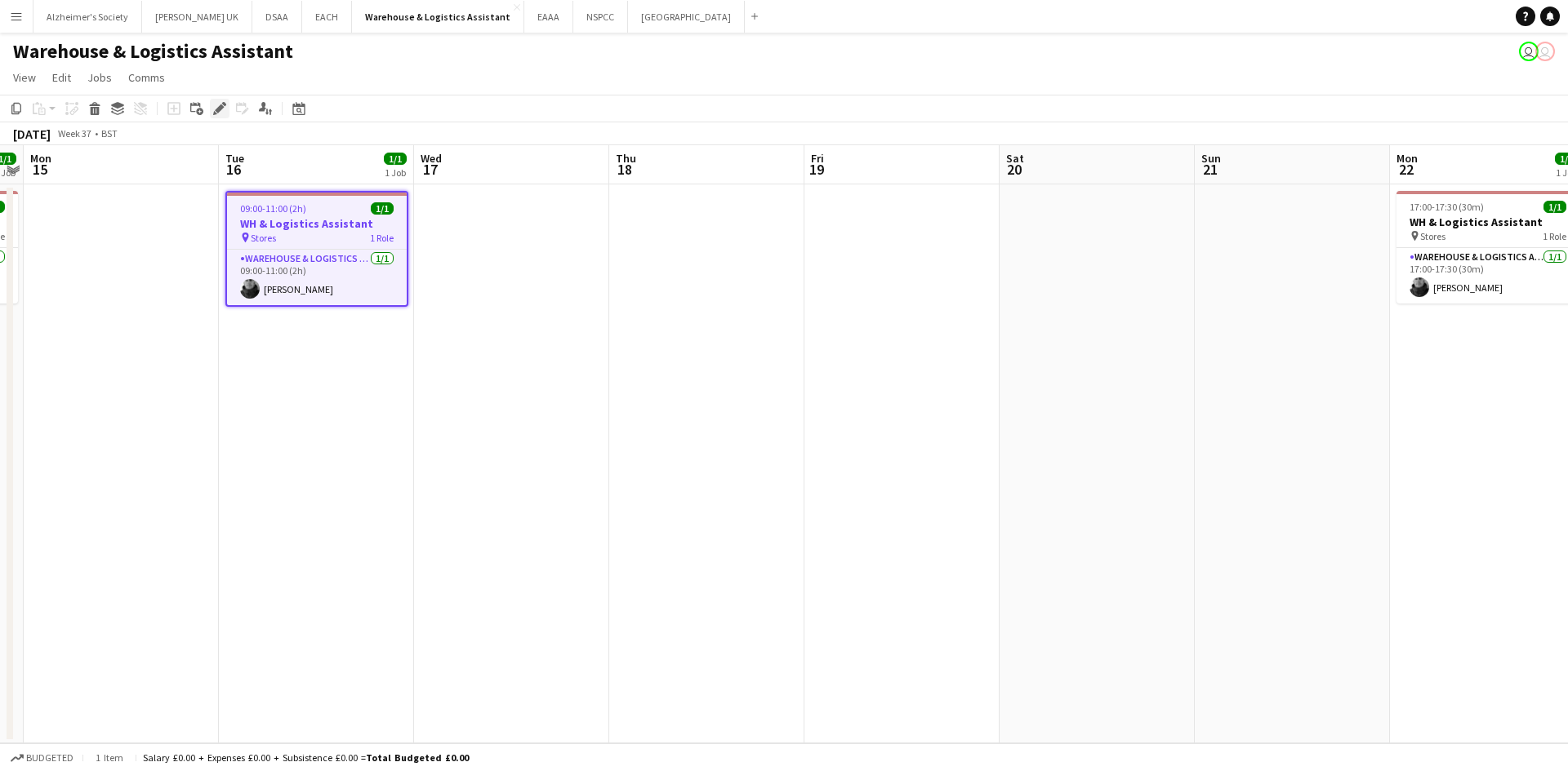
click at [220, 113] on icon "Edit" at bounding box center [219, 108] width 13 height 13
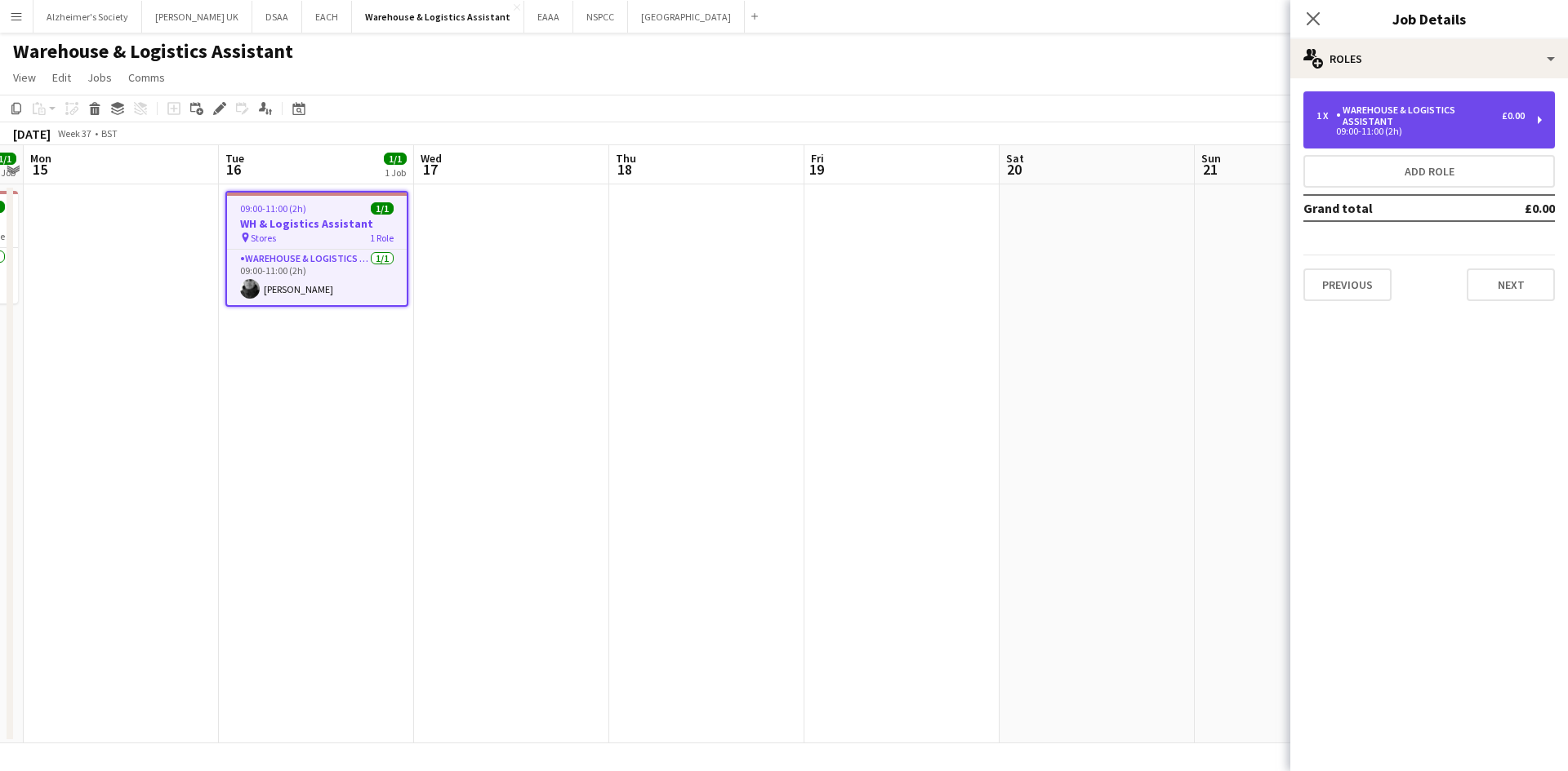
click at [1433, 117] on div "Warehouse & Logistics Assistant" at bounding box center [1419, 116] width 166 height 23
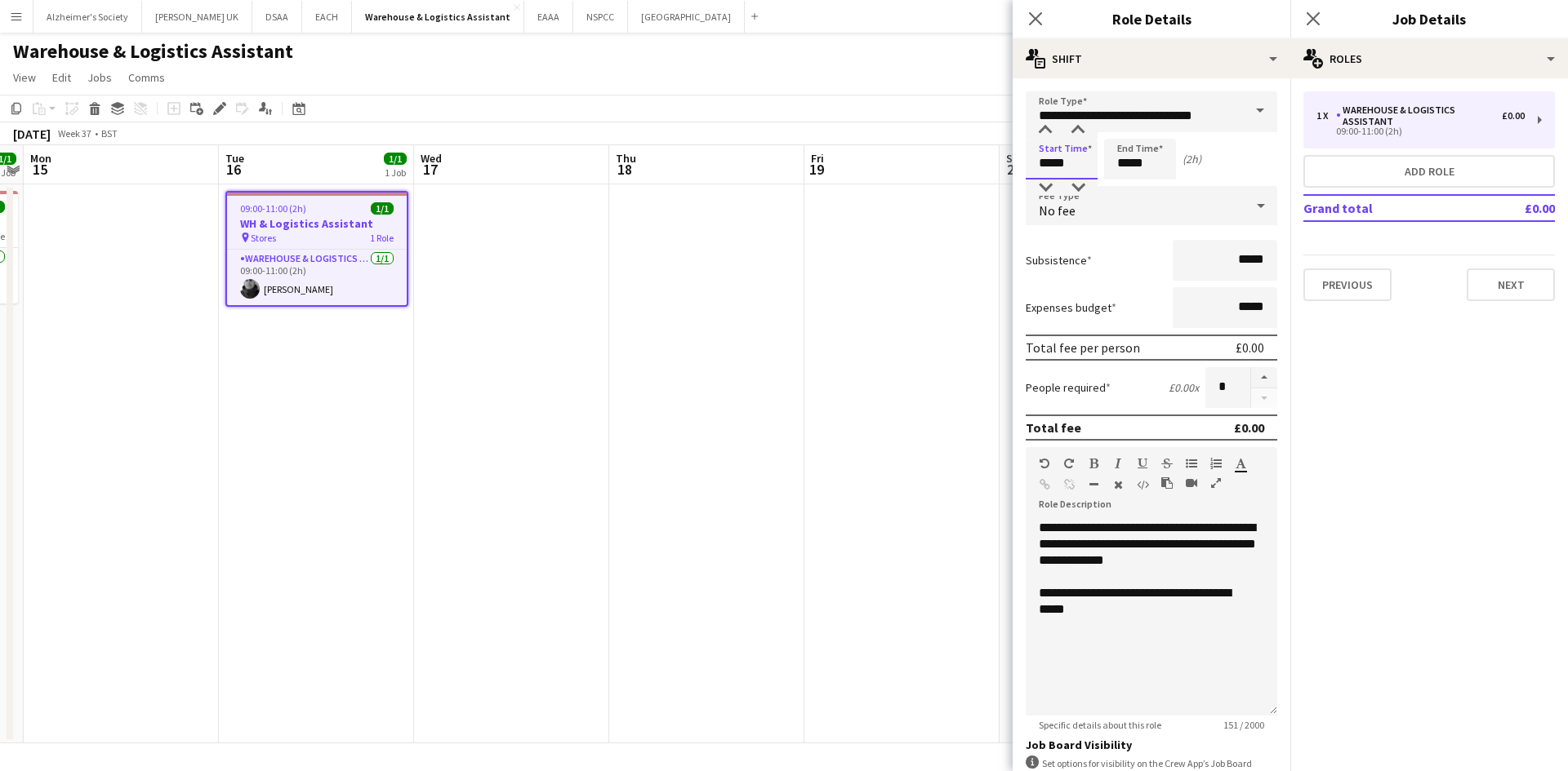
drag, startPoint x: 1078, startPoint y: 165, endPoint x: 1044, endPoint y: 165, distance: 34.0
click at [1044, 165] on input "*****" at bounding box center [1061, 158] width 72 height 41
type input "*****"
drag, startPoint x: 1163, startPoint y: 168, endPoint x: 1110, endPoint y: 168, distance: 53.0
click at [1110, 168] on input "*****" at bounding box center [1139, 158] width 72 height 41
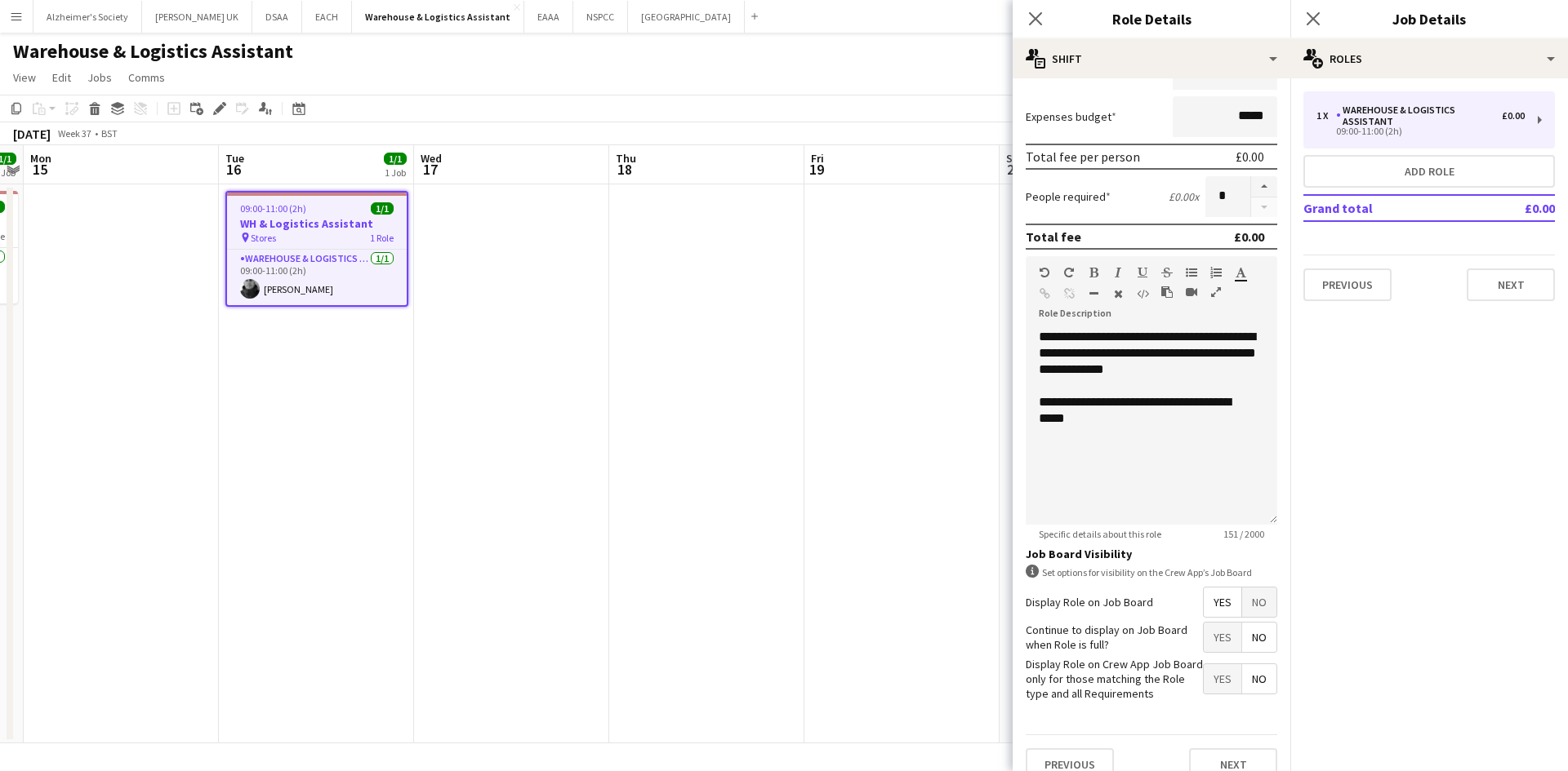
scroll to position [214, 0]
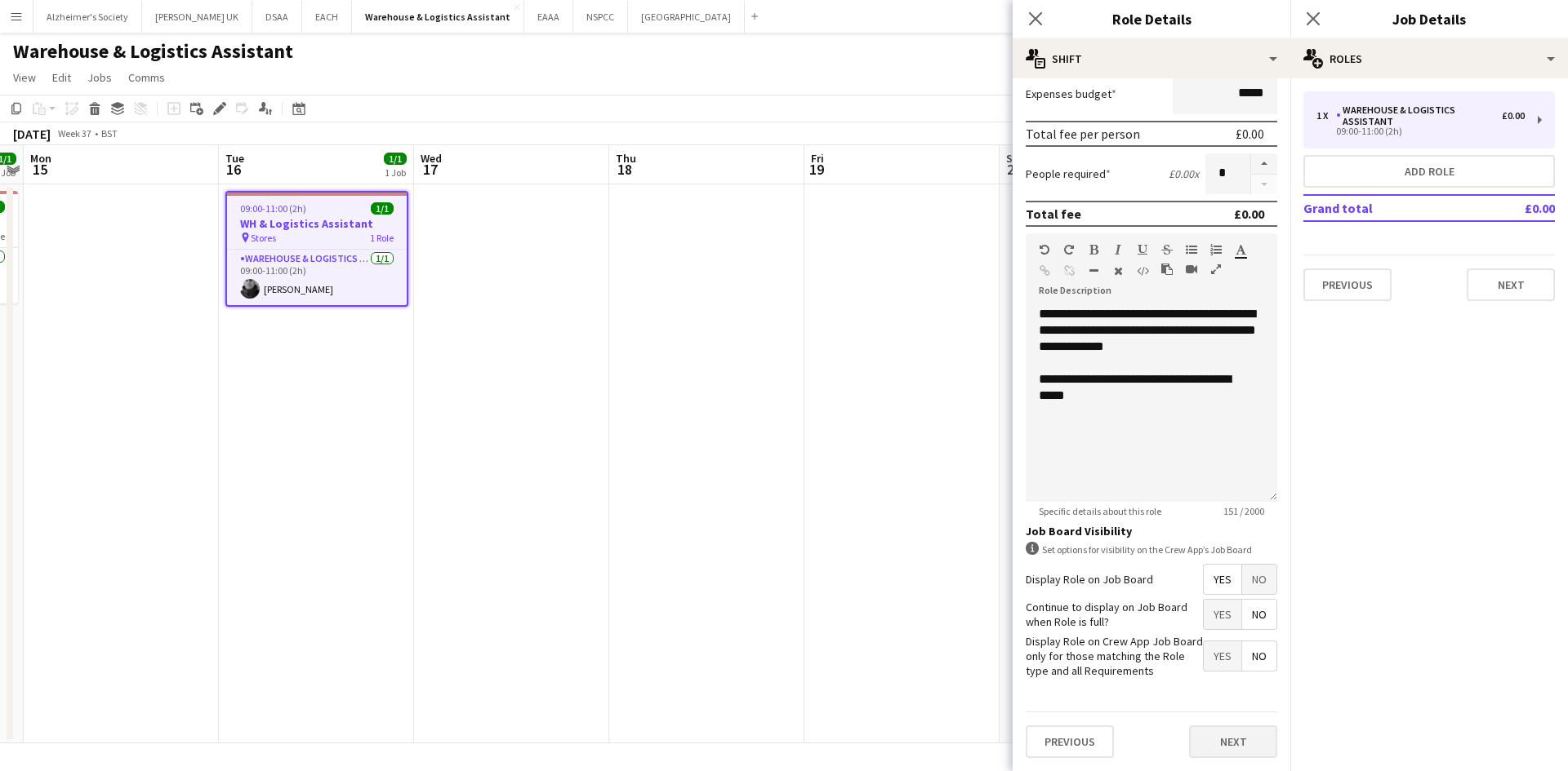
type input "*****"
click at [1189, 732] on button "Next" at bounding box center [1233, 742] width 88 height 33
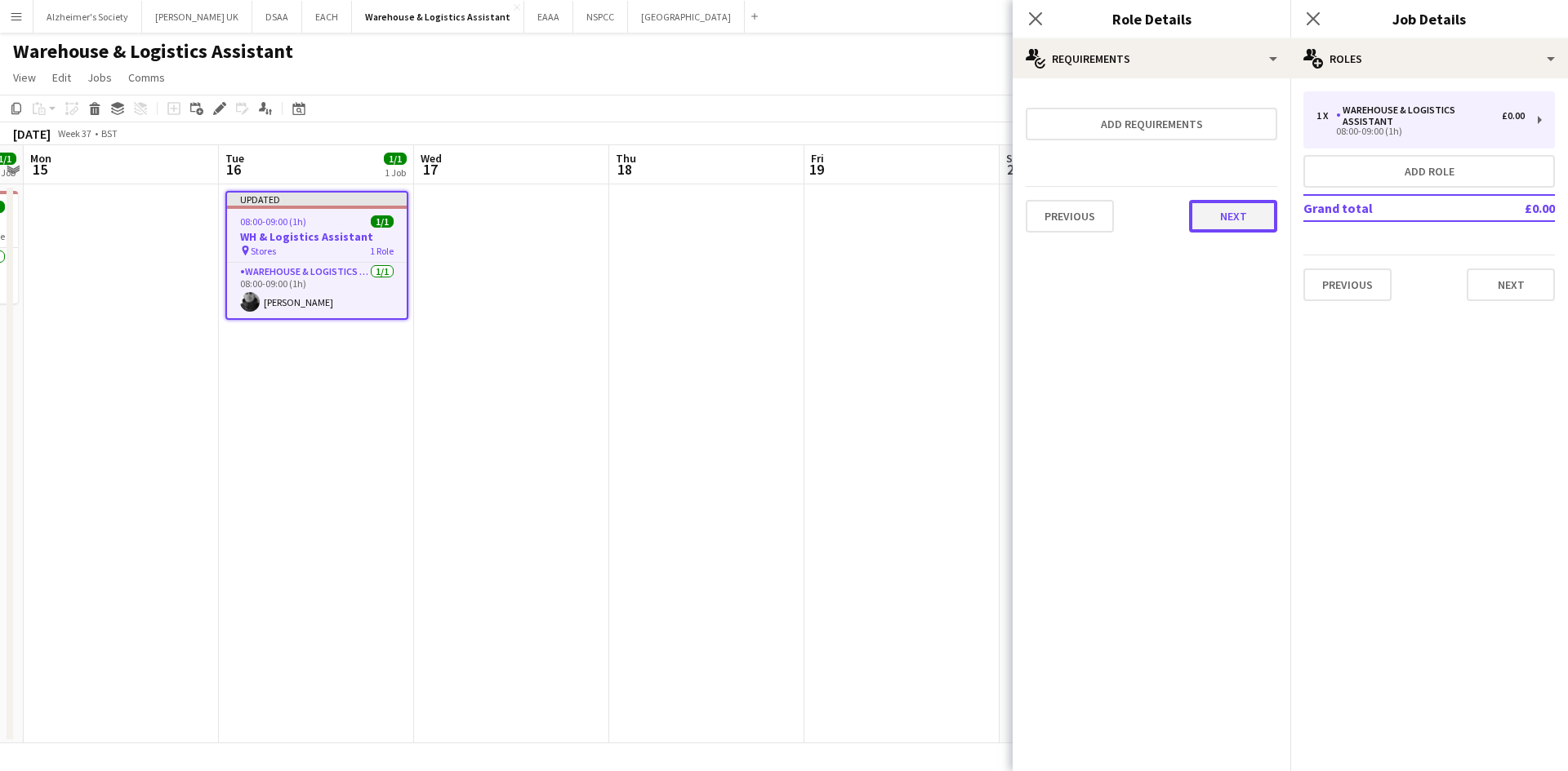
click at [1227, 214] on button "Next" at bounding box center [1233, 217] width 88 height 33
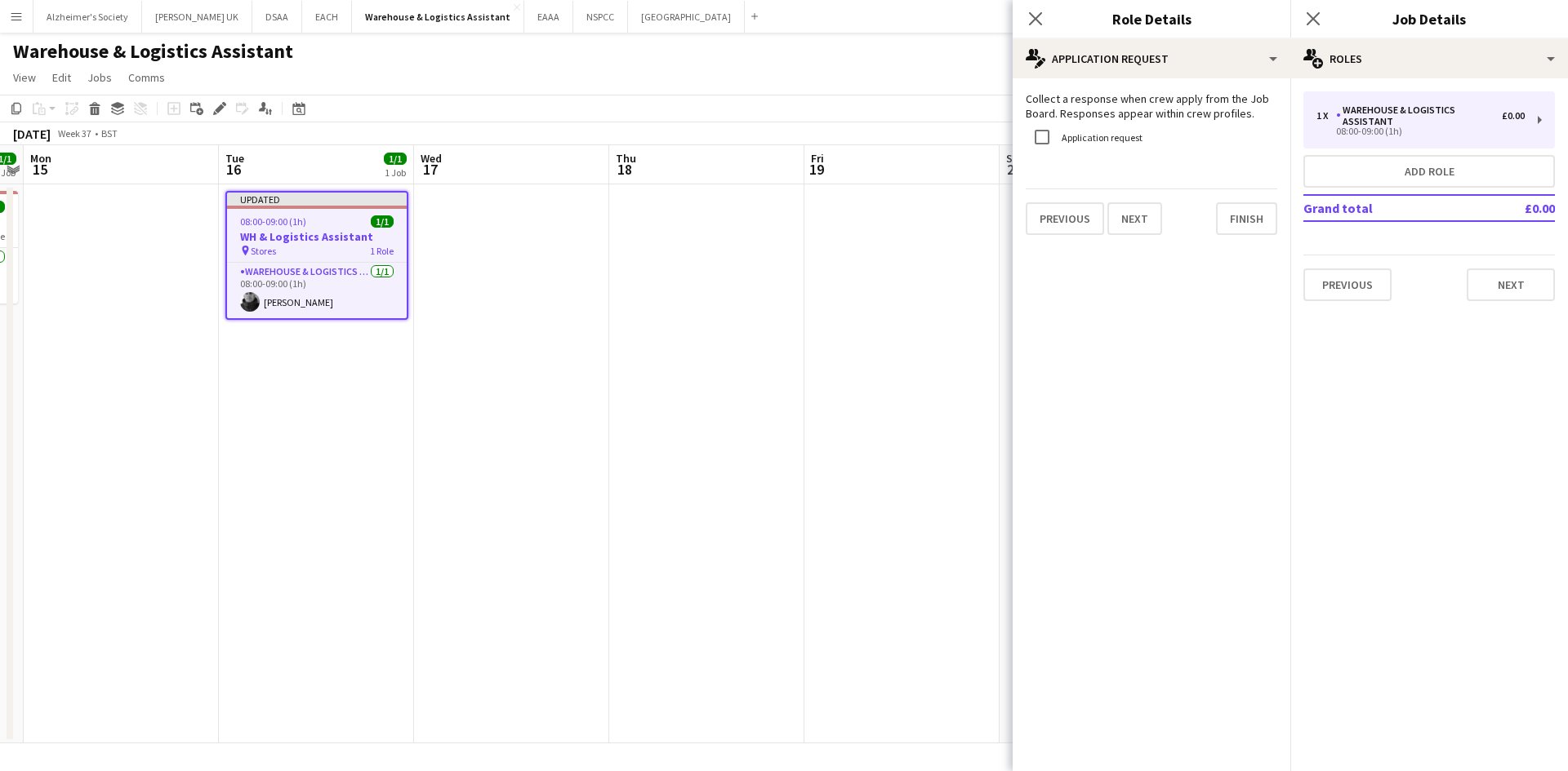
click at [935, 288] on app-date-cell at bounding box center [901, 464] width 195 height 559
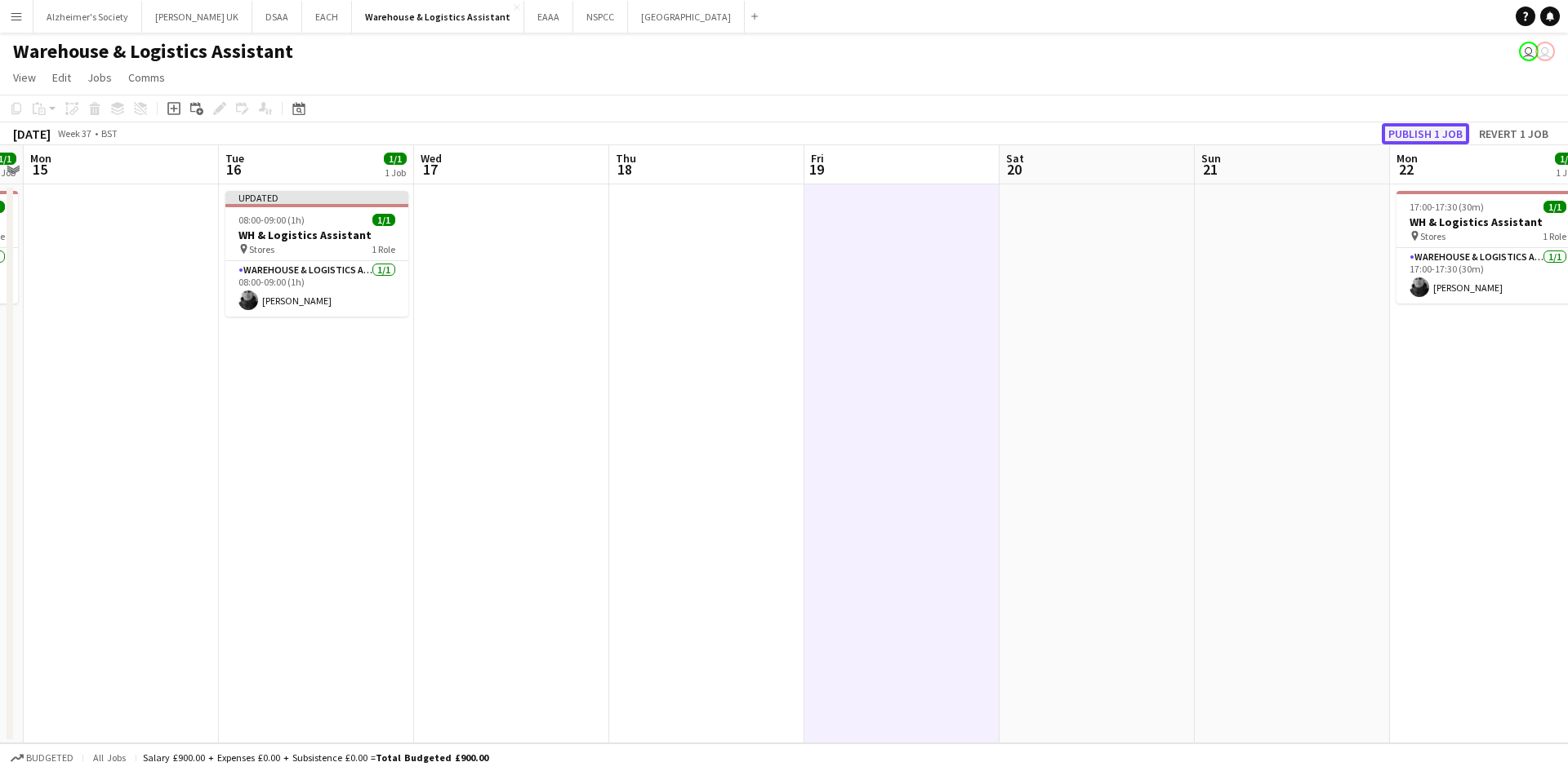
click at [1402, 139] on button "Publish 1 job" at bounding box center [1425, 133] width 87 height 21
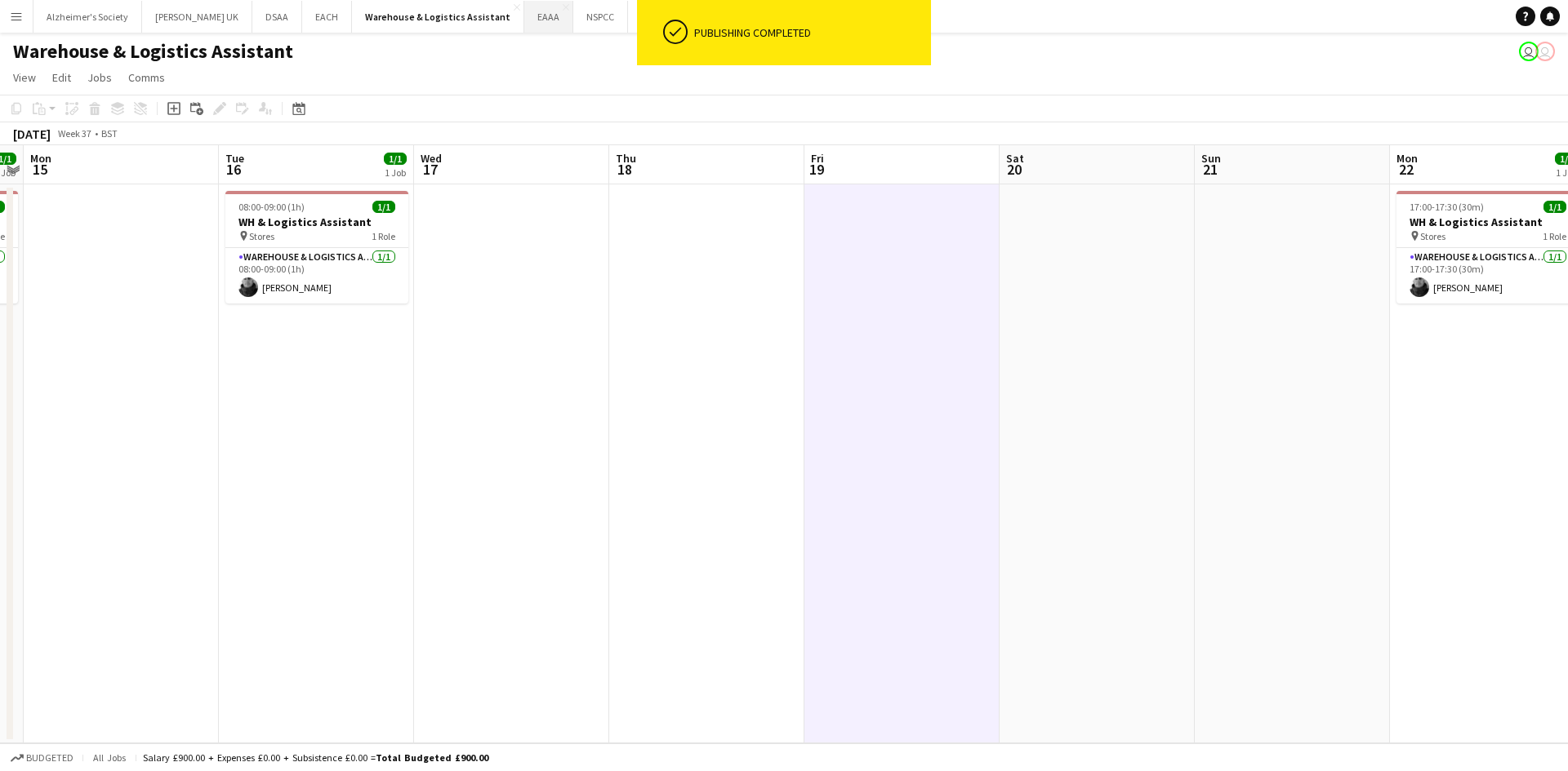
click at [524, 18] on button "EAAA Close" at bounding box center [549, 16] width 49 height 32
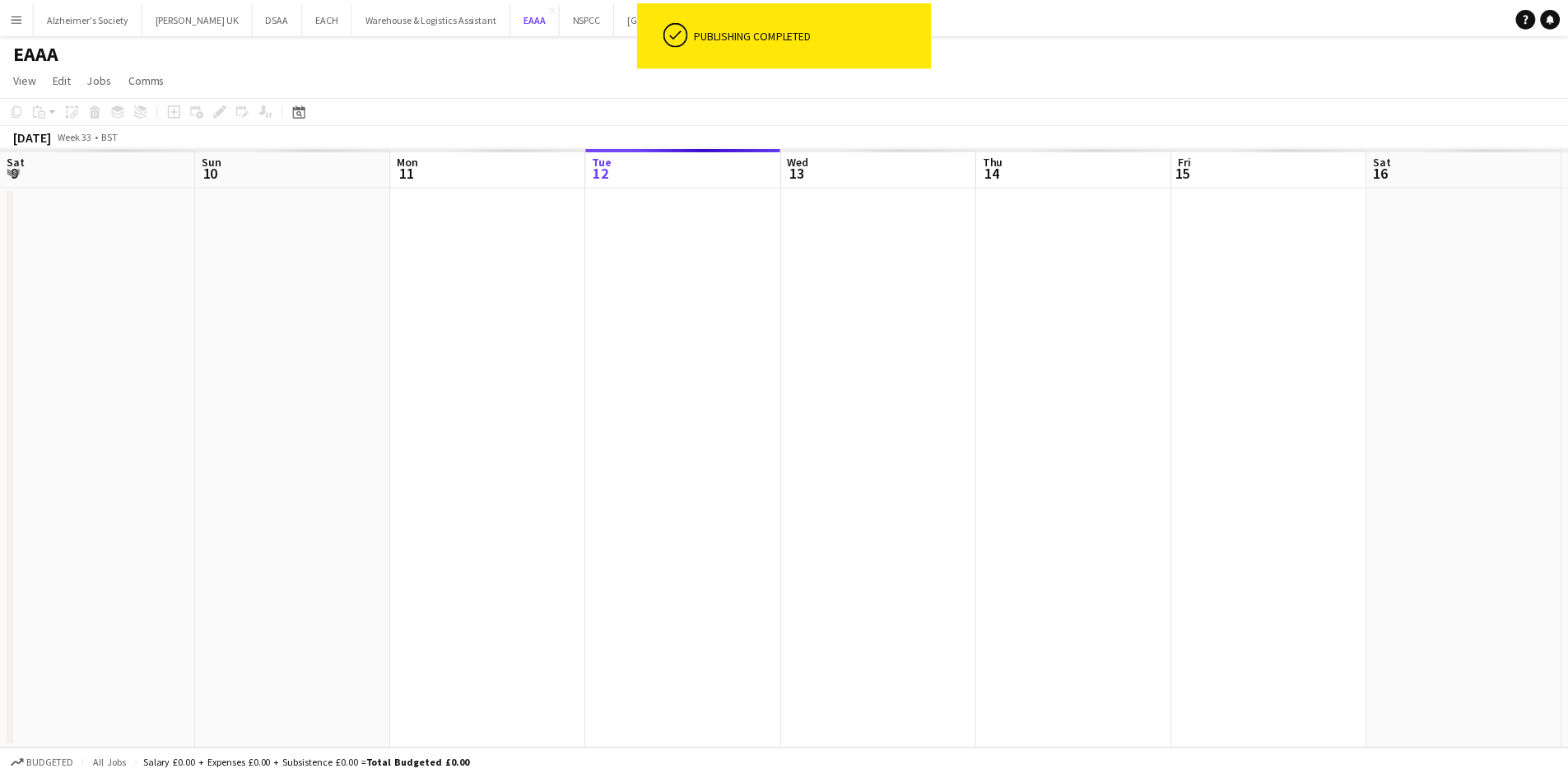
scroll to position [0, 394]
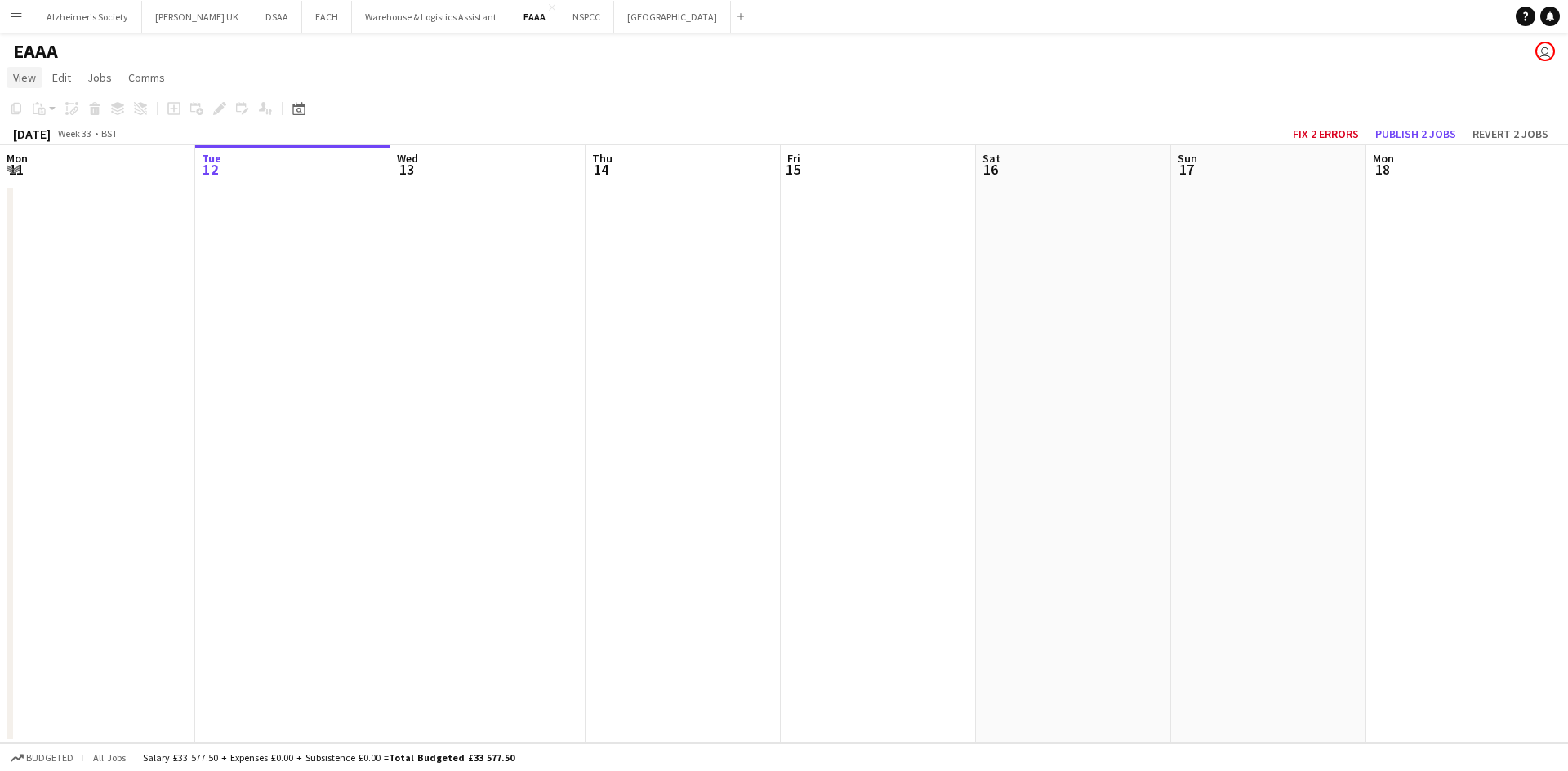
click at [18, 75] on span "View" at bounding box center [24, 77] width 23 height 15
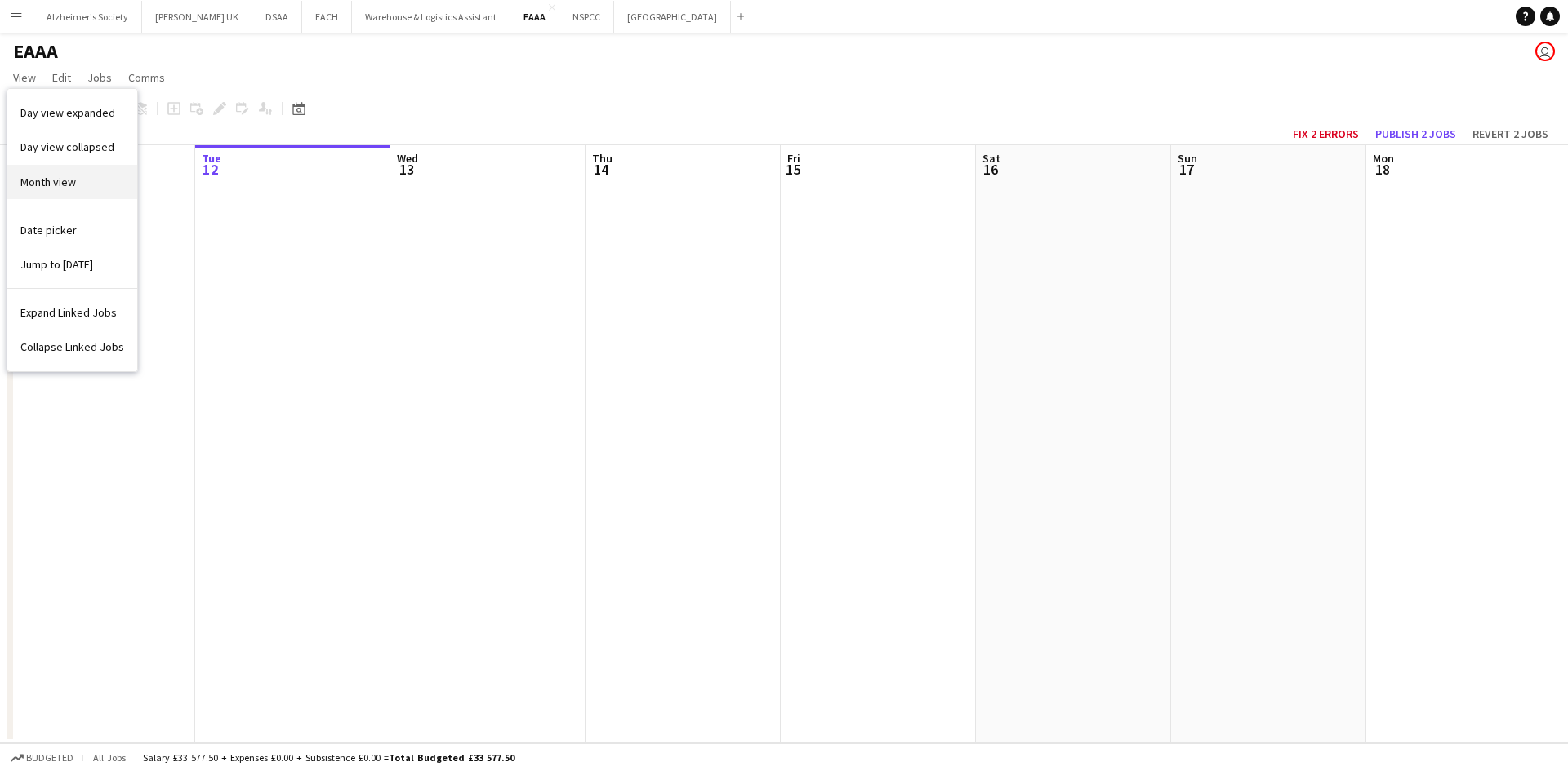
click at [35, 171] on link "Month view" at bounding box center [72, 182] width 130 height 35
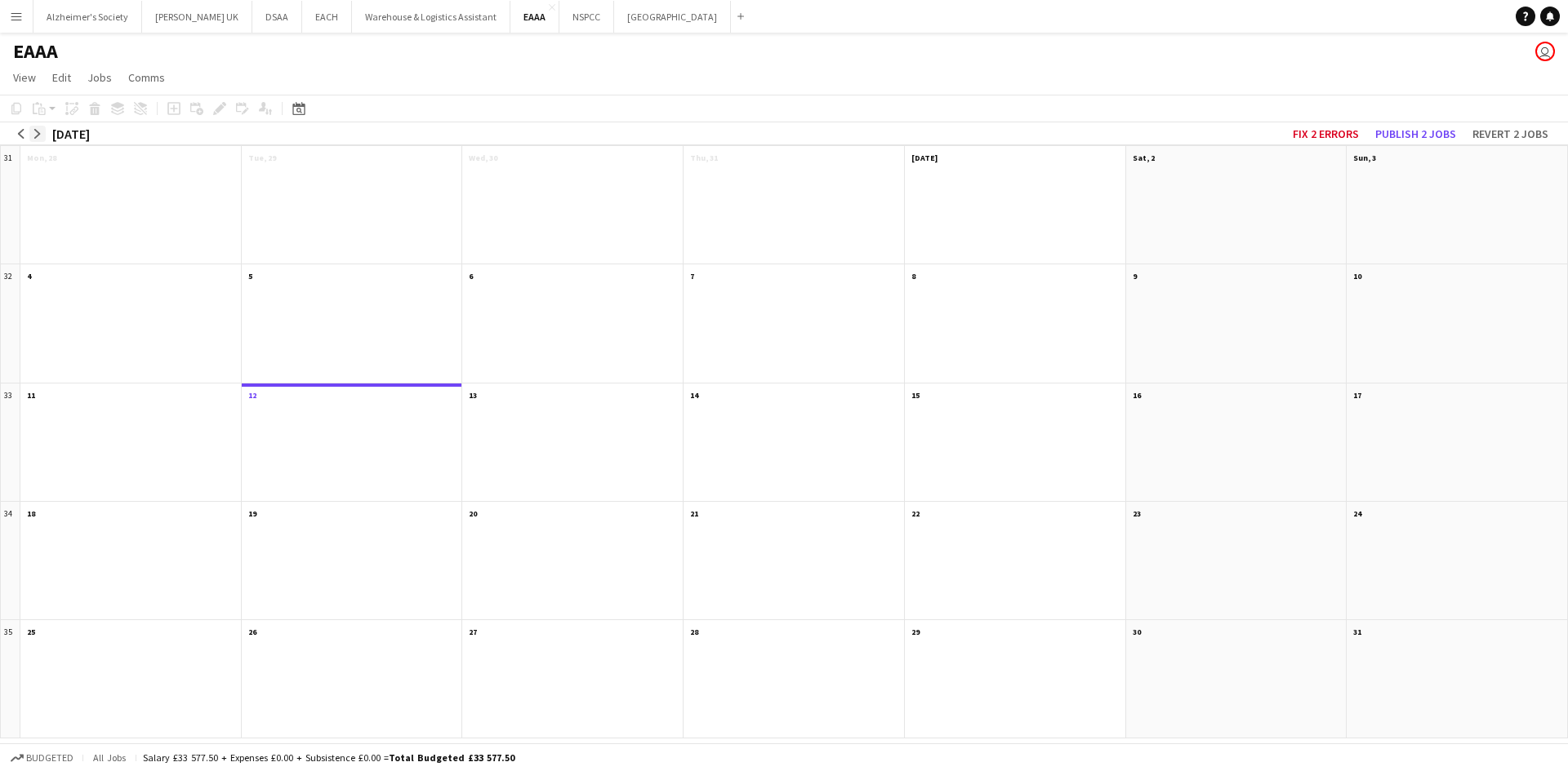
click at [29, 134] on div "arrow-left arrow-right" at bounding box center [29, 134] width 33 height 16
click at [29, 135] on button "arrow-right" at bounding box center [37, 134] width 16 height 16
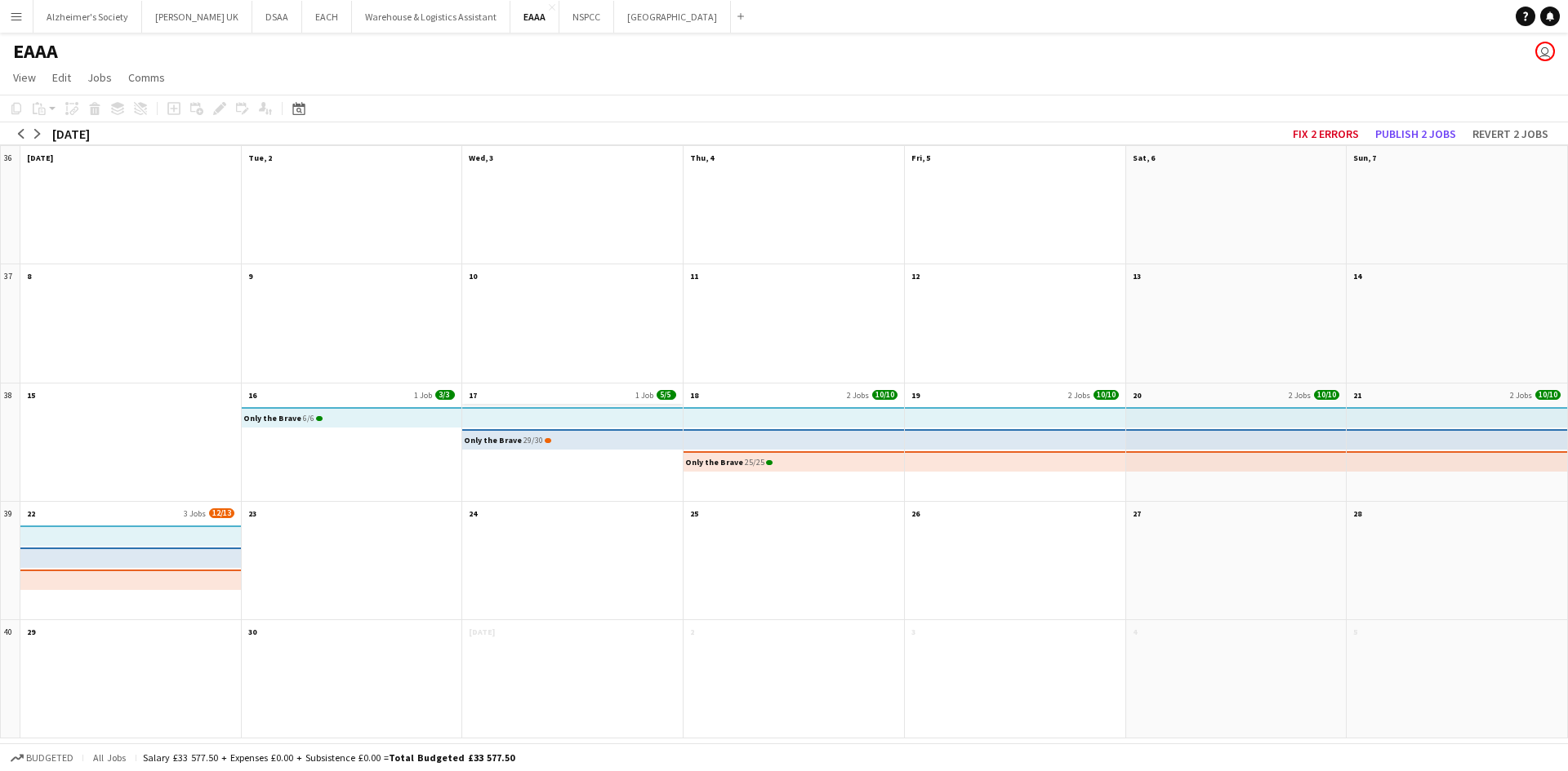
click at [504, 388] on app-month-view-date-header "17 1 Job 5/5" at bounding box center [573, 393] width 220 height 20
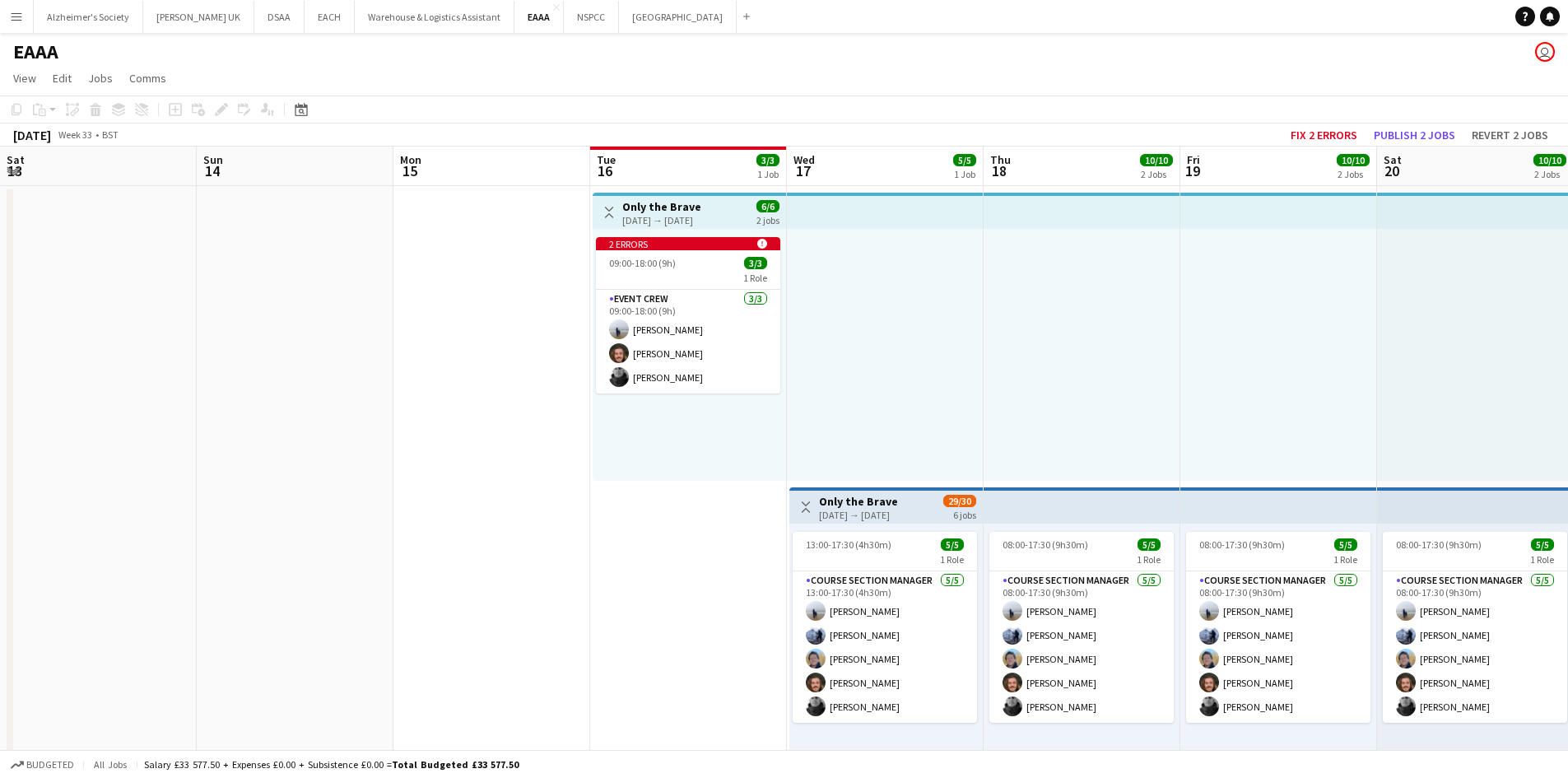
scroll to position [0, 566]
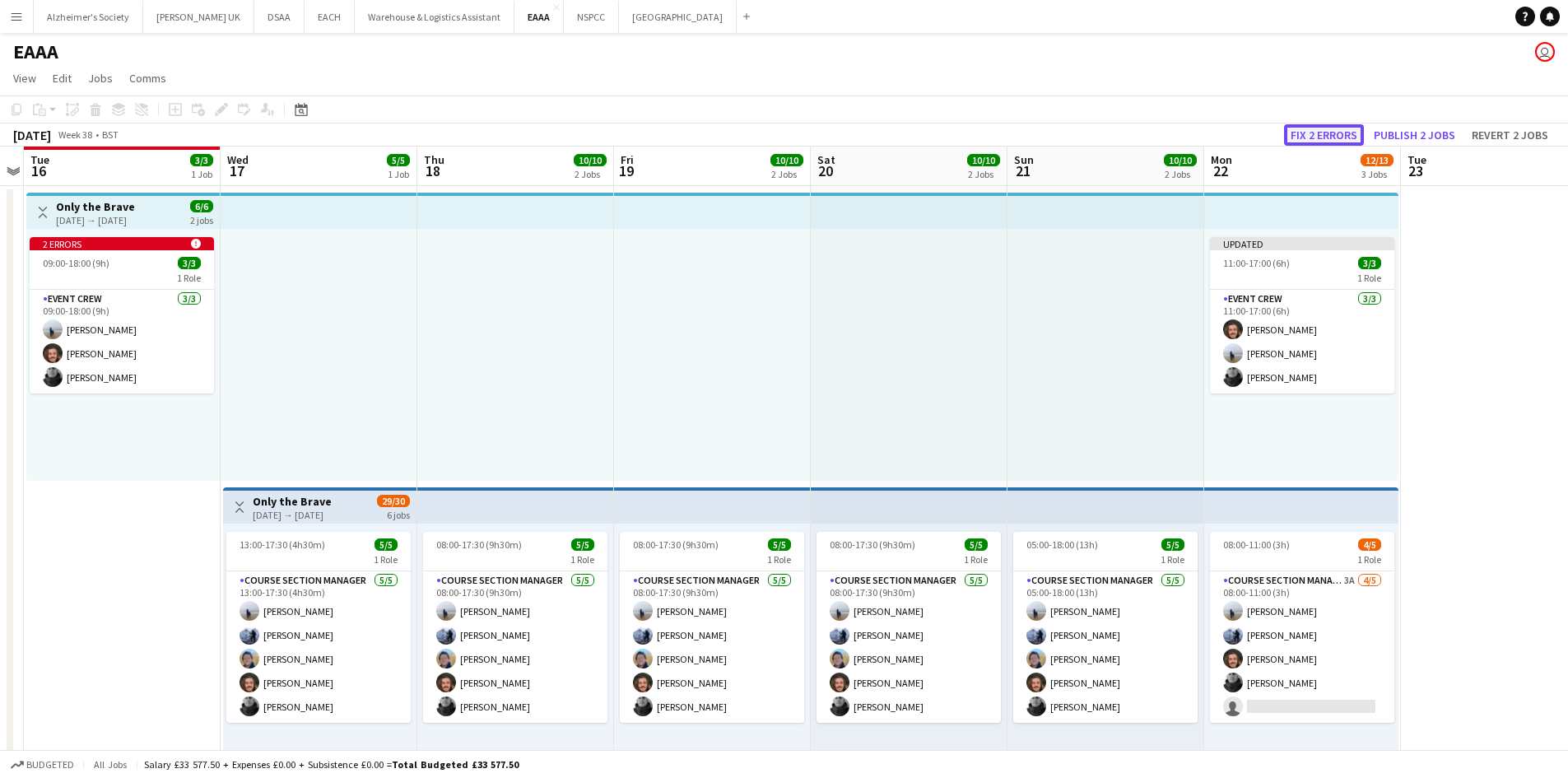
click at [1296, 136] on button "Fix 2 errors" at bounding box center [1324, 134] width 80 height 21
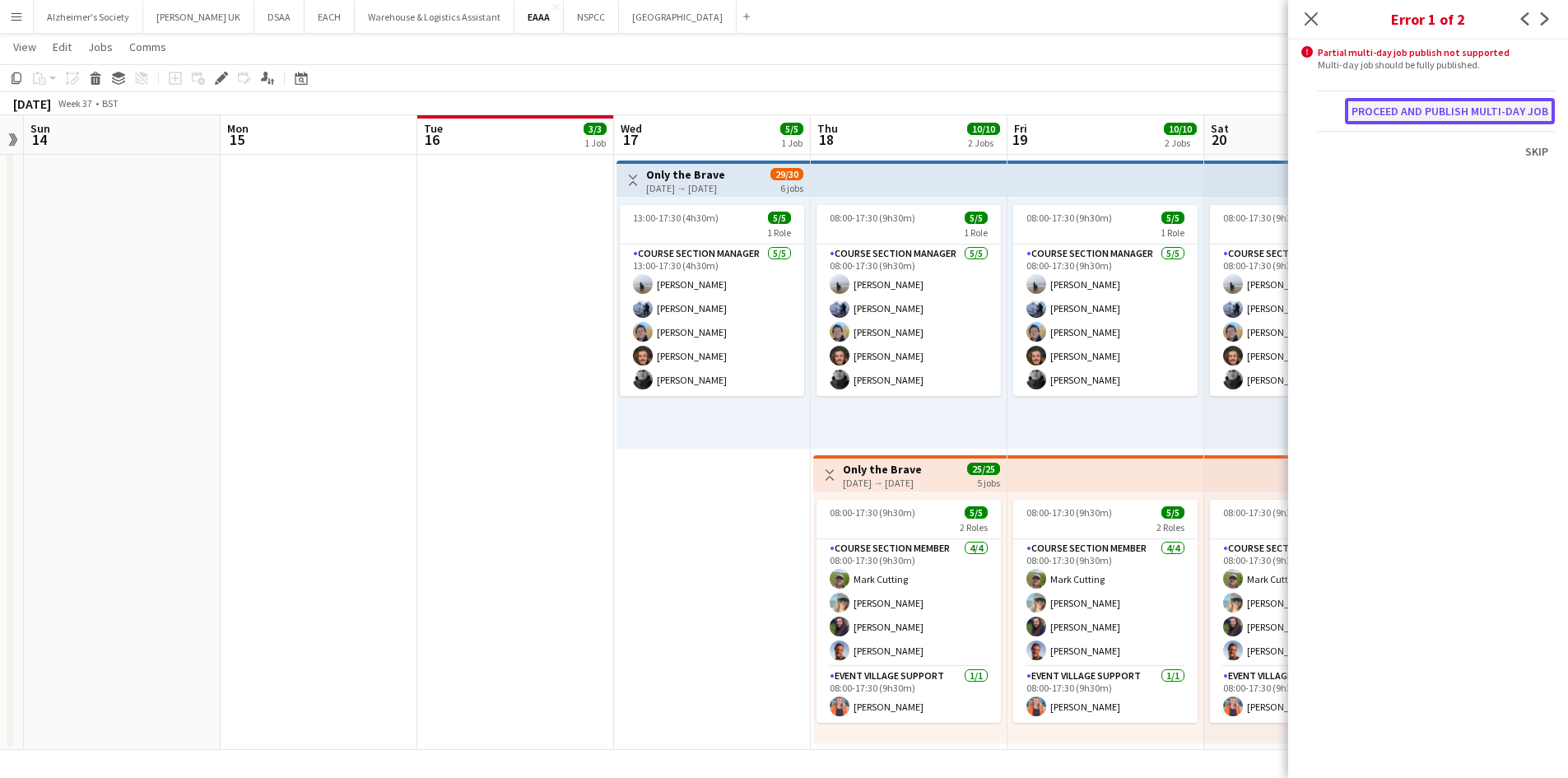
click at [1427, 108] on button "Proceed and publish multi-day job" at bounding box center [1450, 111] width 210 height 27
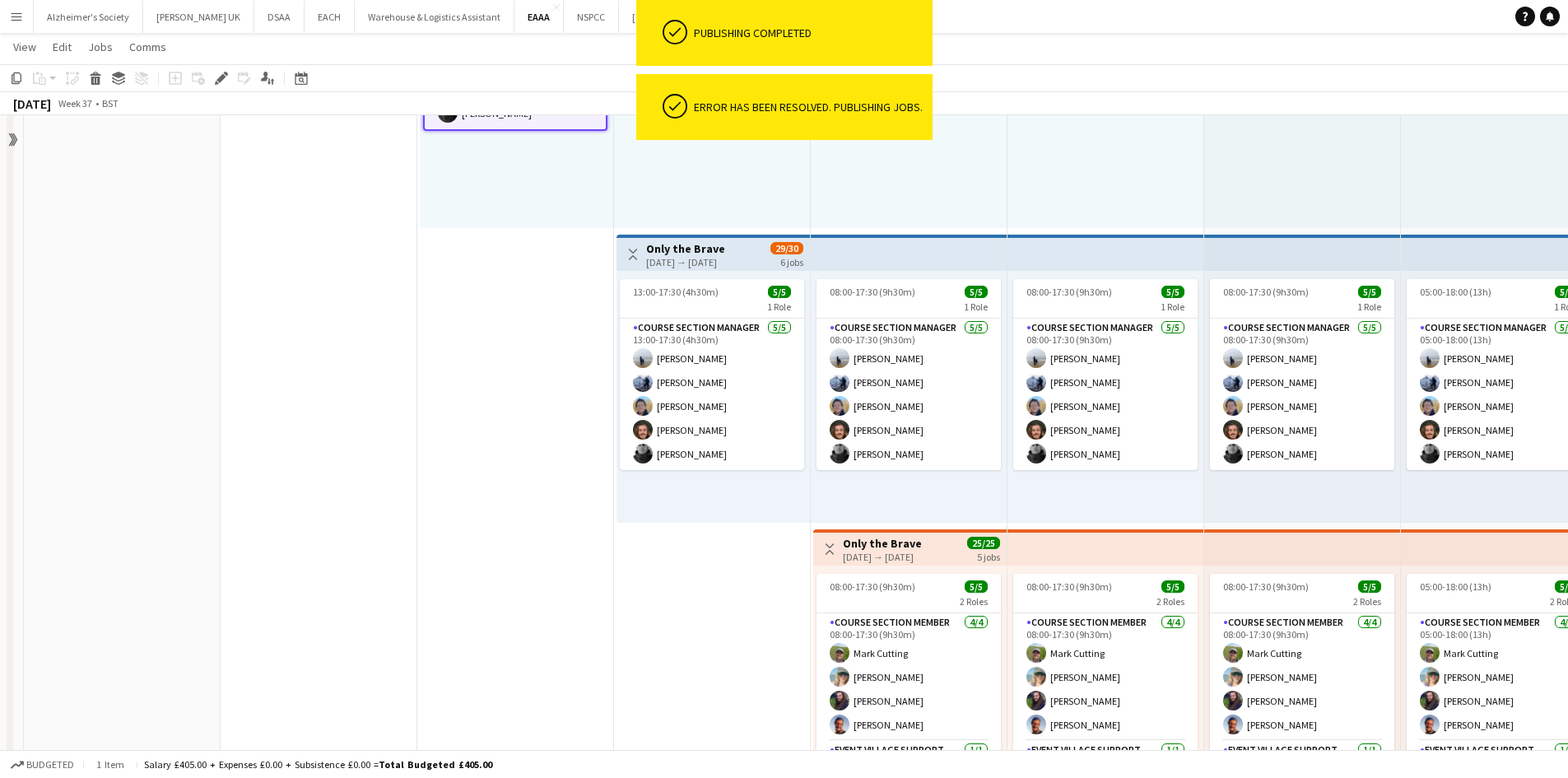
scroll to position [161, 0]
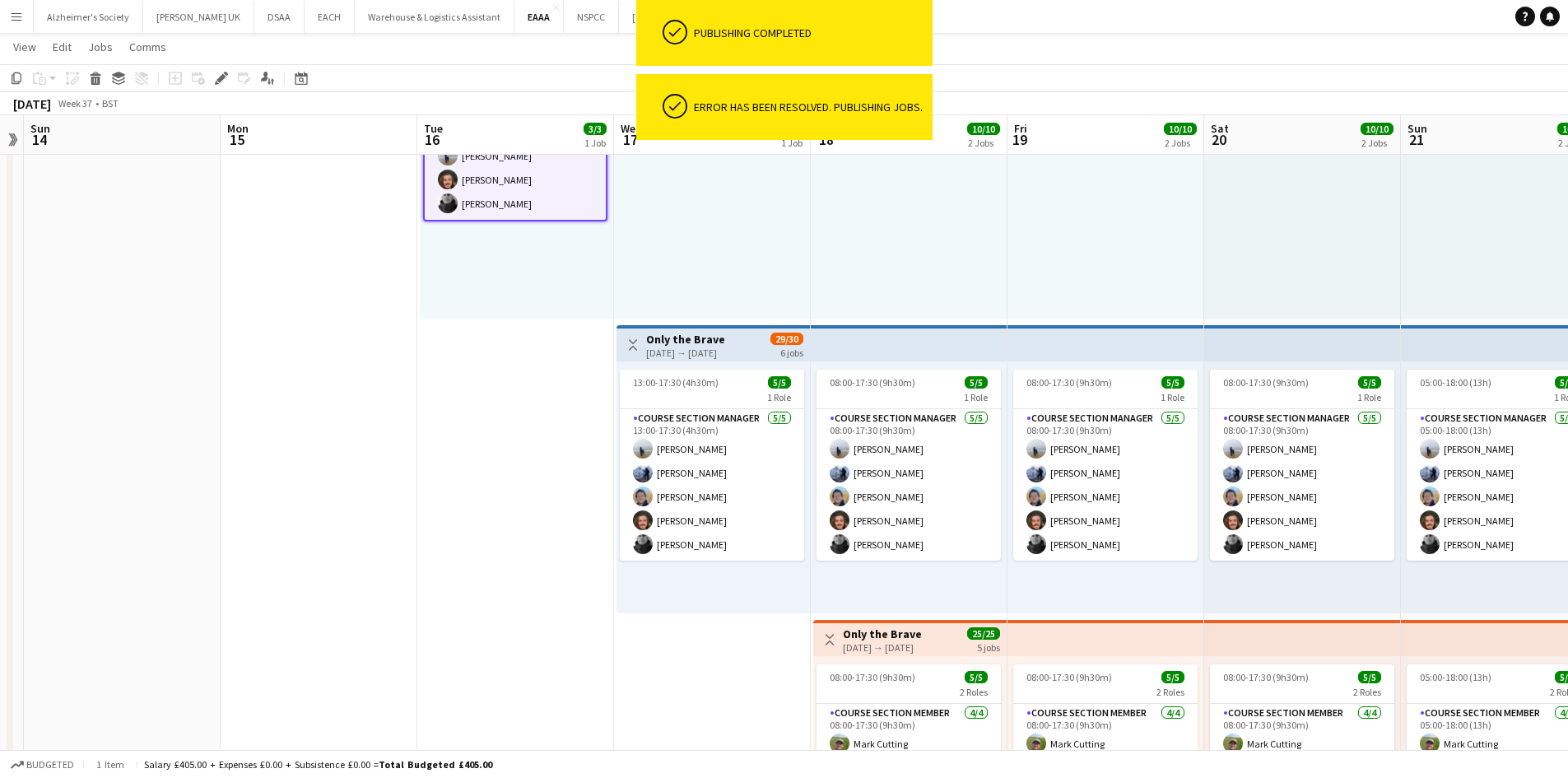
click at [1085, 232] on div at bounding box center [1106, 193] width 196 height 252
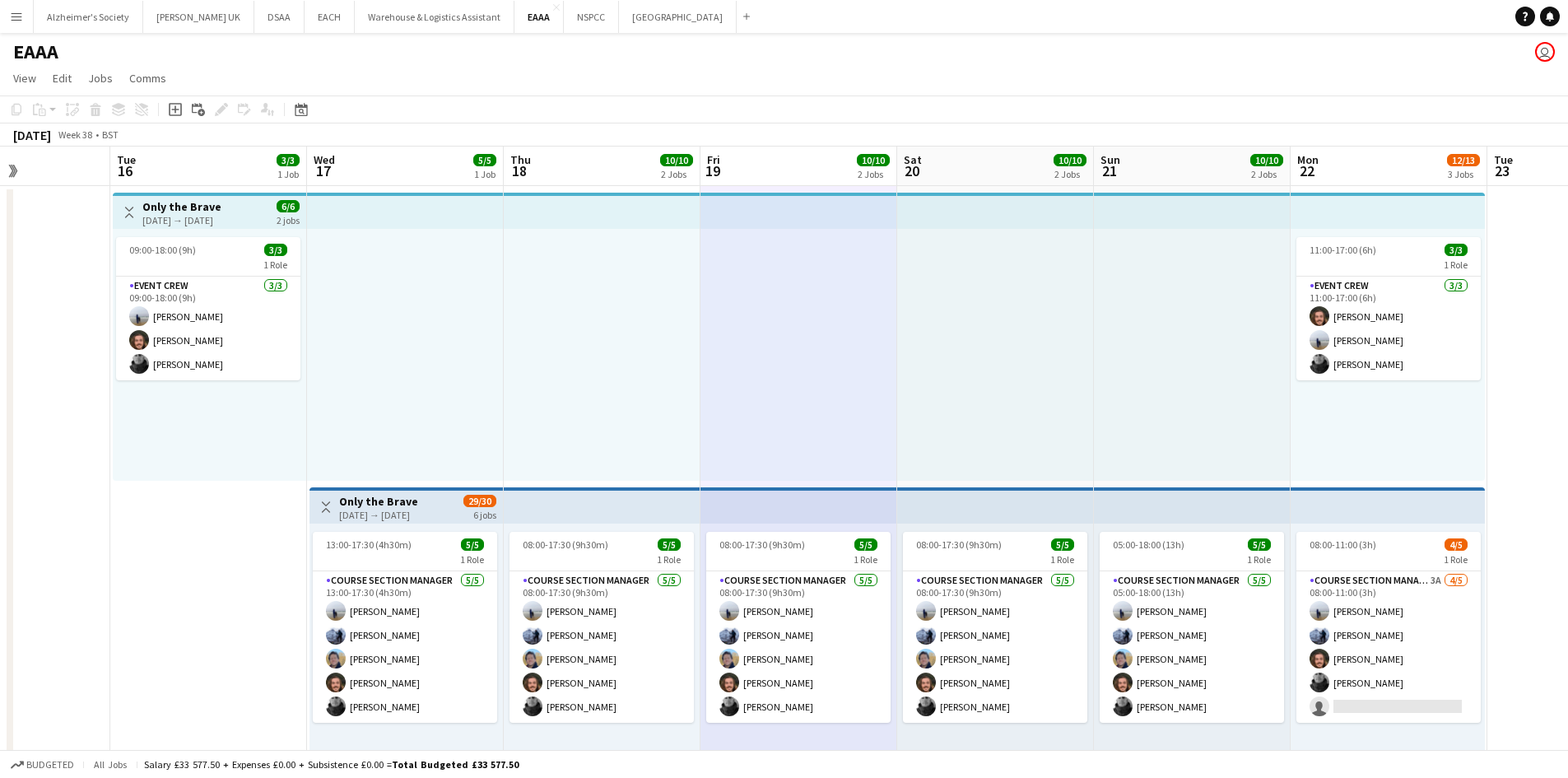
scroll to position [0, 496]
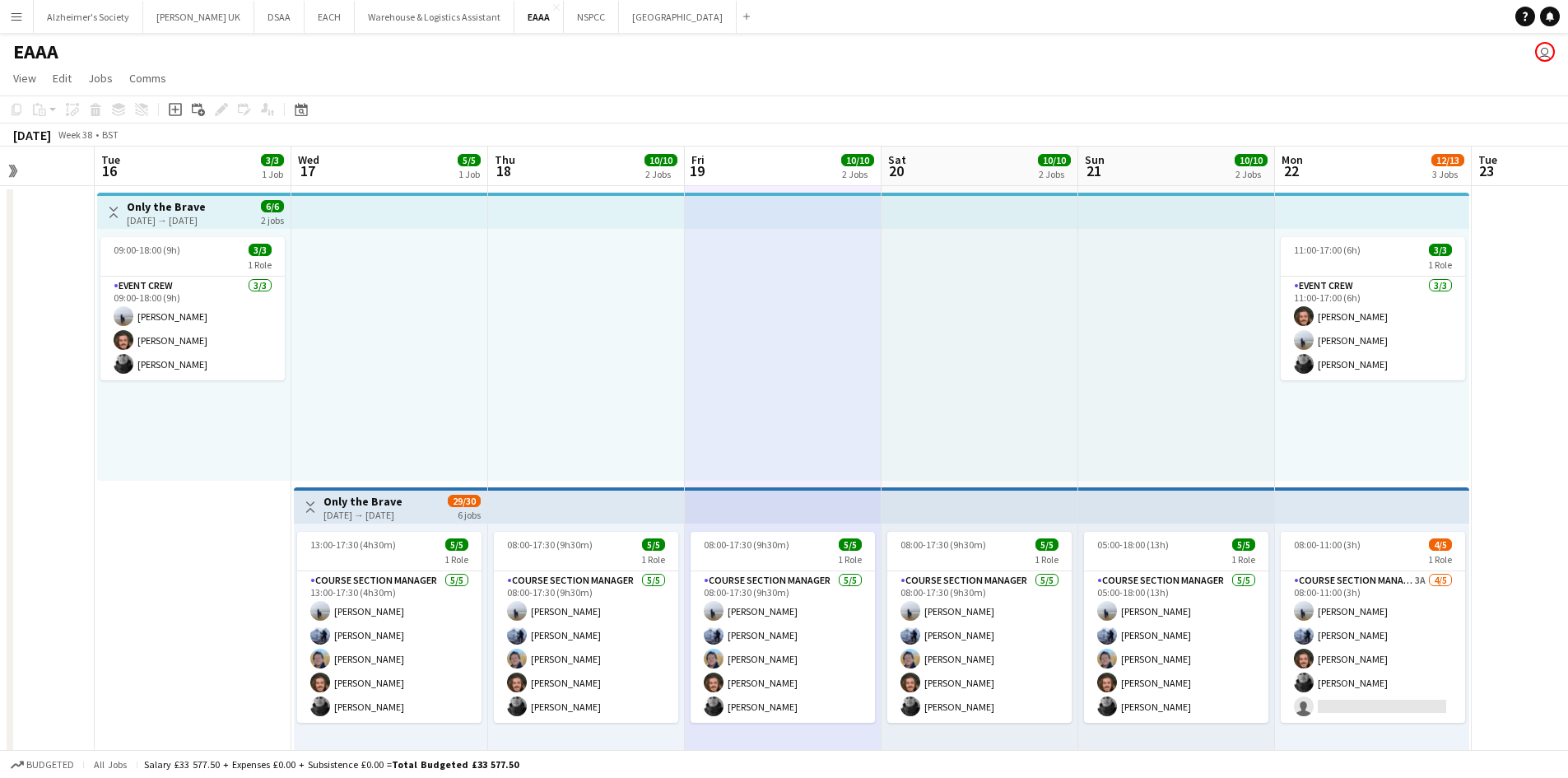
drag, startPoint x: 1201, startPoint y: 325, endPoint x: 879, endPoint y: 356, distance: 323.5
click at [879, 356] on app-calendar-viewport "Sat 13 Sun 14 Mon 15 Tue 16 3/3 1 Job Wed 17 5/5 1 Job Thu 18 10/10 2 Jobs Fri …" at bounding box center [784, 612] width 1568 height 930
click at [1404, 333] on app-card-role "Event Crew [DATE] 11:00-17:00 (6h) [PERSON_NAME] [PERSON_NAME] [PERSON_NAME]" at bounding box center [1372, 328] width 185 height 104
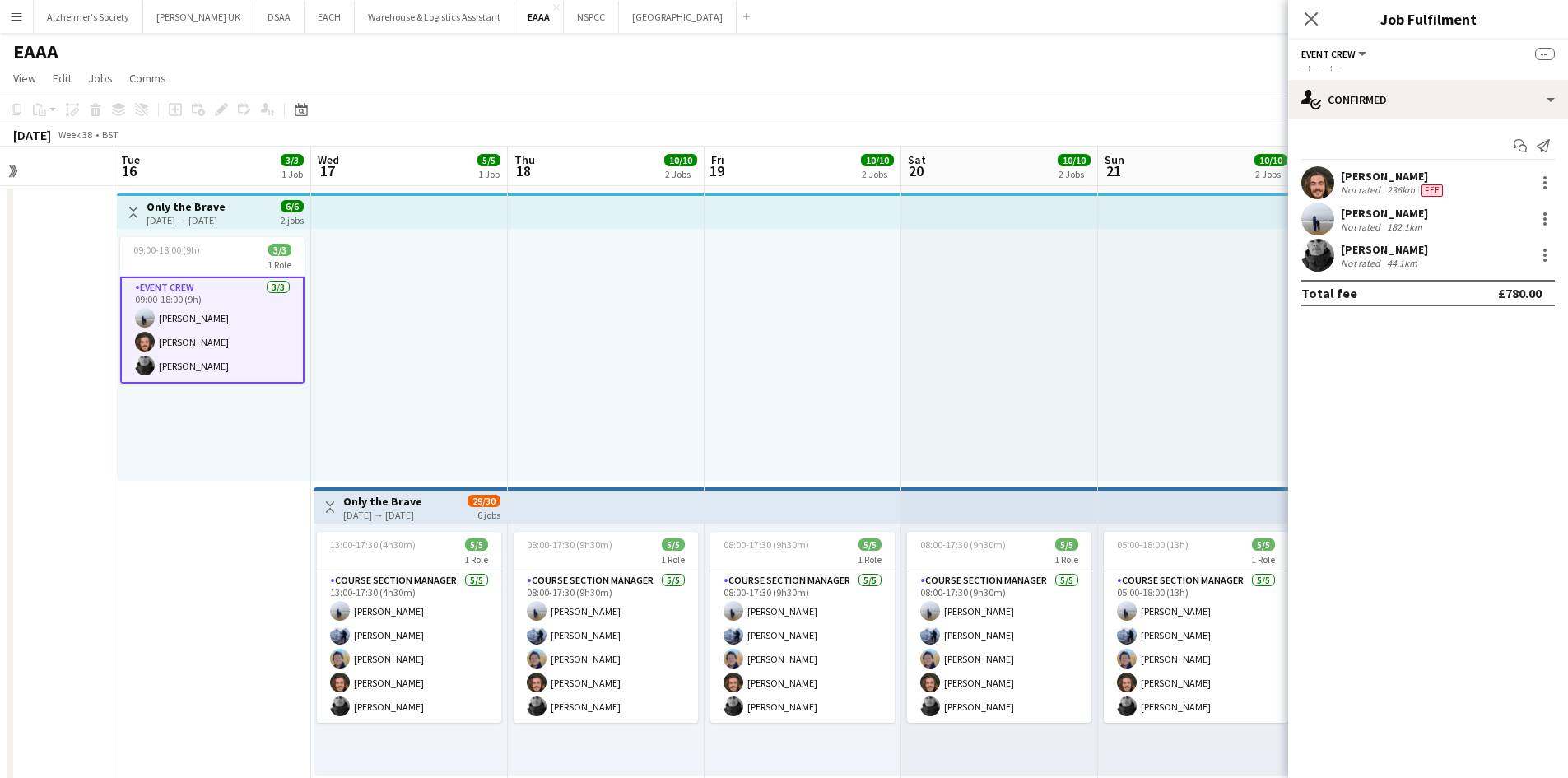
scroll to position [0, 533]
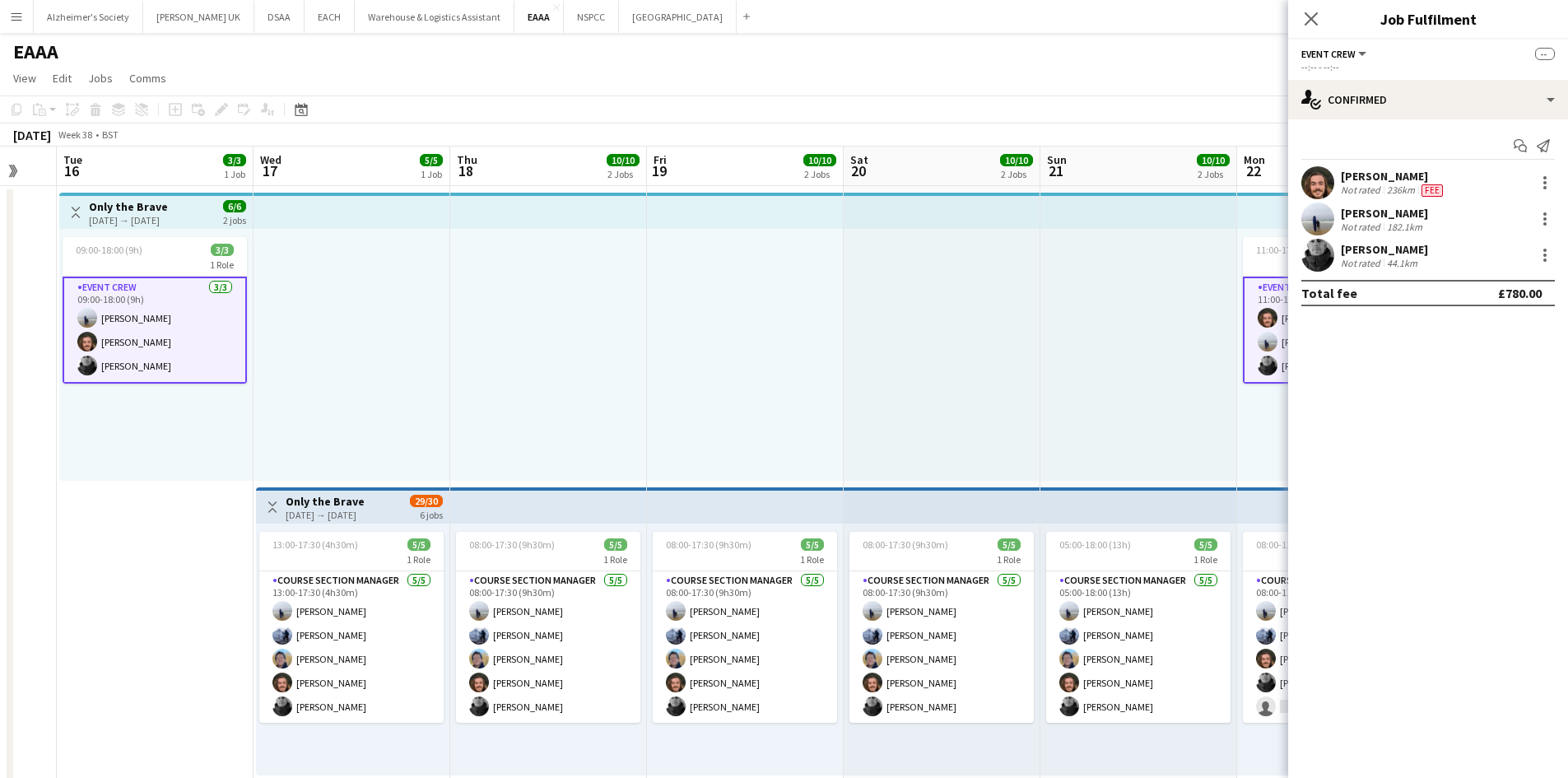
drag, startPoint x: 1177, startPoint y: 359, endPoint x: 1042, endPoint y: 352, distance: 135.2
click at [943, 378] on app-calendar-viewport "Sat 13 Sun 14 Mon 15 Tue 16 3/3 1 Job Wed 17 5/5 1 Job Thu 18 10/10 2 Jobs Fri …" at bounding box center [784, 612] width 1568 height 930
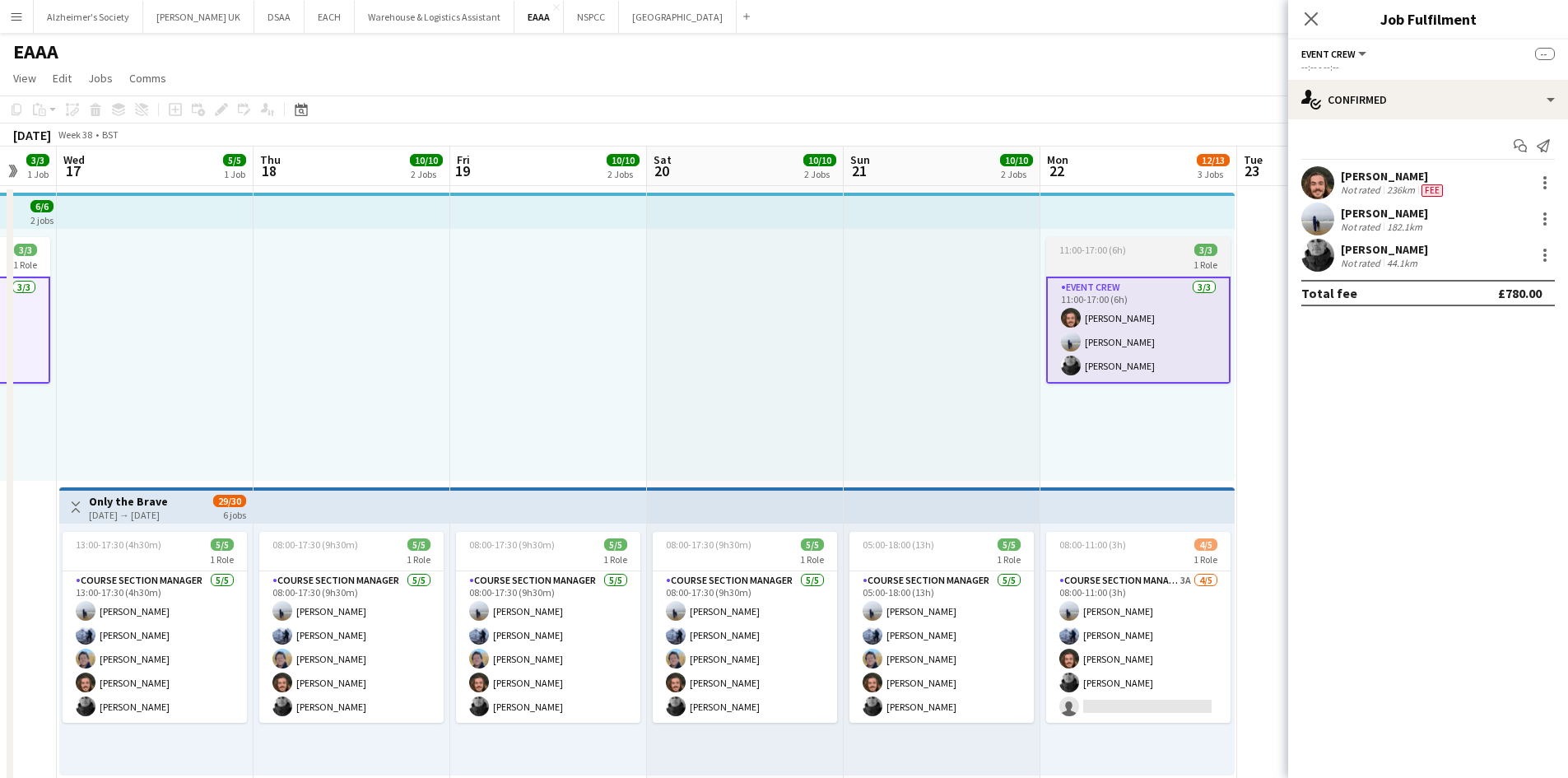
click at [1211, 315] on app-card-role "Event Crew [DATE] 11:00-17:00 (6h) [PERSON_NAME] [PERSON_NAME] [PERSON_NAME]" at bounding box center [1138, 330] width 185 height 107
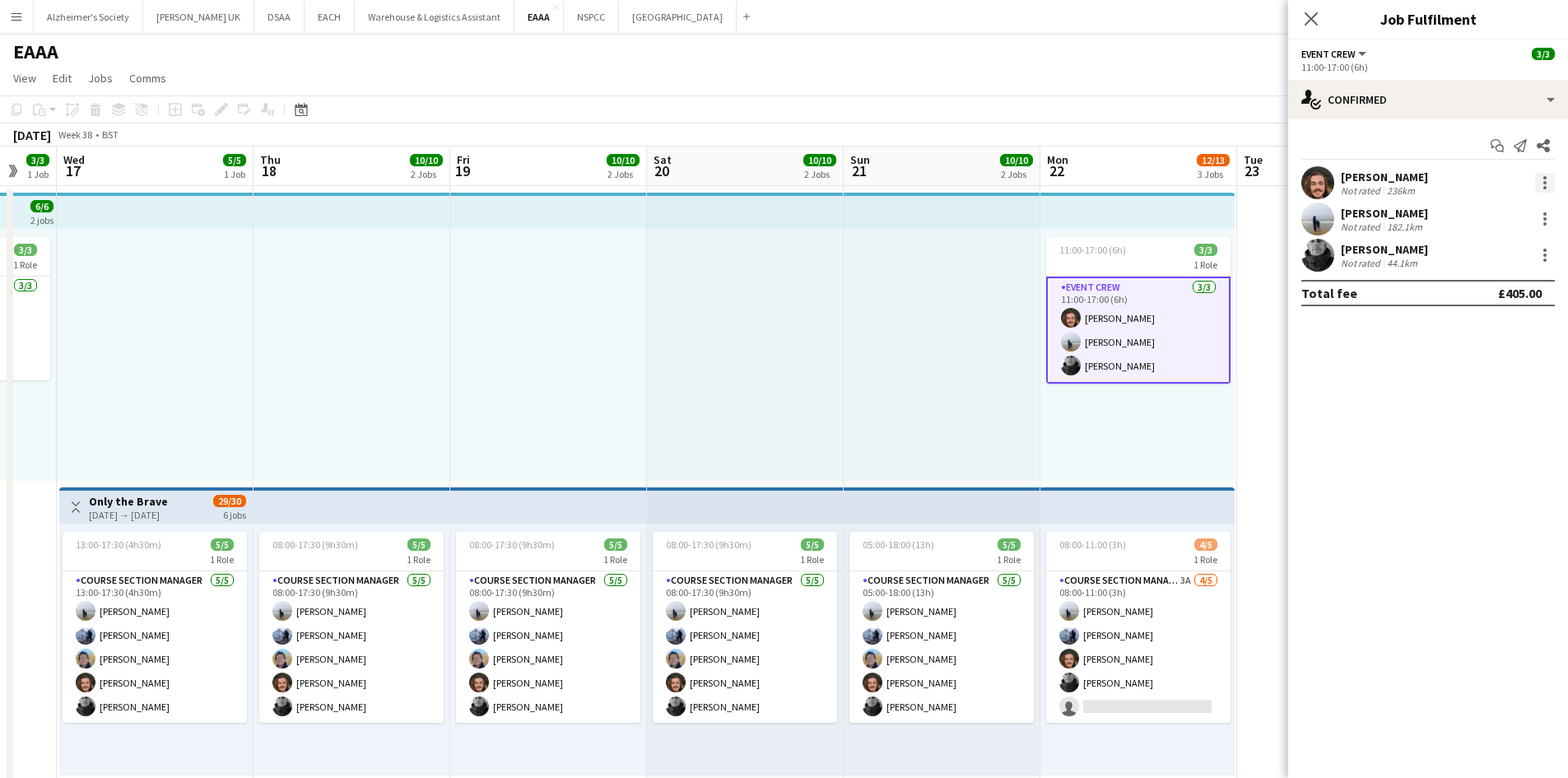
click at [1545, 175] on div at bounding box center [1545, 183] width 20 height 20
click at [1526, 213] on span "Edit fee" at bounding box center [1490, 213] width 102 height 15
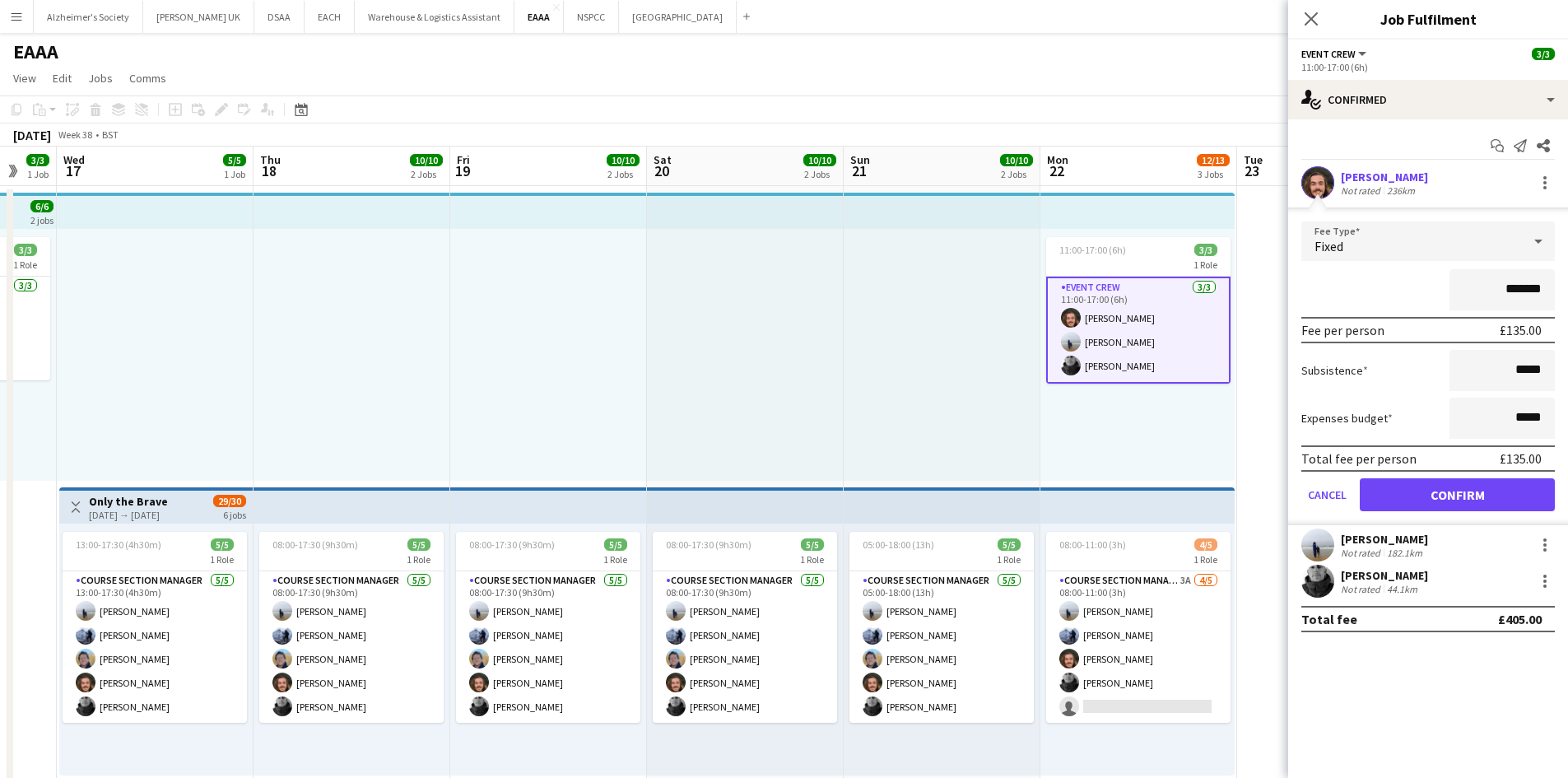
drag, startPoint x: 1027, startPoint y: 395, endPoint x: 961, endPoint y: 407, distance: 67.1
click at [1025, 396] on div at bounding box center [942, 355] width 196 height 252
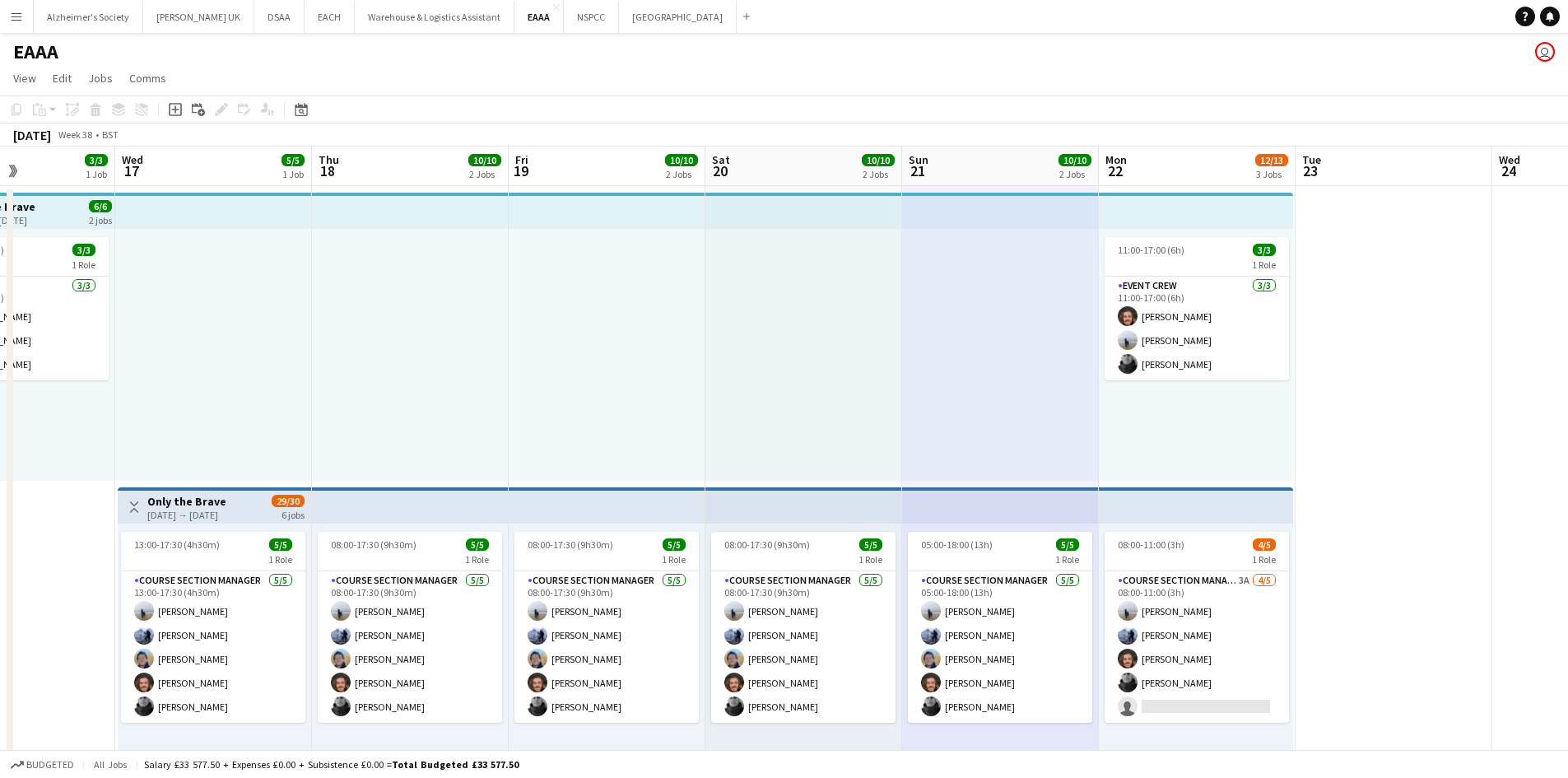
drag, startPoint x: 599, startPoint y: 453, endPoint x: 940, endPoint y: 409, distance: 343.8
click at [940, 409] on app-calendar-viewport "Sun 14 Mon 15 Tue 16 3/3 1 Job Wed 17 5/5 1 Job Thu 18 10/10 2 Jobs Fri 19 10/1…" at bounding box center [784, 612] width 1568 height 930
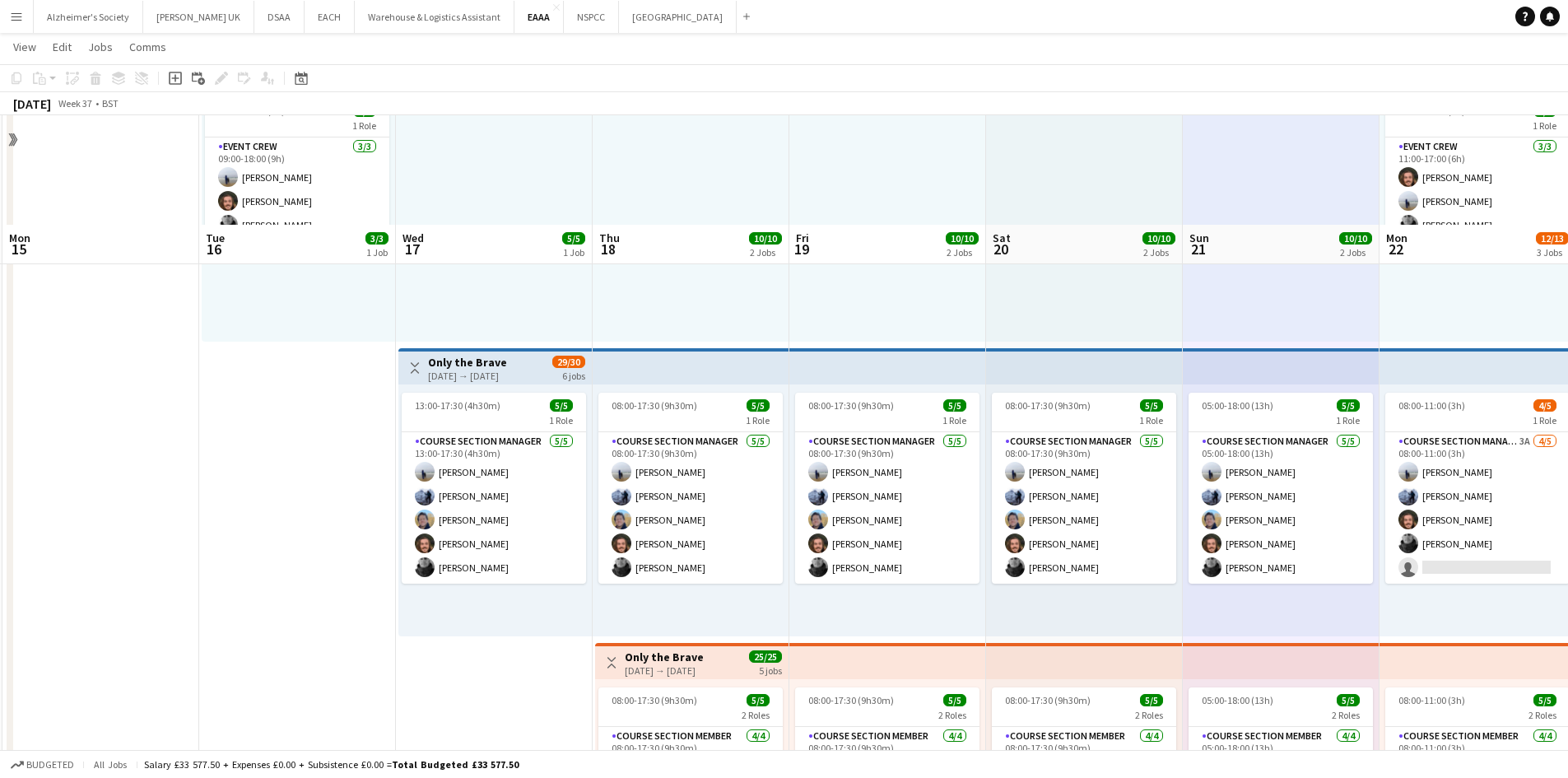
scroll to position [247, 0]
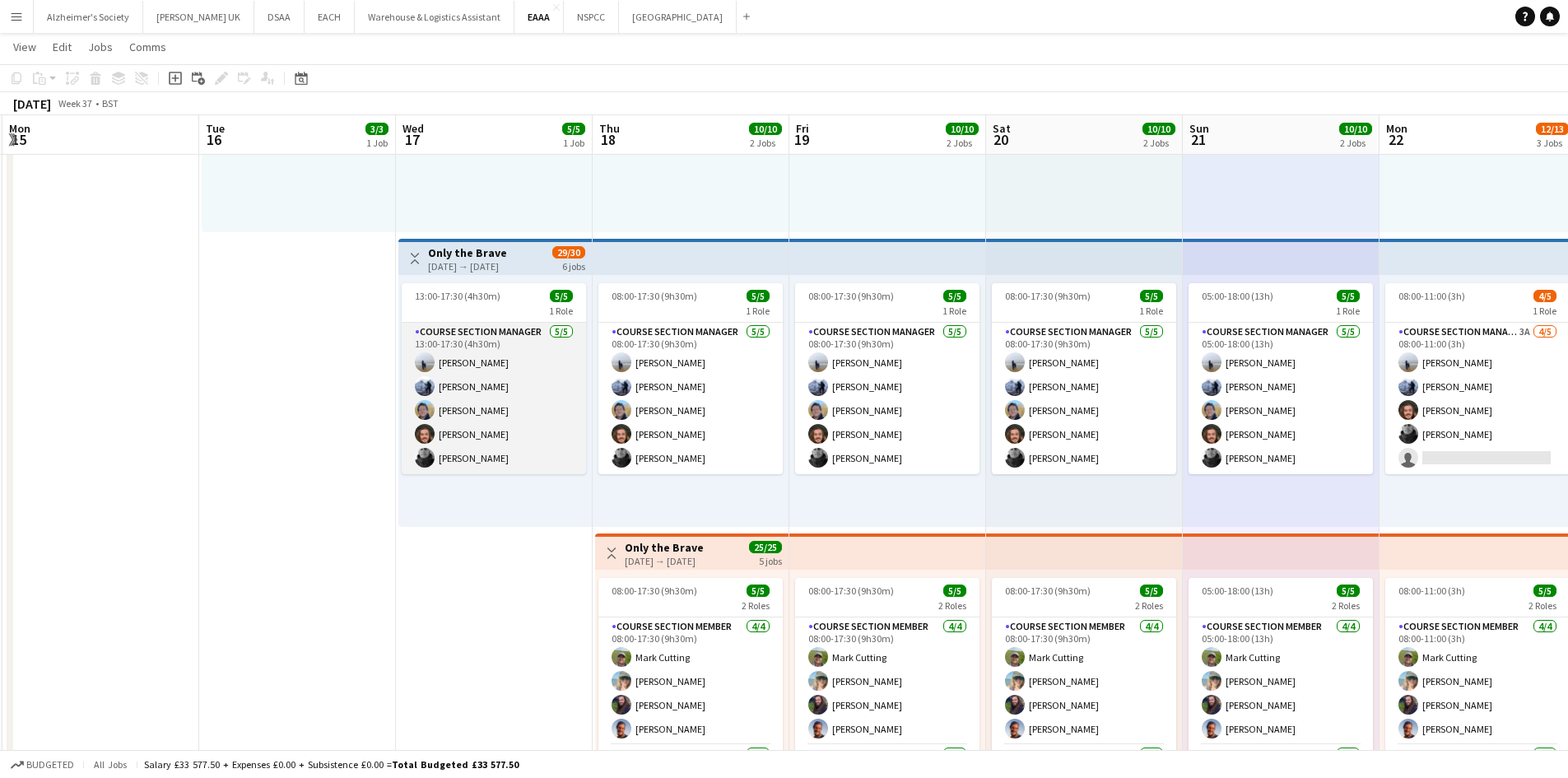
click at [492, 378] on app-card-role "Course Section Manager [DATE] 13:00-17:30 (4h30m) [PERSON_NAME] [PERSON_NAME] […" at bounding box center [494, 399] width 185 height 152
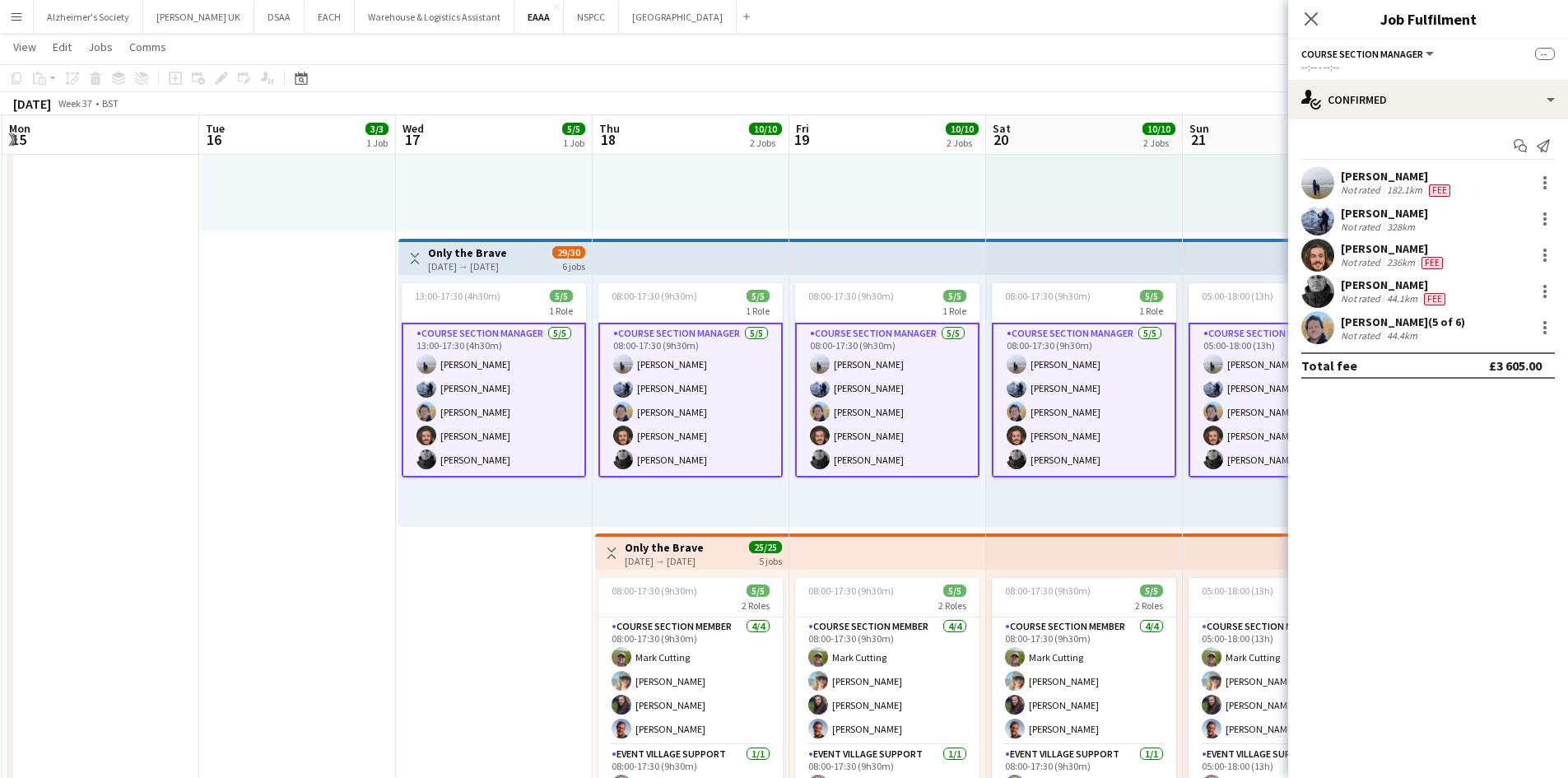
click at [498, 362] on app-card-role "Course Section Manager [DATE] 13:00-17:30 (4h30m) [PERSON_NAME] [PERSON_NAME] […" at bounding box center [494, 400] width 185 height 155
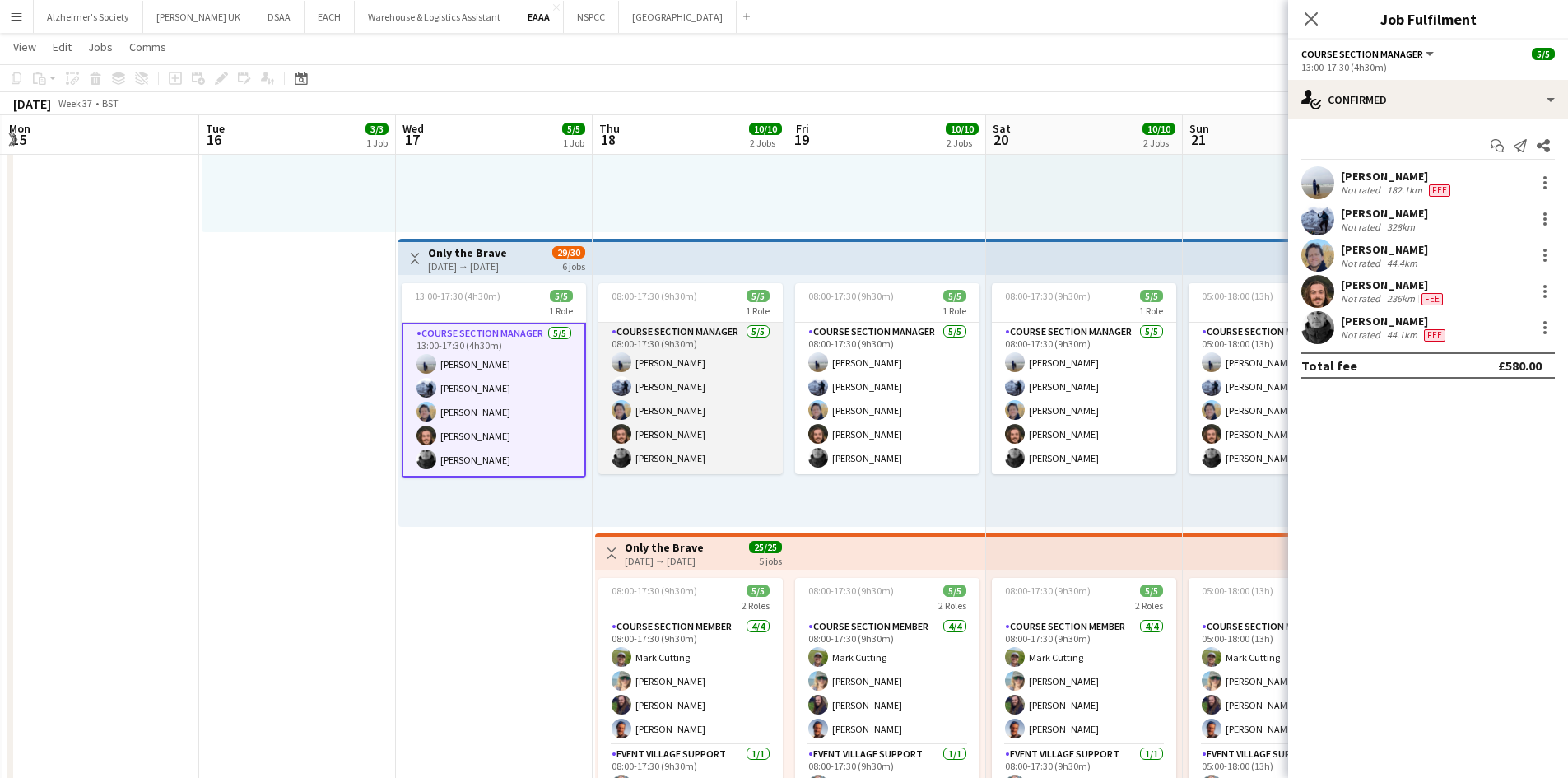
click at [776, 332] on app-card-role "Course Section Manager [DATE] 08:00-17:30 (9h30m) [PERSON_NAME] [PERSON_NAME] […" at bounding box center [690, 399] width 185 height 152
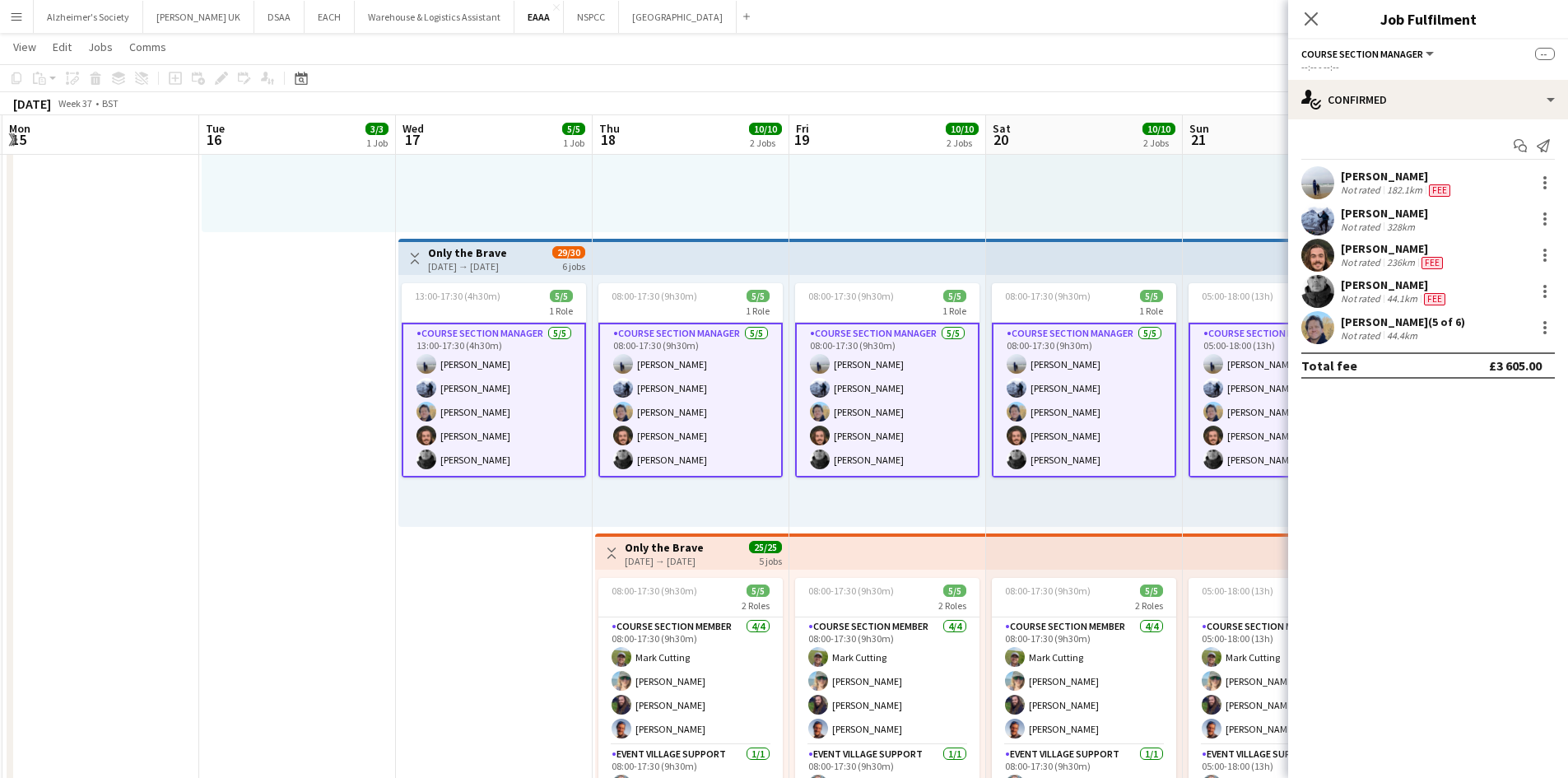
click at [740, 343] on app-card-role "Course Section Manager [DATE] 08:00-17:30 (9h30m) [PERSON_NAME] [PERSON_NAME] […" at bounding box center [690, 400] width 185 height 155
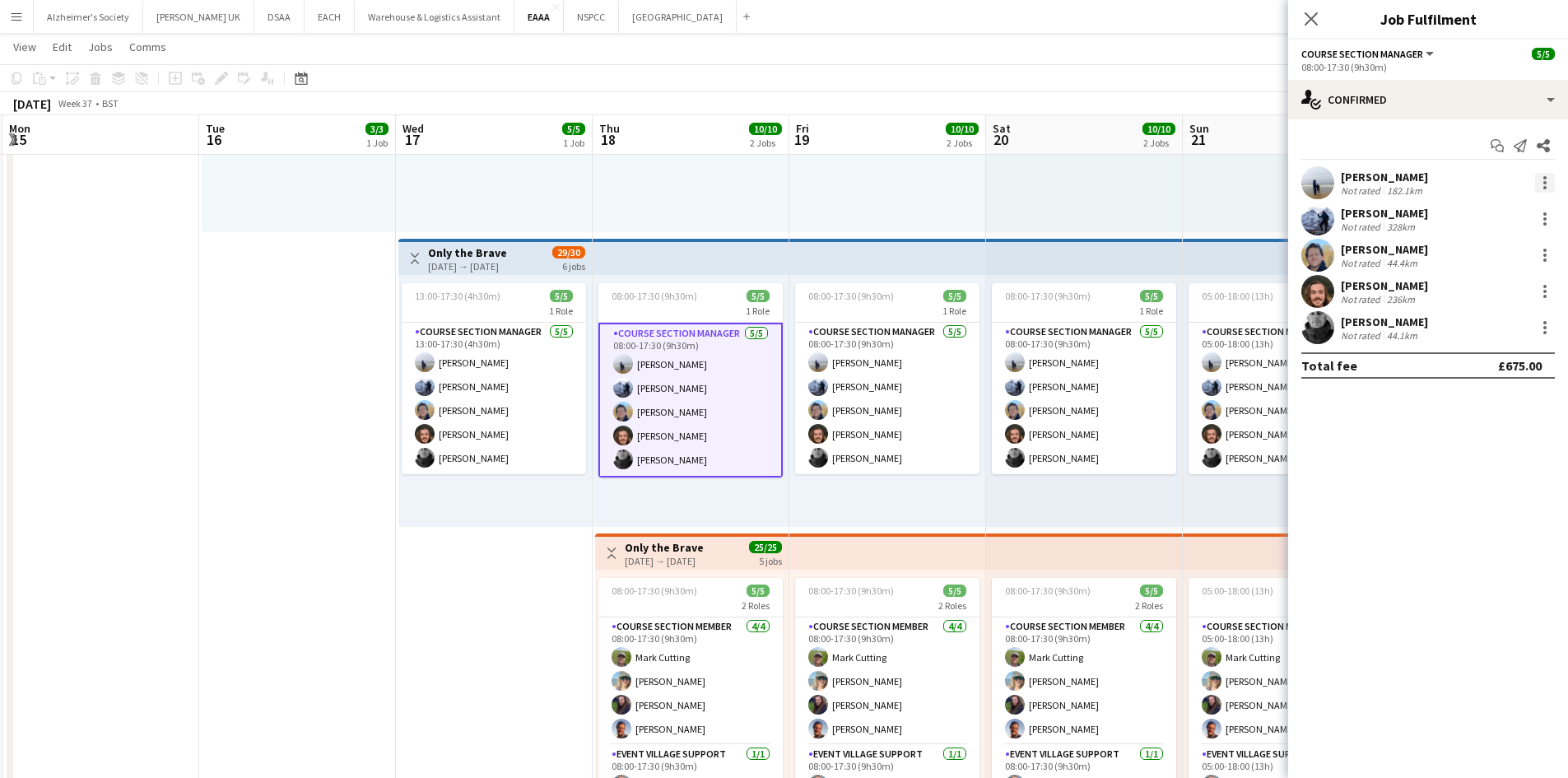
click at [1546, 180] on div at bounding box center [1545, 183] width 20 height 20
click at [1519, 219] on span "Edit fee" at bounding box center [1490, 213] width 102 height 15
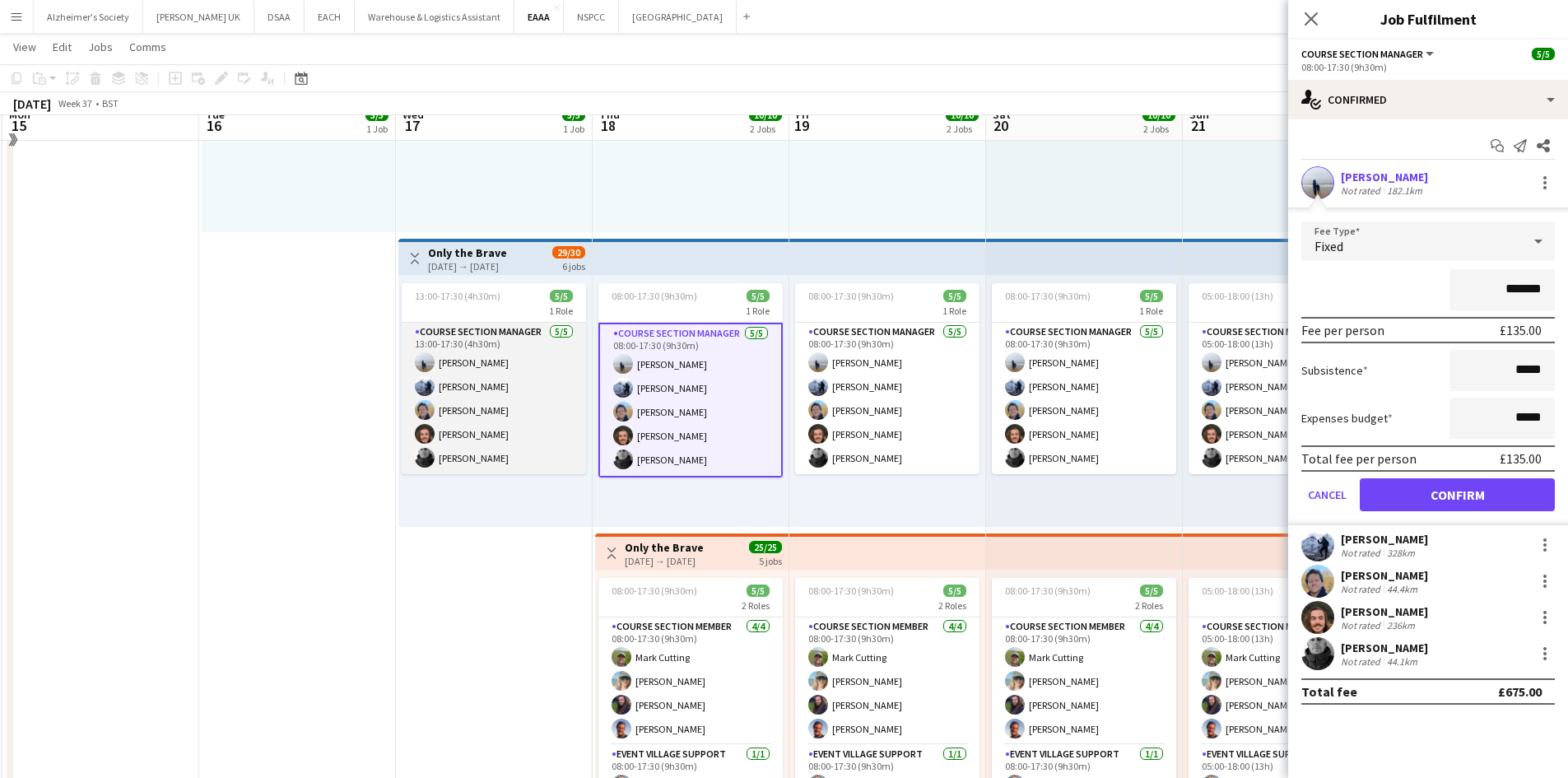
scroll to position [0, 0]
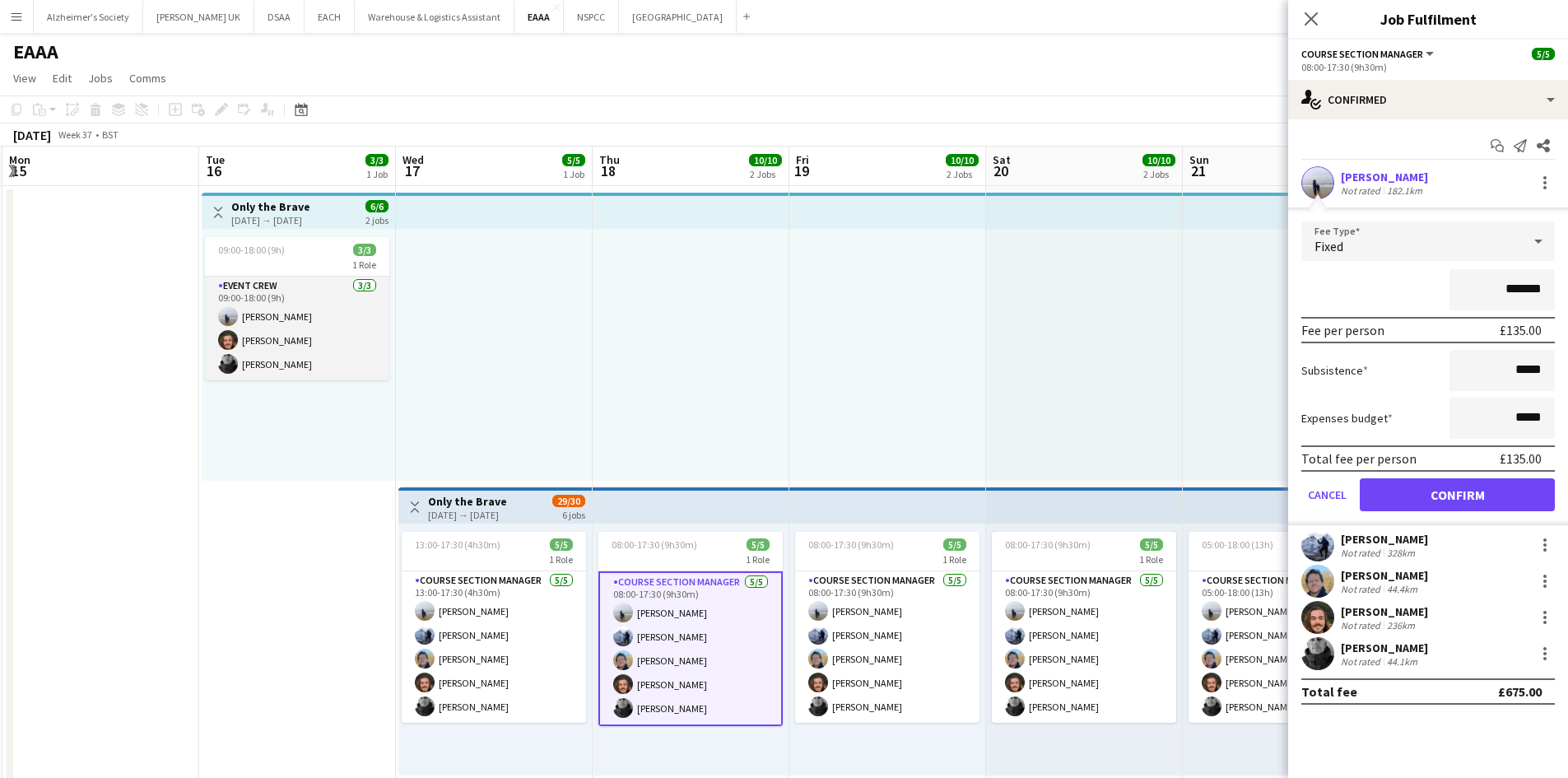
click at [330, 282] on app-card-role "Event Crew [DATE] 09:00-18:00 (9h) [PERSON_NAME] [PERSON_NAME] [PERSON_NAME]" at bounding box center [297, 328] width 185 height 104
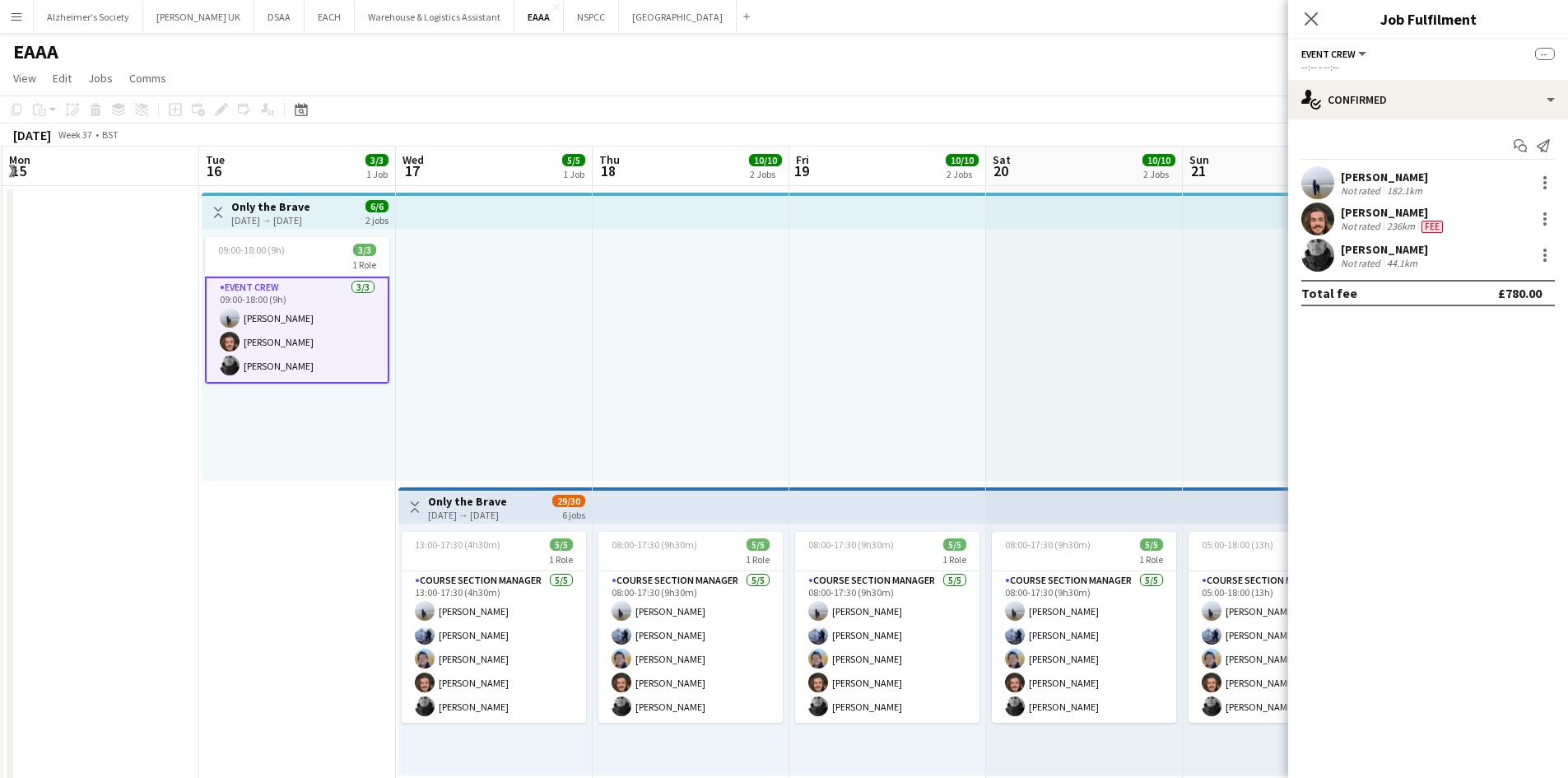
drag, startPoint x: 565, startPoint y: 67, endPoint x: 957, endPoint y: 3, distance: 397.2
click at [565, 67] on app-page-menu "View Day view expanded Day view collapsed Month view Date picker Jump to [DATE]…" at bounding box center [784, 80] width 1568 height 31
